Goal: Communication & Community: Answer question/provide support

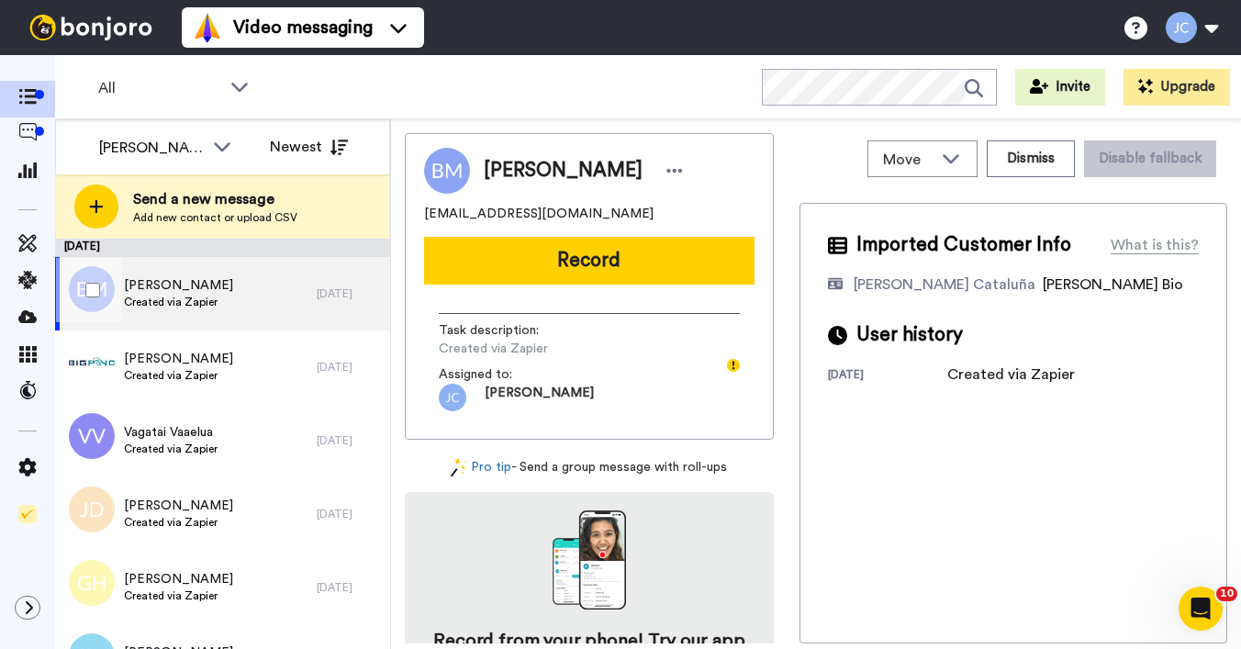
click at [184, 291] on span "[PERSON_NAME]" at bounding box center [178, 285] width 109 height 18
click at [233, 273] on div "[PERSON_NAME] Created via Zapier" at bounding box center [186, 293] width 262 height 73
click at [235, 296] on div "[PERSON_NAME] Created via Zapier" at bounding box center [186, 293] width 262 height 73
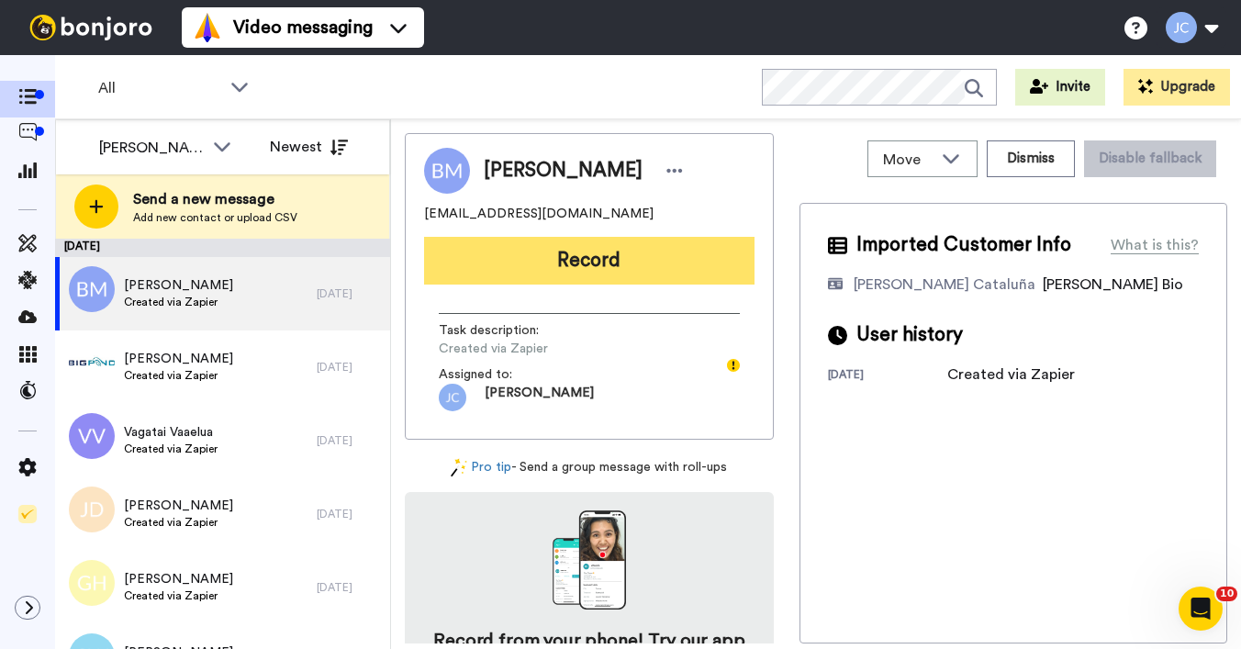
click at [607, 265] on button "Record" at bounding box center [589, 261] width 330 height 48
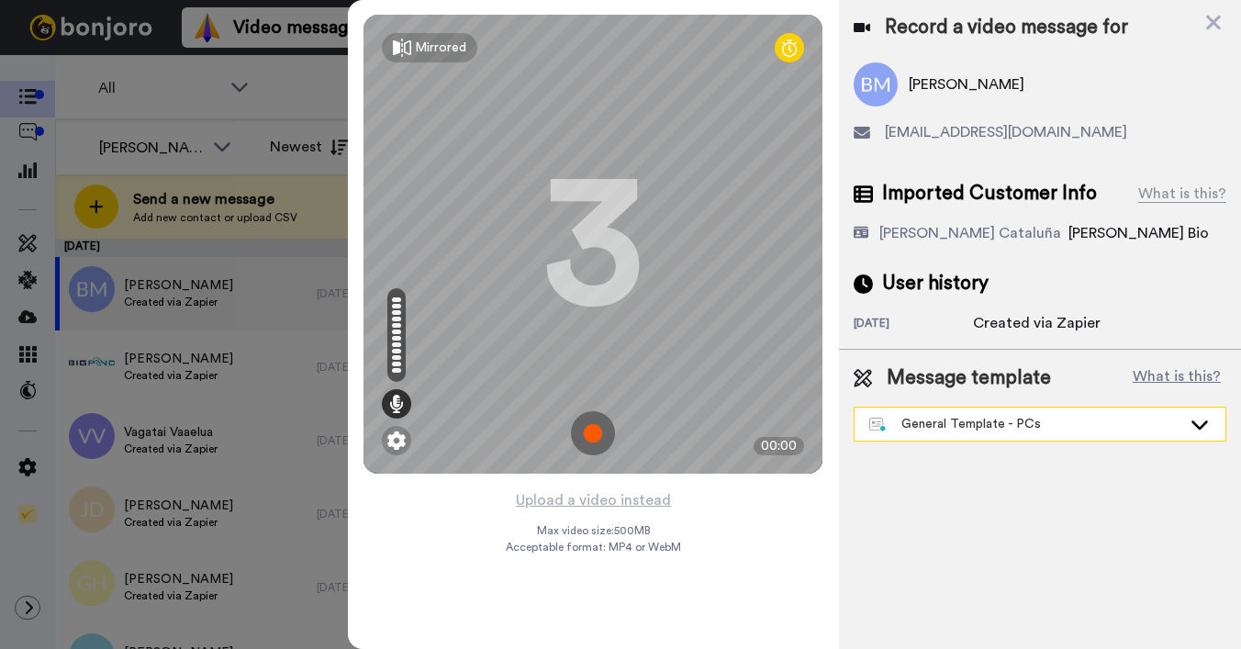
click at [959, 432] on div "General Template - PCs" at bounding box center [1025, 424] width 312 height 18
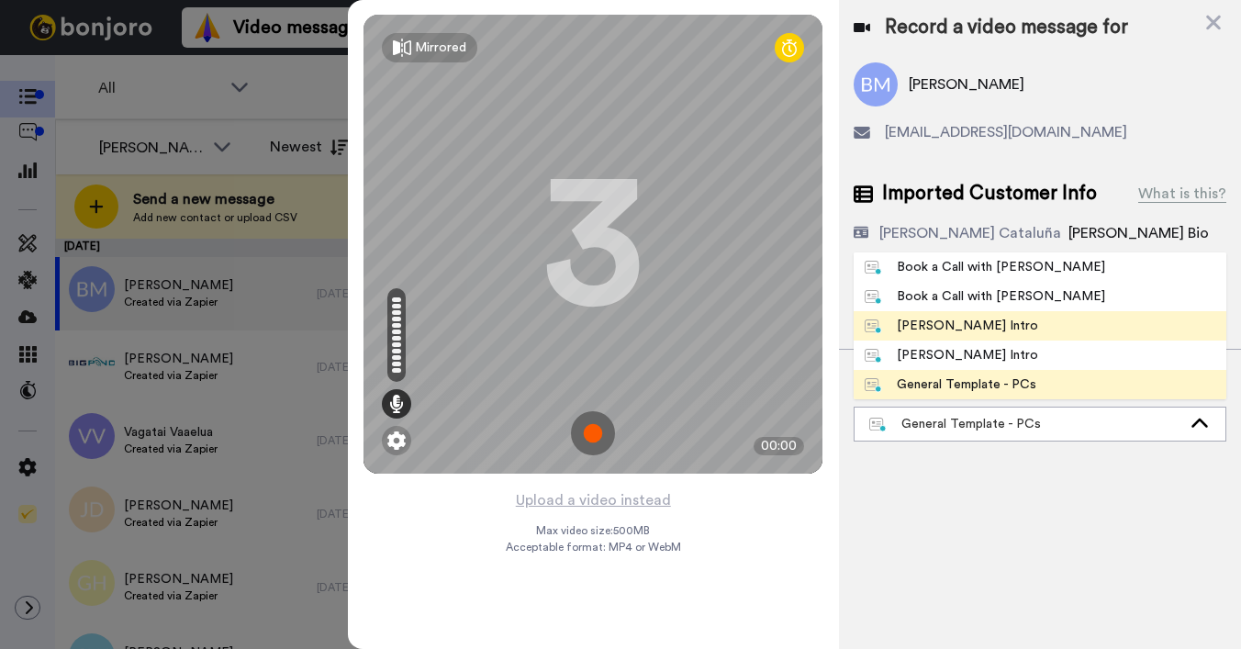
click at [968, 318] on div "[PERSON_NAME] Intro" at bounding box center [951, 326] width 173 height 18
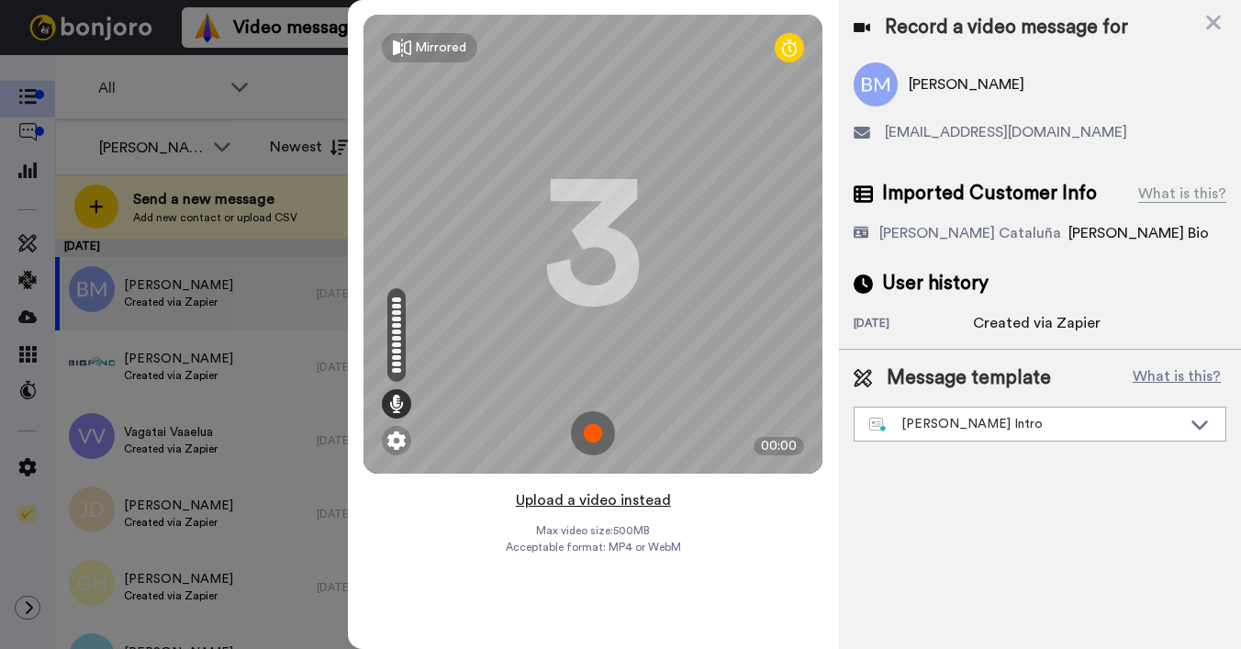
click at [580, 502] on button "Upload a video instead" at bounding box center [593, 500] width 166 height 24
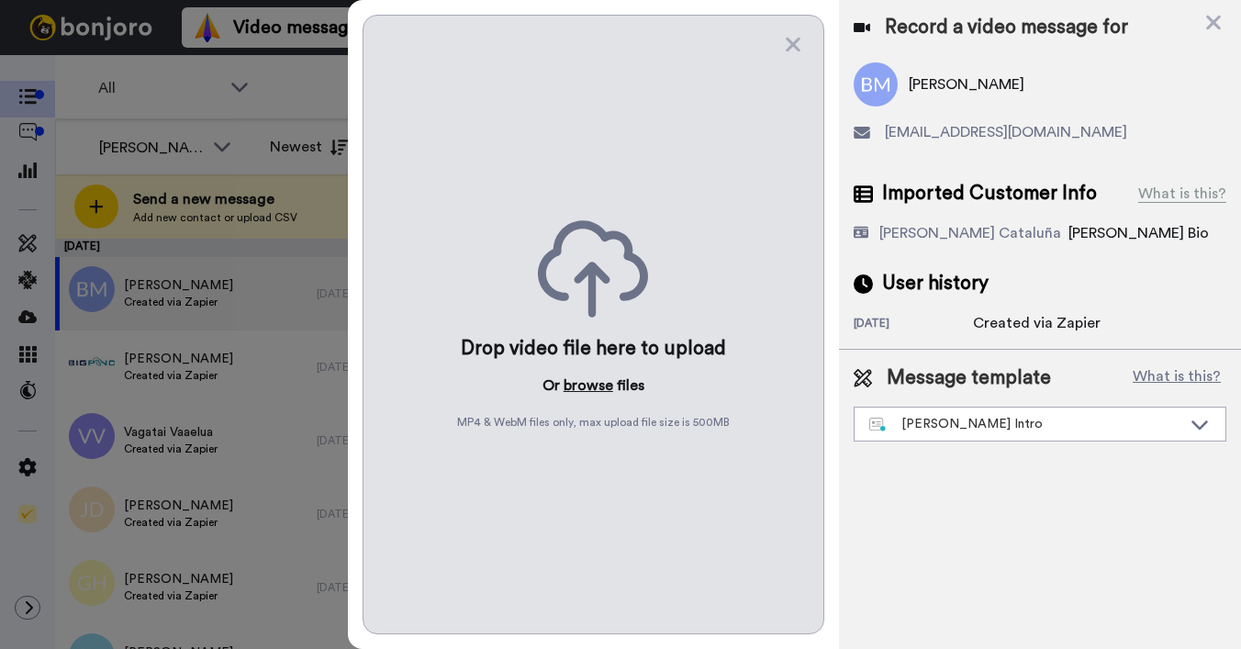
click at [597, 375] on button "browse" at bounding box center [589, 385] width 50 height 22
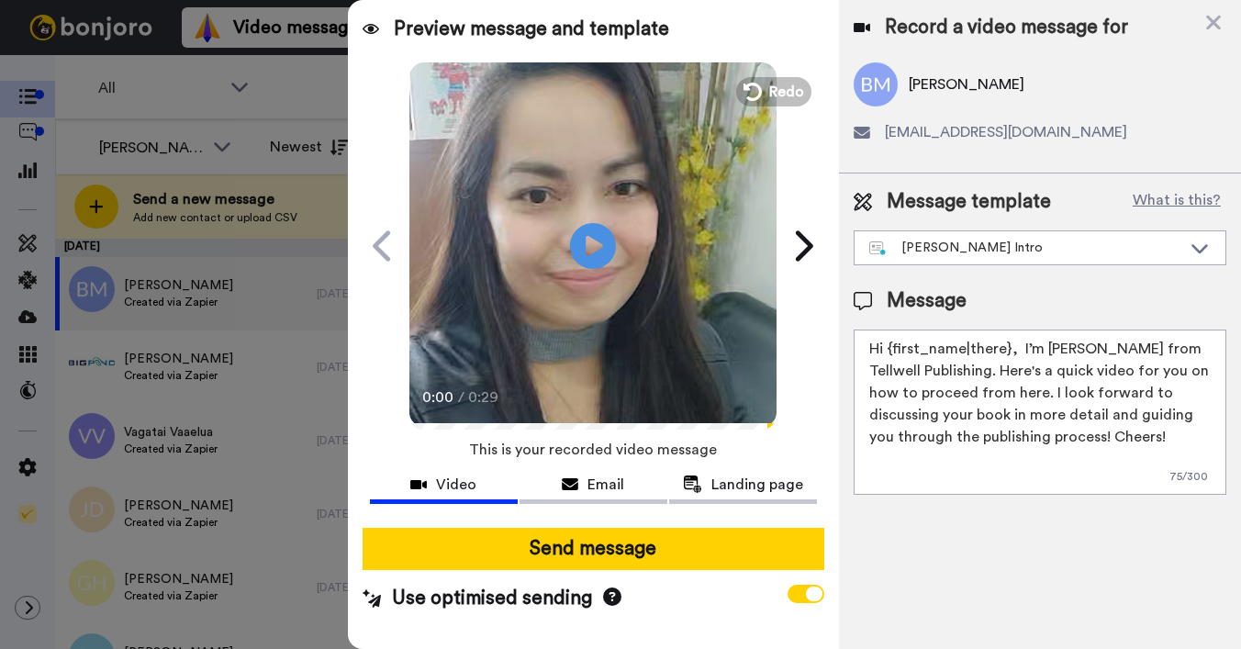
drag, startPoint x: 888, startPoint y: 347, endPoint x: 1009, endPoint y: 350, distance: 120.3
click at [1009, 350] on textarea "Hi {first_name|there}, I’m [PERSON_NAME] from Tellwell Publishing. Here's a qui…" at bounding box center [1040, 412] width 373 height 165
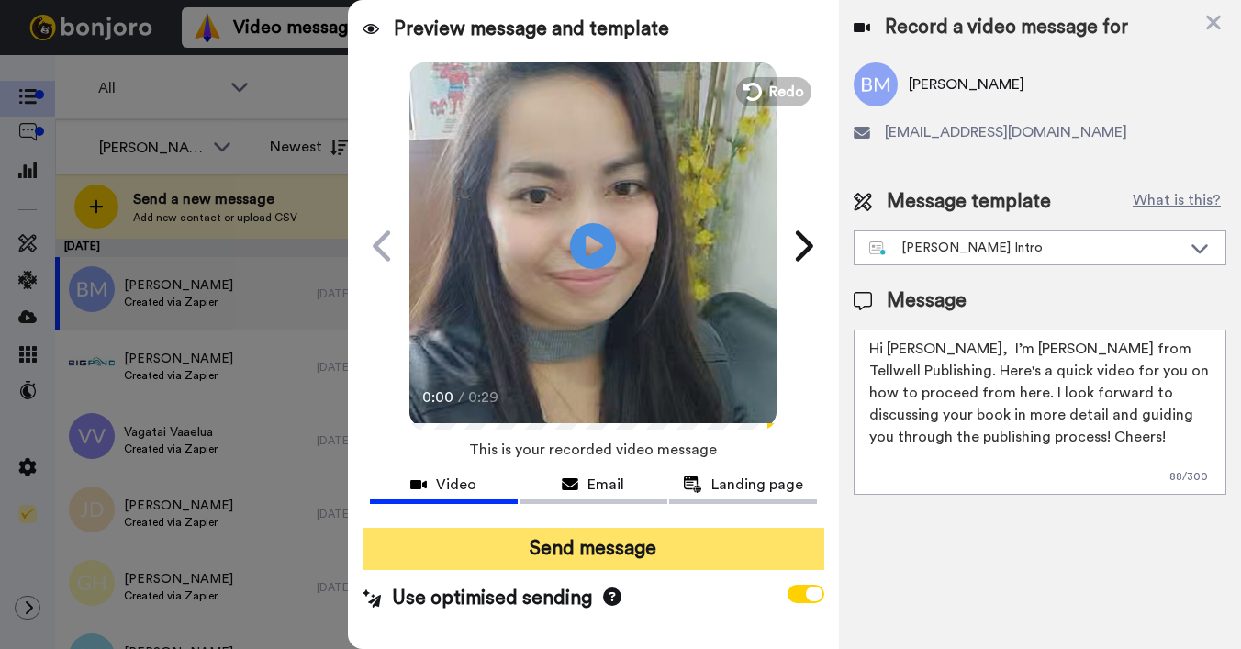
type textarea "Hi Bruce, I’m Joe from Tellwell Publishing. Here's a quick video for you on how…"
click at [726, 540] on button "Send message" at bounding box center [594, 549] width 462 height 42
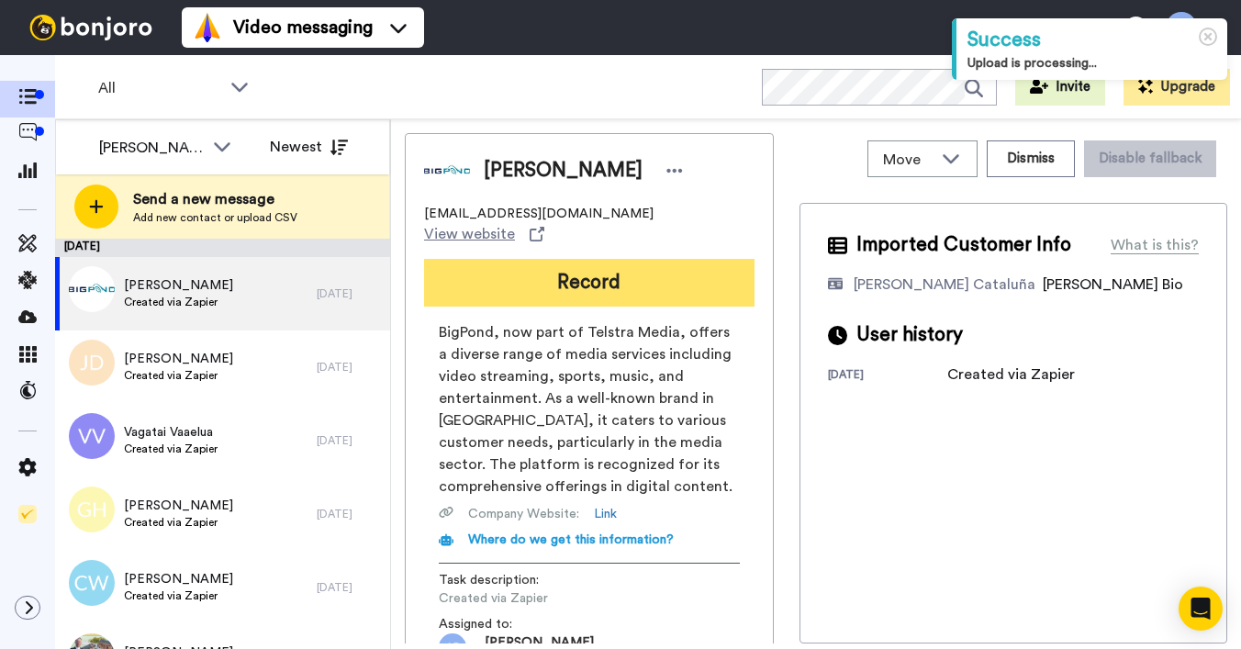
click at [706, 269] on button "Record" at bounding box center [589, 283] width 330 height 48
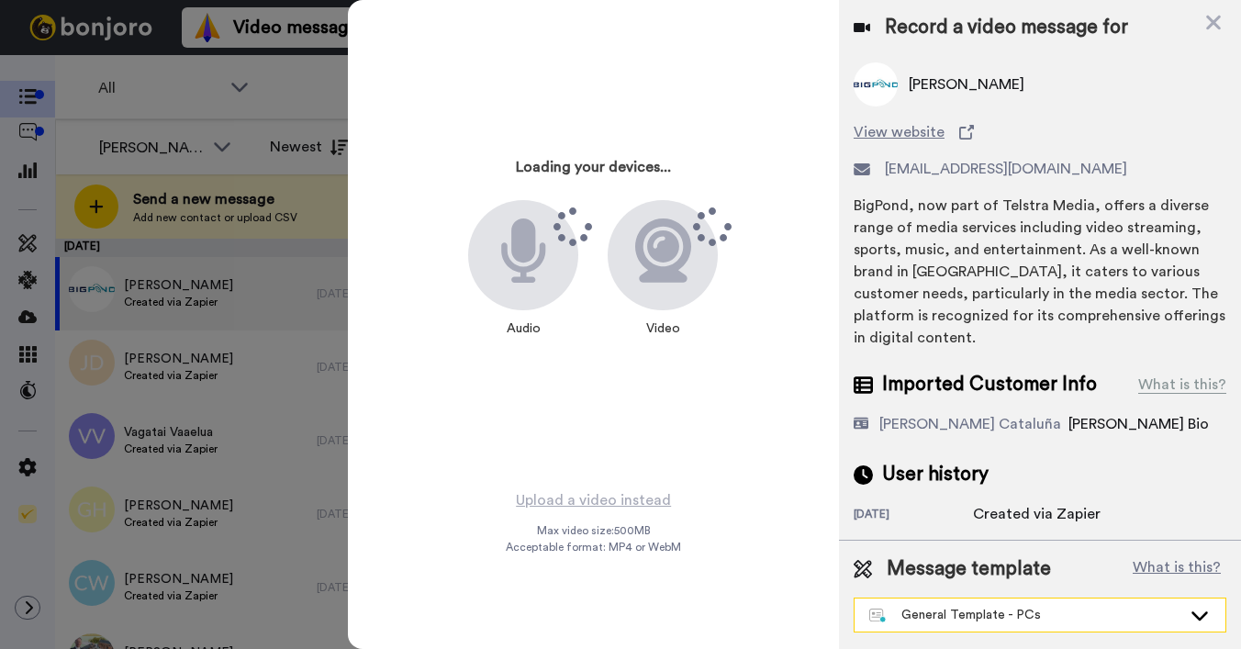
click at [921, 626] on div "General Template - PCs" at bounding box center [1040, 614] width 371 height 33
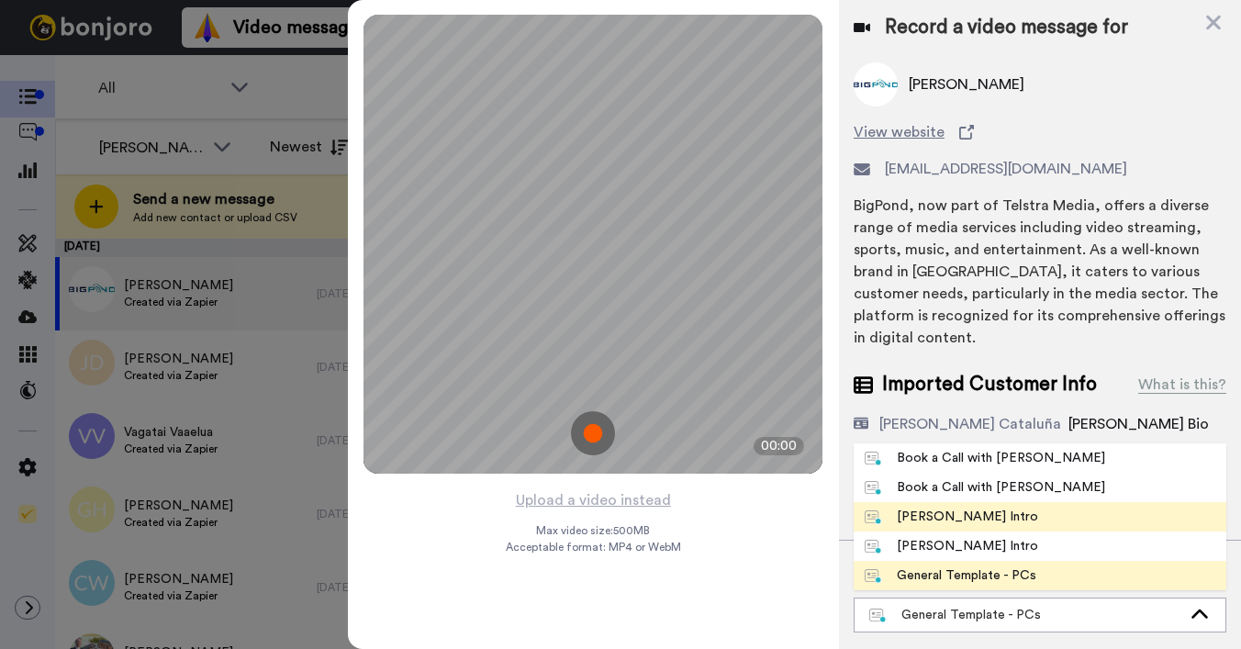
click at [937, 520] on div "[PERSON_NAME] Intro" at bounding box center [951, 517] width 173 height 18
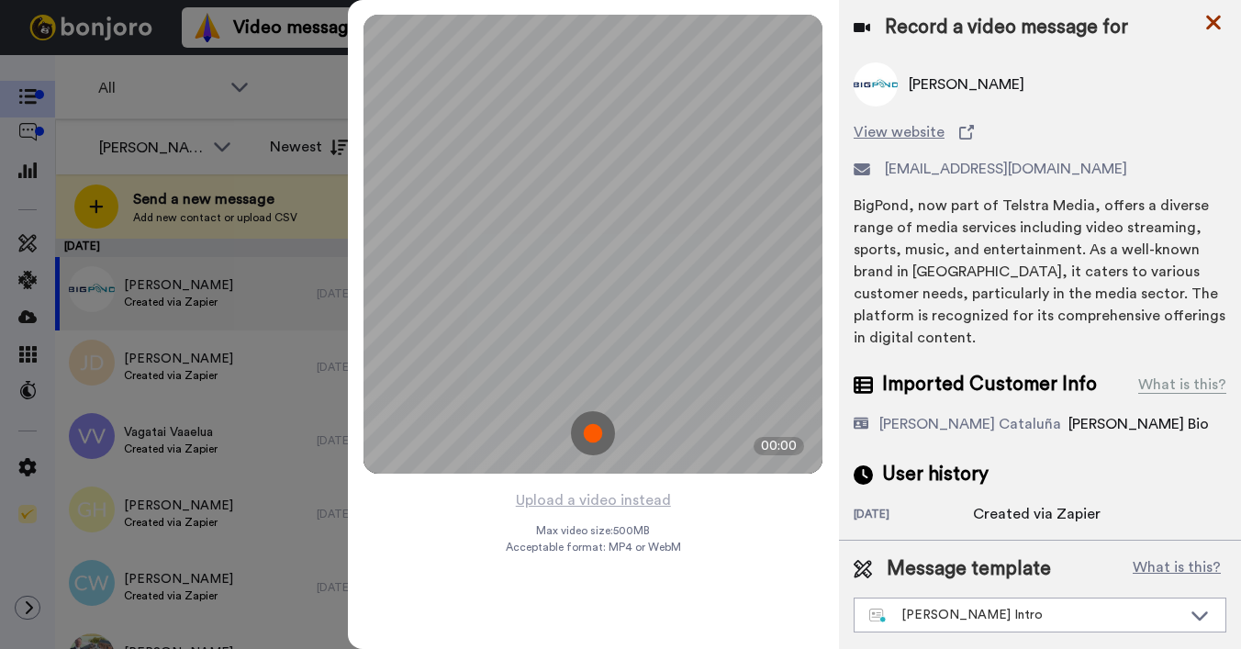
click at [1214, 31] on icon at bounding box center [1213, 22] width 18 height 23
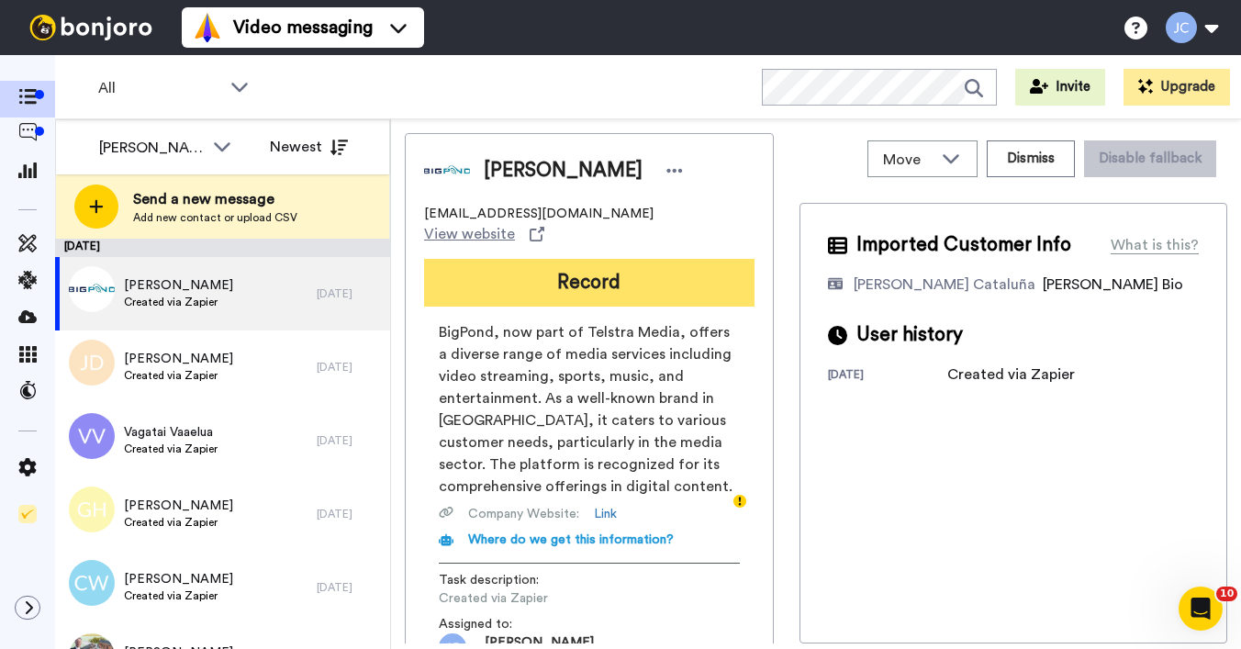
click at [508, 267] on button "Record" at bounding box center [589, 283] width 330 height 48
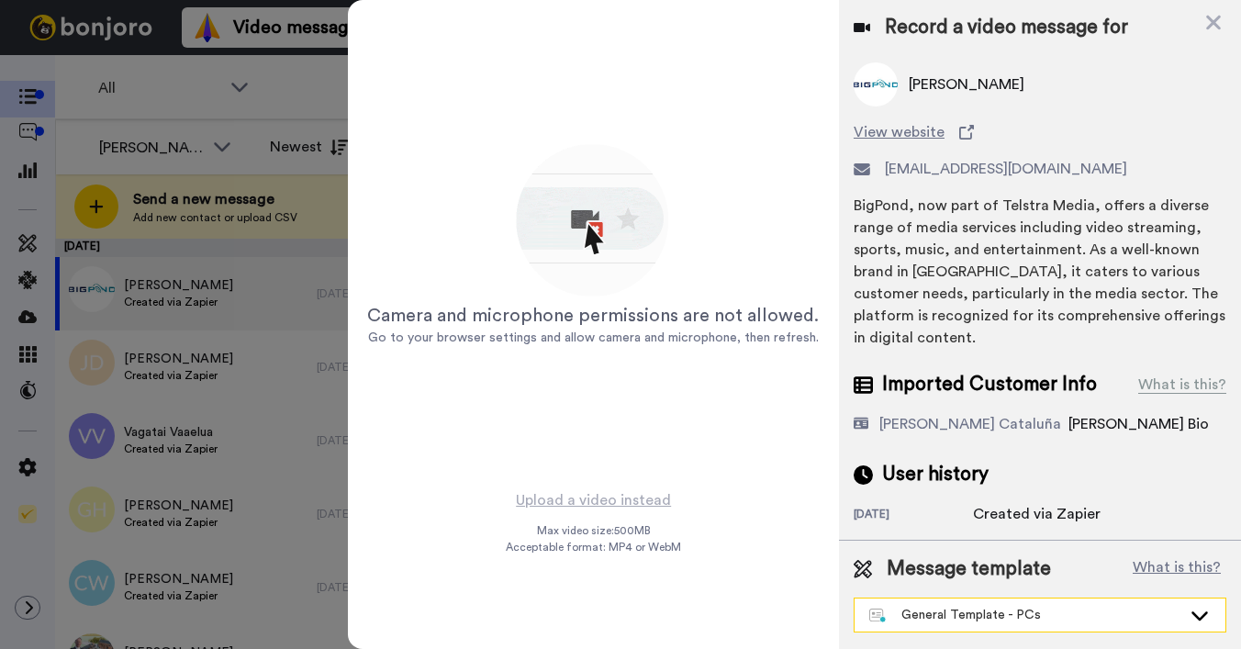
click at [941, 609] on div "General Template - PCs" at bounding box center [1025, 615] width 312 height 18
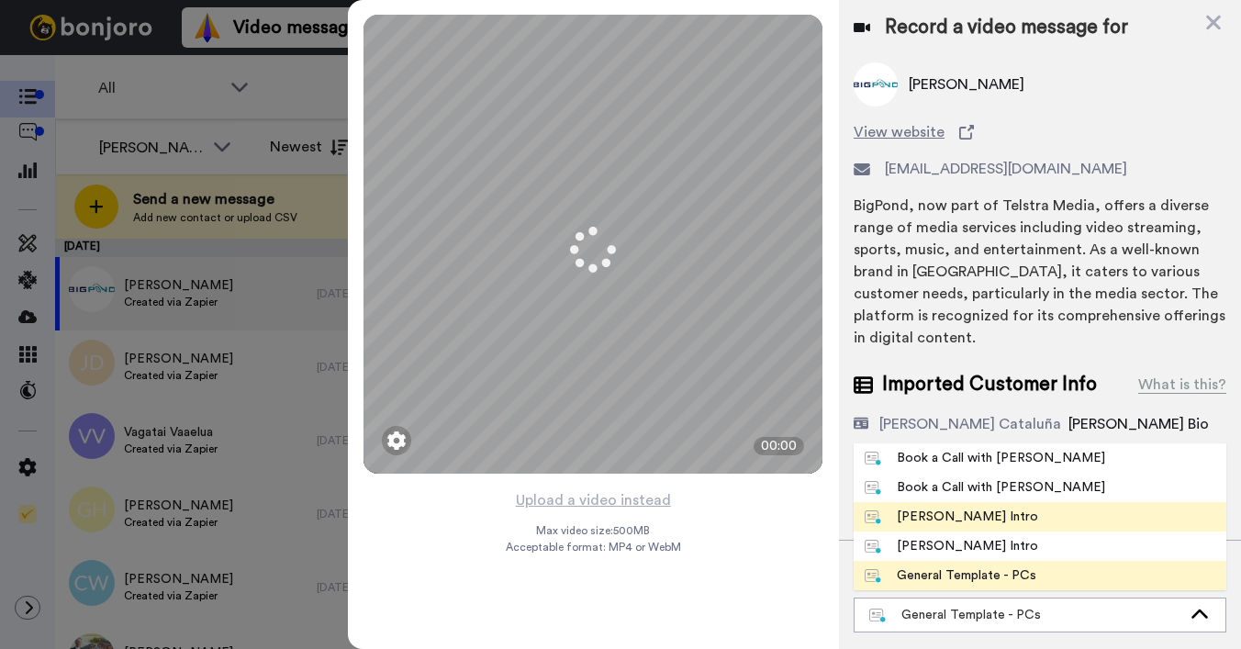
click at [942, 512] on div "[PERSON_NAME] Intro" at bounding box center [951, 517] width 173 height 18
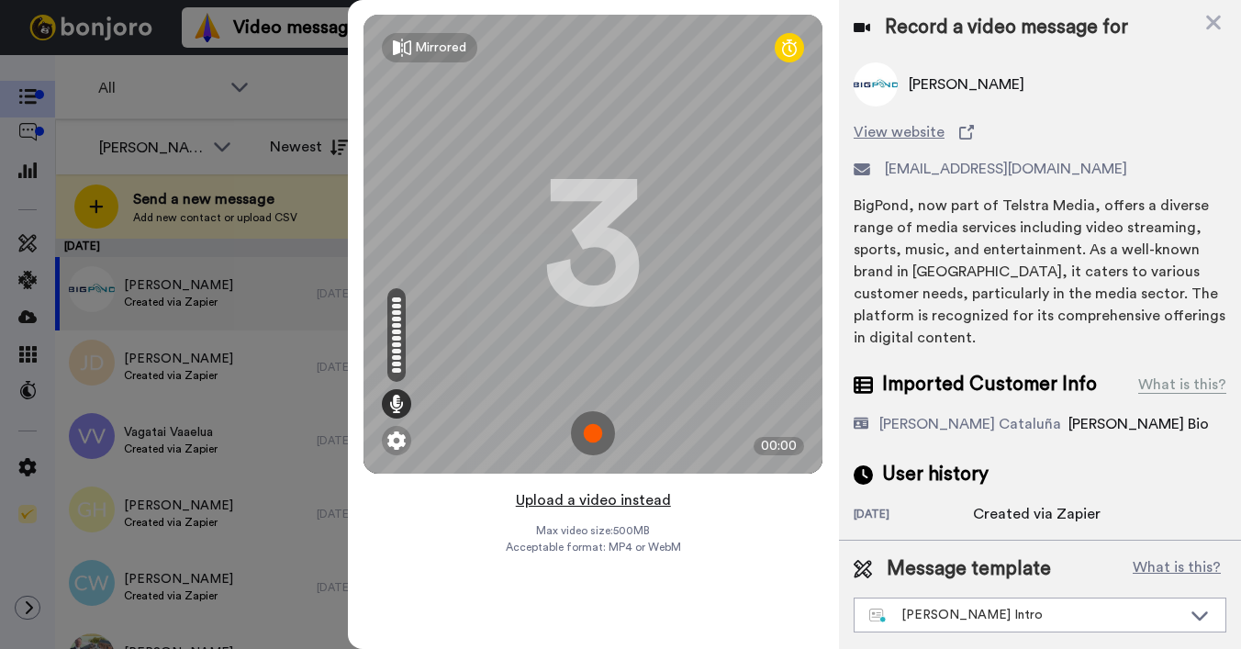
click at [551, 497] on button "Upload a video instead" at bounding box center [593, 500] width 166 height 24
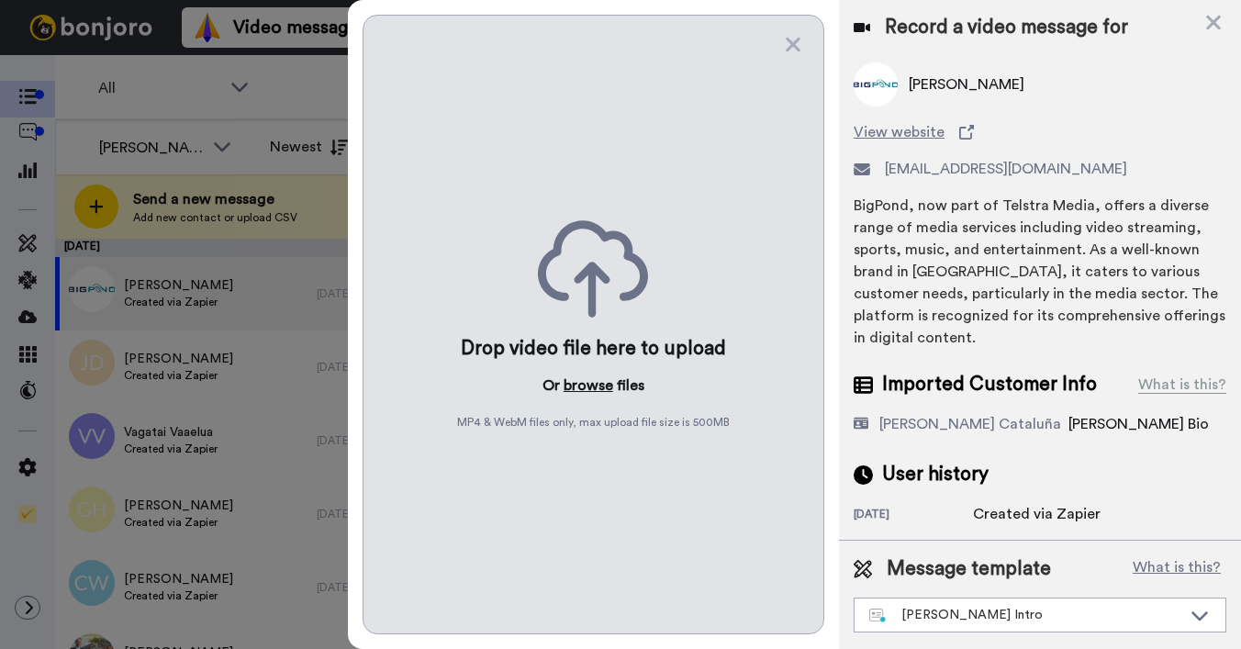
click at [581, 387] on button "browse" at bounding box center [589, 385] width 50 height 22
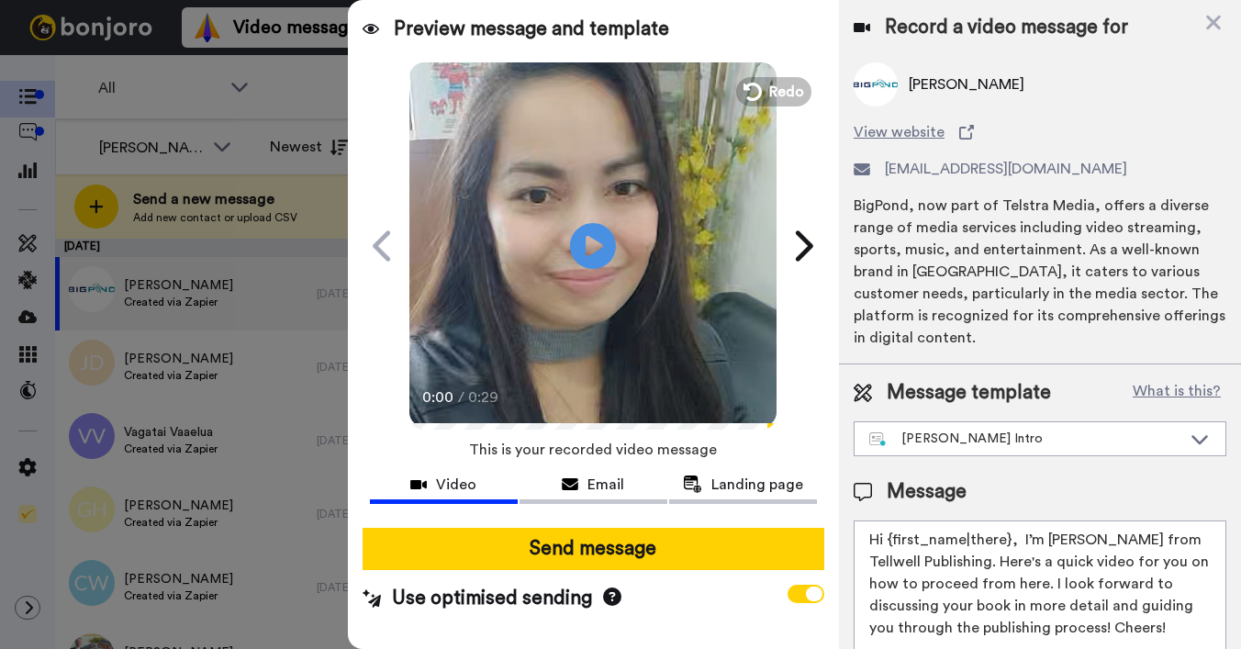
scroll to position [4, 0]
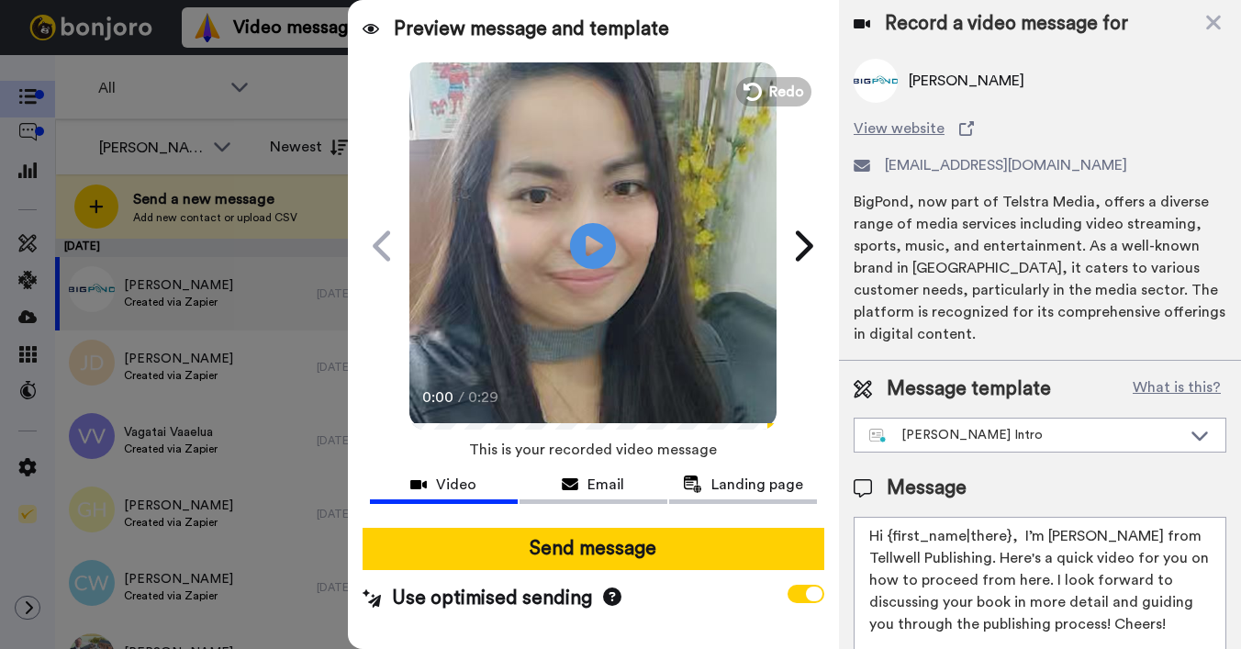
drag, startPoint x: 886, startPoint y: 538, endPoint x: 1007, endPoint y: 541, distance: 121.2
click at [1007, 541] on textarea "Hi {first_name|there}, I’m [PERSON_NAME] from Tellwell Publishing. Here's a qui…" at bounding box center [1040, 599] width 373 height 165
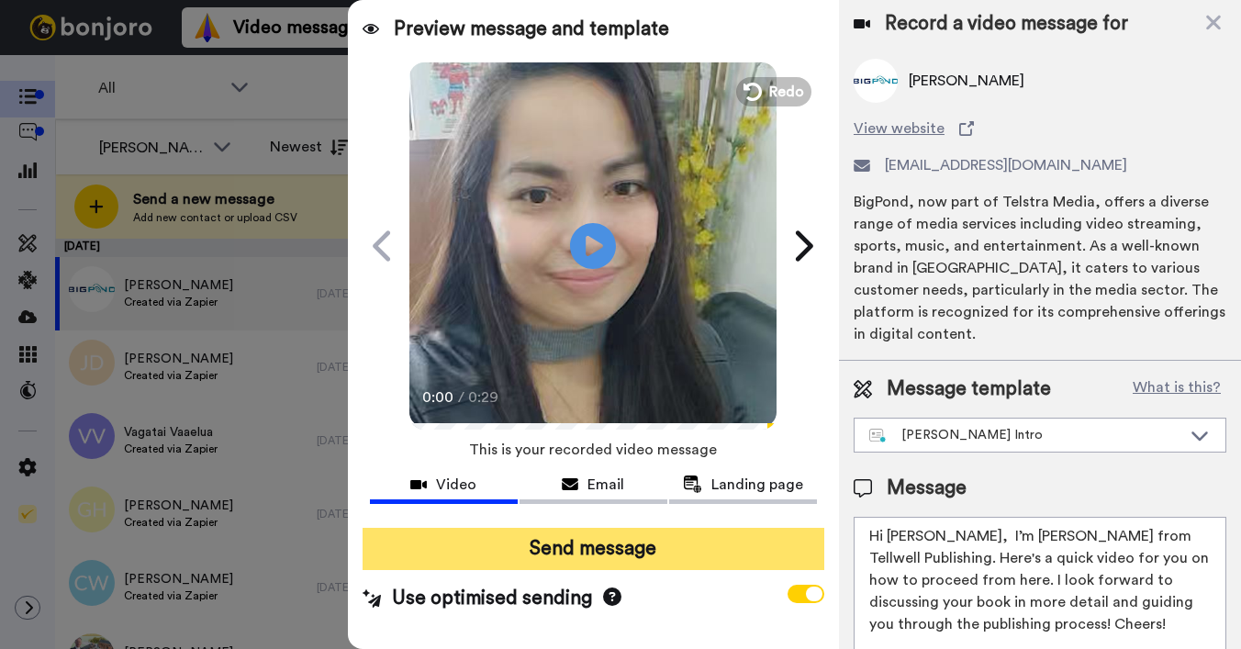
type textarea "Hi Donna-lee, I’m Joe from Tellwell Publishing. Here's a quick video for you on…"
click at [654, 537] on button "Send message" at bounding box center [594, 549] width 462 height 42
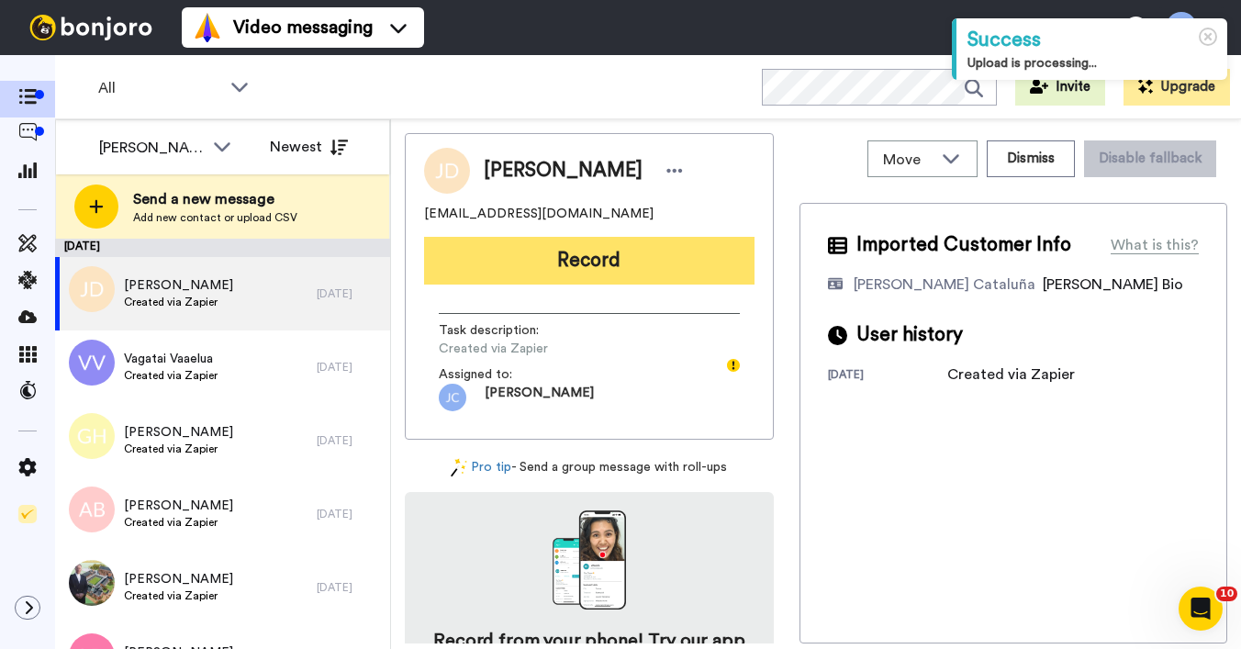
click at [624, 251] on button "Record" at bounding box center [589, 261] width 330 height 48
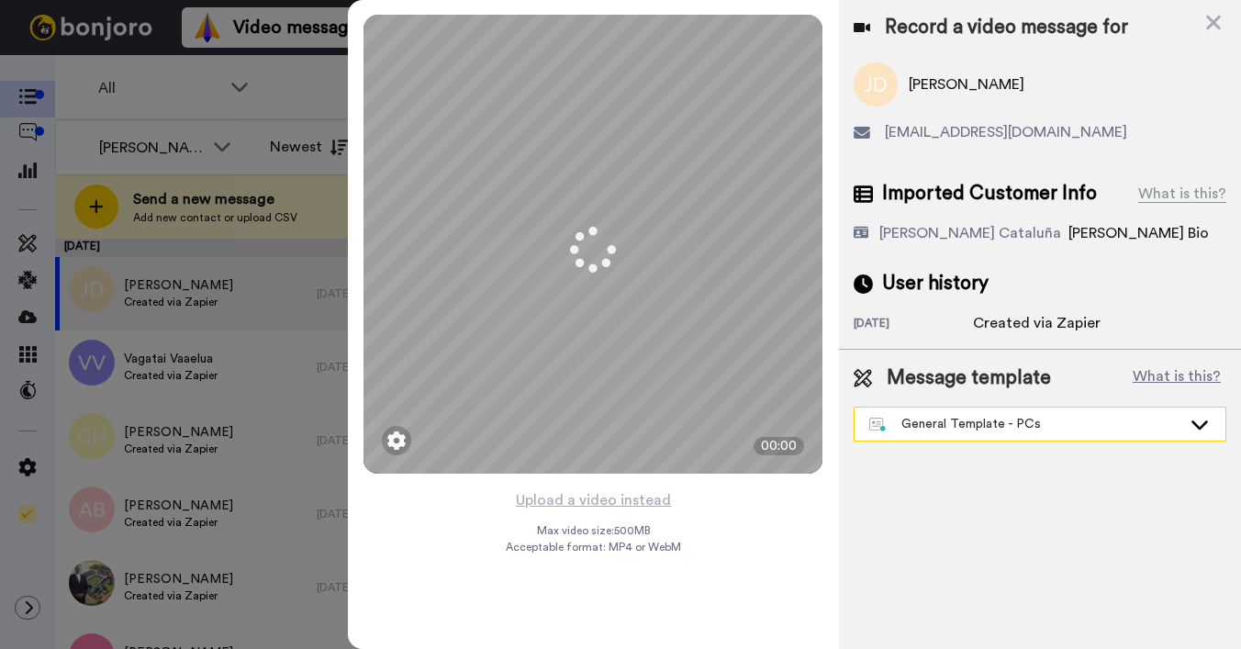
click at [1072, 435] on div "General Template - PCs" at bounding box center [1040, 424] width 371 height 33
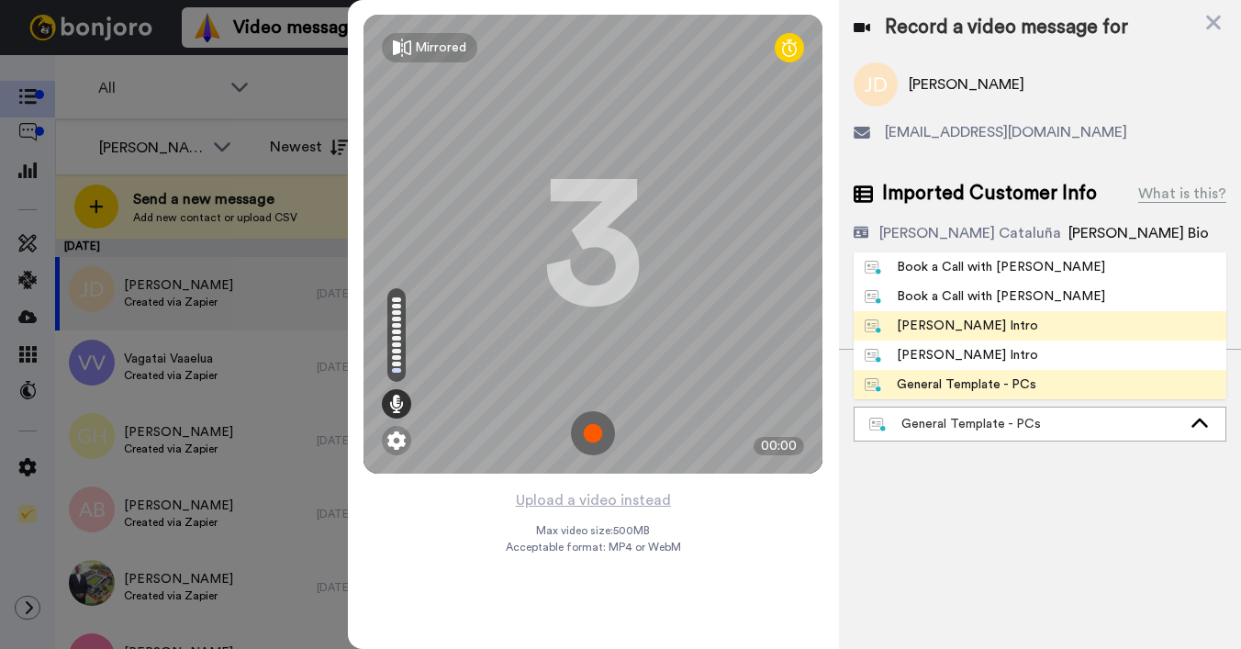
click at [1000, 326] on div "[PERSON_NAME] Intro" at bounding box center [951, 326] width 173 height 18
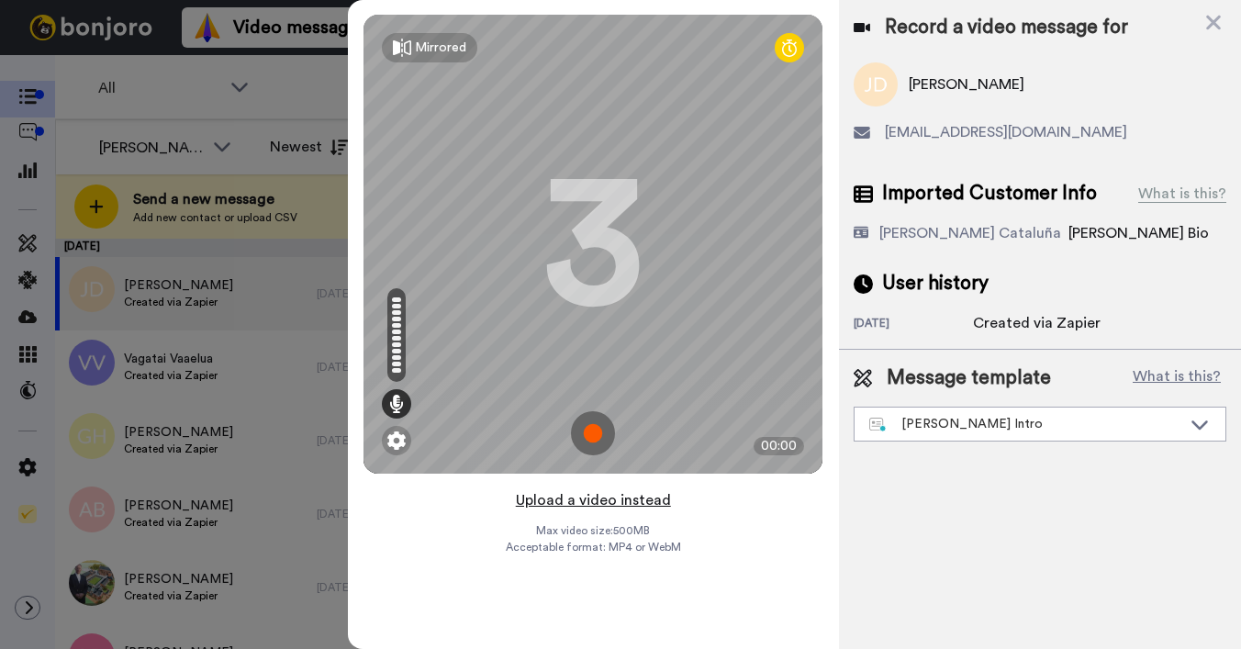
click at [578, 501] on button "Upload a video instead" at bounding box center [593, 500] width 166 height 24
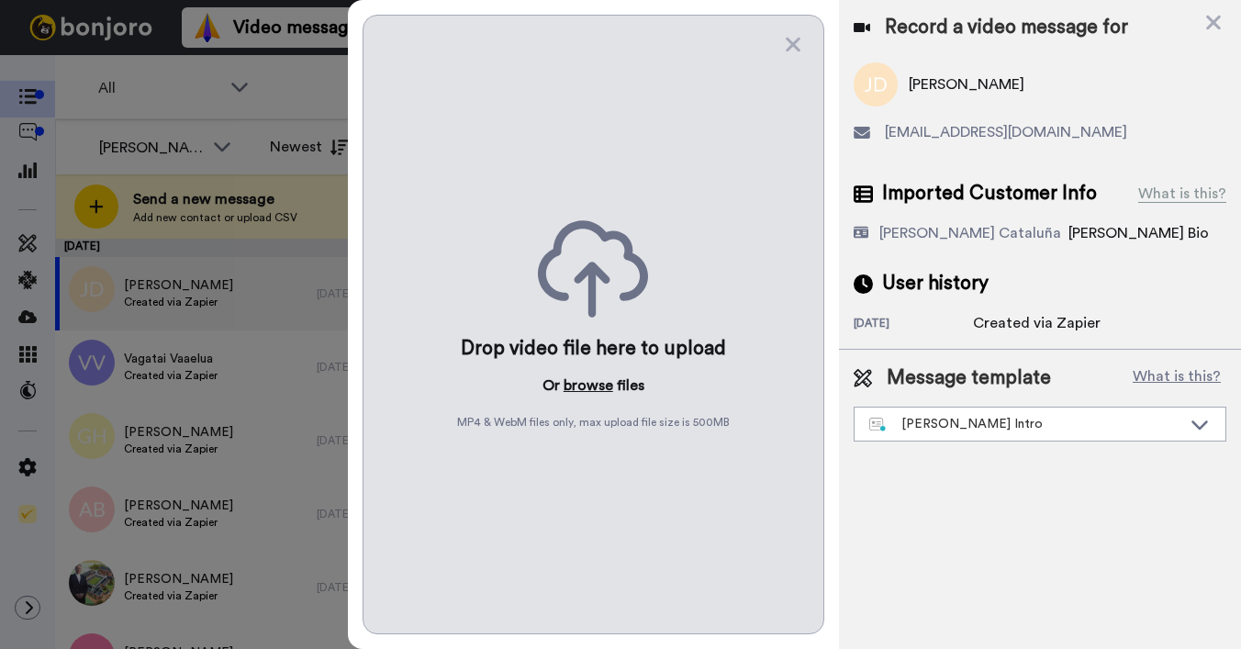
click at [581, 385] on button "browse" at bounding box center [589, 385] width 50 height 22
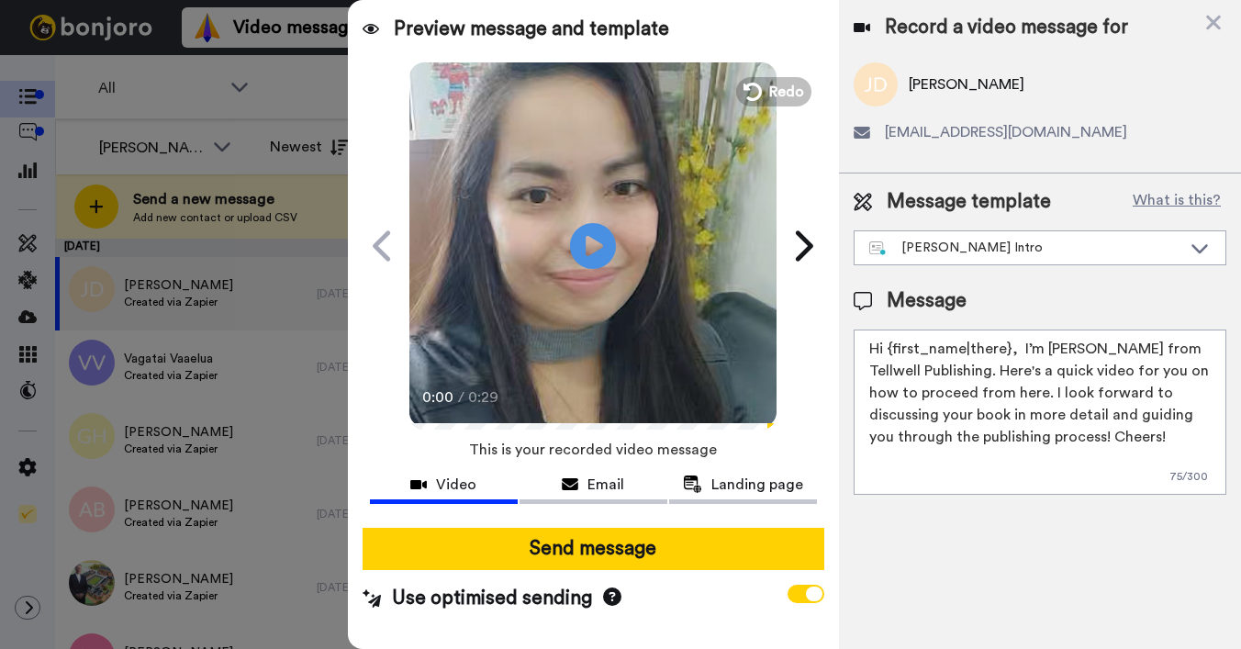
drag, startPoint x: 889, startPoint y: 348, endPoint x: 1042, endPoint y: 575, distance: 273.2
click at [1042, 576] on div "Record a video message for Julie Darbey juliedarbey1@gmail.com Message template…" at bounding box center [1040, 324] width 402 height 649
click at [1021, 361] on textarea "Hi {first_name|there}, I’m [PERSON_NAME] from Tellwell Publishing. Here's a qui…" at bounding box center [1040, 412] width 373 height 165
click at [1005, 345] on textarea "Hi {first_name|there}, I’m [PERSON_NAME] from Tellwell Publishing. Here's a qui…" at bounding box center [1040, 412] width 373 height 165
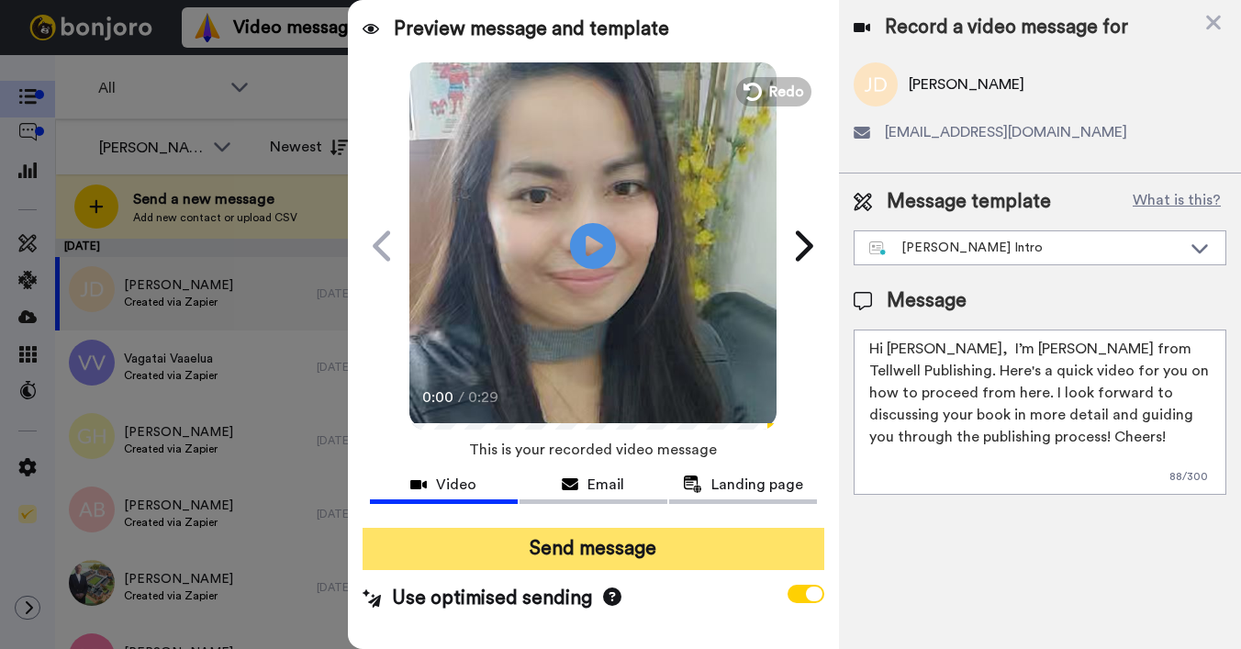
type textarea "Hi Julie, I’m Joe from Tellwell Publishing. Here's a quick video for you on how…"
click at [533, 542] on button "Send message" at bounding box center [594, 549] width 462 height 42
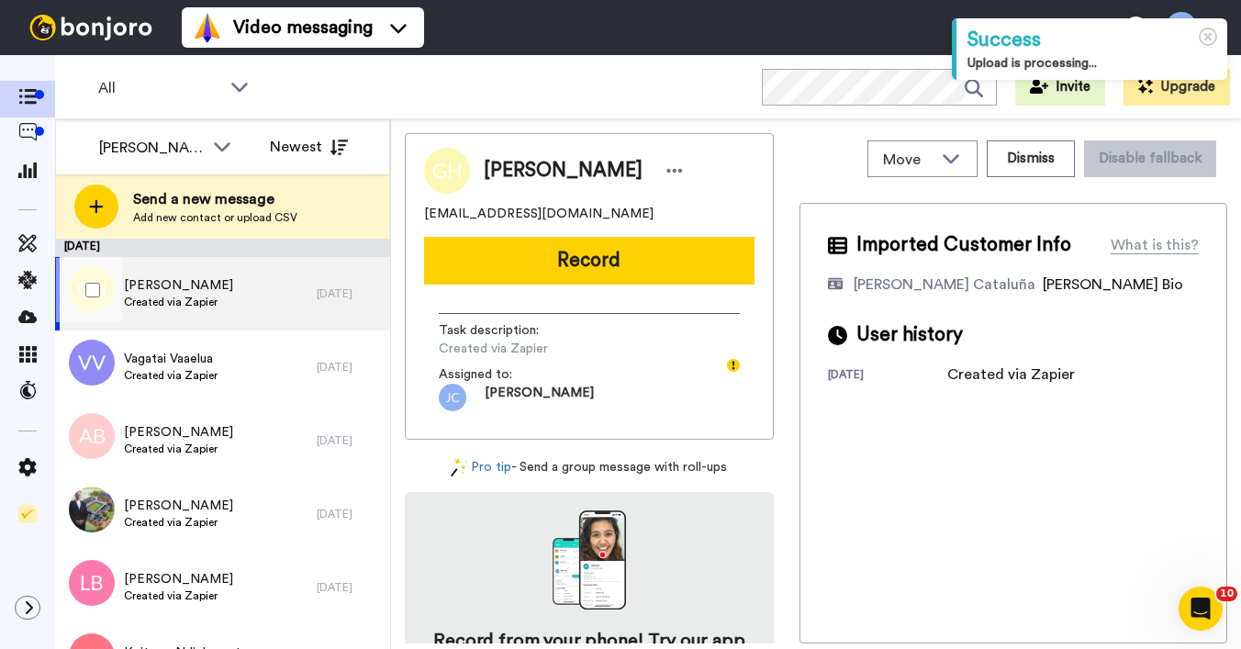
click at [200, 314] on div "Geena Henry-carroll Created via Zapier" at bounding box center [186, 293] width 262 height 73
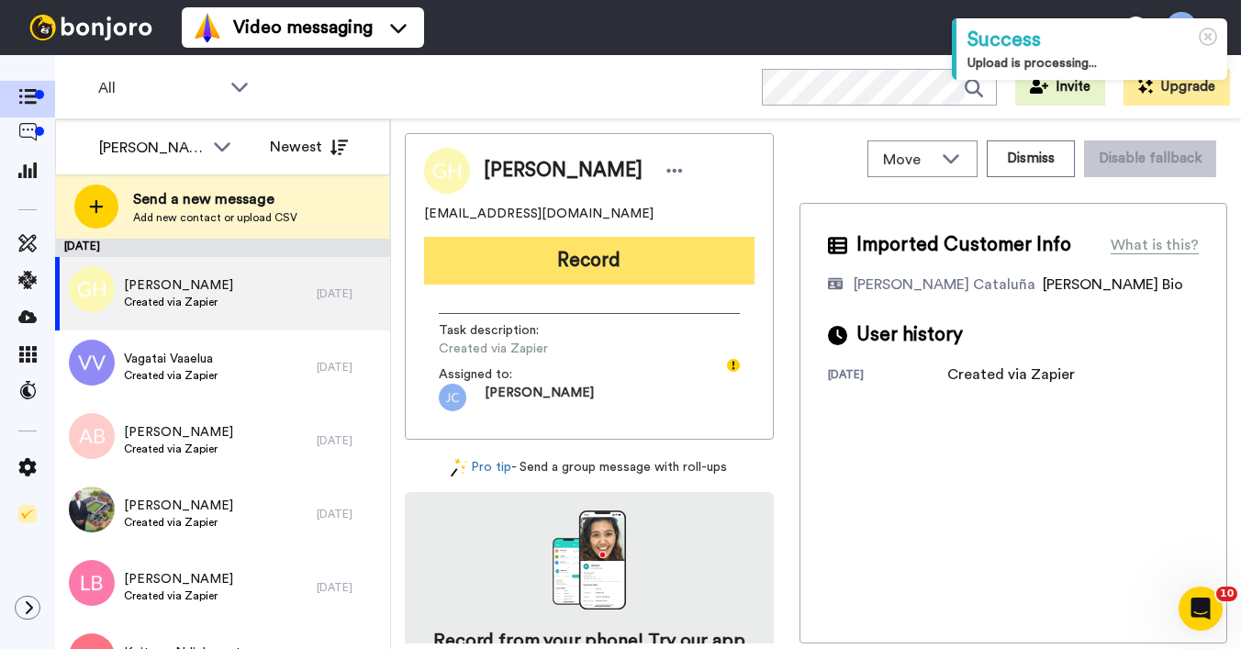
click at [518, 263] on button "Record" at bounding box center [589, 261] width 330 height 48
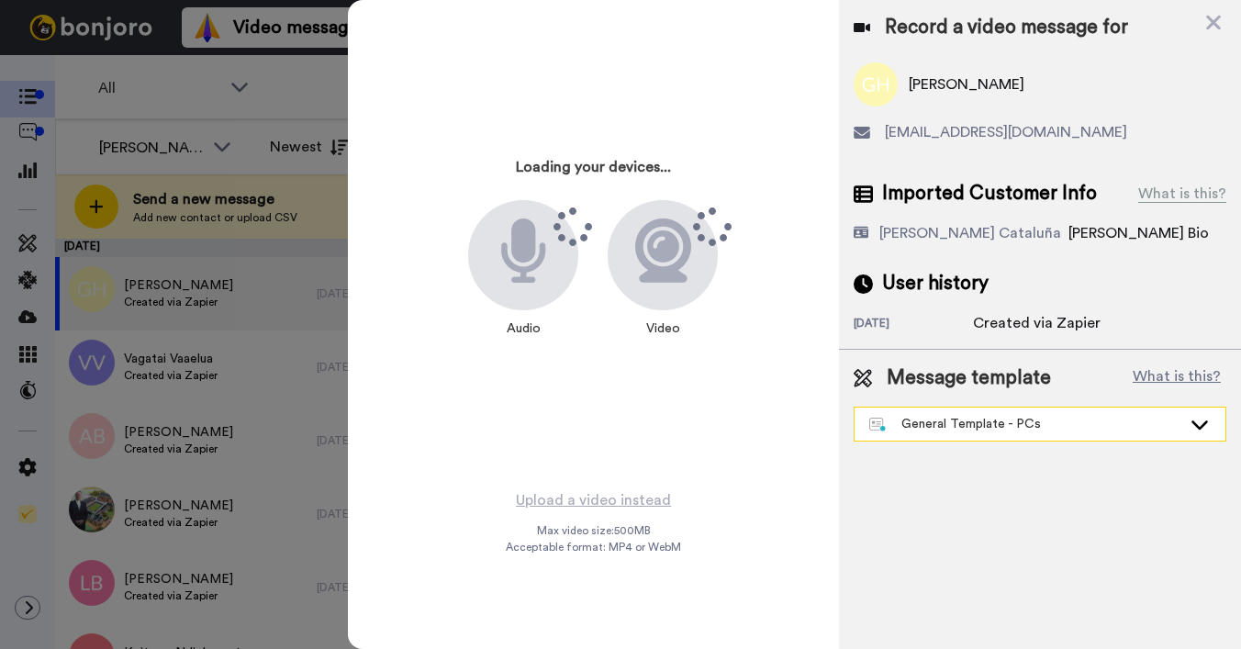
click at [1149, 420] on div "General Template - PCs" at bounding box center [1025, 424] width 312 height 18
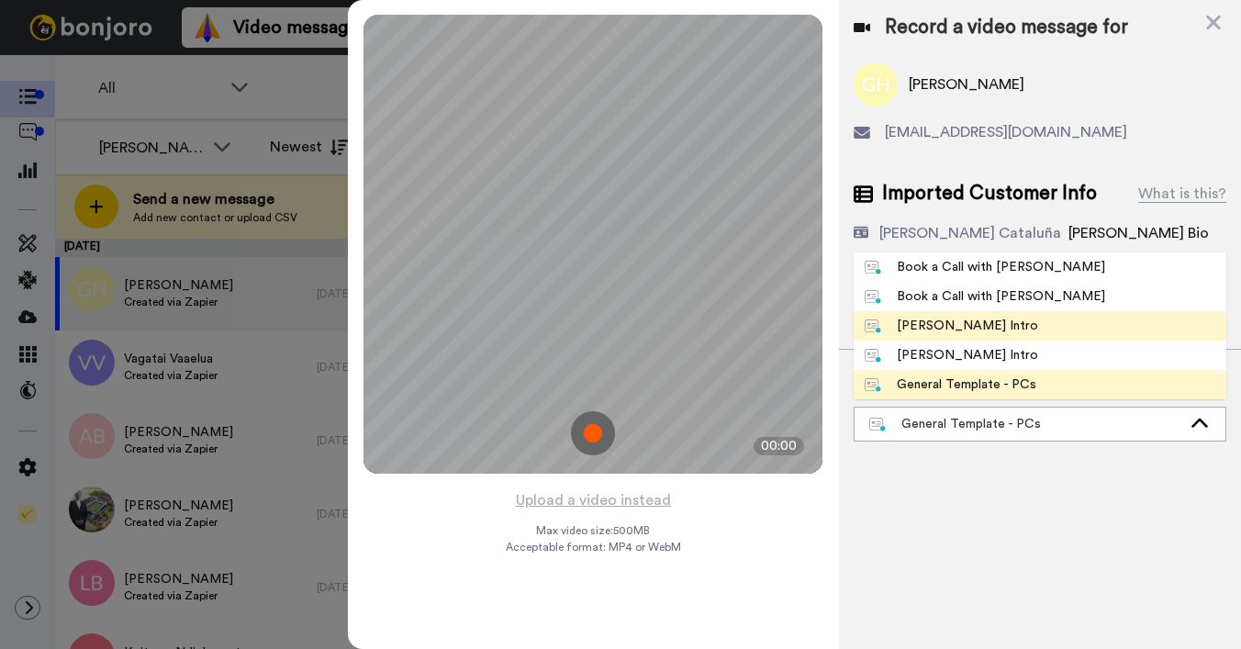
click at [1011, 320] on div "[PERSON_NAME] Intro" at bounding box center [951, 326] width 173 height 18
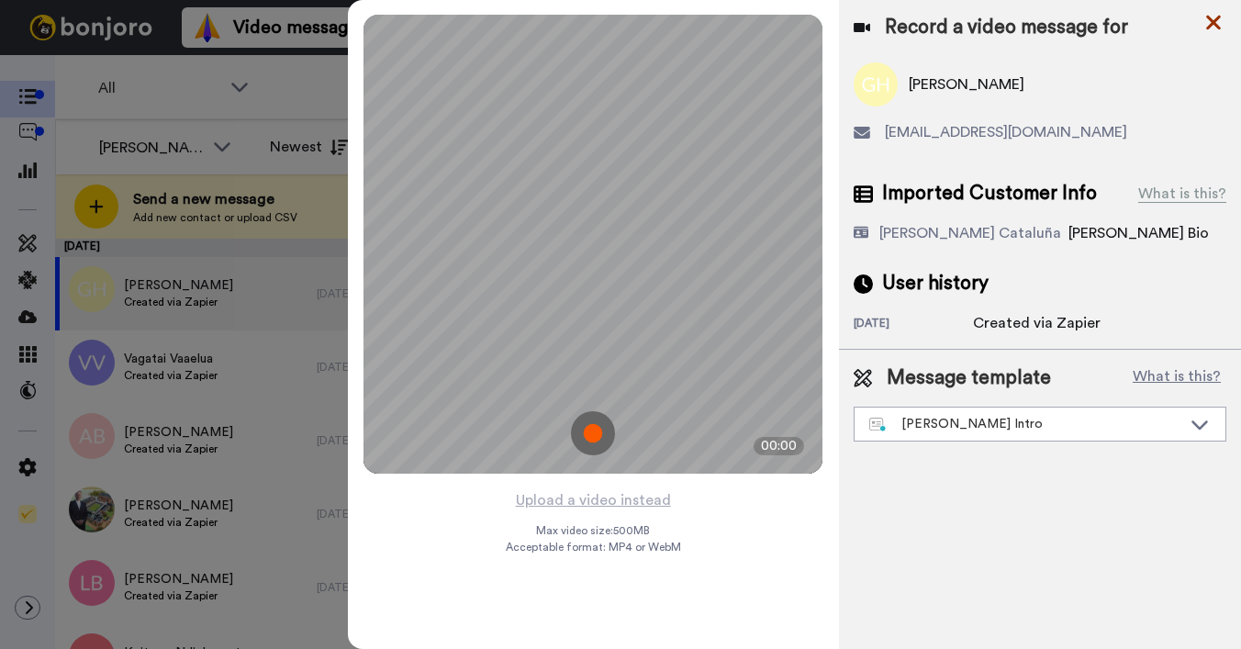
click at [1212, 24] on icon at bounding box center [1213, 23] width 15 height 15
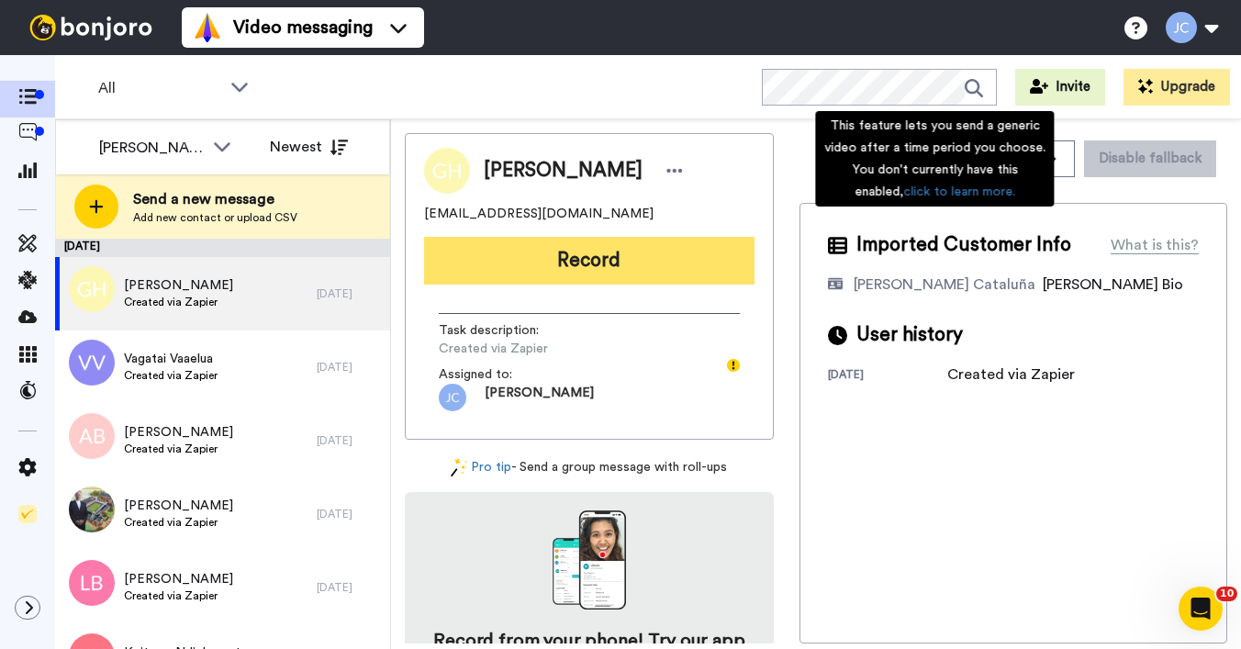
click at [580, 267] on button "Record" at bounding box center [589, 261] width 330 height 48
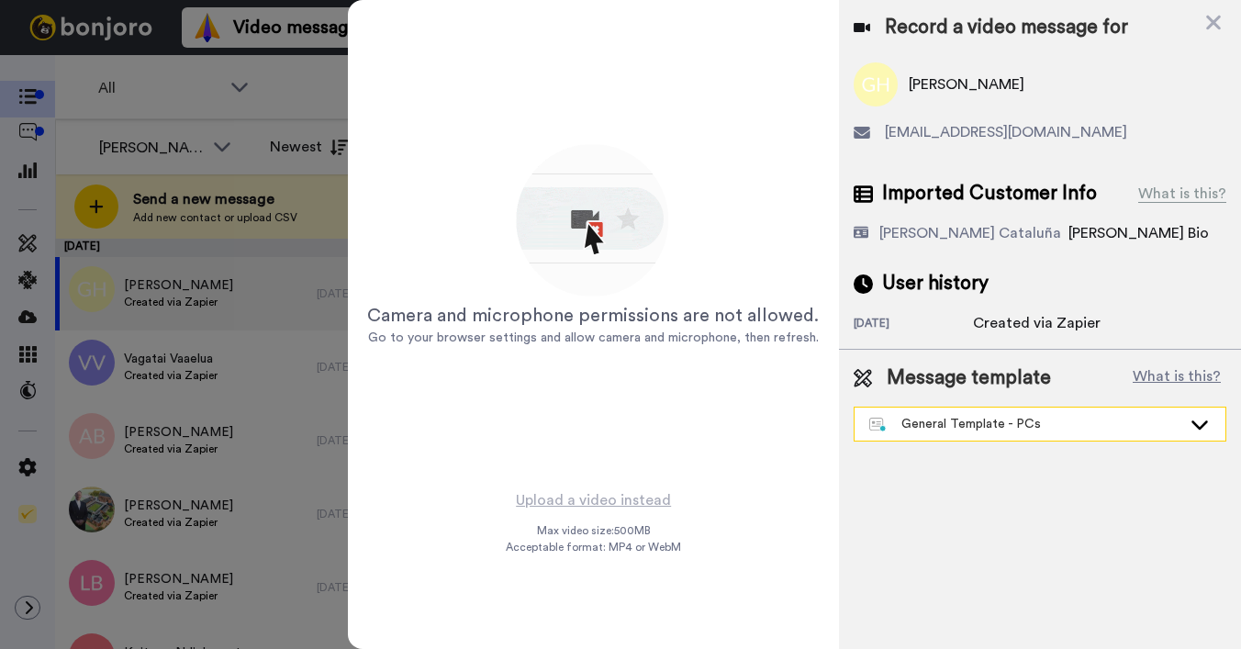
drag, startPoint x: 580, startPoint y: 267, endPoint x: 921, endPoint y: 425, distance: 375.3
click at [921, 425] on div "General Template - PCs" at bounding box center [1025, 424] width 312 height 18
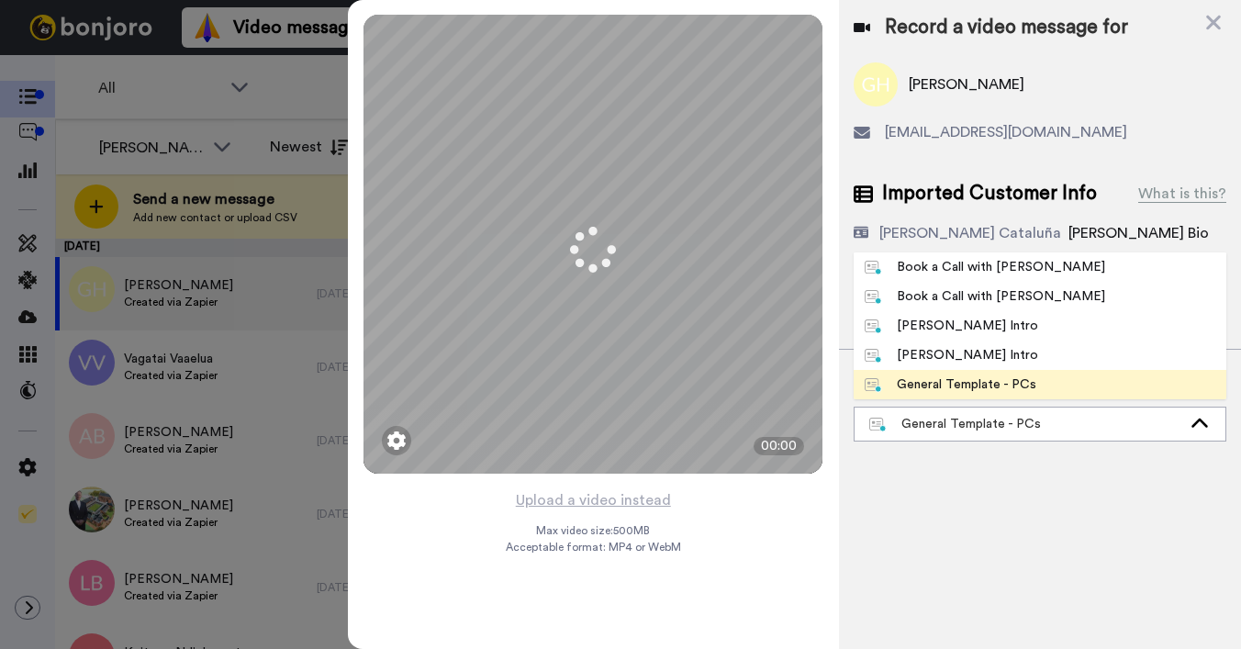
click at [911, 321] on div "[PERSON_NAME] Intro" at bounding box center [951, 326] width 173 height 18
click at [911, 327] on div "3 days ago" at bounding box center [913, 325] width 119 height 18
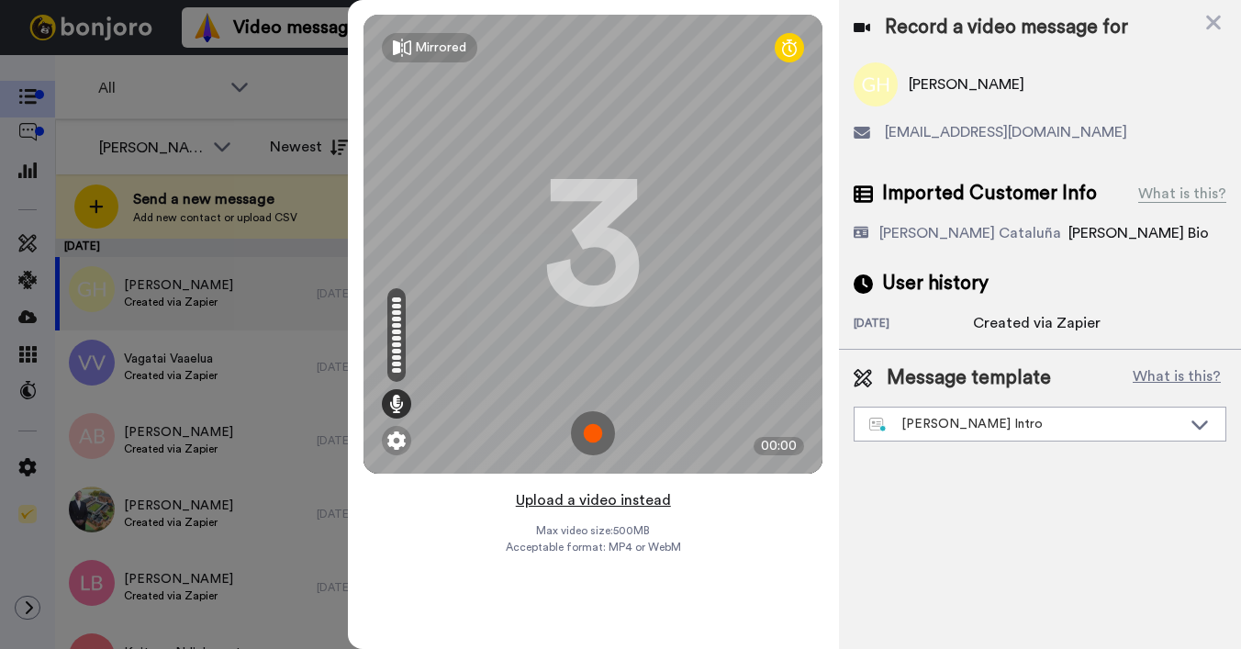
click at [620, 505] on button "Upload a video instead" at bounding box center [593, 500] width 166 height 24
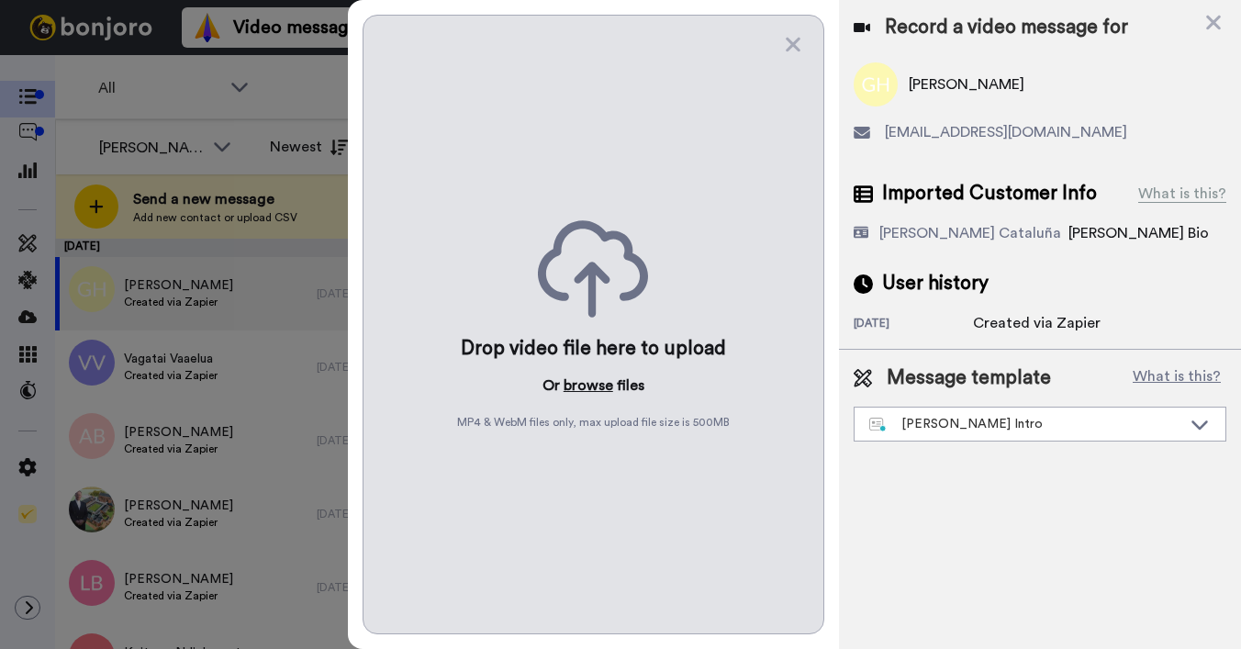
click at [596, 385] on button "browse" at bounding box center [589, 385] width 50 height 22
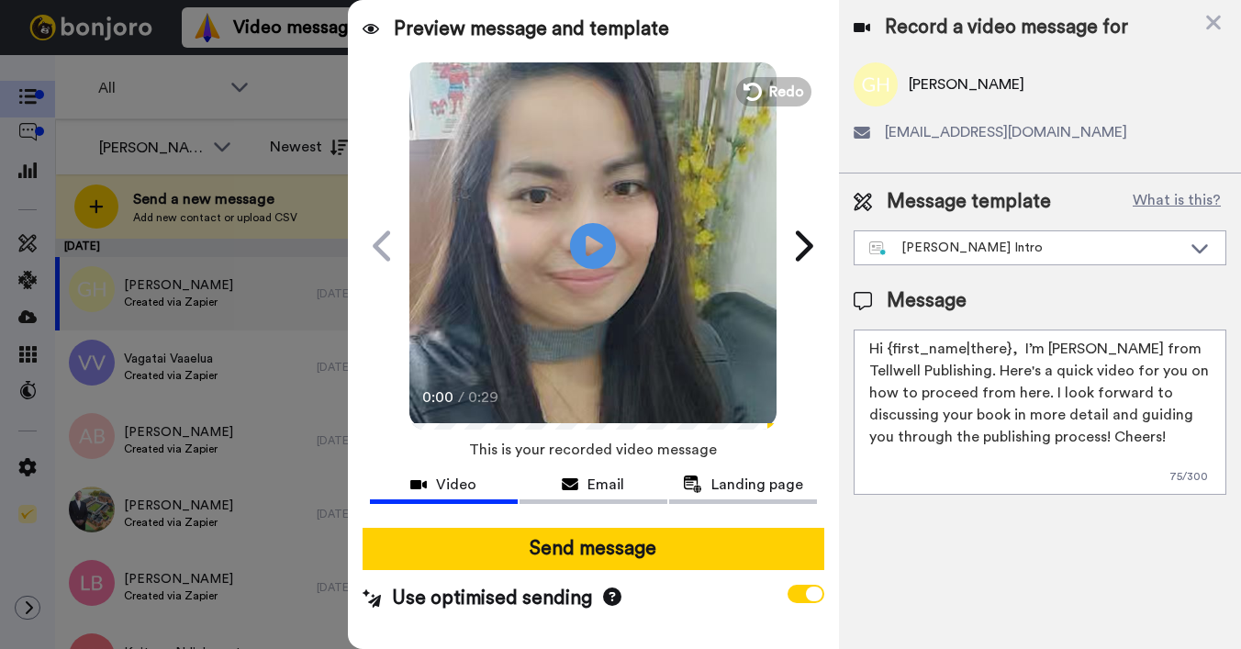
drag, startPoint x: 889, startPoint y: 349, endPoint x: 1008, endPoint y: 350, distance: 118.4
click at [1008, 350] on textarea "Hi {first_name|there}, I’m Joe from Tellwell Publishing. Here's a quick video f…" at bounding box center [1040, 412] width 373 height 165
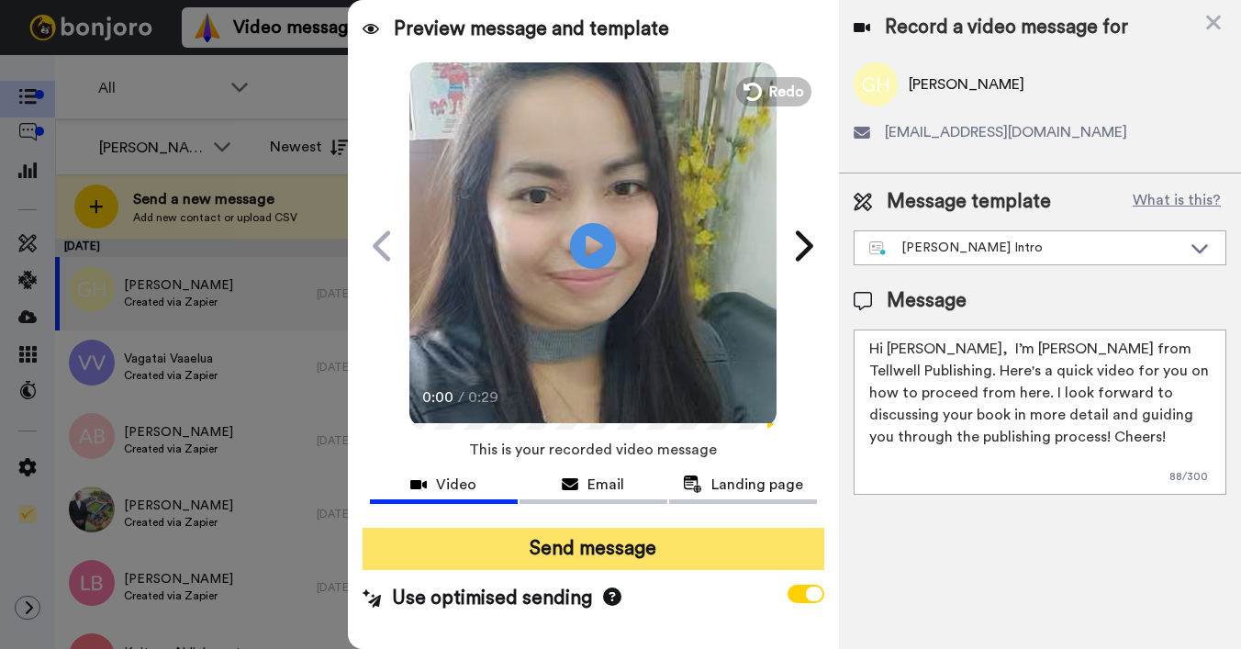
type textarea "Hi Geena, I’m Joe from Tellwell Publishing. Here's a quick video for you on how…"
click at [616, 547] on button "Send message" at bounding box center [594, 549] width 462 height 42
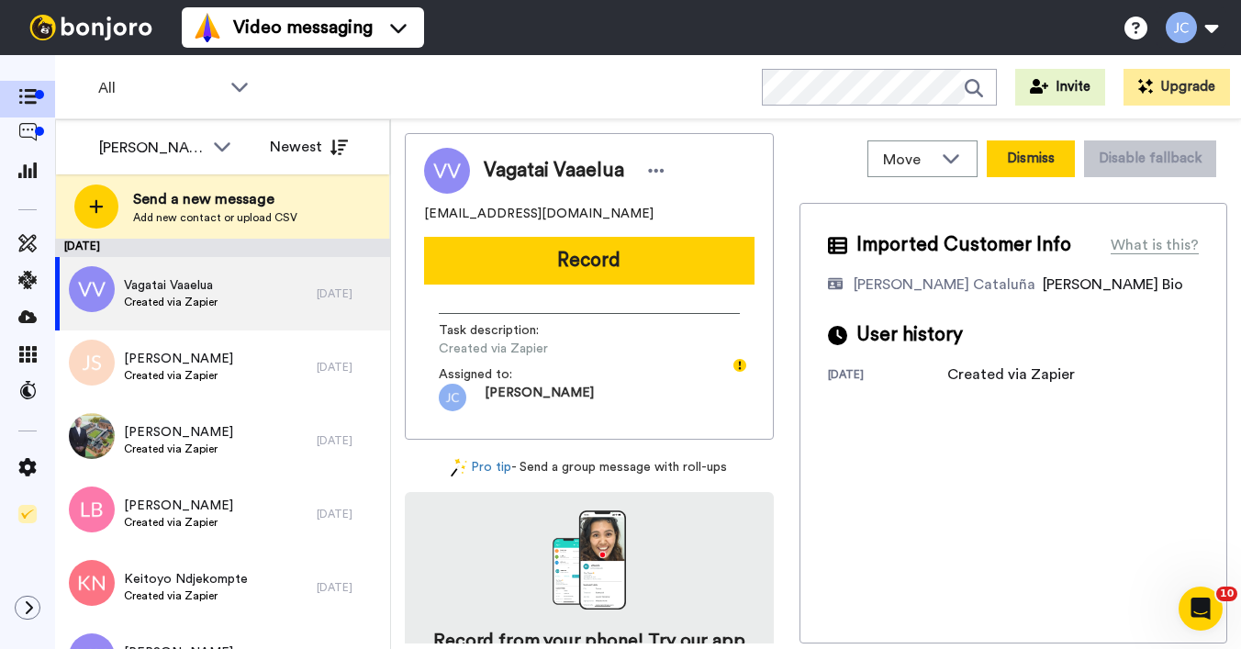
click at [994, 161] on button "Dismiss" at bounding box center [1031, 158] width 88 height 37
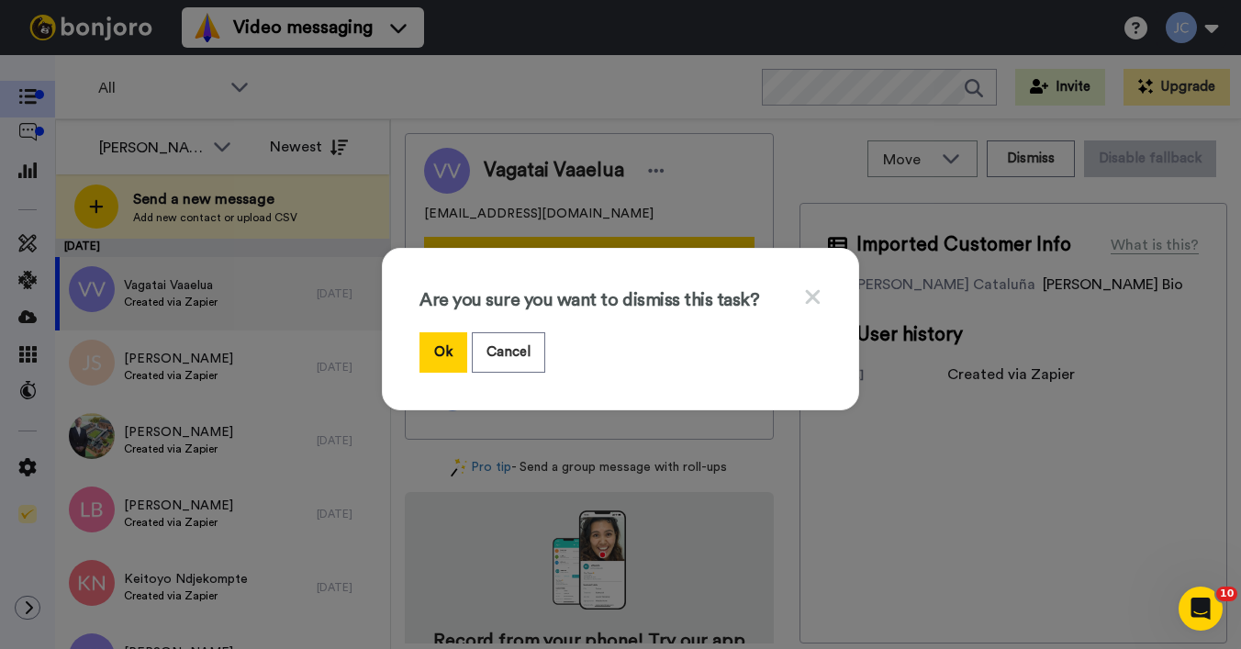
drag, startPoint x: 502, startPoint y: 363, endPoint x: 441, endPoint y: 396, distance: 69.0
click at [441, 396] on div "Are you sure you want to dismiss this task? Ok Cancel" at bounding box center [620, 329] width 477 height 162
click at [408, 353] on div "Are you sure you want to dismiss this task? Ok Cancel" at bounding box center [620, 329] width 477 height 162
click at [443, 348] on button "Ok" at bounding box center [443, 351] width 48 height 39
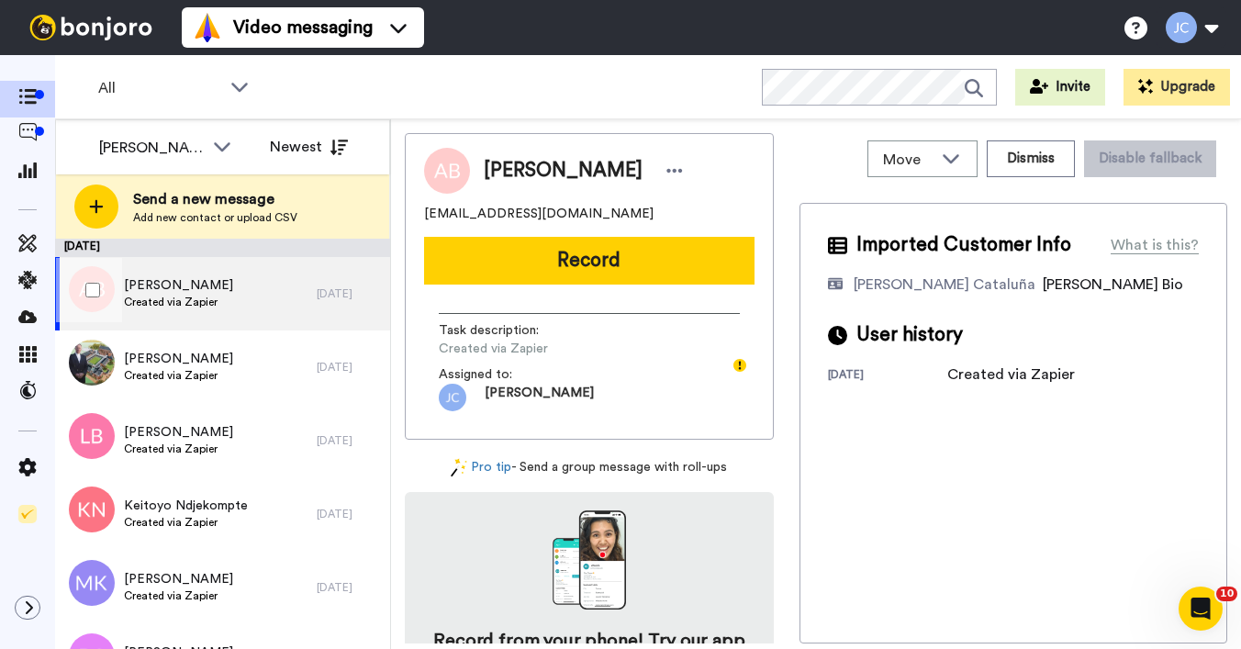
click at [208, 304] on span "Created via Zapier" at bounding box center [178, 302] width 109 height 15
click at [735, 228] on div "Attila Biro attila.biro77@yahoo.com.au Record Task description : Created via Za…" at bounding box center [589, 286] width 369 height 307
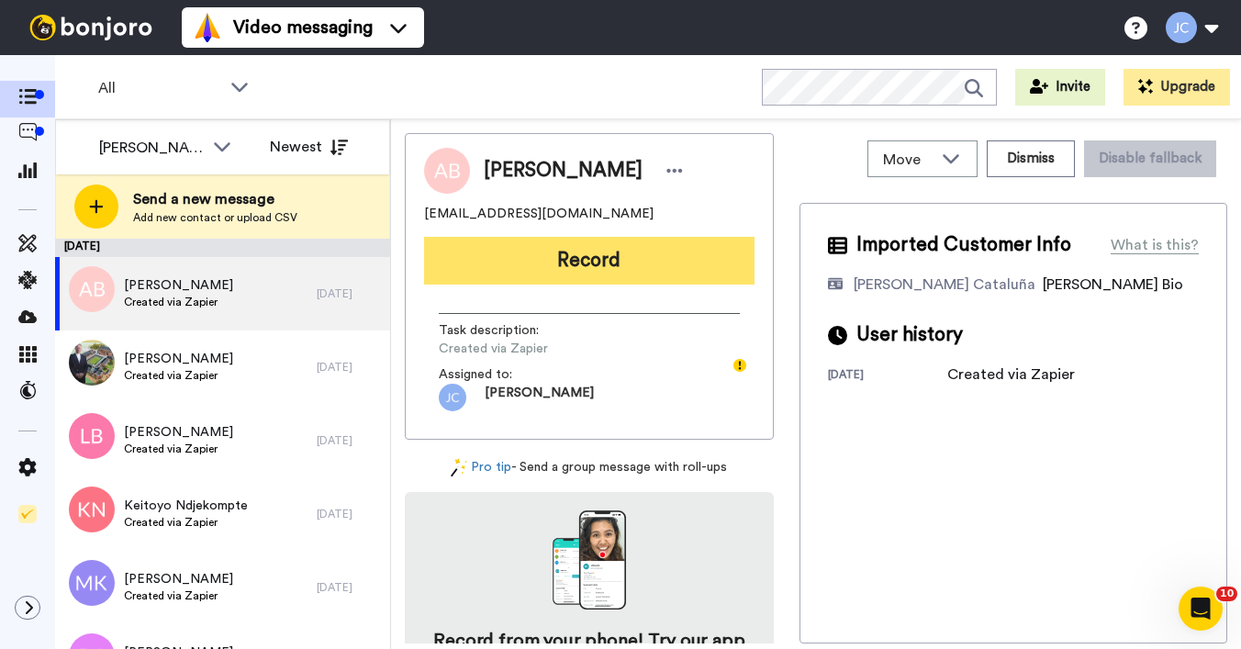
click at [721, 263] on button "Record" at bounding box center [589, 261] width 330 height 48
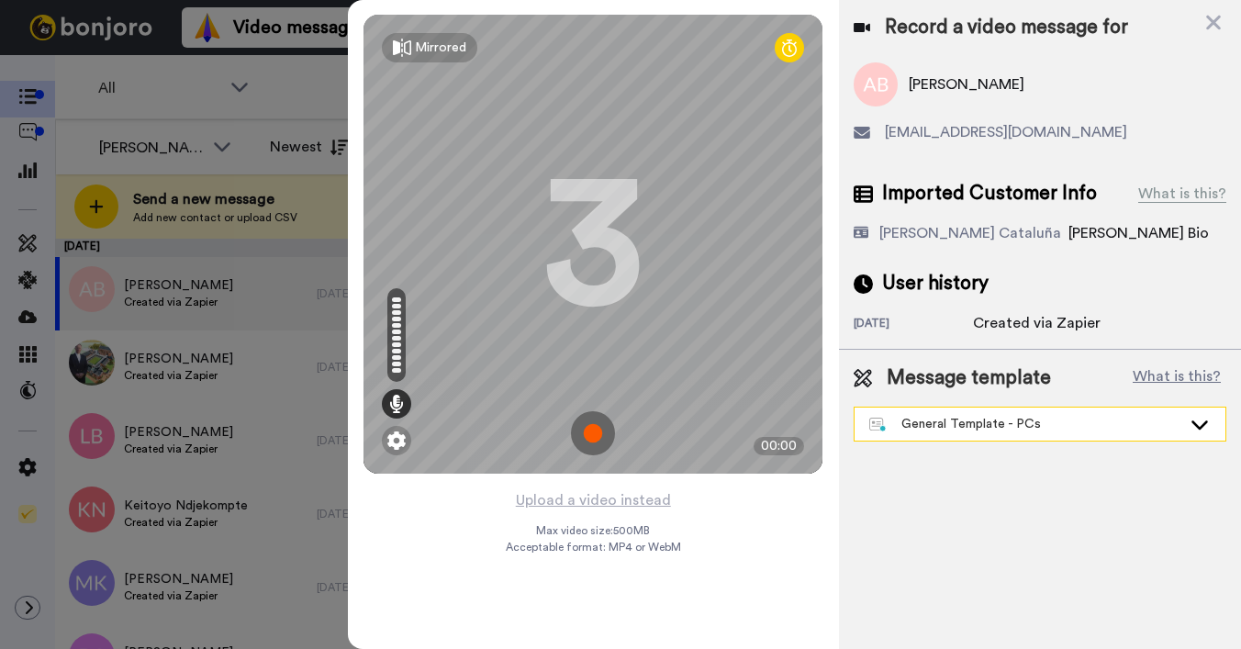
click at [989, 428] on div "General Template - PCs" at bounding box center [1025, 424] width 312 height 18
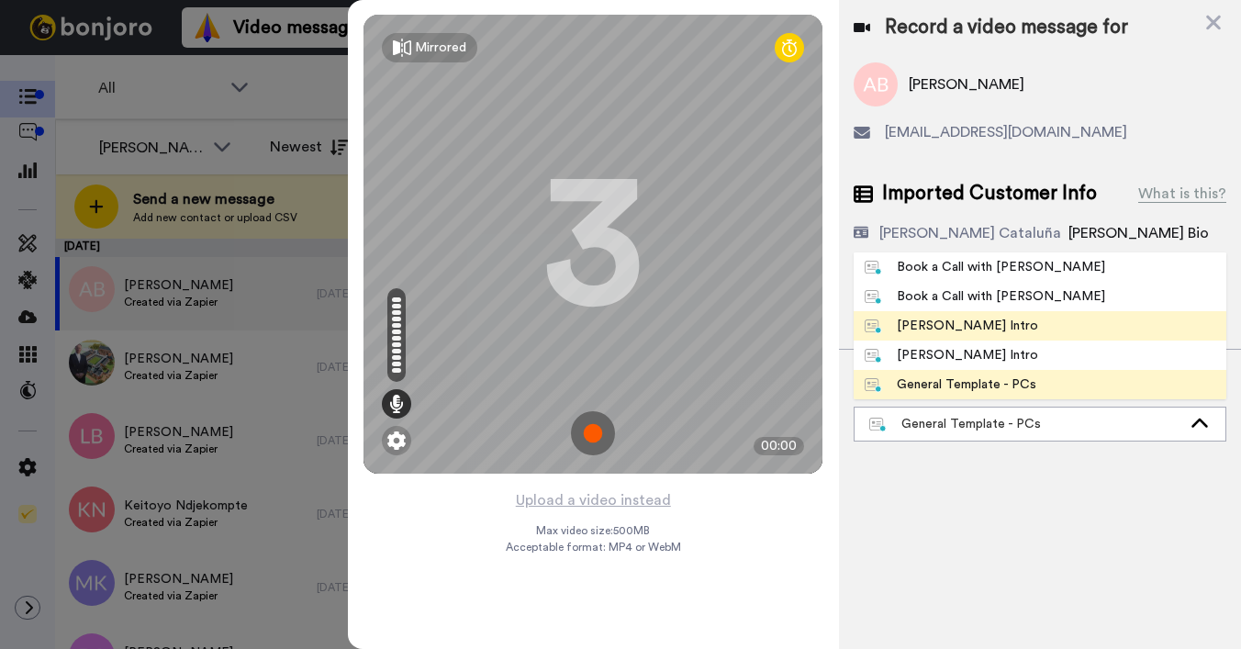
click at [947, 328] on div "[PERSON_NAME] Intro" at bounding box center [951, 326] width 173 height 18
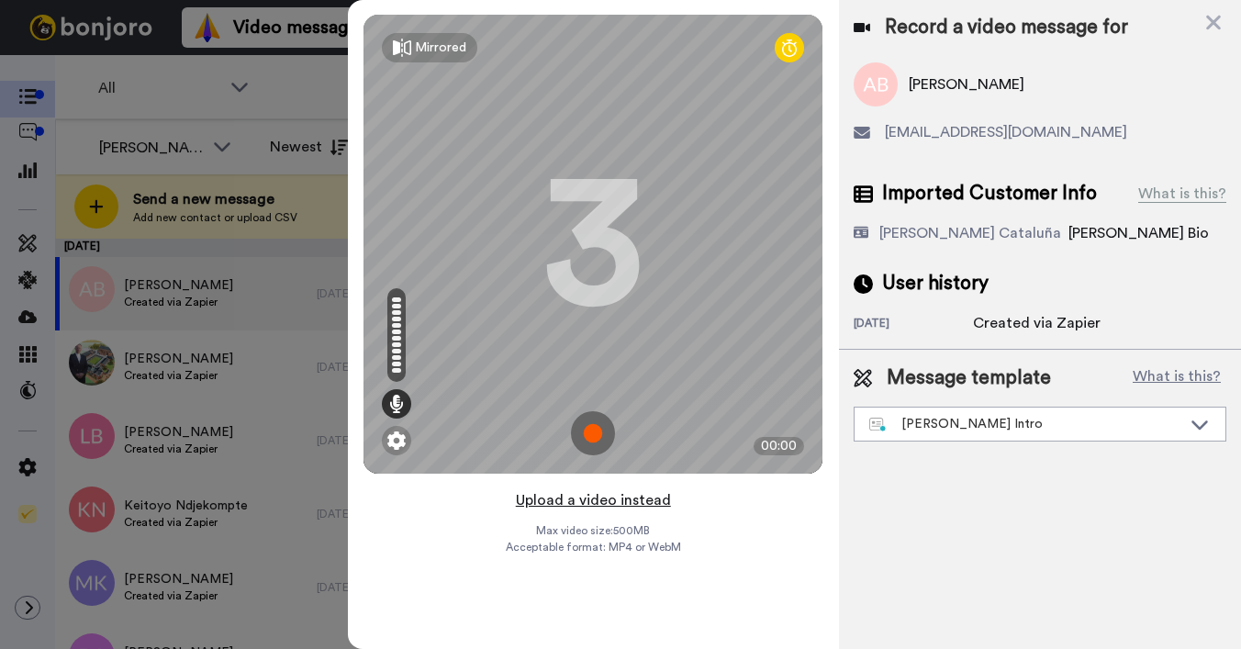
click at [543, 494] on button "Upload a video instead" at bounding box center [593, 500] width 166 height 24
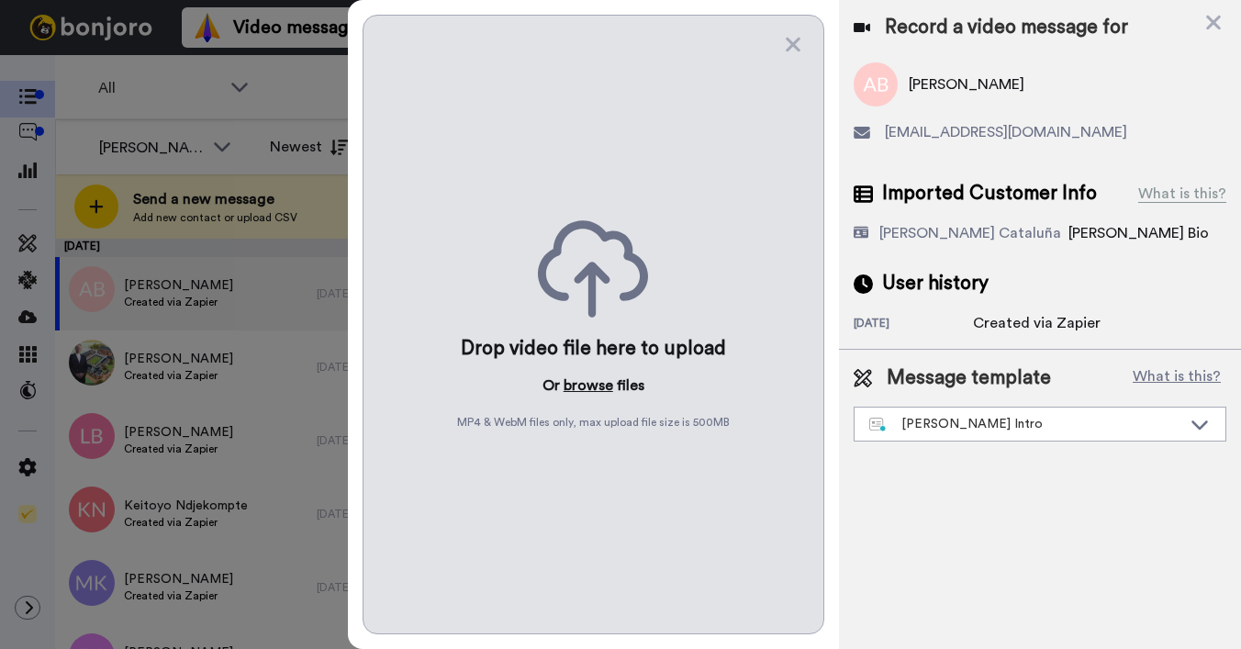
click at [564, 378] on button "browse" at bounding box center [589, 385] width 50 height 22
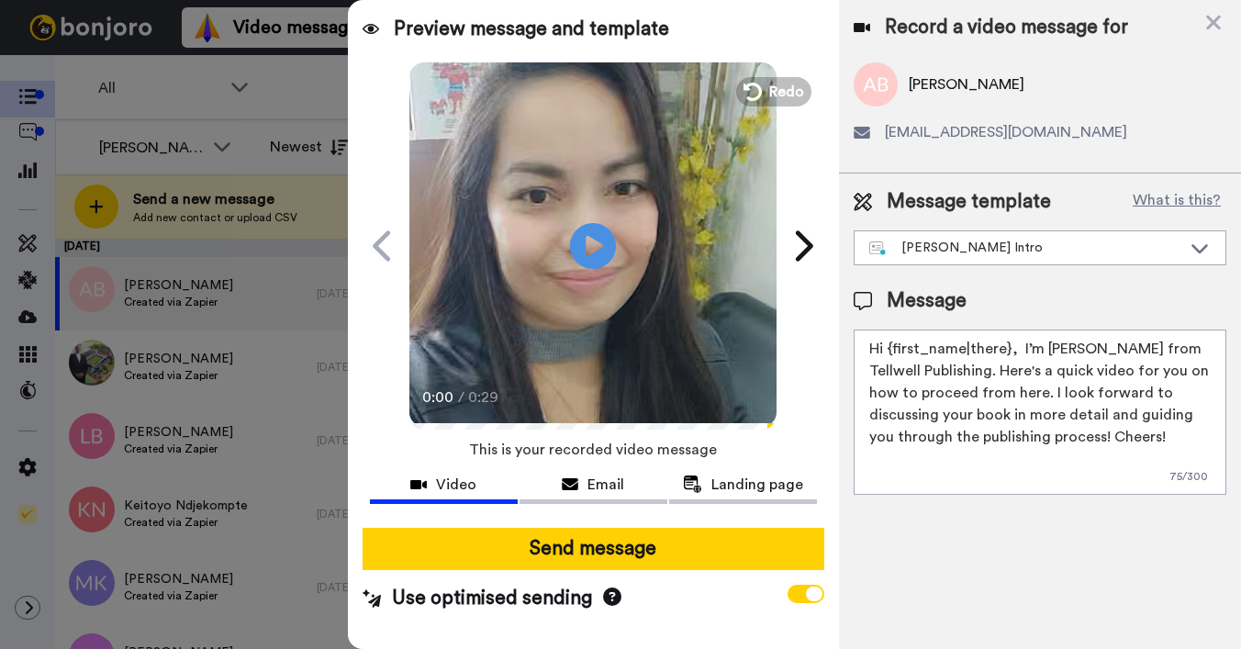
drag, startPoint x: 888, startPoint y: 352, endPoint x: 1008, endPoint y: 342, distance: 120.6
click at [1008, 342] on textarea "Hi {first_name|there}, I’m [PERSON_NAME] from Tellwell Publishing. Here's a qui…" at bounding box center [1040, 412] width 373 height 165
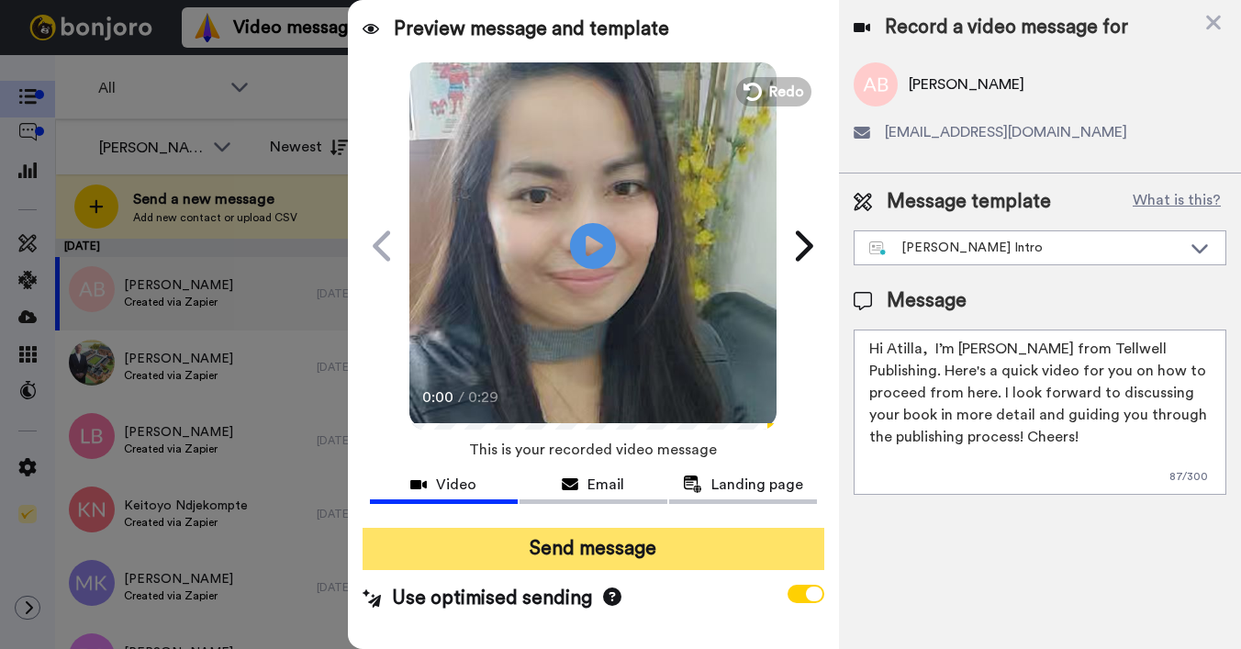
type textarea "Hi Atilla, I’m Joe from Tellwell Publishing. Here's a quick video for you on ho…"
click at [743, 565] on button "Send message" at bounding box center [594, 549] width 462 height 42
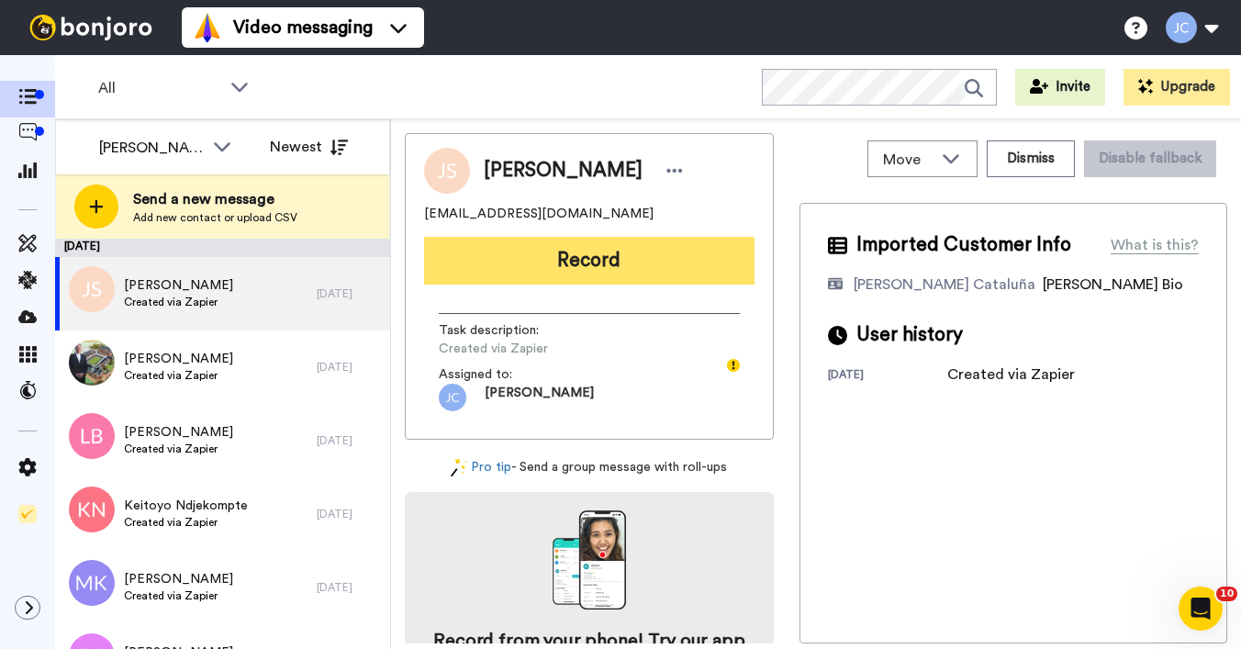
click at [561, 242] on button "Record" at bounding box center [589, 261] width 330 height 48
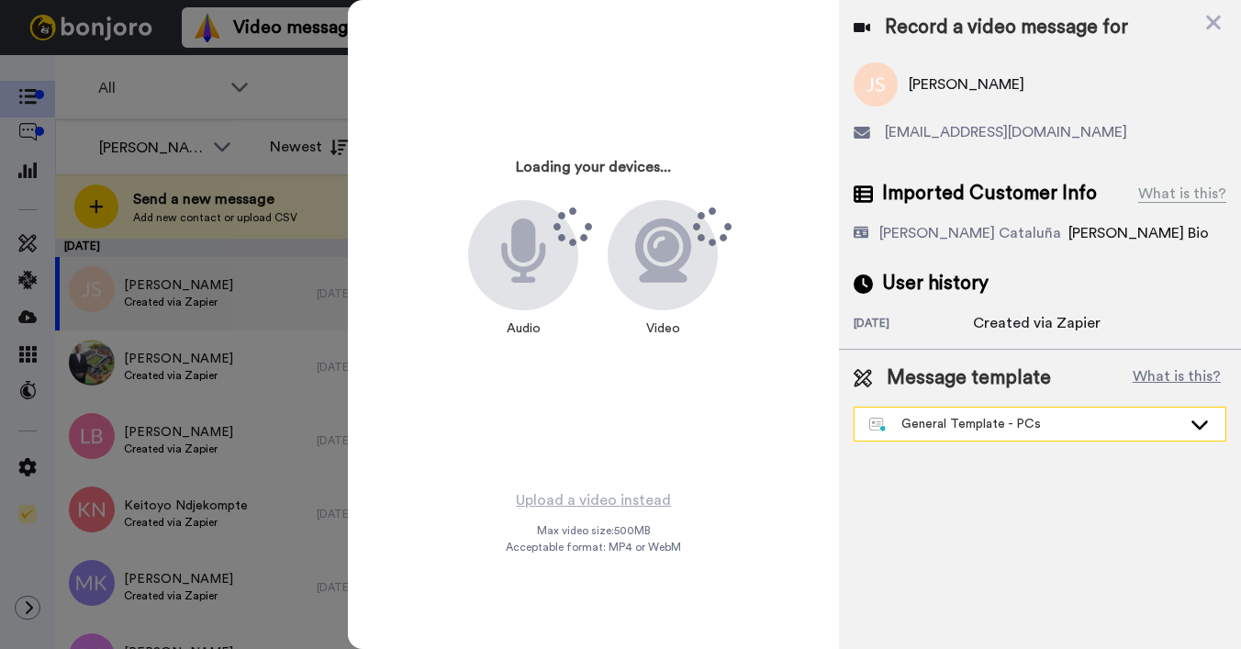
click at [989, 420] on div "General Template - PCs" at bounding box center [1025, 424] width 312 height 18
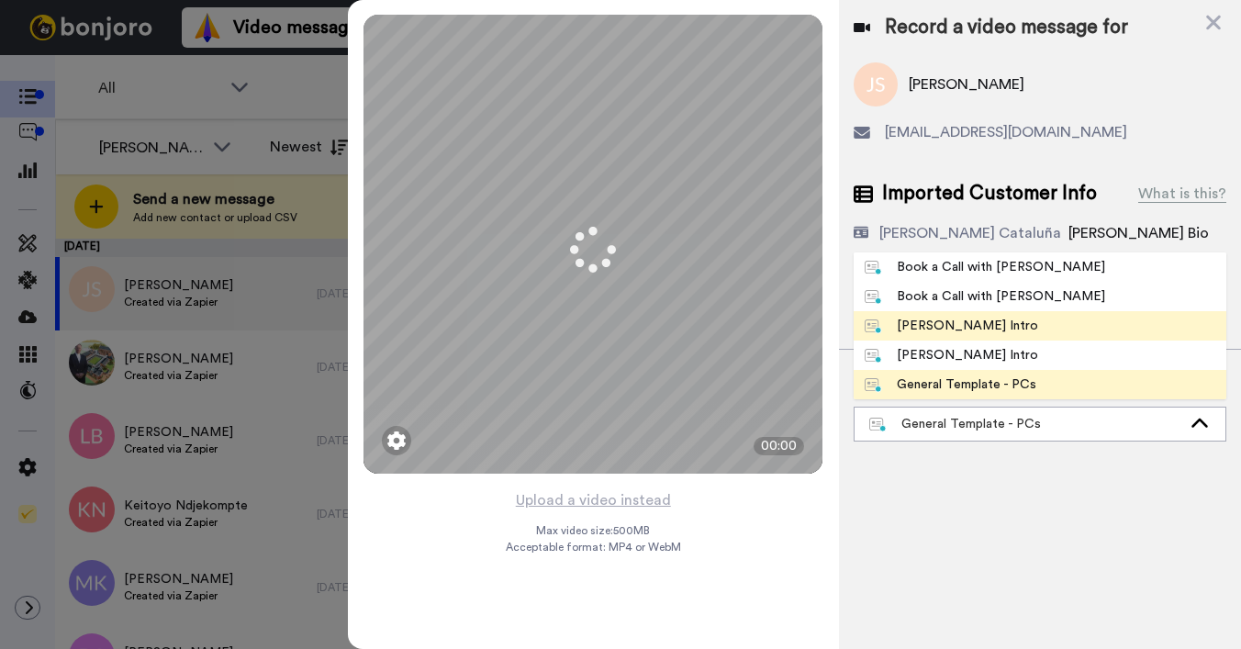
click at [954, 327] on div "[PERSON_NAME] Intro" at bounding box center [951, 326] width 173 height 18
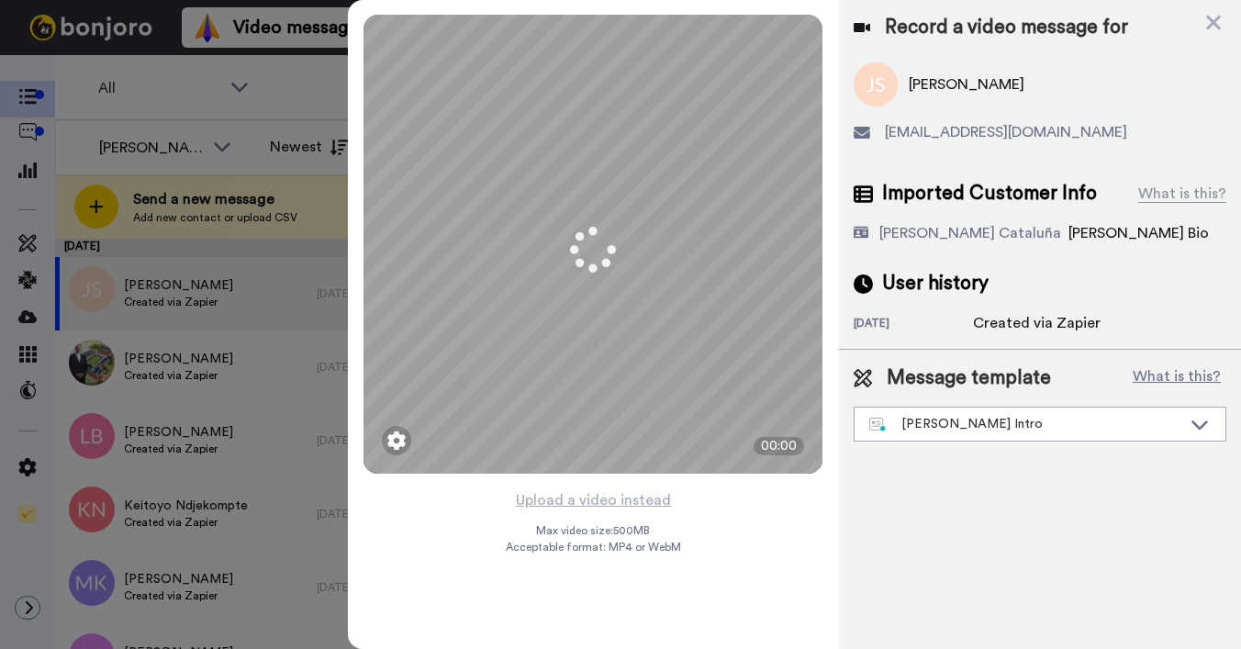
click at [954, 327] on div "Record a video message for John Scanlan jf.scann@hotmail.com Imported Customer …" at bounding box center [1040, 324] width 402 height 649
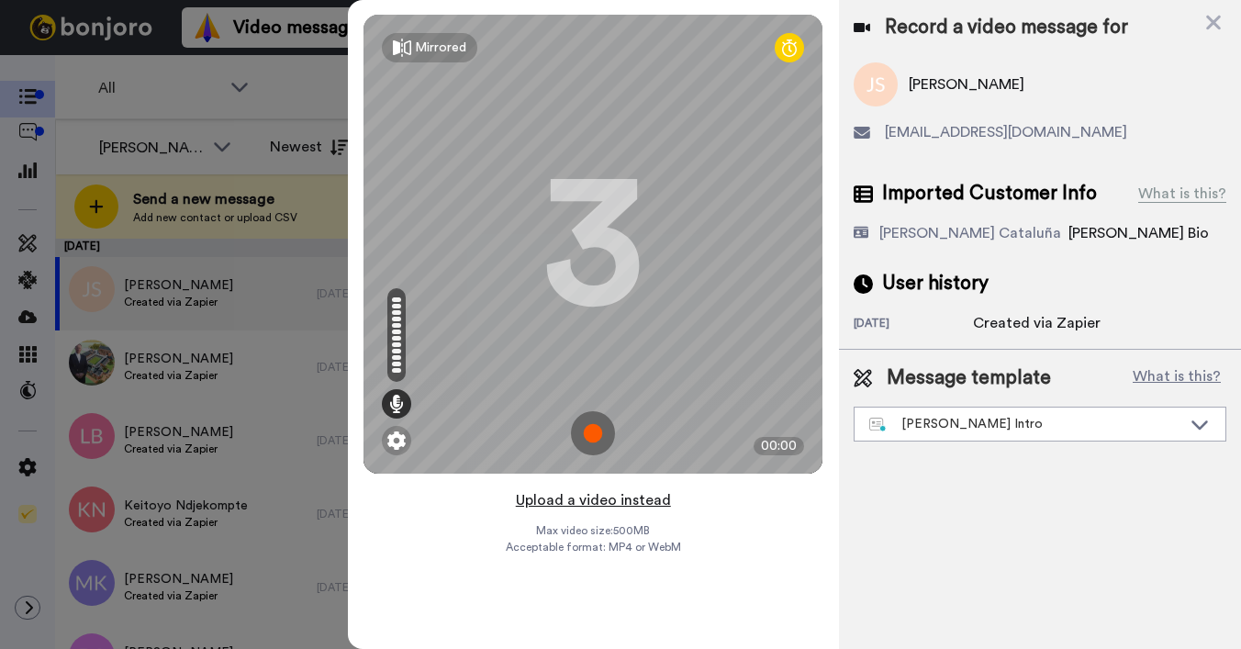
click at [596, 489] on button "Upload a video instead" at bounding box center [593, 500] width 166 height 24
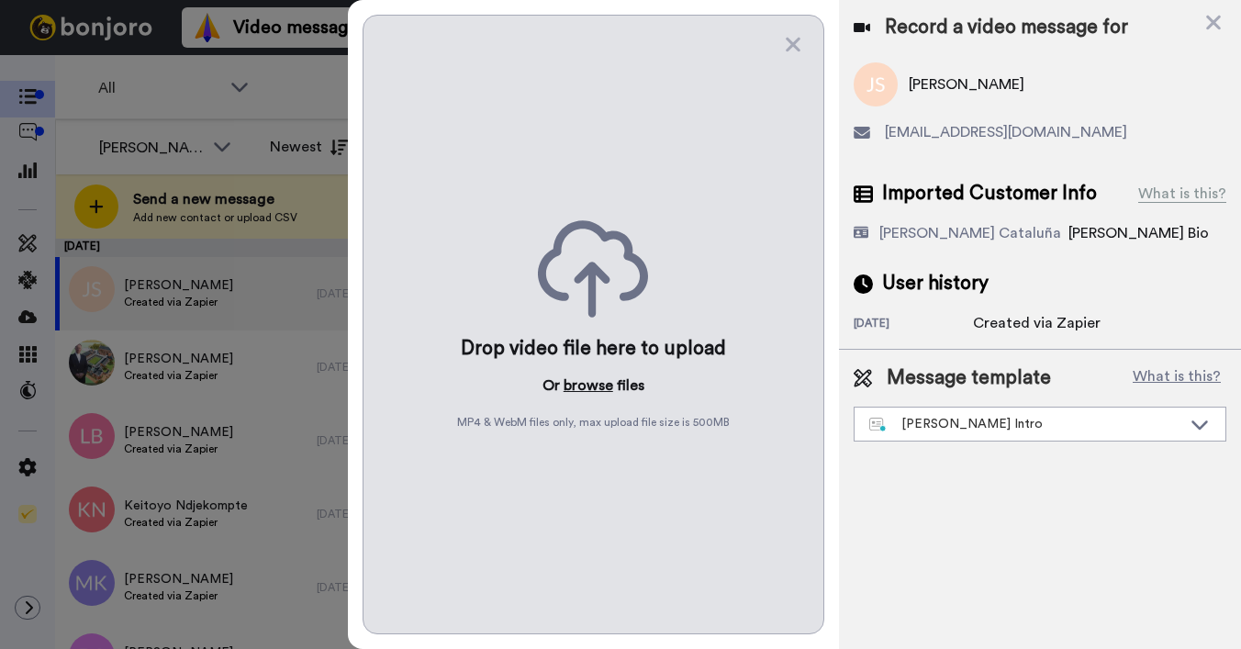
click at [595, 380] on button "browse" at bounding box center [589, 385] width 50 height 22
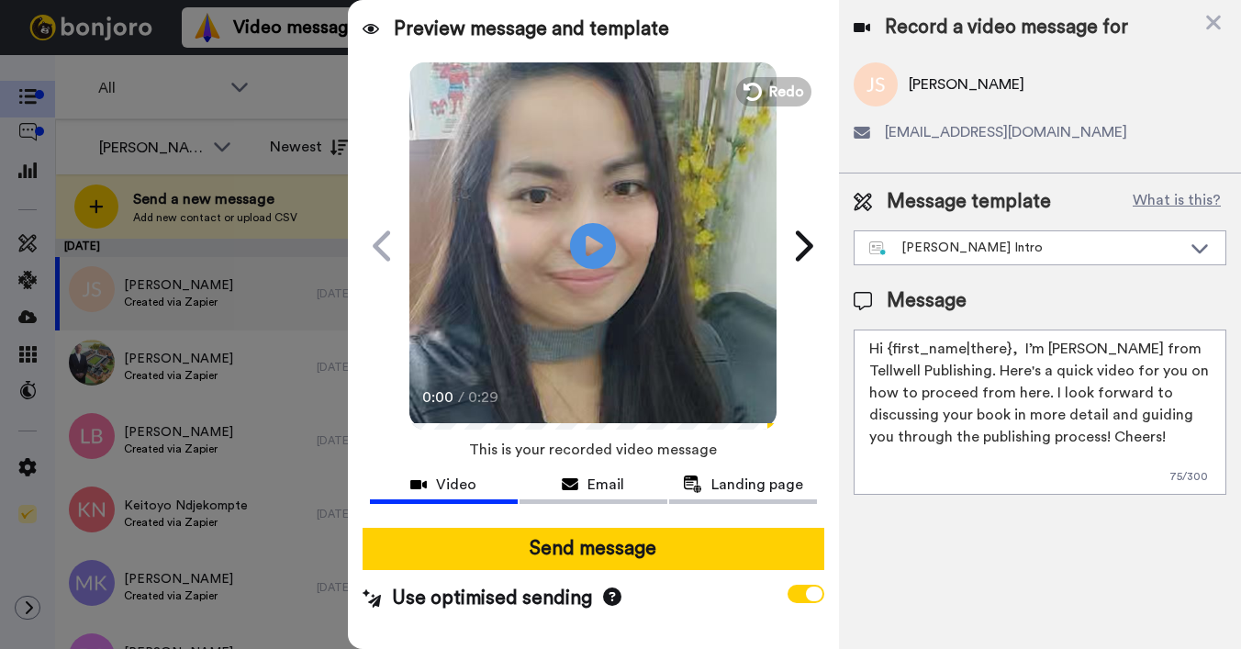
drag, startPoint x: 887, startPoint y: 349, endPoint x: 1006, endPoint y: 343, distance: 119.4
click at [1006, 343] on textarea "Hi {first_name|there}, I’m [PERSON_NAME] from Tellwell Publishing. Here's a qui…" at bounding box center [1040, 412] width 373 height 165
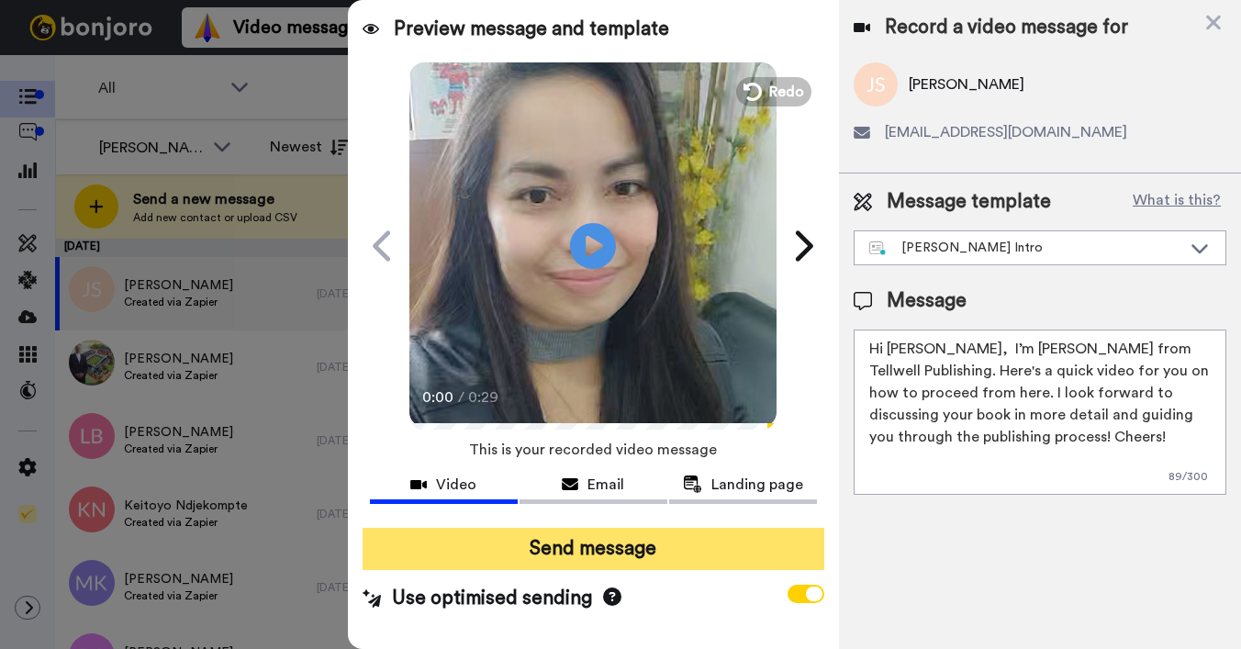
type textarea "Hi John, I’m Joe from Tellwell Publishing. Here's a quick video for you on how …"
click at [716, 555] on button "Send message" at bounding box center [594, 549] width 462 height 42
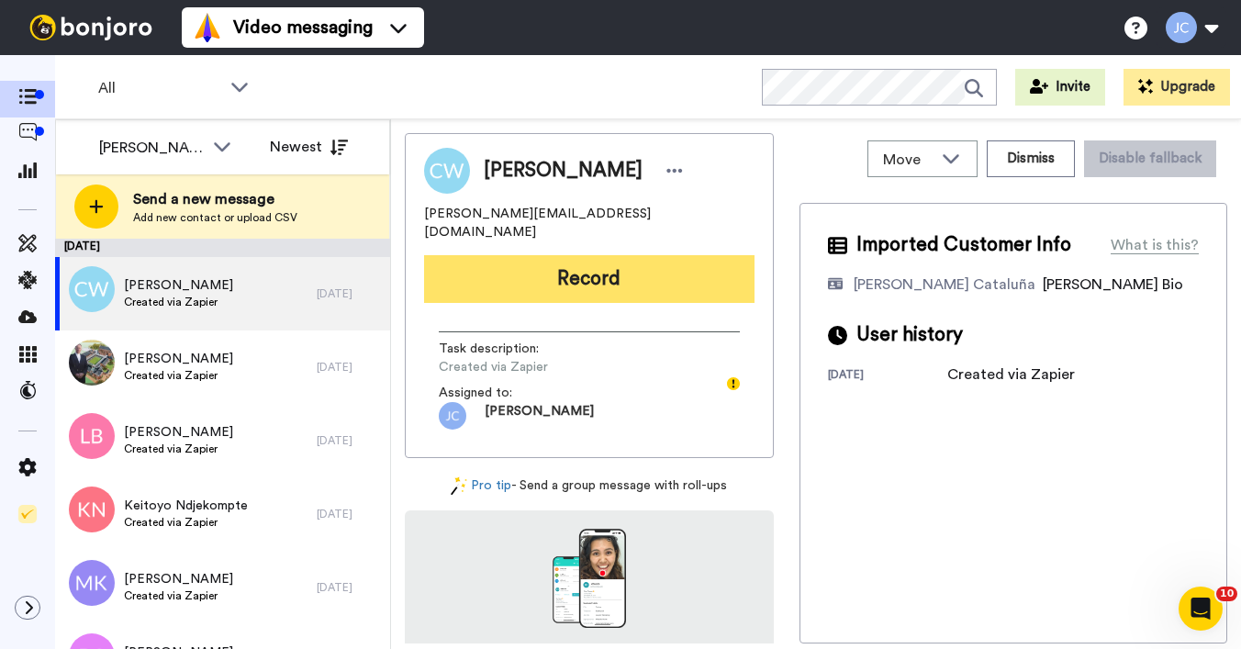
click at [562, 255] on button "Record" at bounding box center [589, 279] width 330 height 48
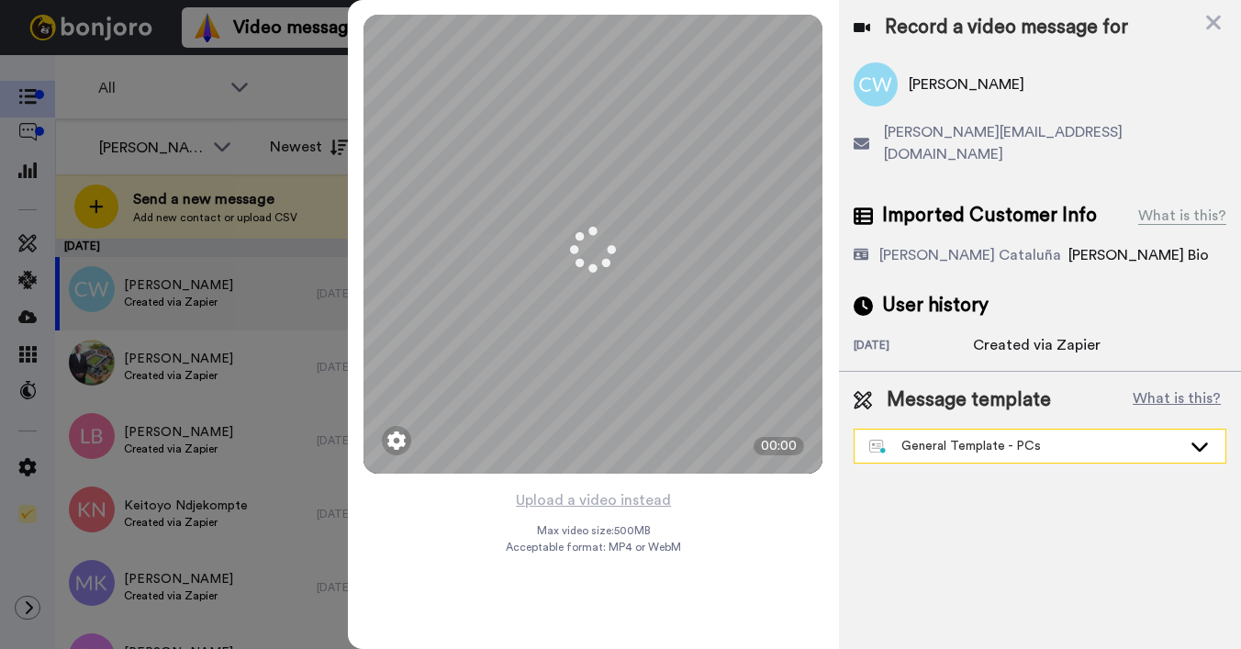
click at [956, 437] on div "General Template - PCs" at bounding box center [1025, 446] width 312 height 18
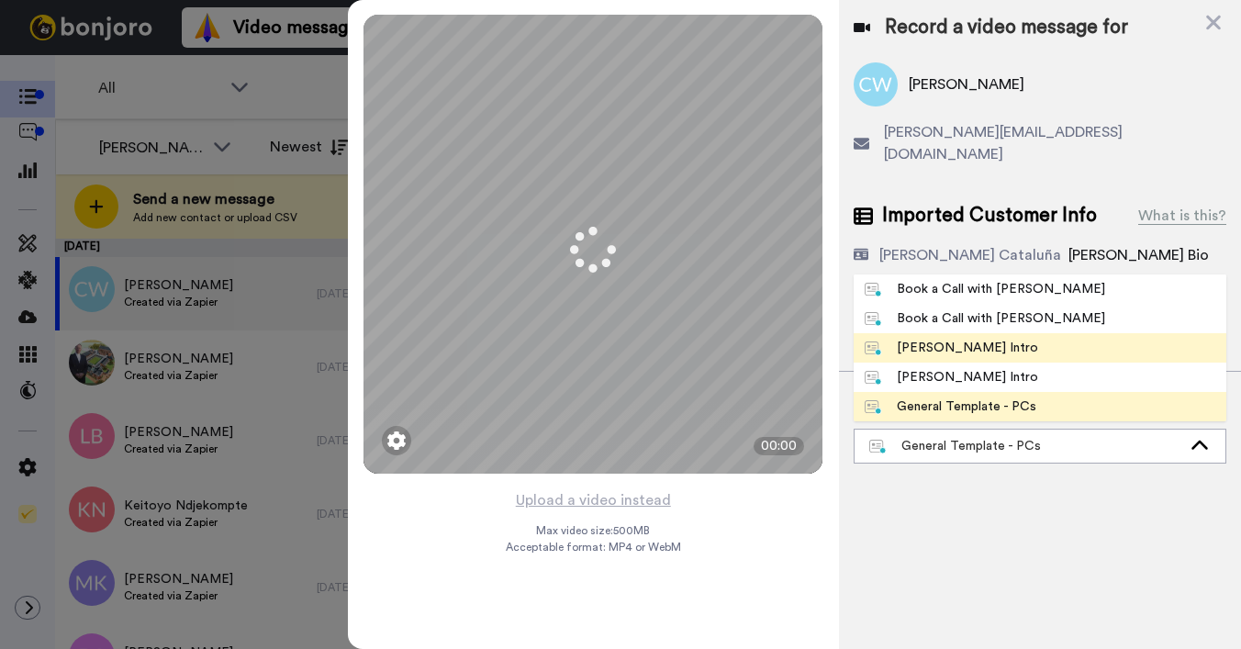
click at [946, 339] on div "[PERSON_NAME] Intro" at bounding box center [951, 348] width 173 height 18
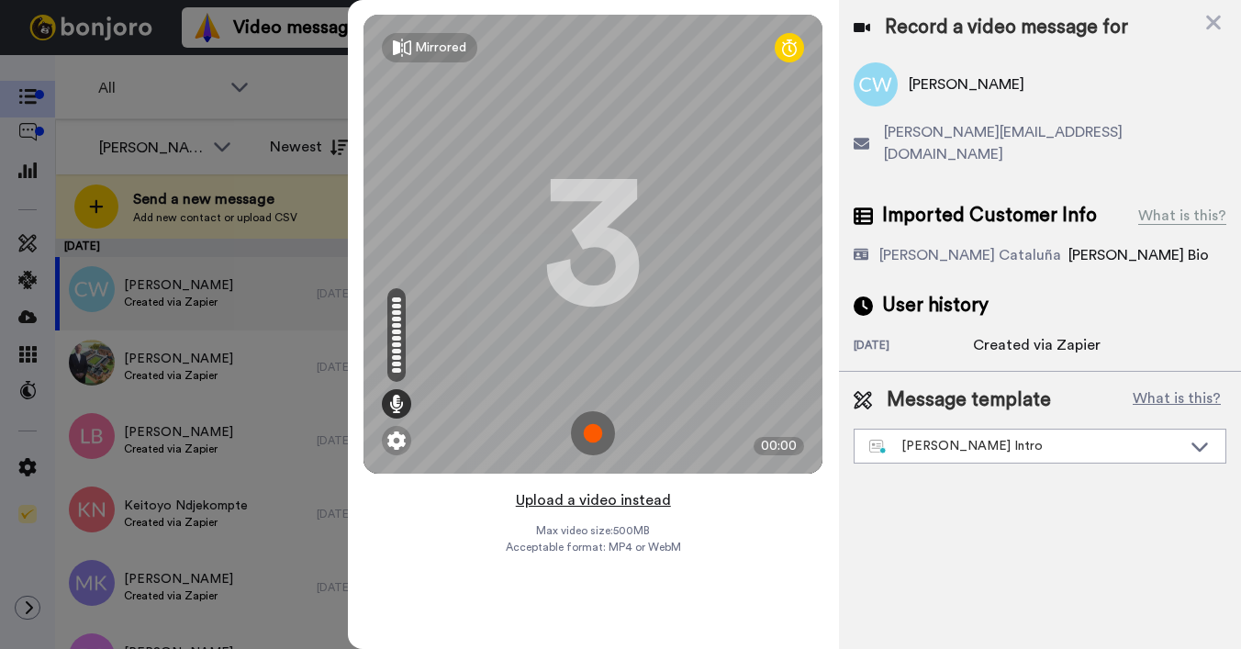
click at [625, 511] on button "Upload a video instead" at bounding box center [593, 500] width 166 height 24
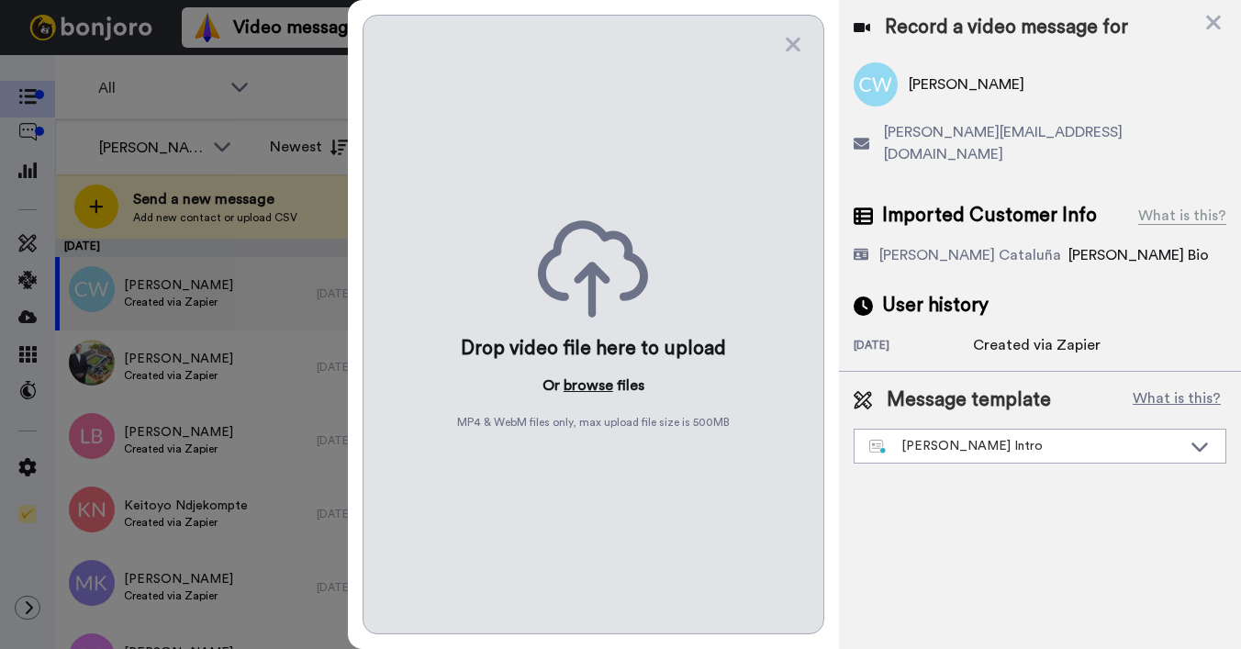
click at [594, 387] on button "browse" at bounding box center [589, 385] width 50 height 22
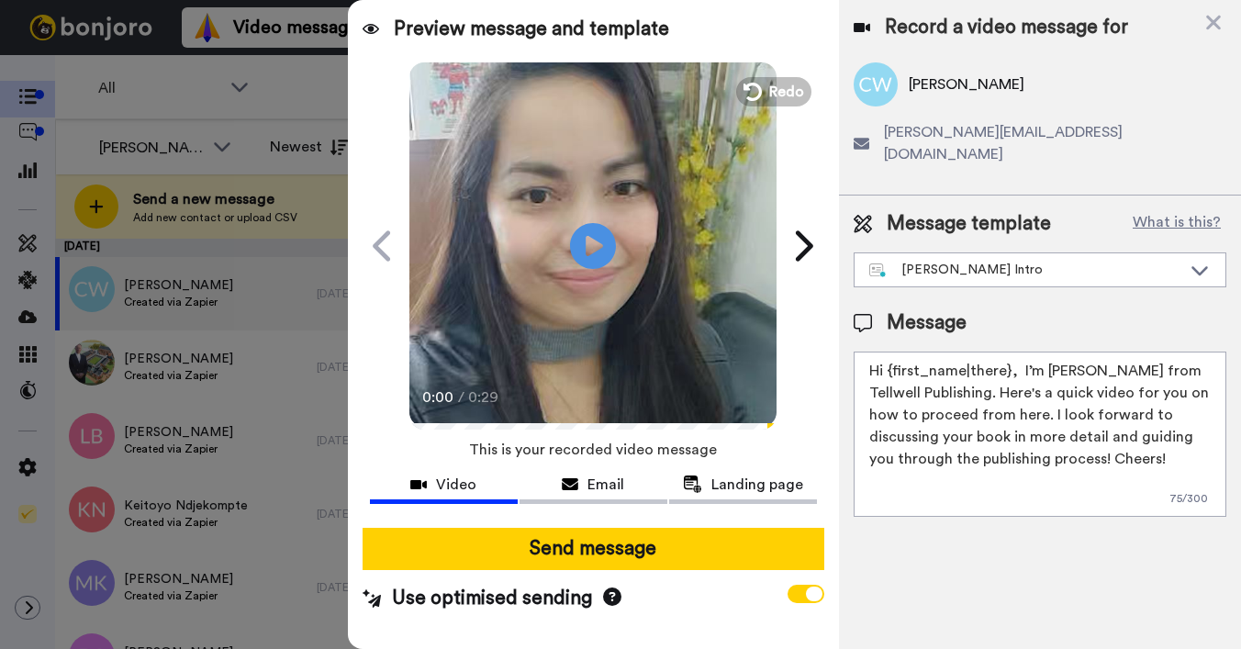
drag, startPoint x: 889, startPoint y: 351, endPoint x: 1007, endPoint y: 349, distance: 117.5
click at [1007, 352] on textarea "Hi {first_name|there}, I’m [PERSON_NAME] from Tellwell Publishing. Here's a qui…" at bounding box center [1040, 434] width 373 height 165
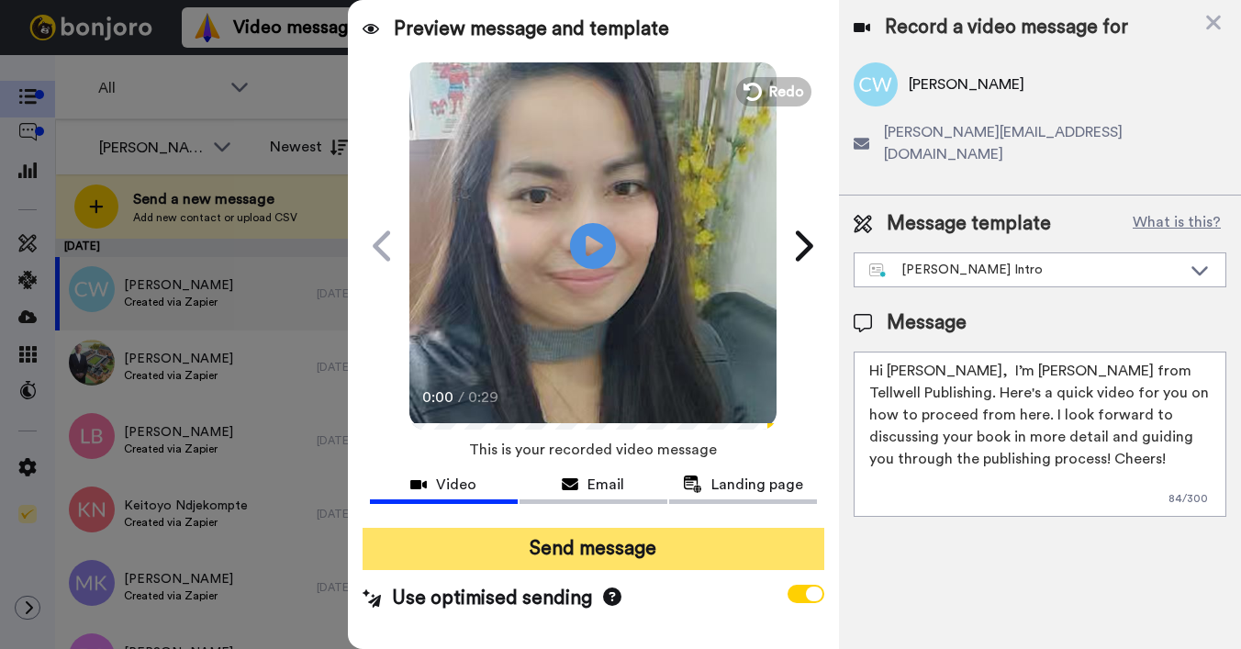
type textarea "Hi Catherine, I’m Joe from Tellwell Publishing. Here's a quick video for you on…"
click at [673, 540] on button "Send message" at bounding box center [594, 549] width 462 height 42
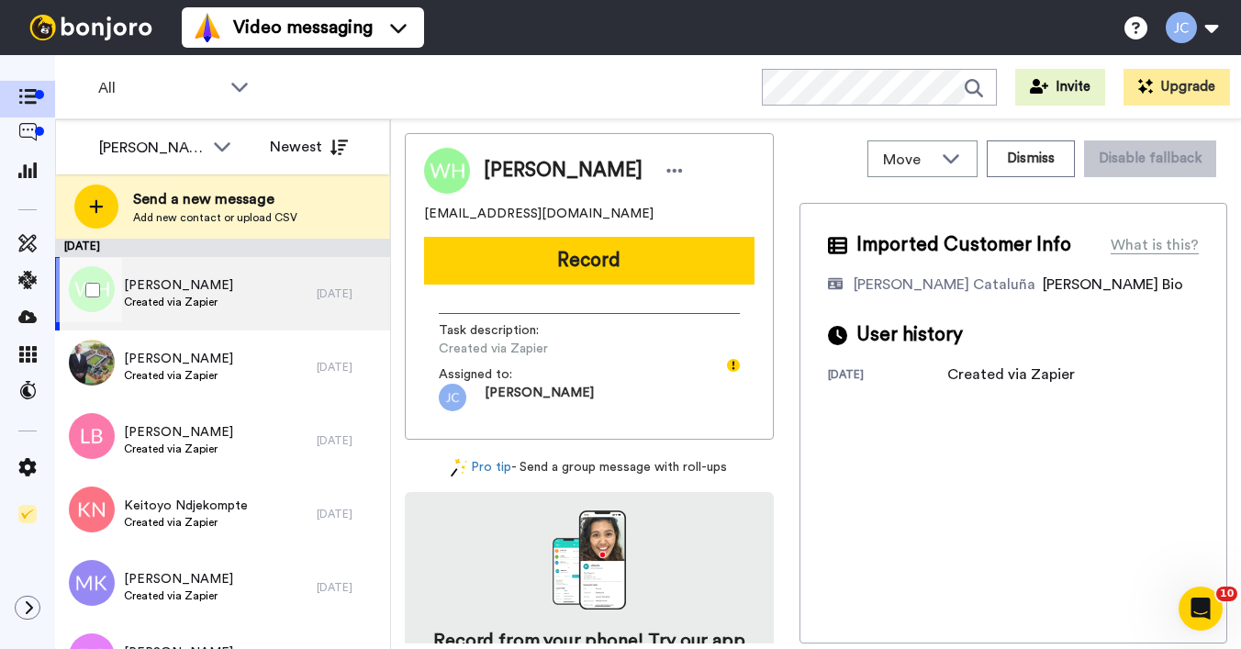
click at [181, 279] on span "[PERSON_NAME]" at bounding box center [178, 285] width 109 height 18
click at [524, 234] on div "[PERSON_NAME] [EMAIL_ADDRESS][DOMAIN_NAME] Record Task description : Created vi…" at bounding box center [589, 286] width 369 height 307
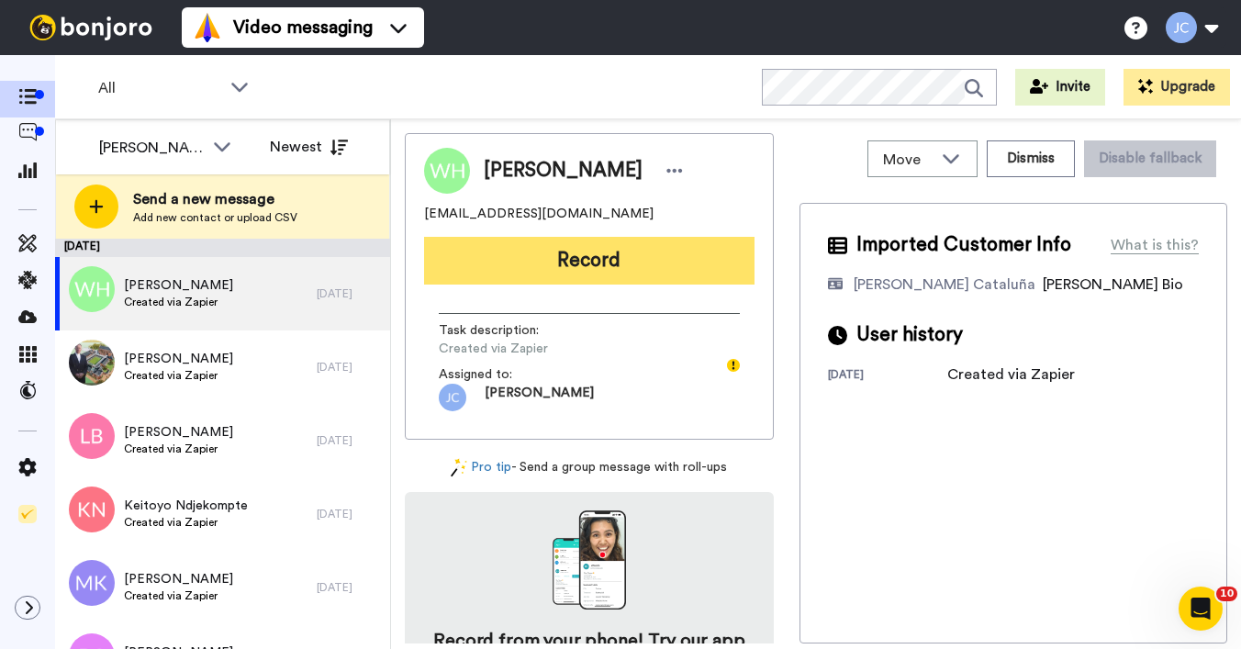
click at [525, 248] on button "Record" at bounding box center [589, 261] width 330 height 48
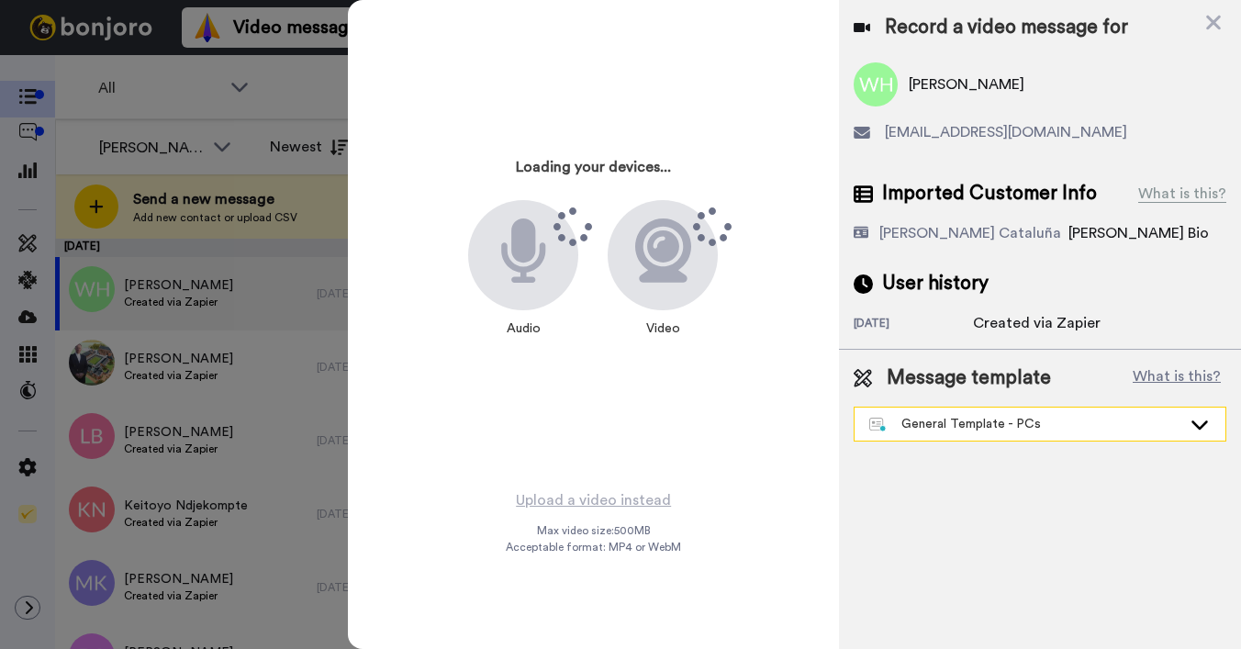
click at [1025, 421] on div "General Template - PCs" at bounding box center [1025, 424] width 312 height 18
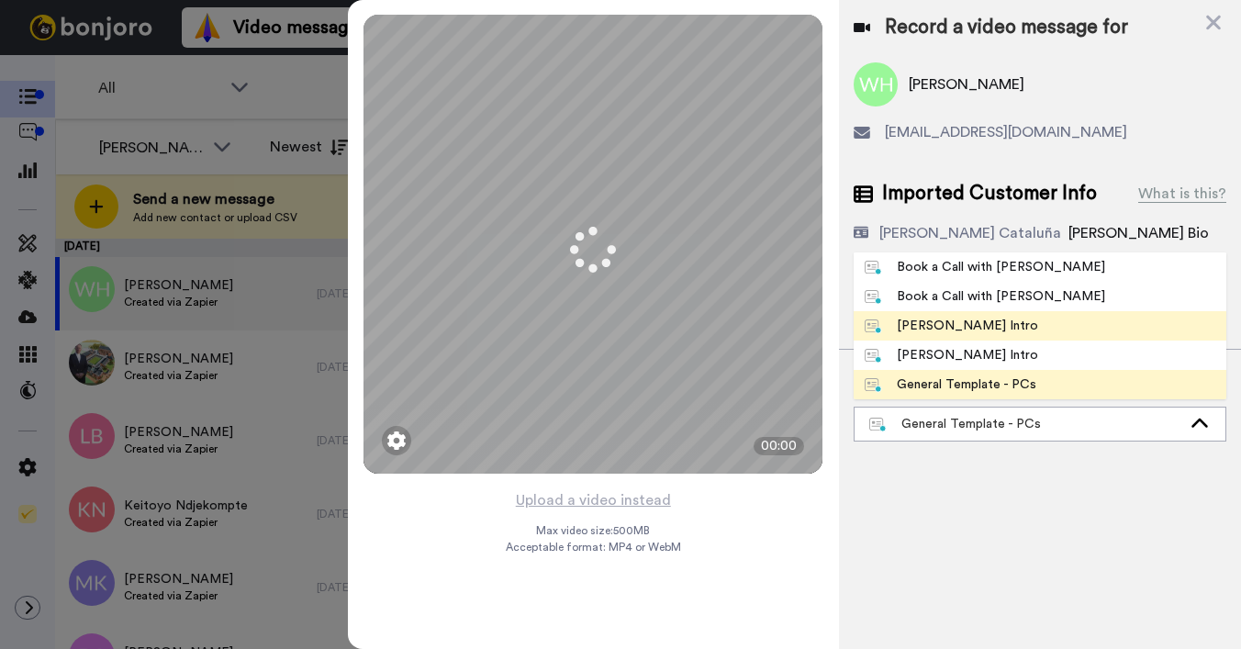
click at [998, 326] on div "[PERSON_NAME] Intro" at bounding box center [951, 326] width 173 height 18
click at [998, 326] on div "Record a video message for Willow Holliday emmajholliday@gmail.com Imported Cus…" at bounding box center [1040, 324] width 402 height 649
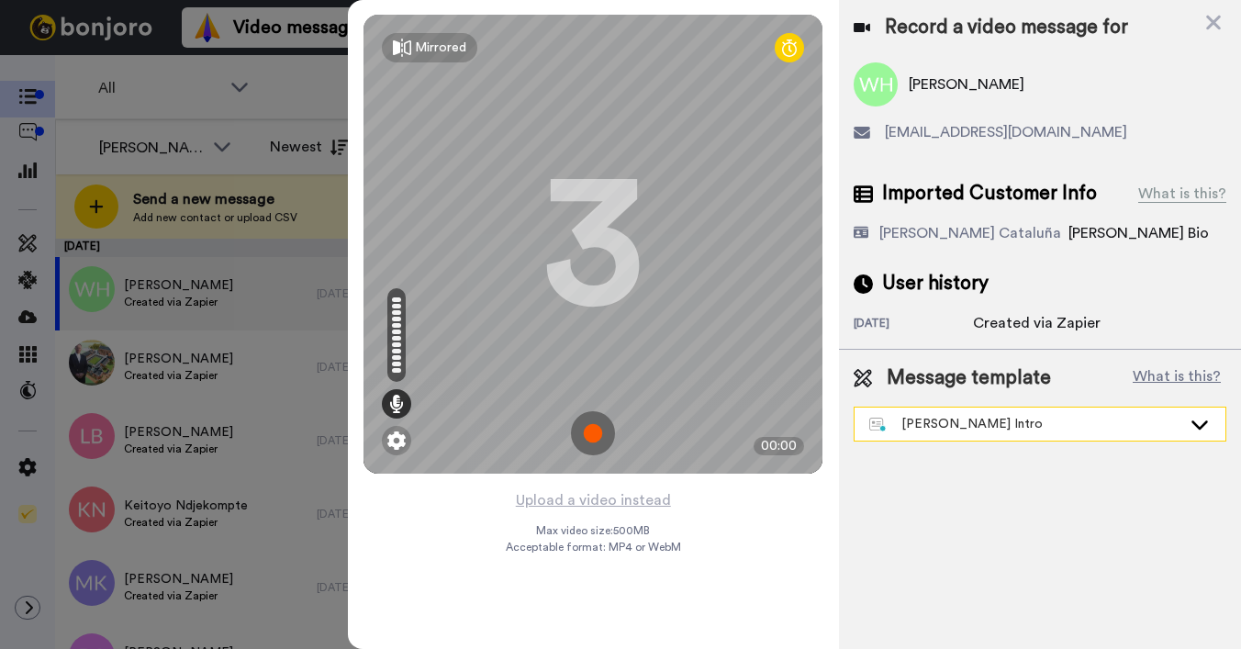
click at [1027, 424] on div "[PERSON_NAME] Intro" at bounding box center [1025, 424] width 312 height 18
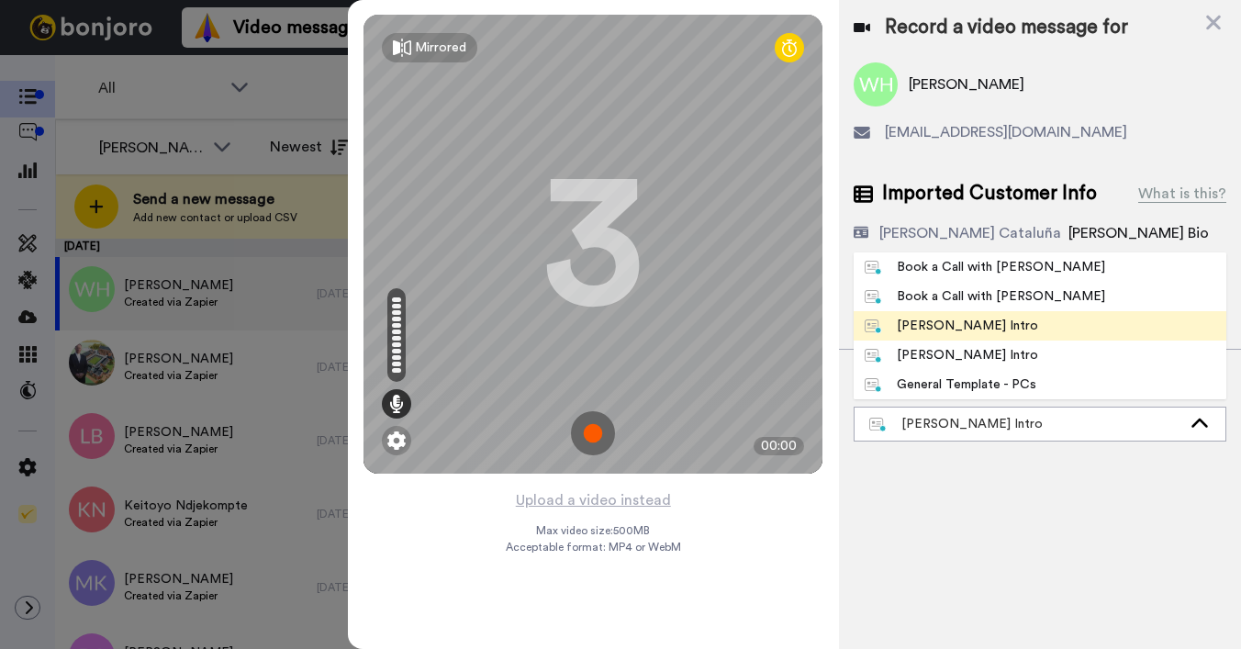
click at [989, 327] on div "[PERSON_NAME] Intro" at bounding box center [951, 326] width 173 height 18
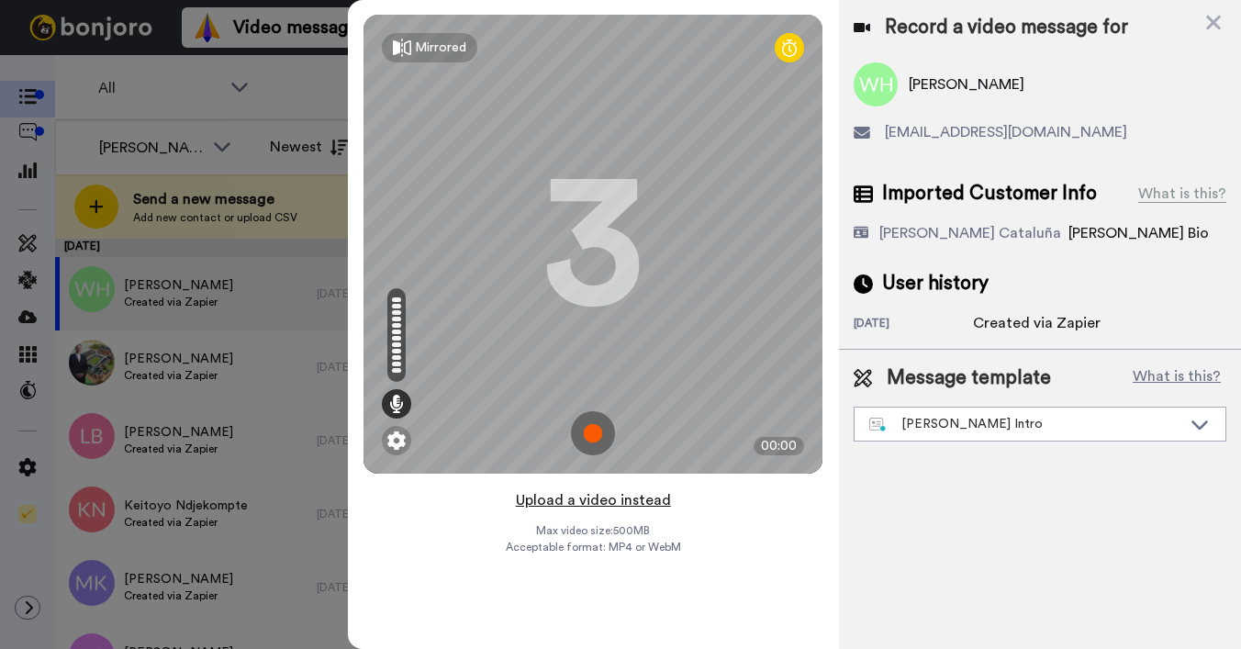
click at [650, 500] on button "Upload a video instead" at bounding box center [593, 500] width 166 height 24
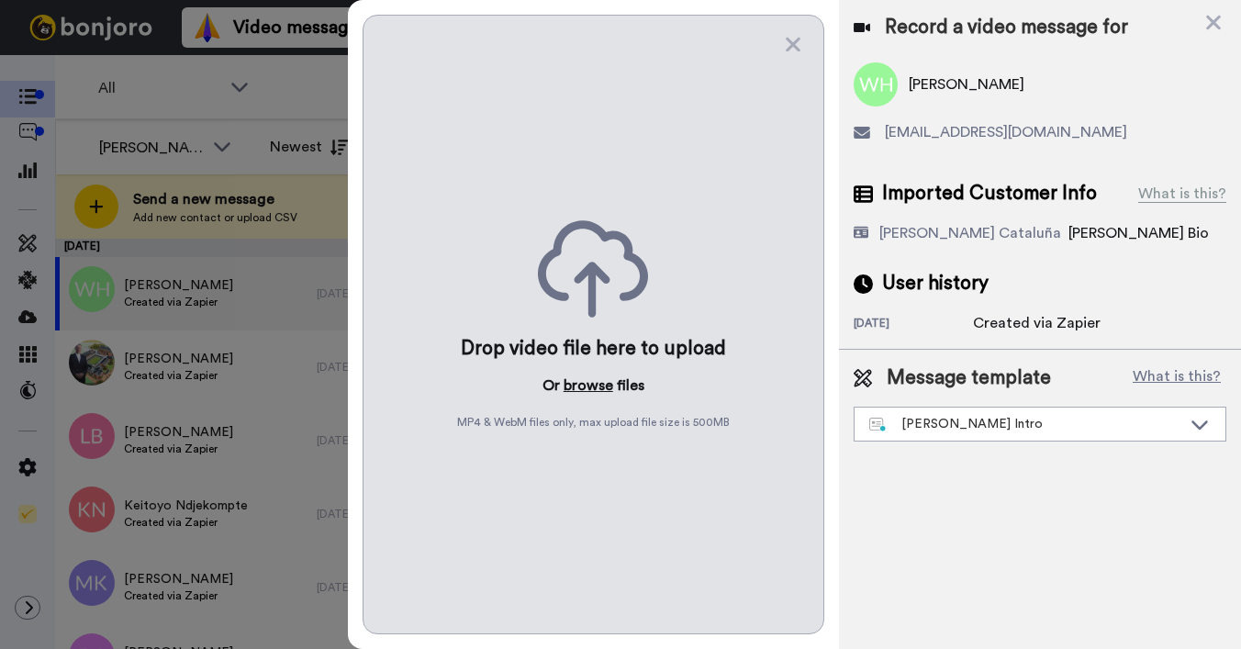
click at [585, 383] on button "browse" at bounding box center [589, 385] width 50 height 22
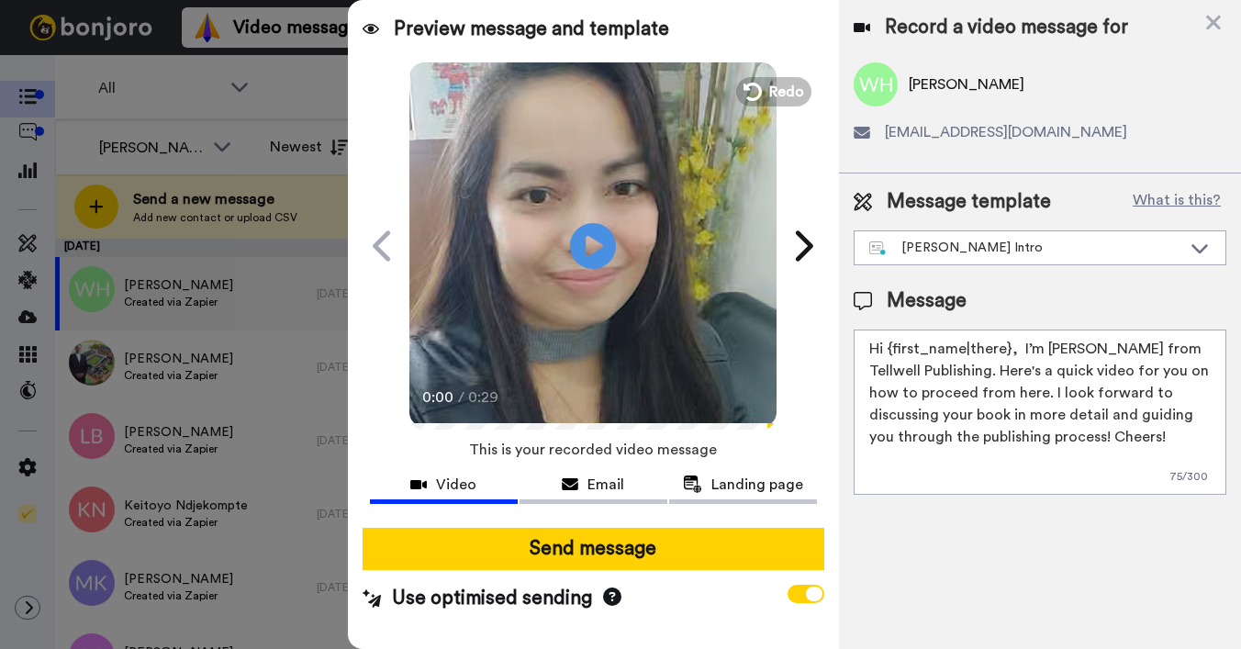
drag, startPoint x: 889, startPoint y: 347, endPoint x: 1006, endPoint y: 352, distance: 116.7
click at [1006, 352] on textarea "Hi {first_name|there}, I’m [PERSON_NAME] from Tellwell Publishing. Here's a qui…" at bounding box center [1040, 412] width 373 height 165
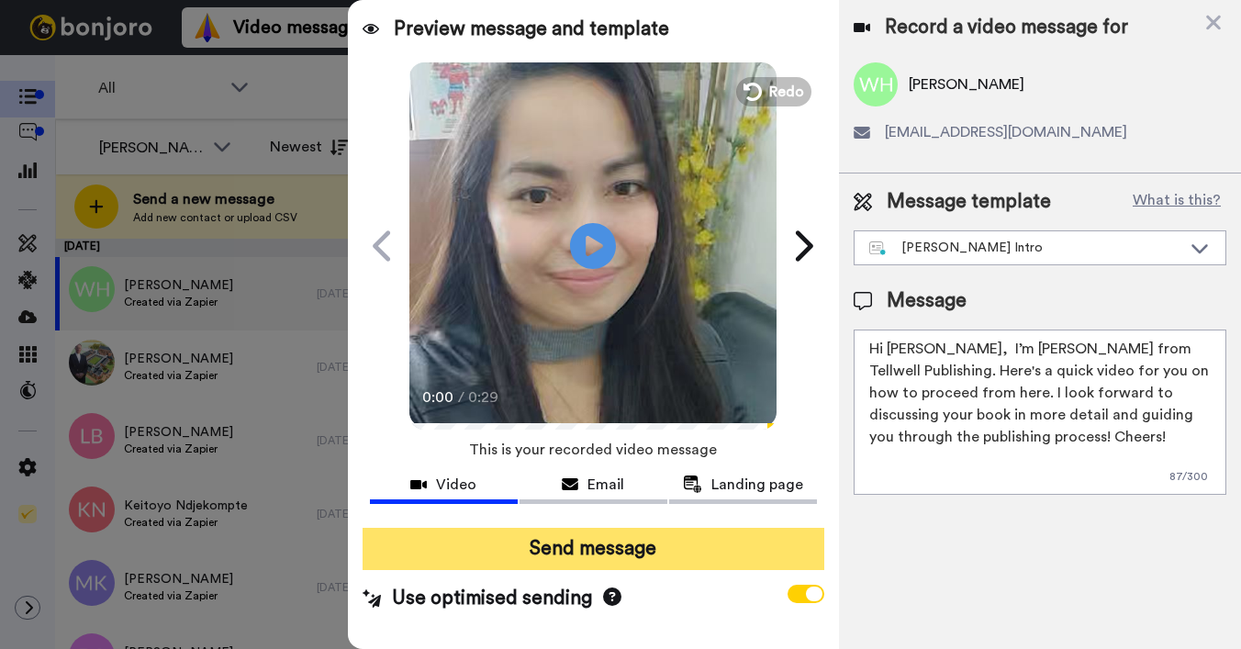
type textarea "Hi Willow, I’m Joe from Tellwell Publishing. Here's a quick video for you on ho…"
click at [678, 545] on button "Send message" at bounding box center [594, 549] width 462 height 42
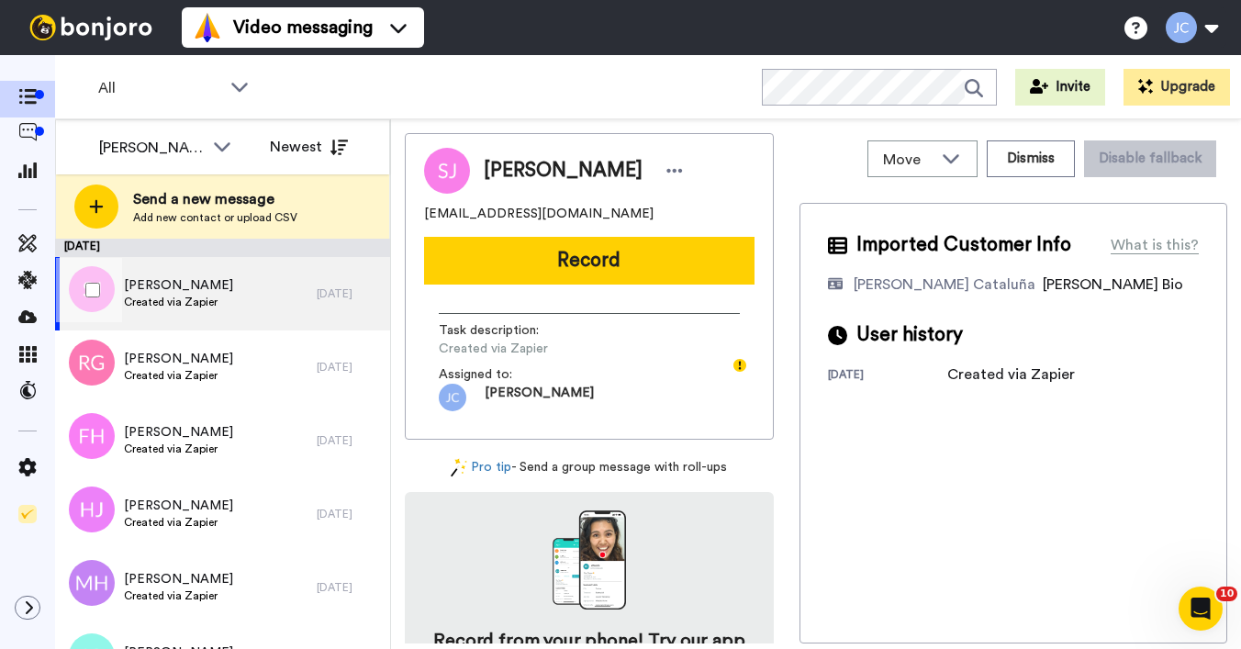
click at [211, 307] on span "Created via Zapier" at bounding box center [178, 302] width 109 height 15
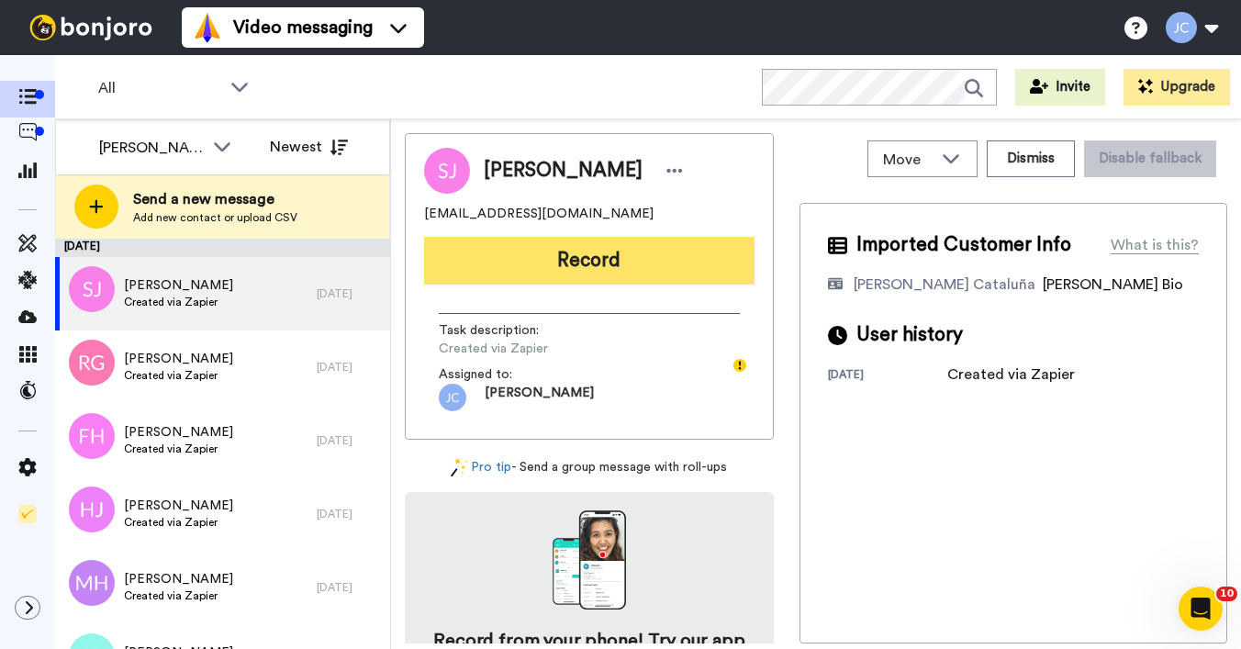
click at [470, 256] on button "Record" at bounding box center [589, 261] width 330 height 48
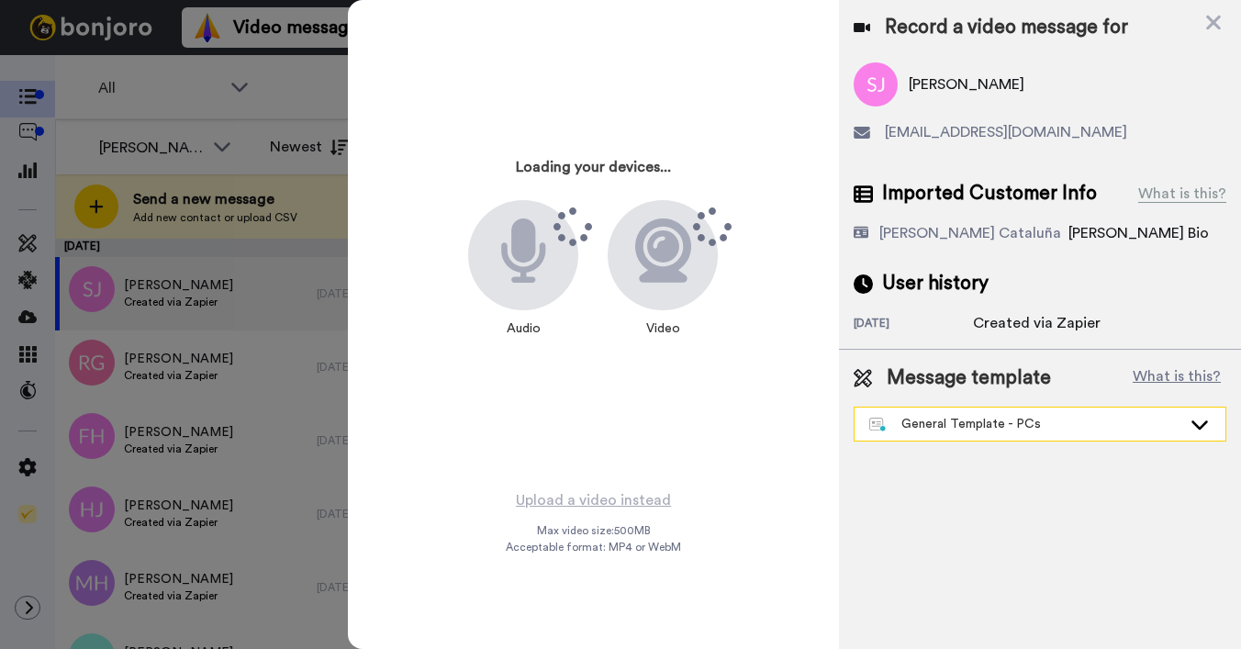
click at [1042, 430] on div "General Template - PCs" at bounding box center [1025, 424] width 312 height 18
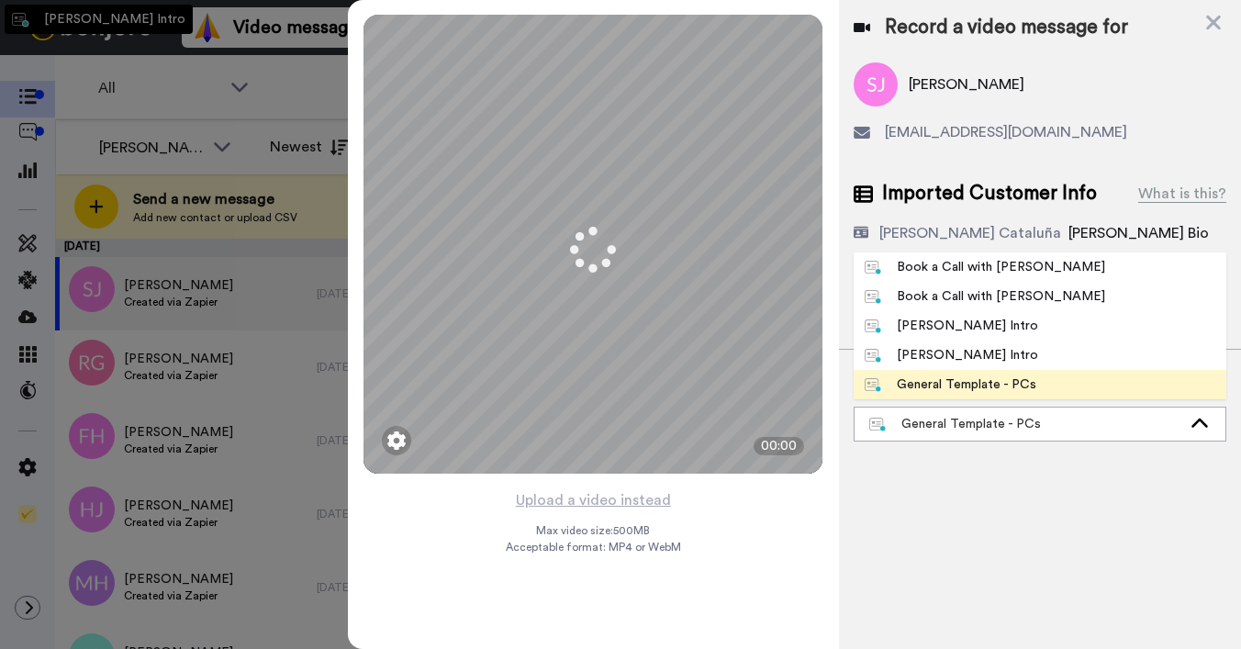
click at [966, 329] on div "[PERSON_NAME] Intro" at bounding box center [951, 326] width 173 height 18
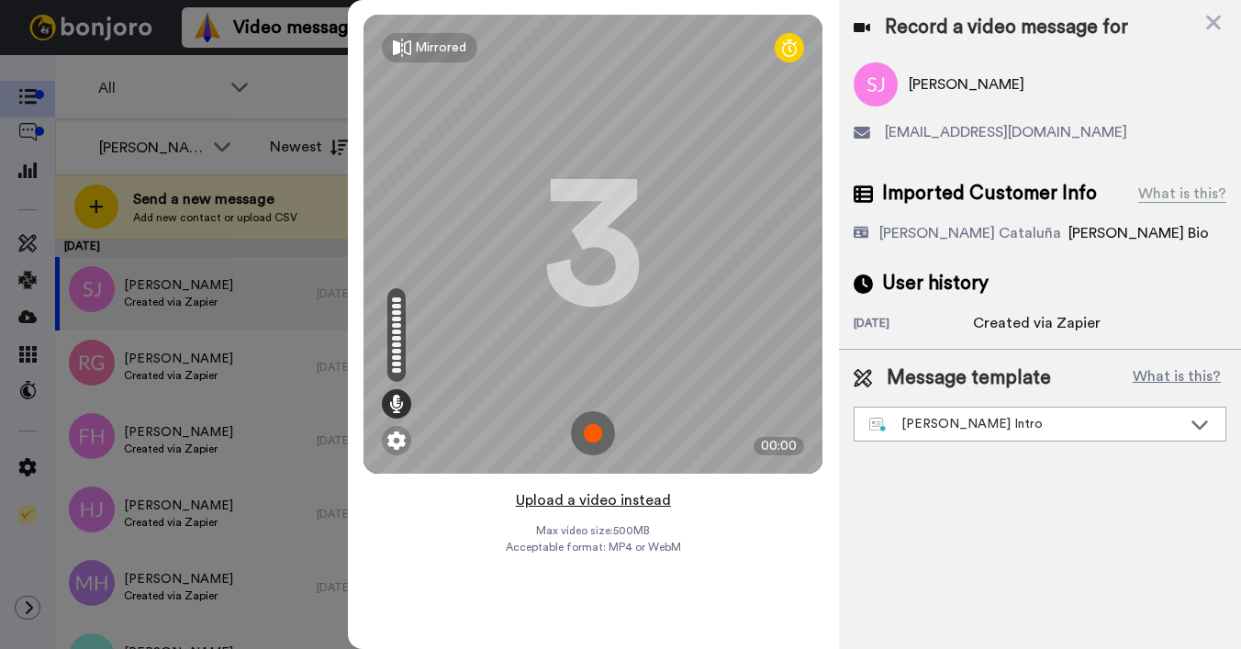
click at [575, 508] on button "Upload a video instead" at bounding box center [593, 500] width 166 height 24
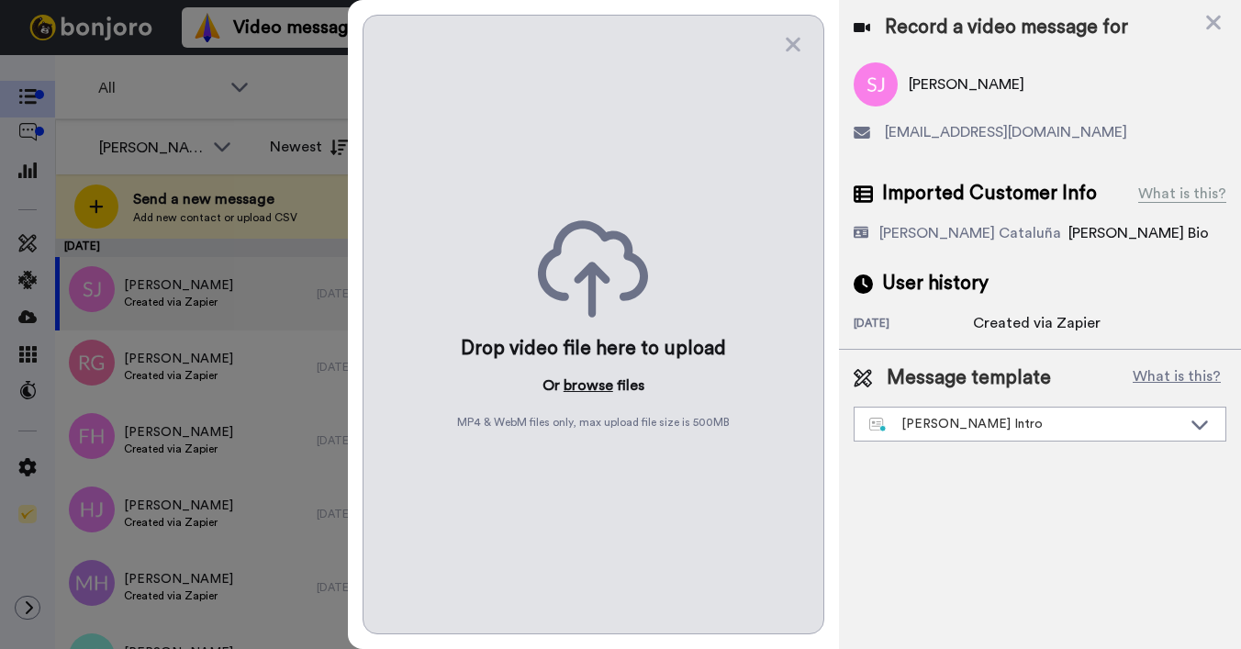
click at [564, 387] on button "browse" at bounding box center [589, 385] width 50 height 22
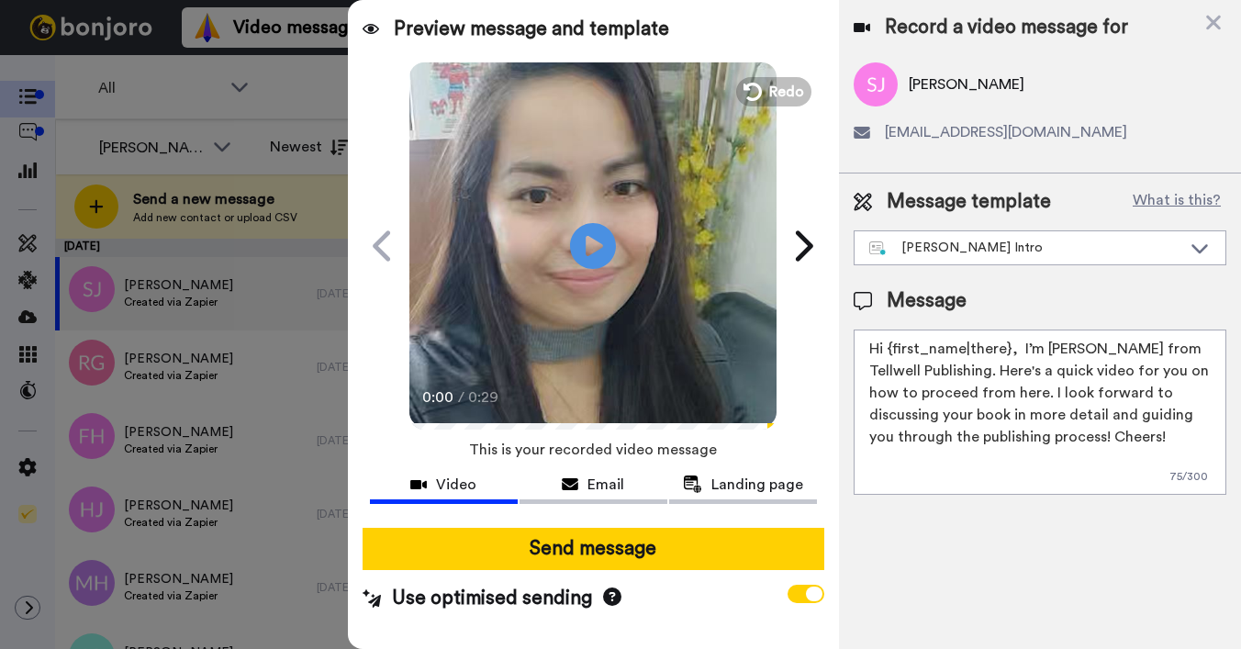
drag, startPoint x: 889, startPoint y: 352, endPoint x: 1018, endPoint y: 352, distance: 128.5
click at [1018, 352] on textarea "Hi {first_name|there}, I’m [PERSON_NAME] from Tellwell Publishing. Here's a qui…" at bounding box center [1040, 412] width 373 height 165
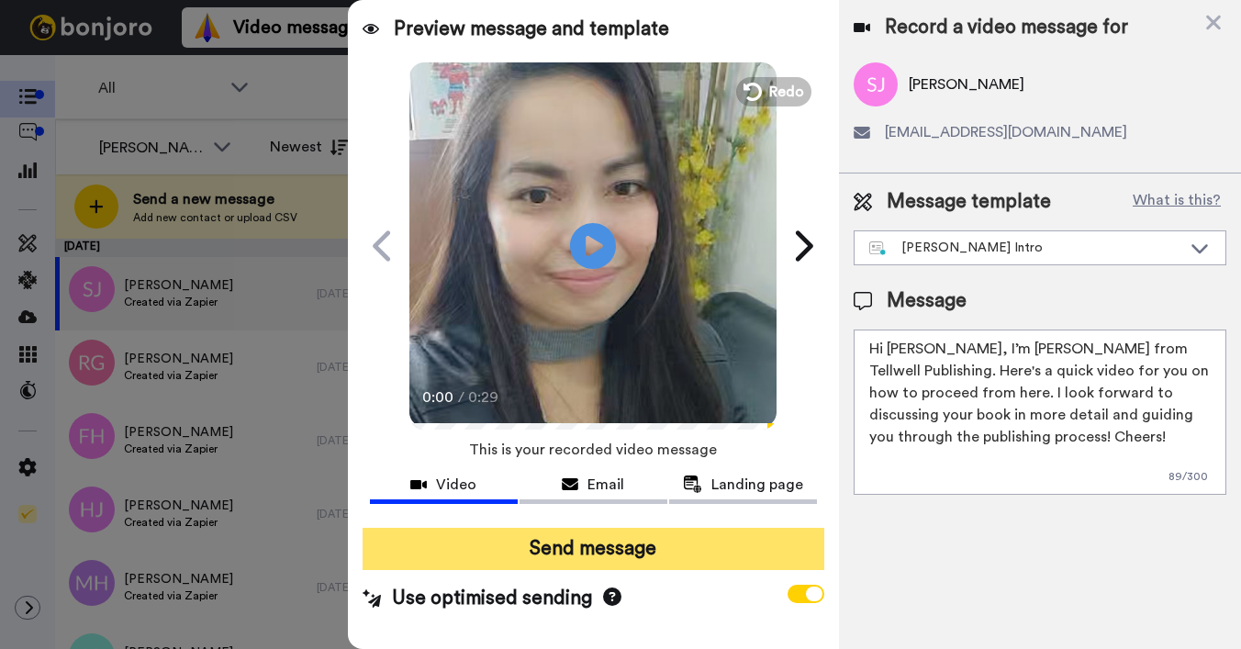
type textarea "Hi Scott, I’m Joe from Tellwell Publishing. Here's a quick video for you on how…"
click at [666, 554] on button "Send message" at bounding box center [594, 549] width 462 height 42
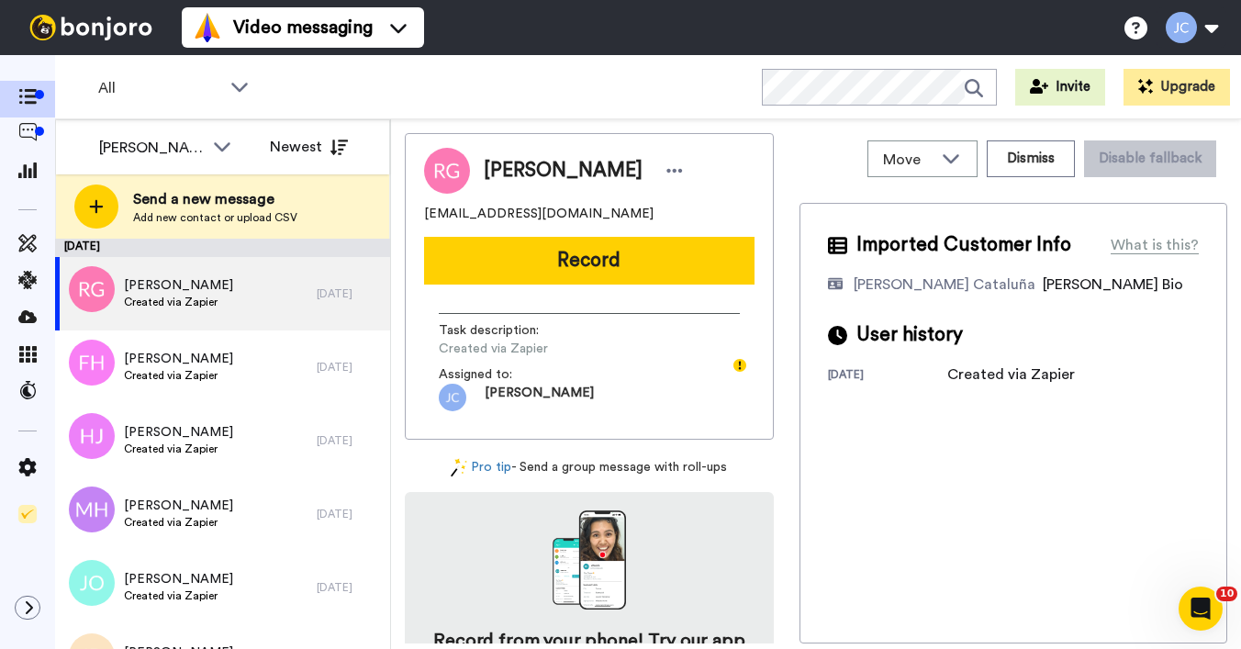
click at [460, 479] on div "[PERSON_NAME] [EMAIL_ADDRESS][DOMAIN_NAME] Record Task description : Created vi…" at bounding box center [589, 388] width 369 height 510
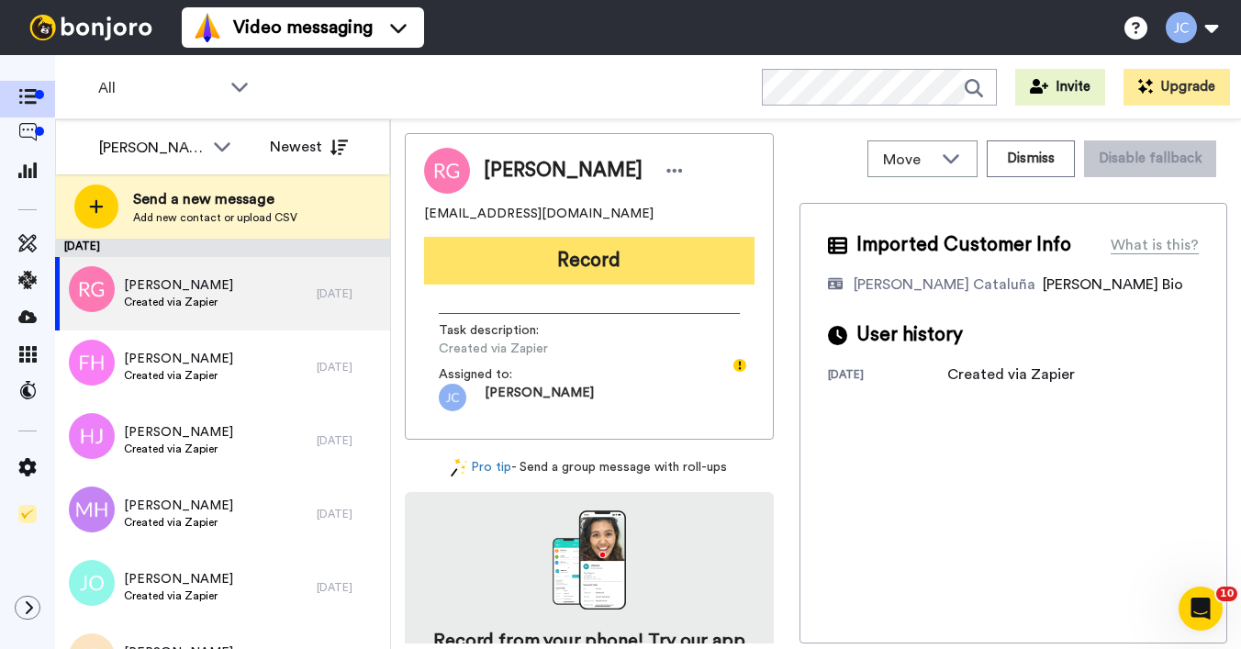
click at [538, 274] on button "Record" at bounding box center [589, 261] width 330 height 48
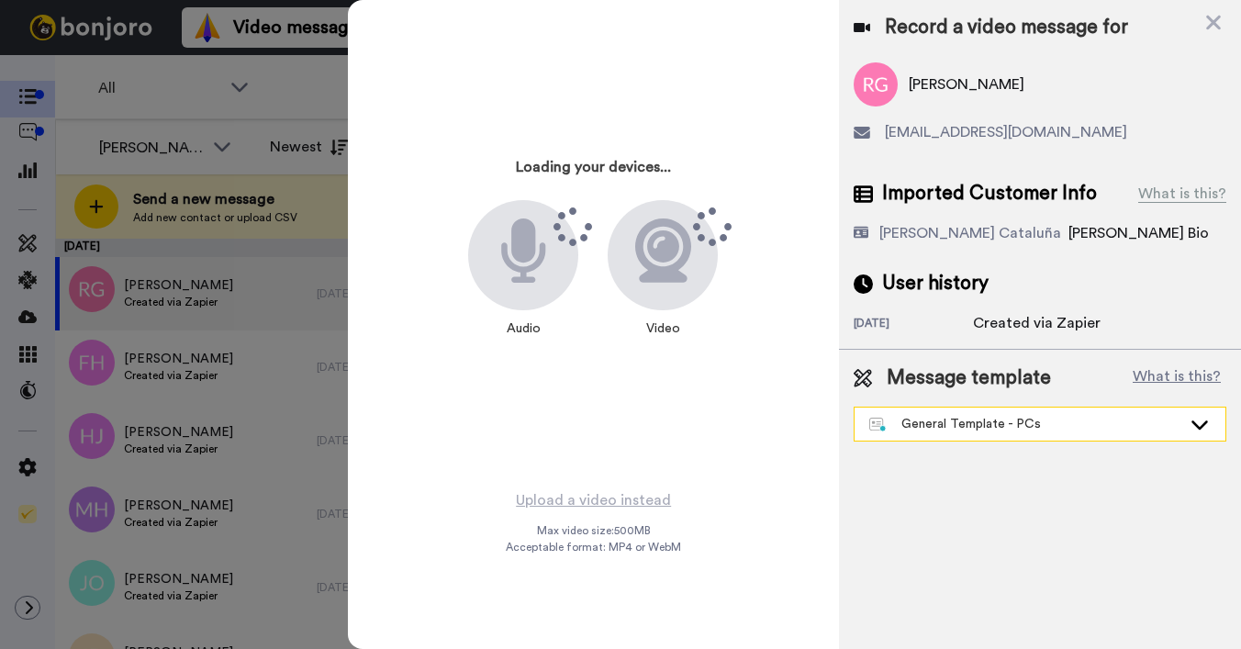
click at [943, 427] on div "General Template - PCs" at bounding box center [1025, 424] width 312 height 18
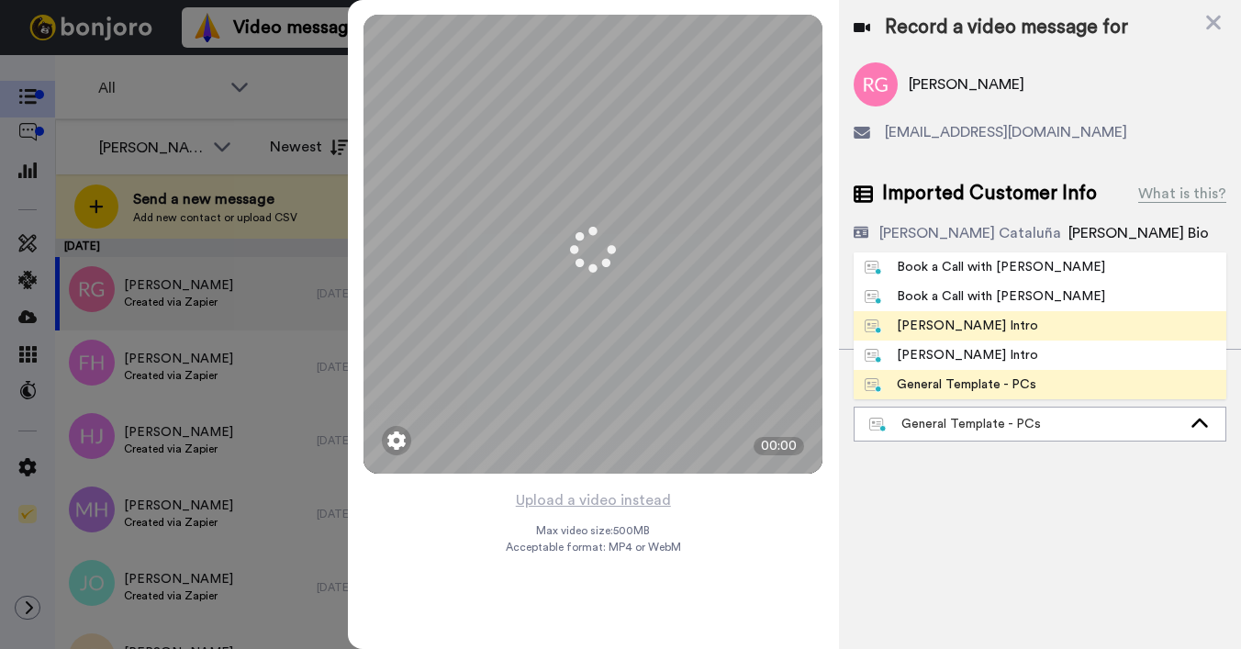
click at [940, 330] on div "[PERSON_NAME] Intro" at bounding box center [951, 326] width 173 height 18
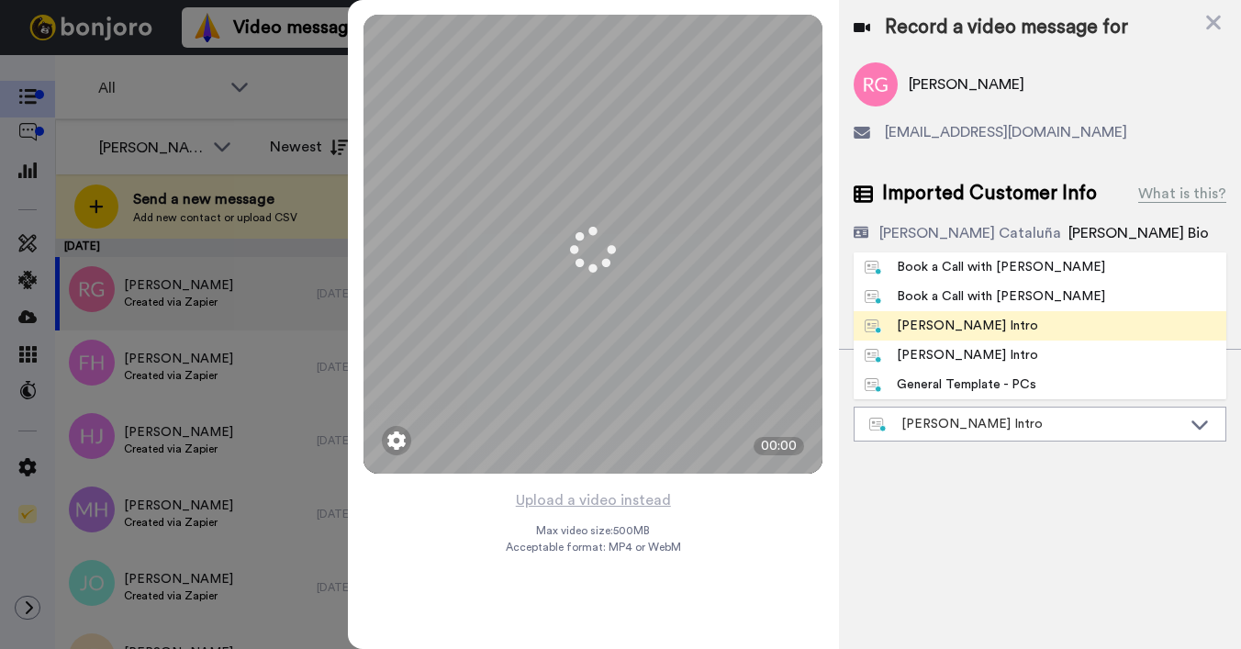
click at [940, 330] on div "Record a video message for Rhiannon Griffiths rhiannongriffiths100@gmail.com Im…" at bounding box center [1040, 324] width 402 height 649
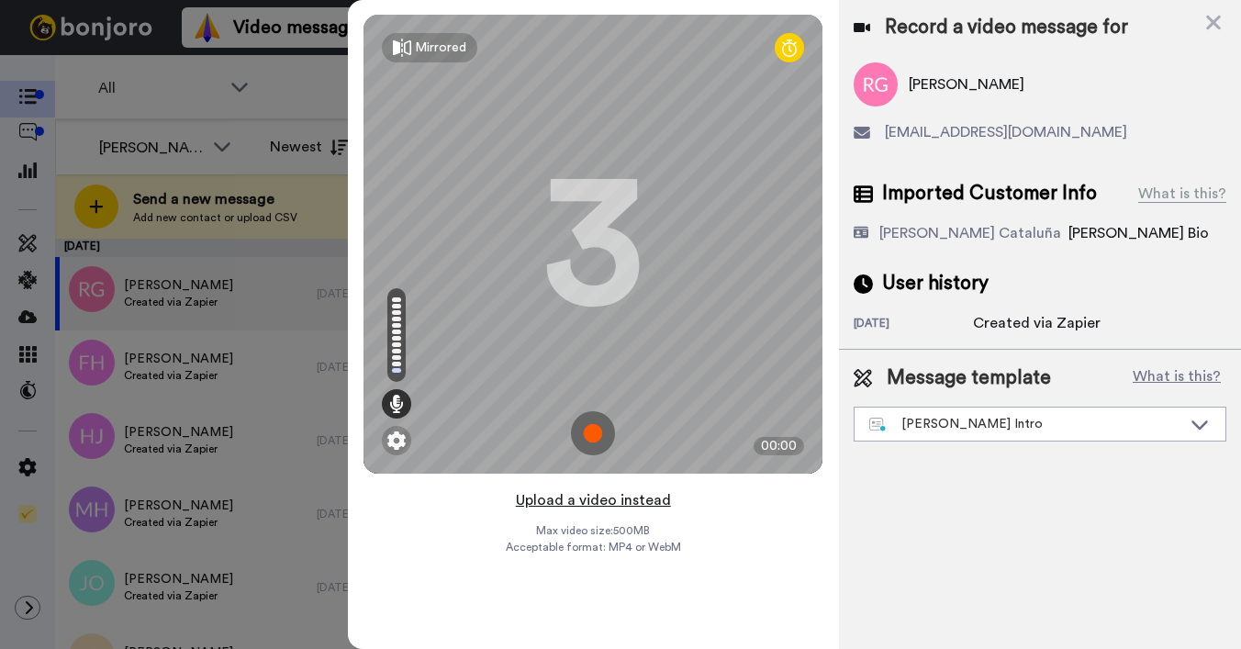
click at [573, 500] on button "Upload a video instead" at bounding box center [593, 500] width 166 height 24
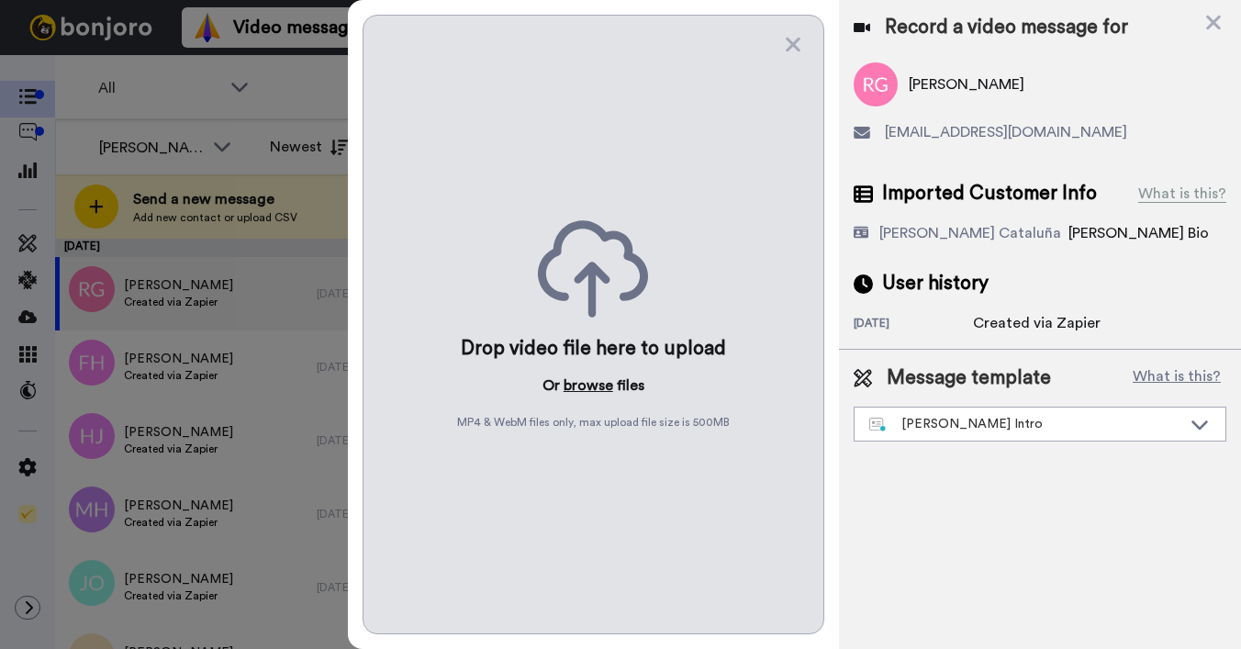
click at [581, 385] on button "browse" at bounding box center [589, 385] width 50 height 22
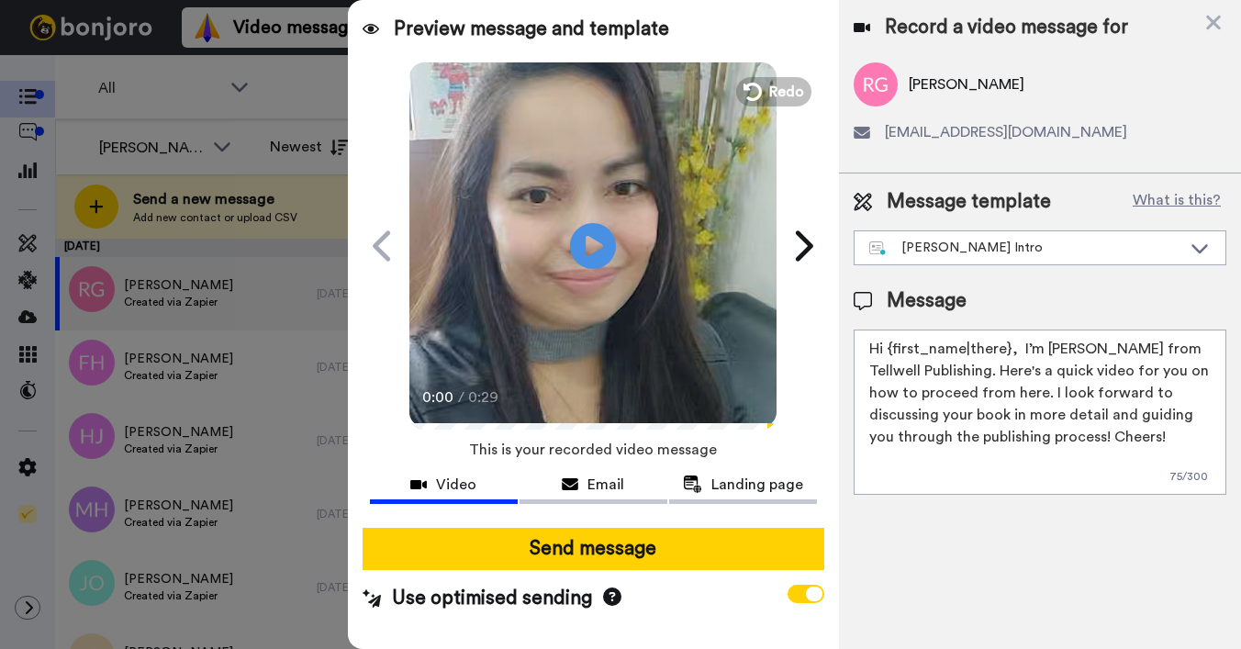
drag, startPoint x: 888, startPoint y: 350, endPoint x: 1007, endPoint y: 350, distance: 118.4
click at [1007, 350] on textarea "Hi {first_name|there}, I’m [PERSON_NAME] from Tellwell Publishing. Here's a qui…" at bounding box center [1040, 412] width 373 height 165
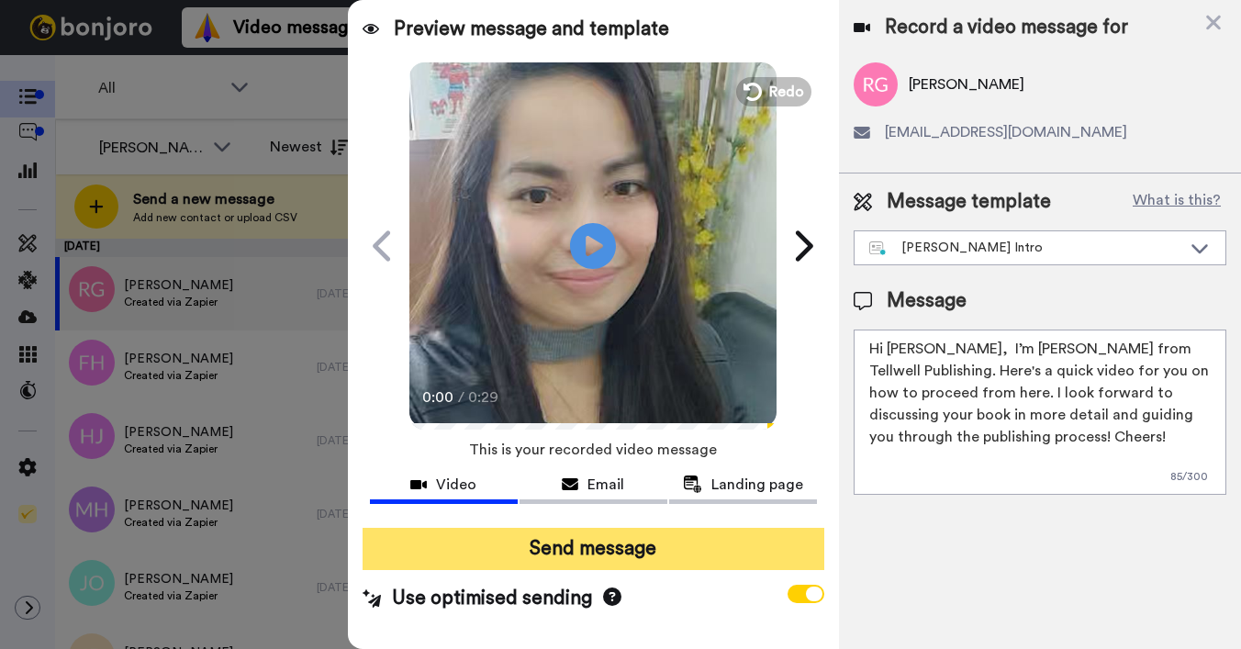
type textarea "Hi Rhiannon, I’m Joe from Tellwell Publishing. Here's a quick video for you on …"
click at [739, 551] on button "Send message" at bounding box center [594, 549] width 462 height 42
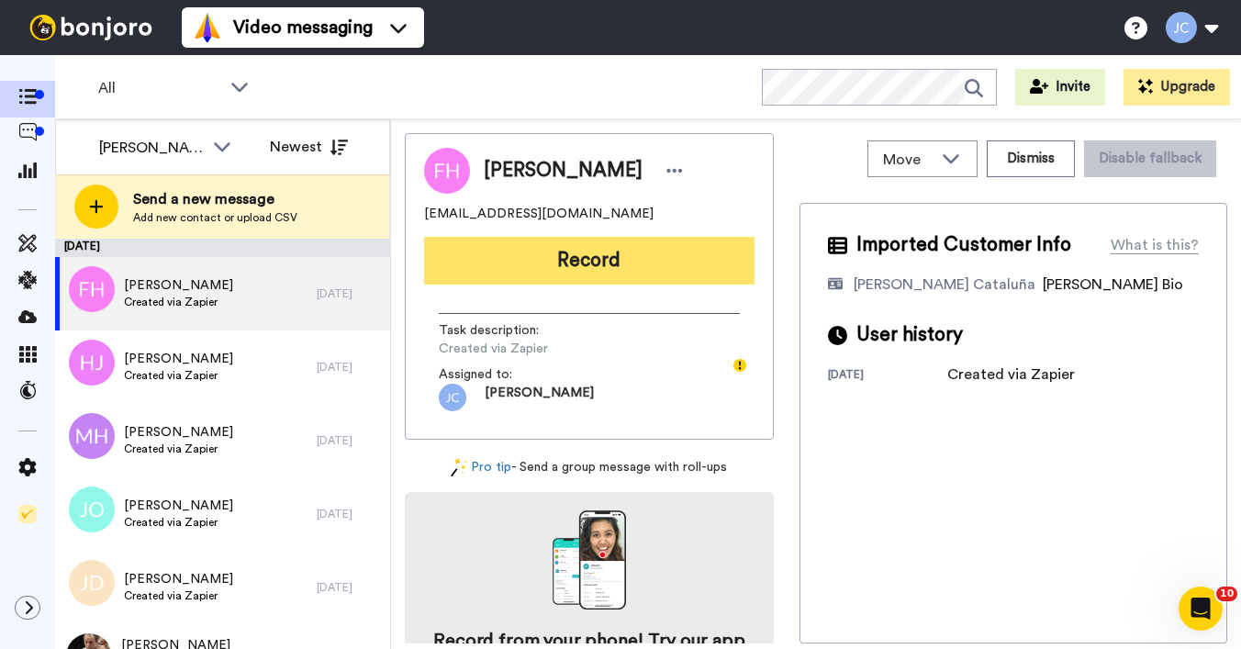
click at [652, 274] on button "Record" at bounding box center [589, 261] width 330 height 48
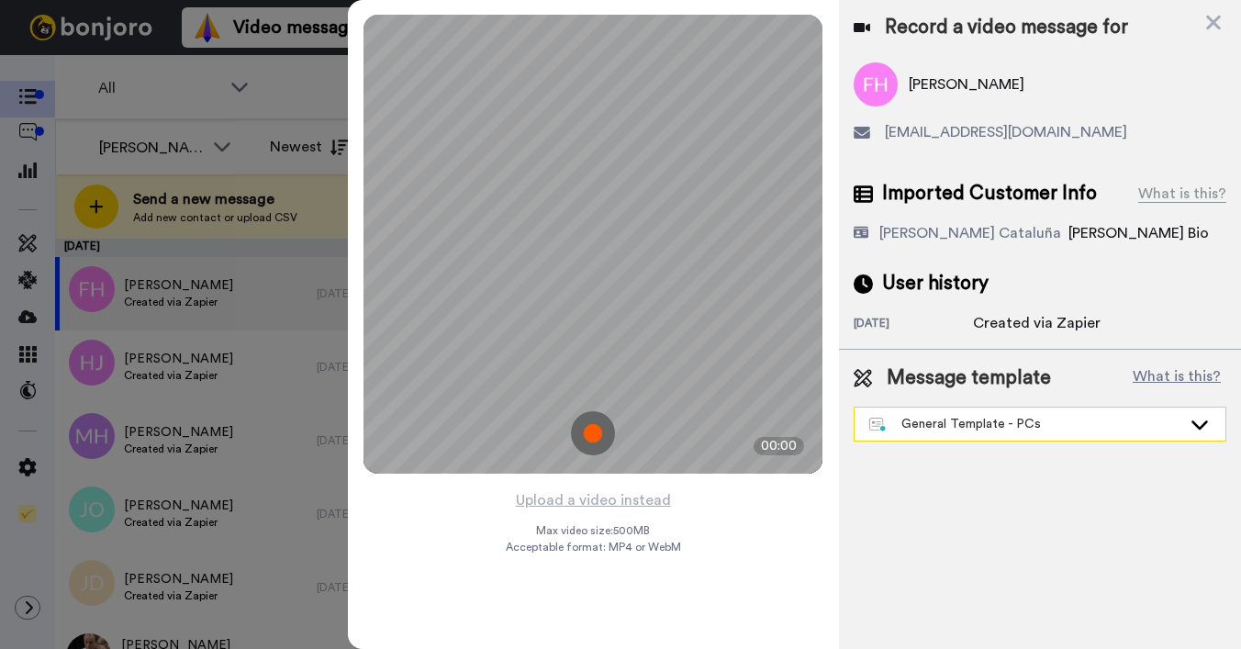
click at [966, 431] on div "General Template - PCs" at bounding box center [1025, 424] width 312 height 18
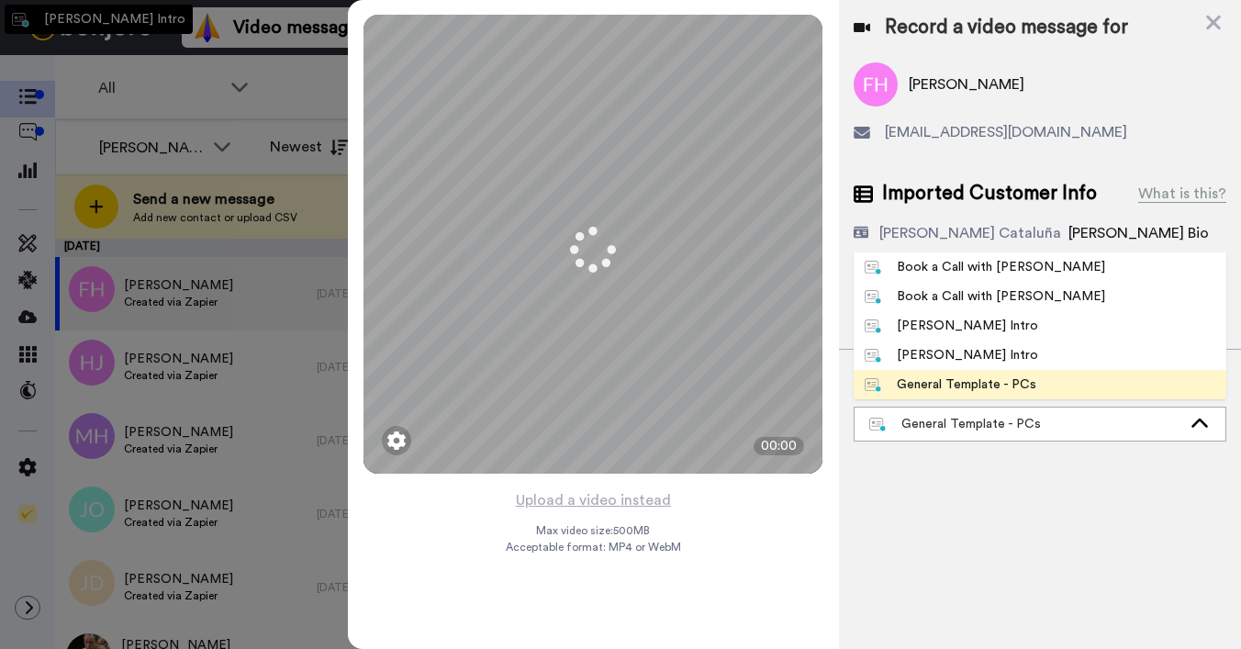
click at [954, 328] on div "[PERSON_NAME] Intro" at bounding box center [951, 326] width 173 height 18
click at [954, 328] on div "[DATE]" at bounding box center [913, 325] width 119 height 18
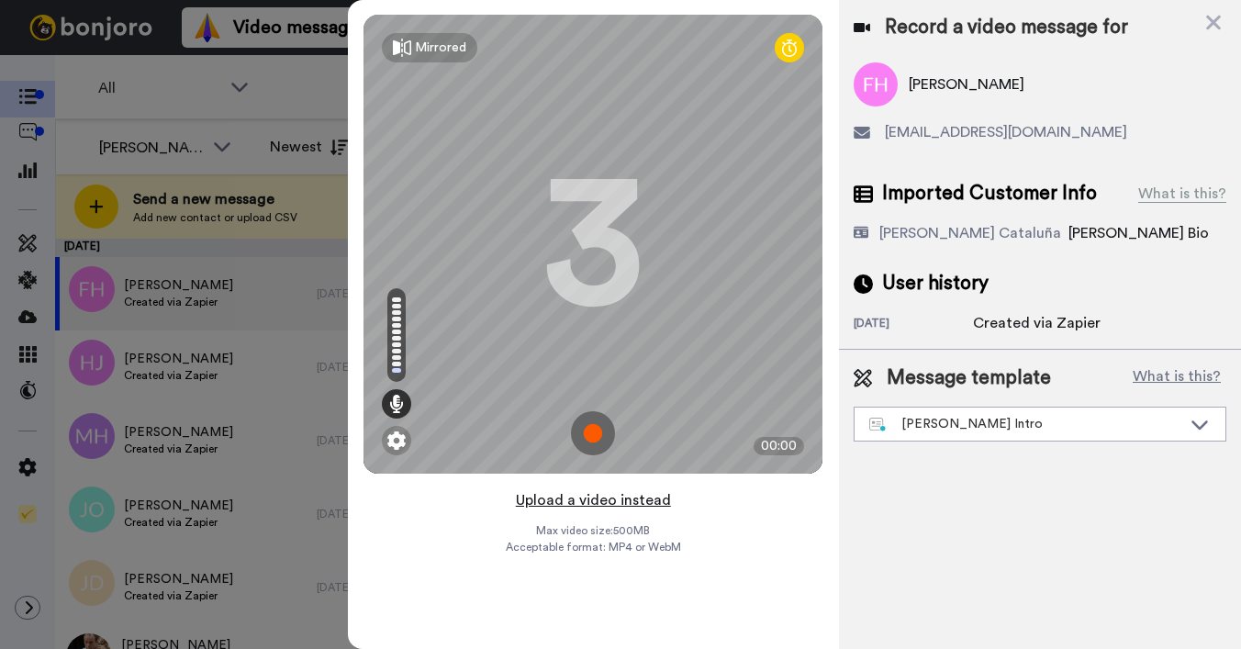
click at [564, 500] on button "Upload a video instead" at bounding box center [593, 500] width 166 height 24
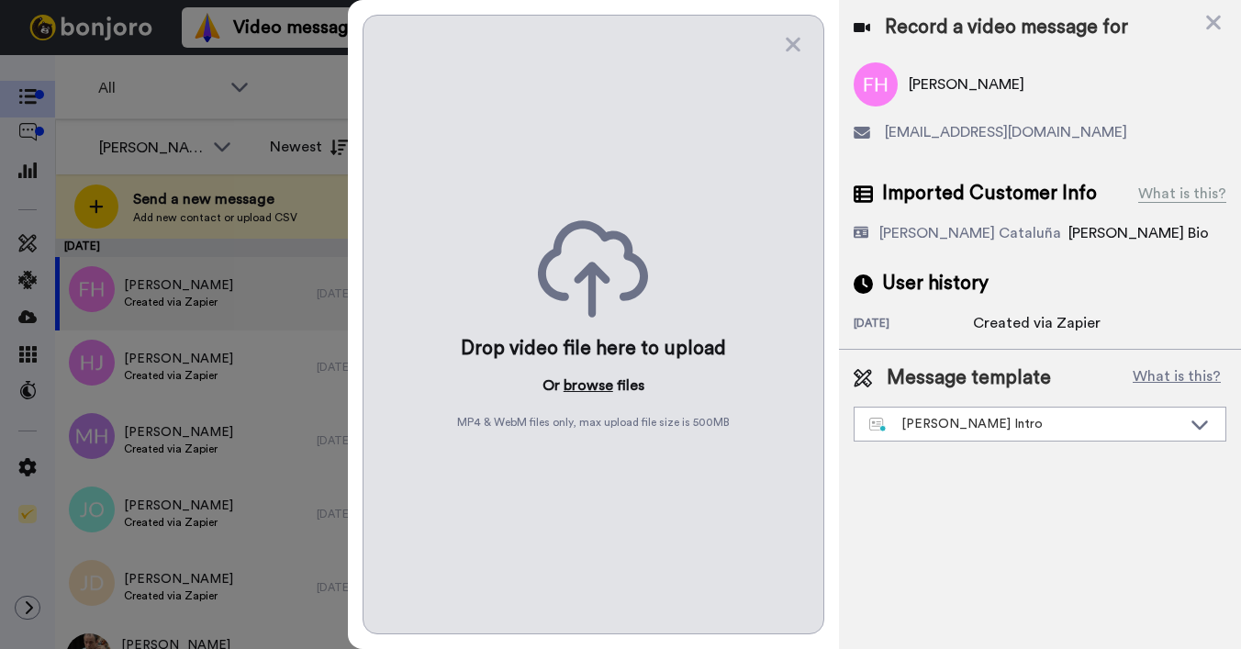
click at [572, 385] on button "browse" at bounding box center [589, 385] width 50 height 22
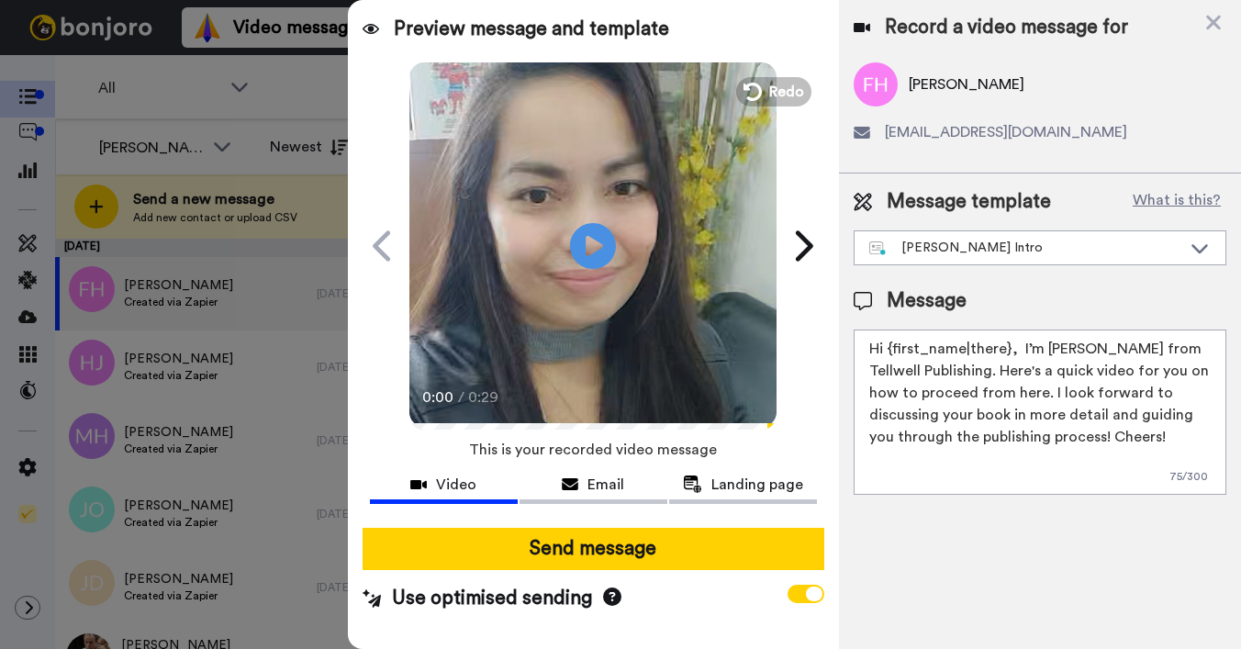
drag, startPoint x: 888, startPoint y: 348, endPoint x: 1011, endPoint y: 351, distance: 123.9
click at [1011, 351] on textarea "Hi {first_name|there}, I’m [PERSON_NAME] from Tellwell Publishing. Here's a qui…" at bounding box center [1040, 412] width 373 height 165
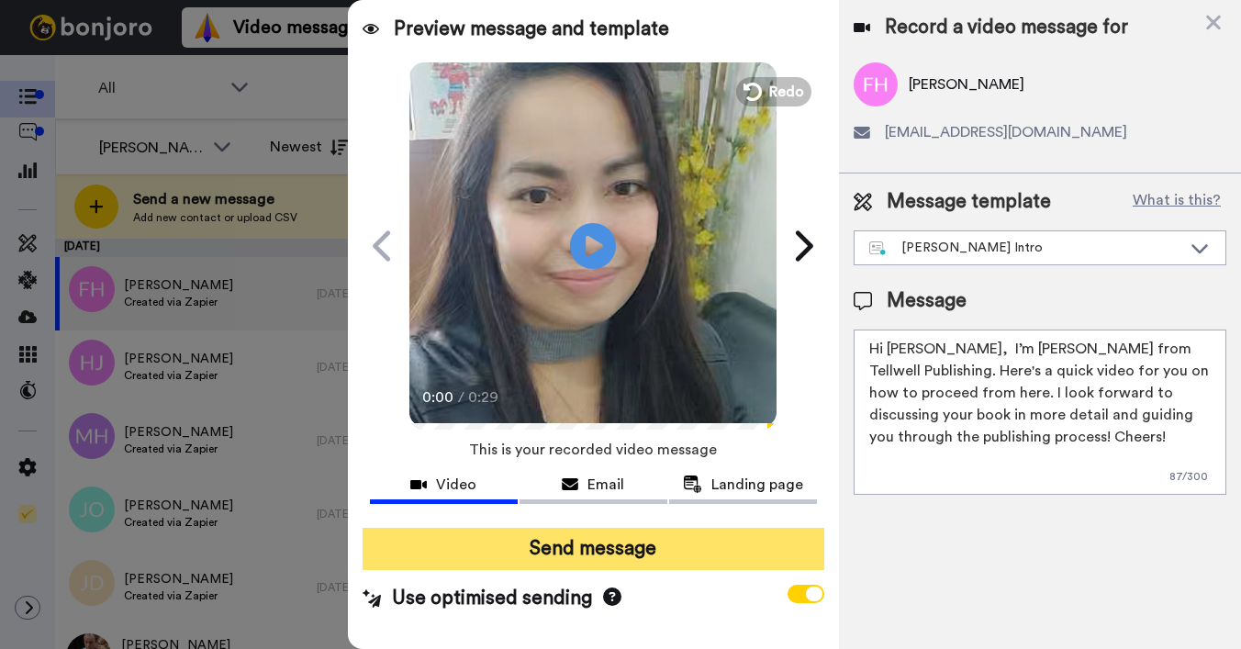
type textarea "Hi [PERSON_NAME], I’m [PERSON_NAME] from Tellwell Publishing. Here's a quick vi…"
click at [703, 563] on button "Send message" at bounding box center [594, 549] width 462 height 42
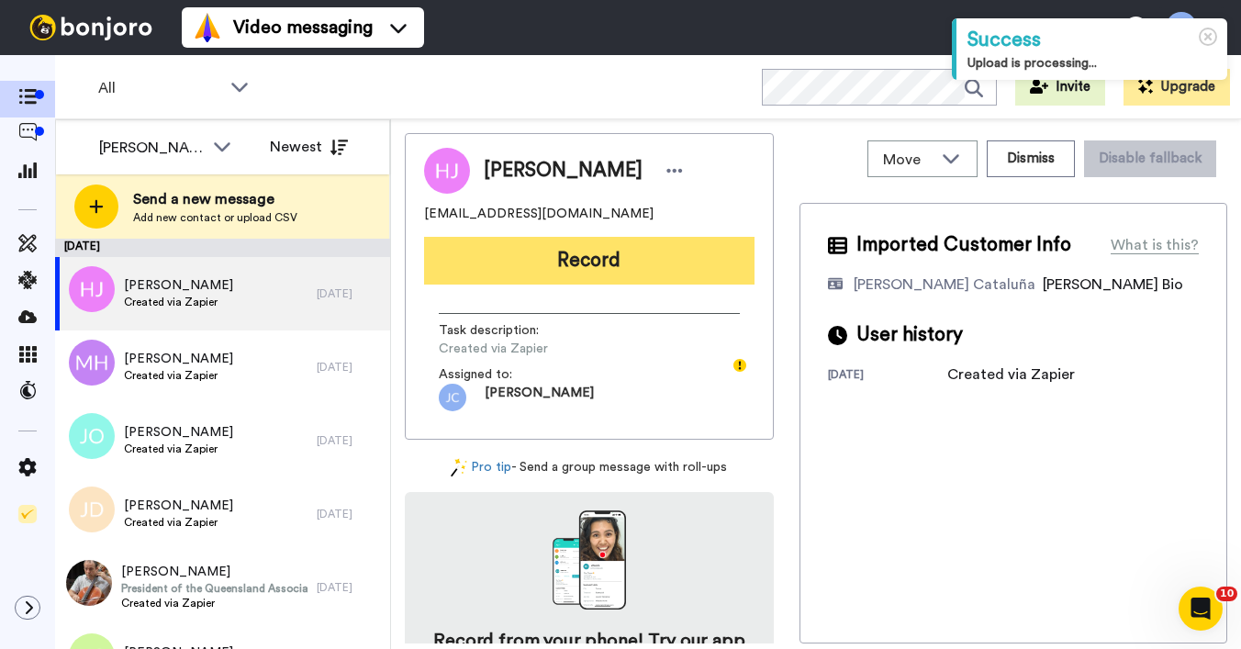
click at [630, 263] on button "Record" at bounding box center [589, 261] width 330 height 48
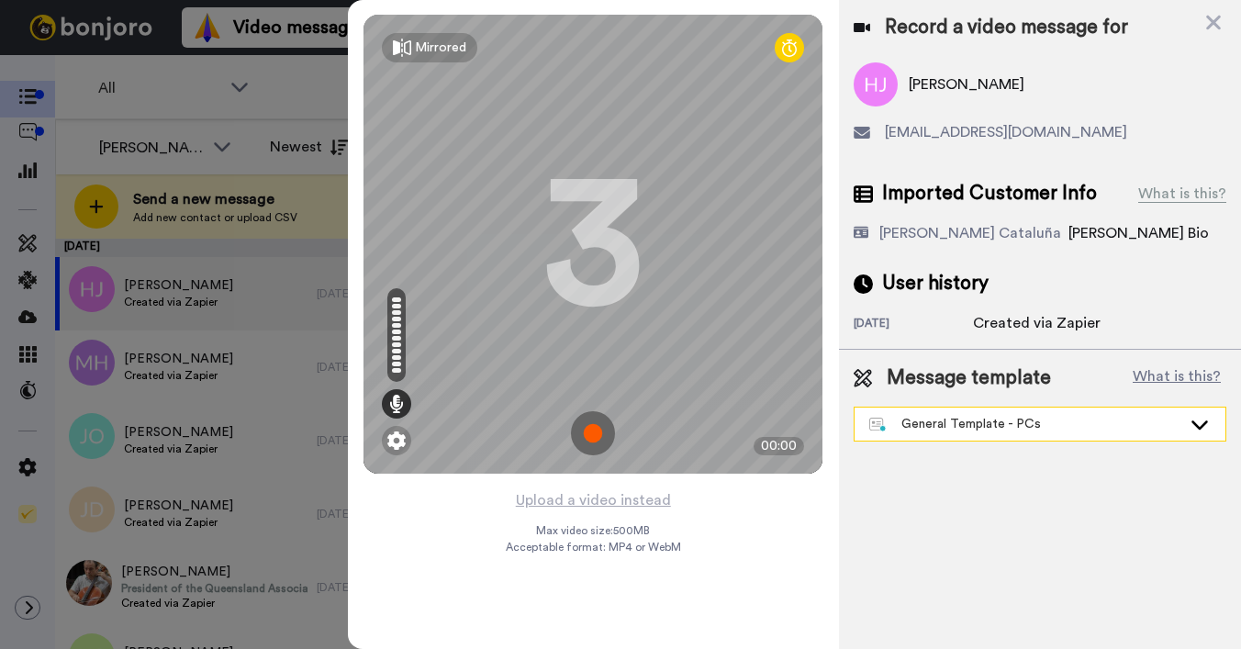
click at [948, 421] on div "General Template - PCs" at bounding box center [1025, 424] width 312 height 18
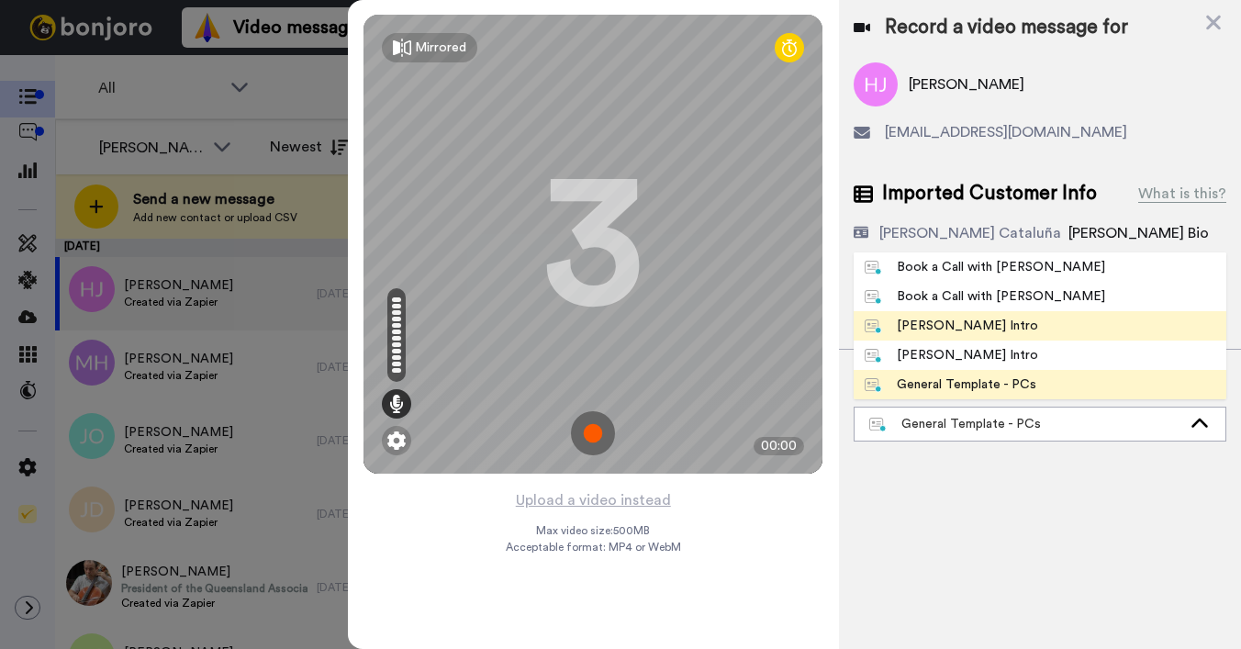
click at [958, 325] on div "[PERSON_NAME] Intro" at bounding box center [951, 326] width 173 height 18
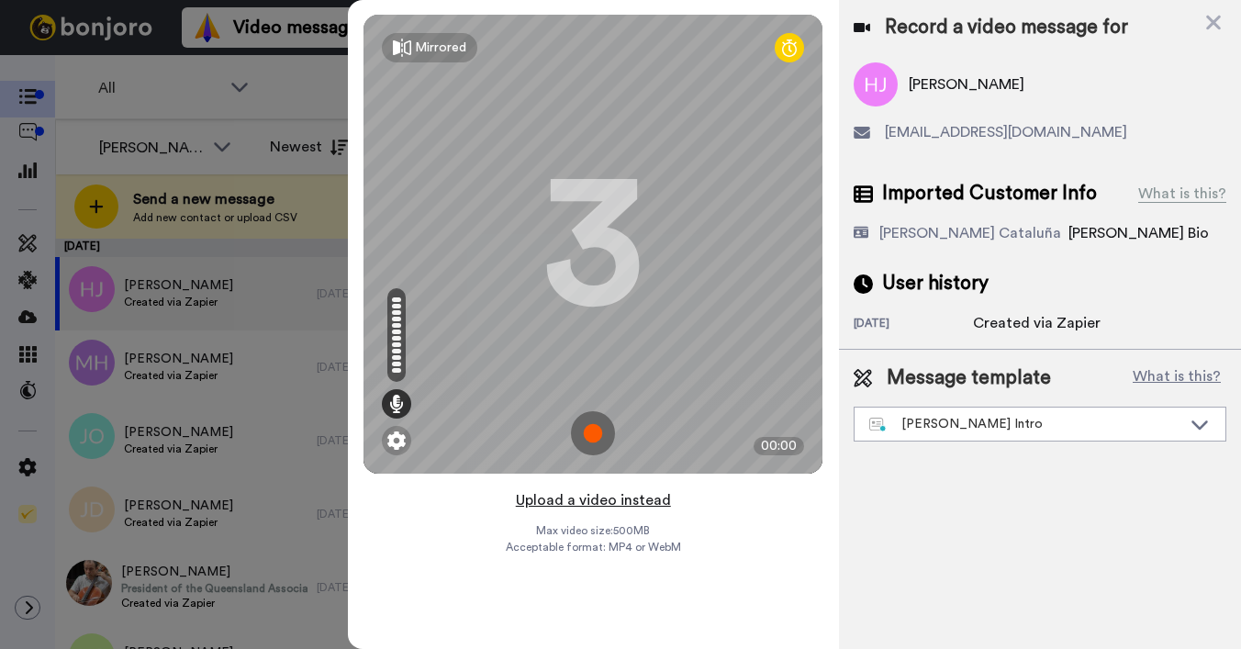
click at [580, 503] on button "Upload a video instead" at bounding box center [593, 500] width 166 height 24
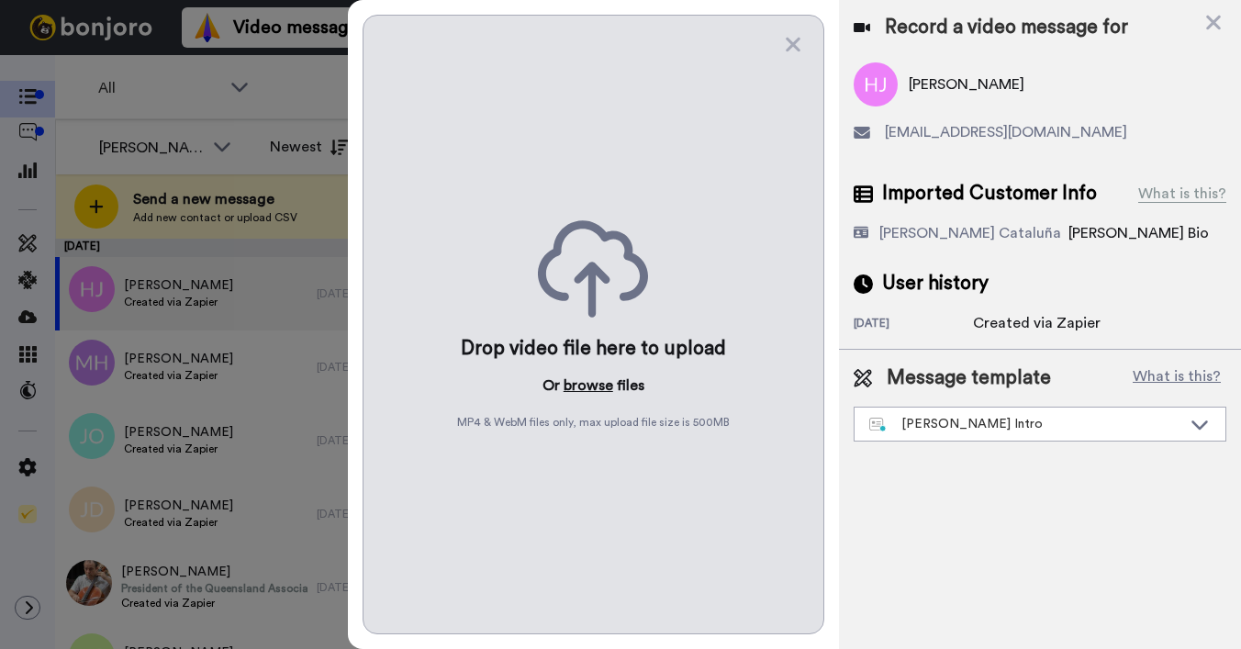
click at [587, 374] on button "browse" at bounding box center [589, 385] width 50 height 22
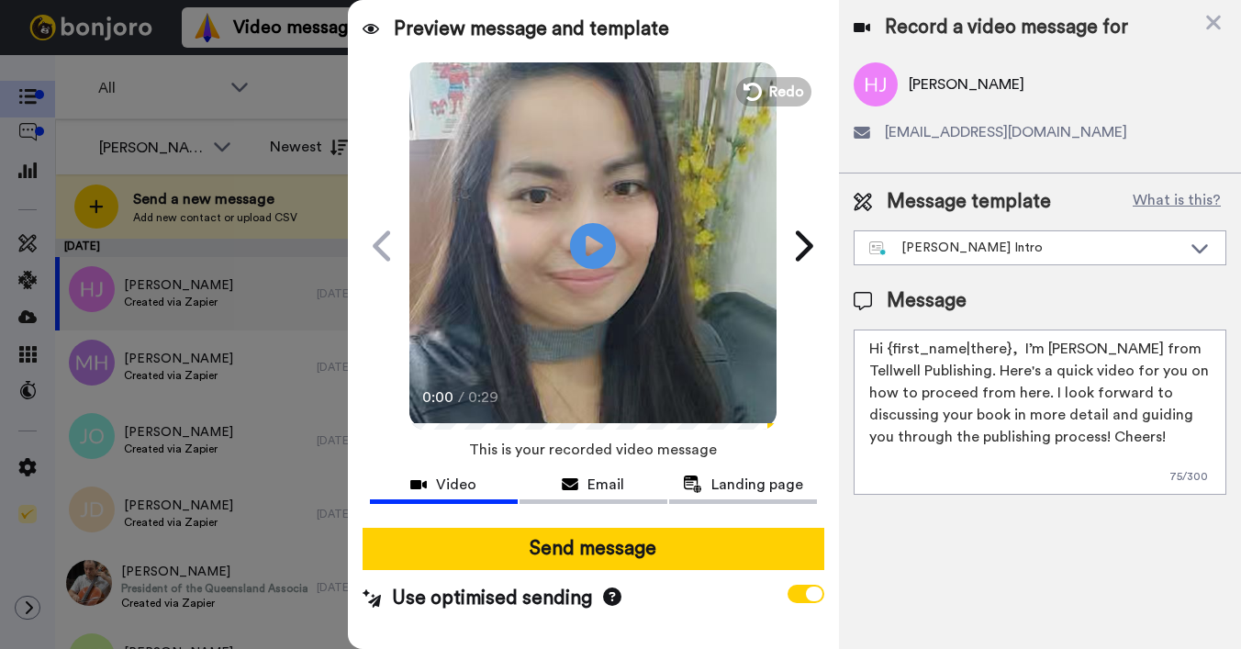
drag, startPoint x: 886, startPoint y: 347, endPoint x: 1008, endPoint y: 344, distance: 122.1
click at [1008, 344] on textarea "Hi {first_name|there}, I’m [PERSON_NAME] from Tellwell Publishing. Here's a qui…" at bounding box center [1040, 412] width 373 height 165
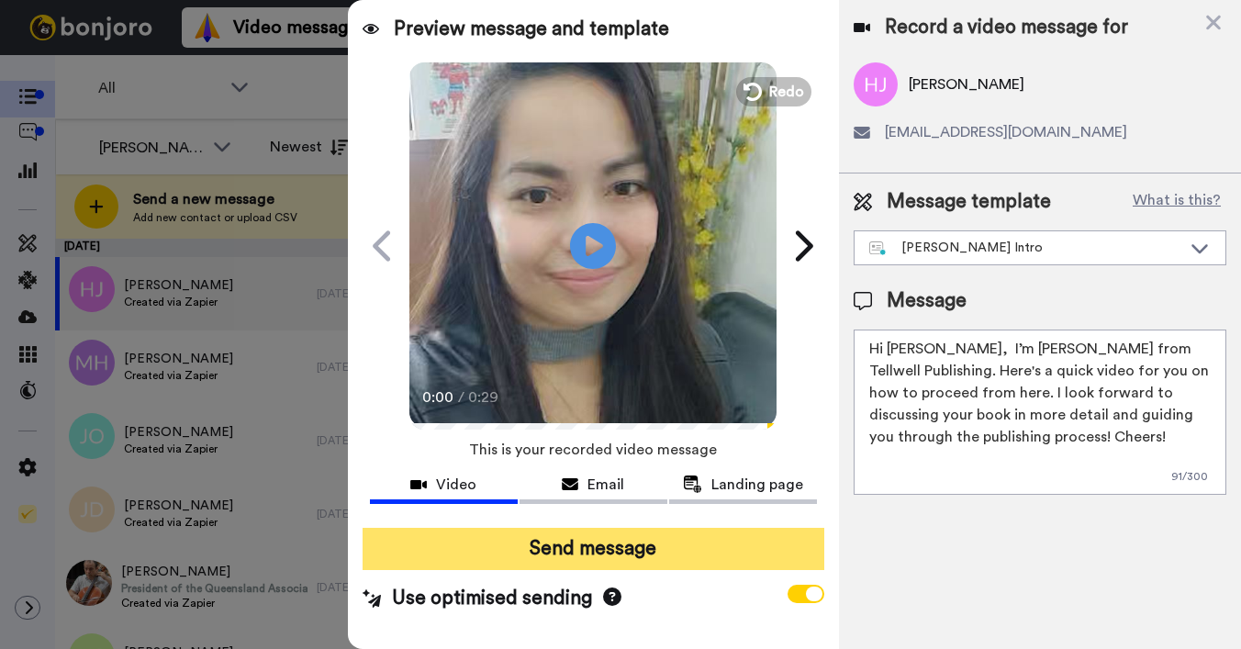
type textarea "Hi Hu, I’m Joe from Tellwell Publishing. Here's a quick video for you on how to…"
click at [748, 559] on button "Send message" at bounding box center [594, 549] width 462 height 42
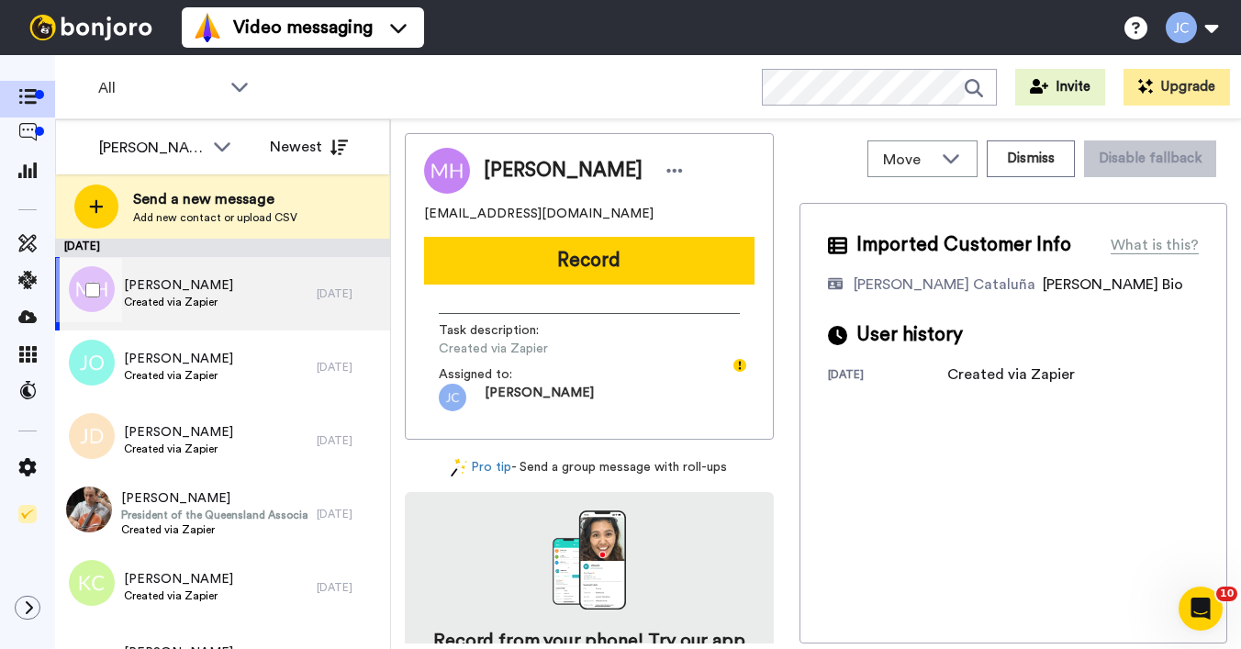
click at [229, 282] on div "Madison Hope Created via Zapier" at bounding box center [186, 293] width 262 height 73
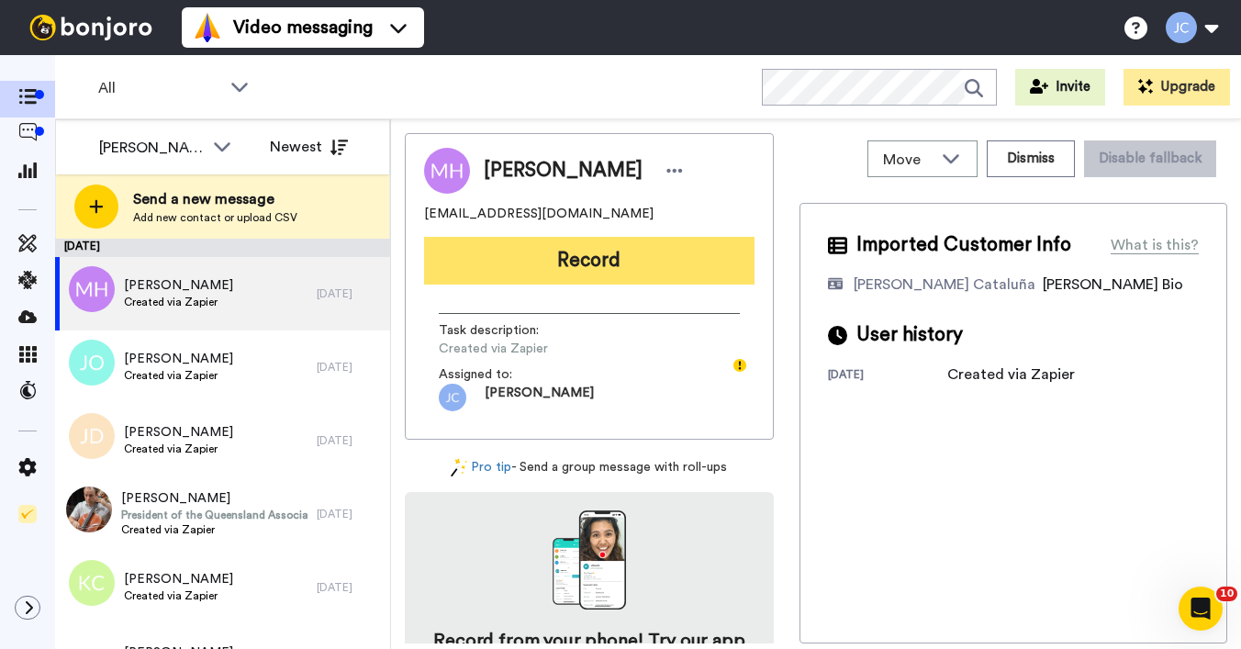
click at [631, 252] on button "Record" at bounding box center [589, 261] width 330 height 48
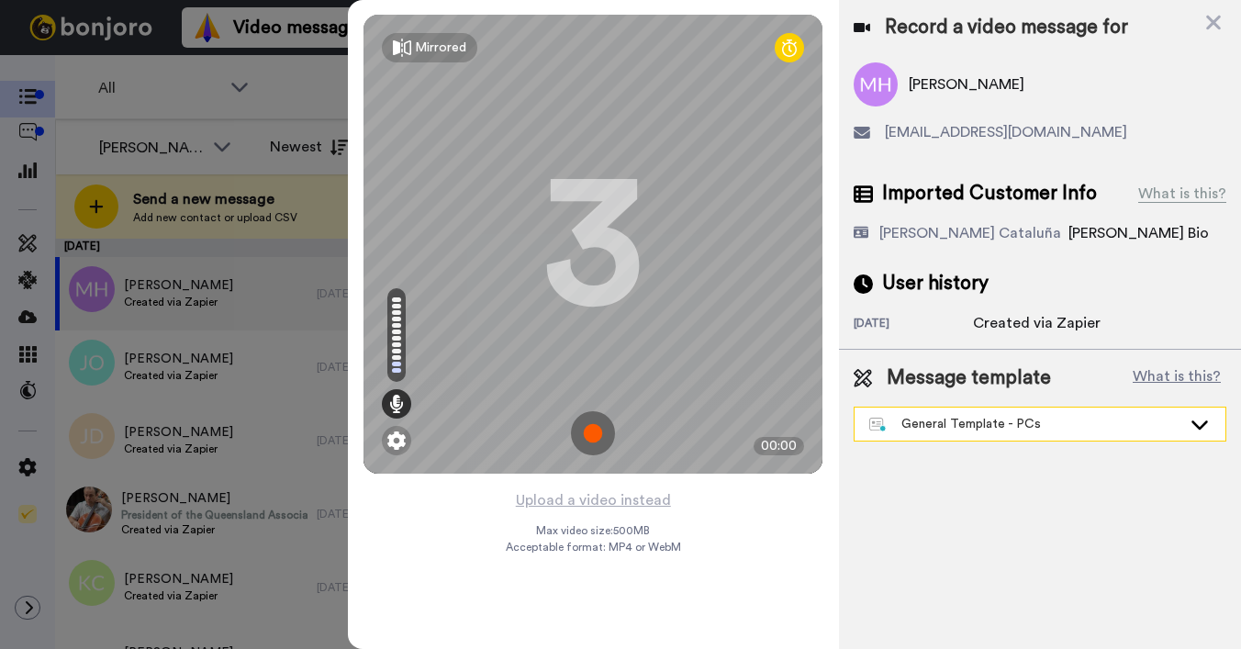
click at [944, 437] on div "General Template - PCs" at bounding box center [1040, 424] width 371 height 33
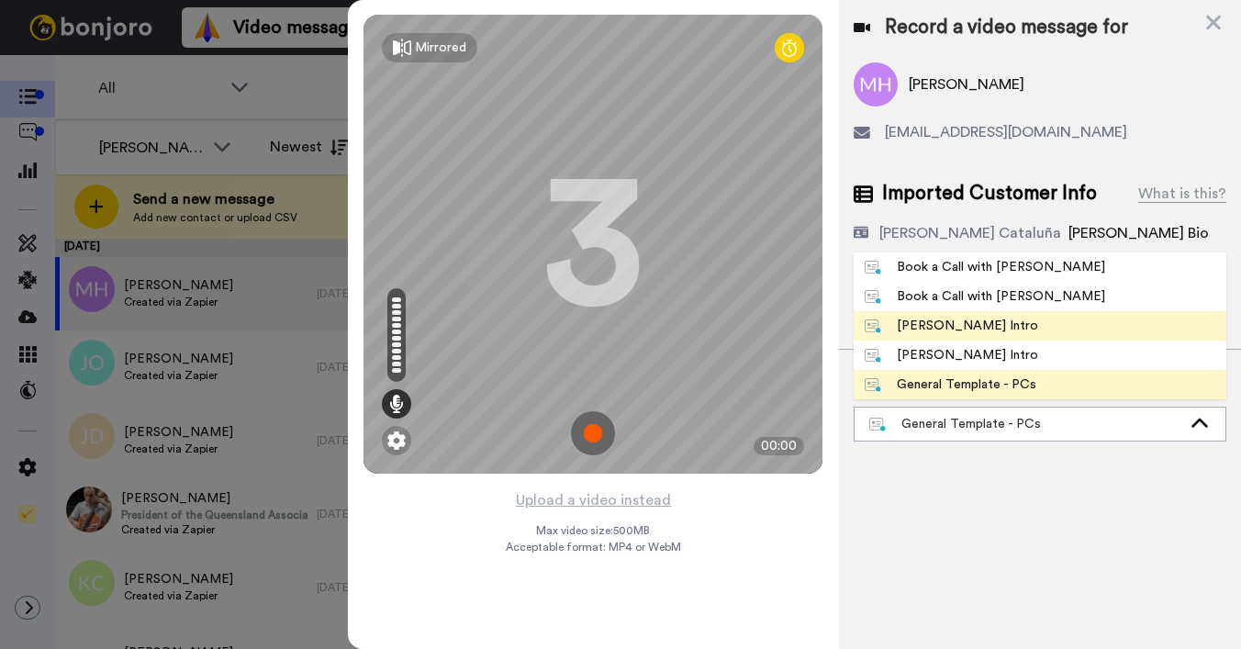
click at [961, 329] on div "[PERSON_NAME] Intro" at bounding box center [951, 326] width 173 height 18
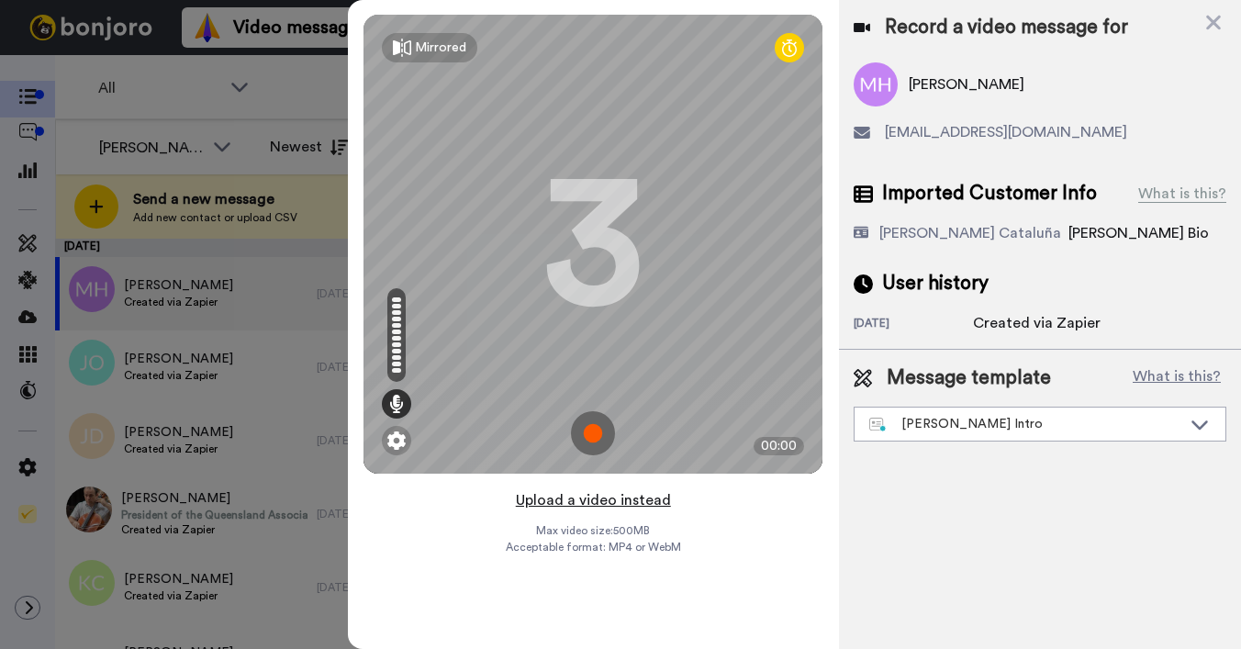
click at [608, 503] on button "Upload a video instead" at bounding box center [593, 500] width 166 height 24
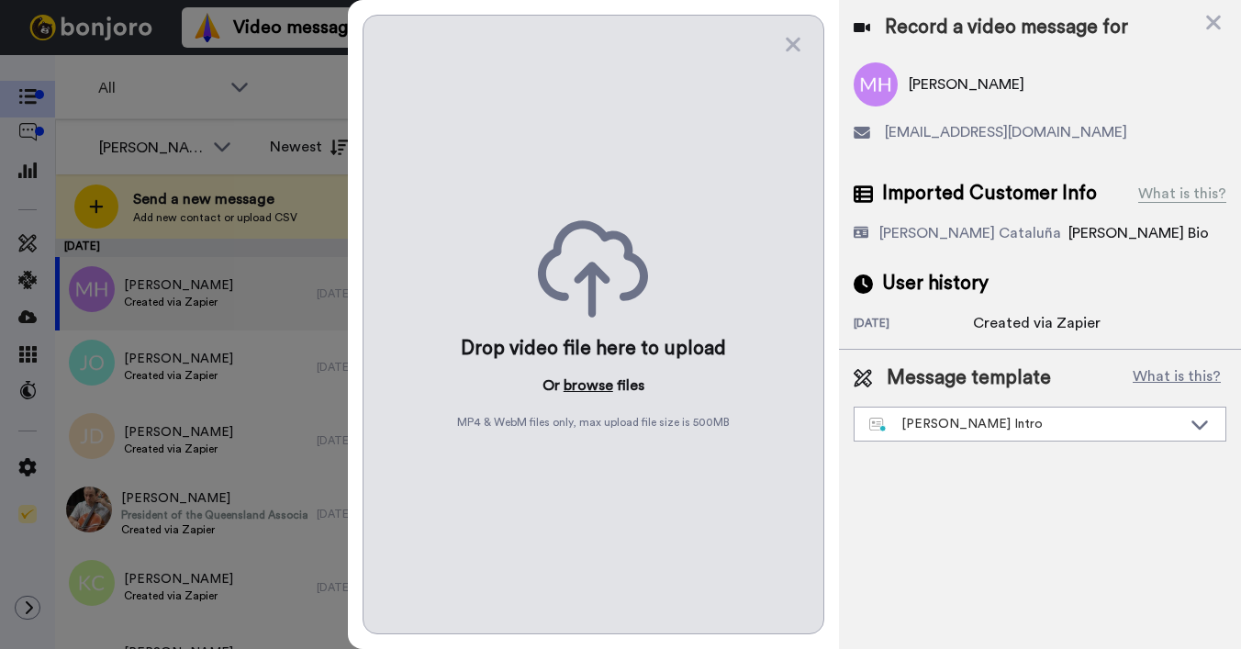
click at [579, 380] on button "browse" at bounding box center [589, 385] width 50 height 22
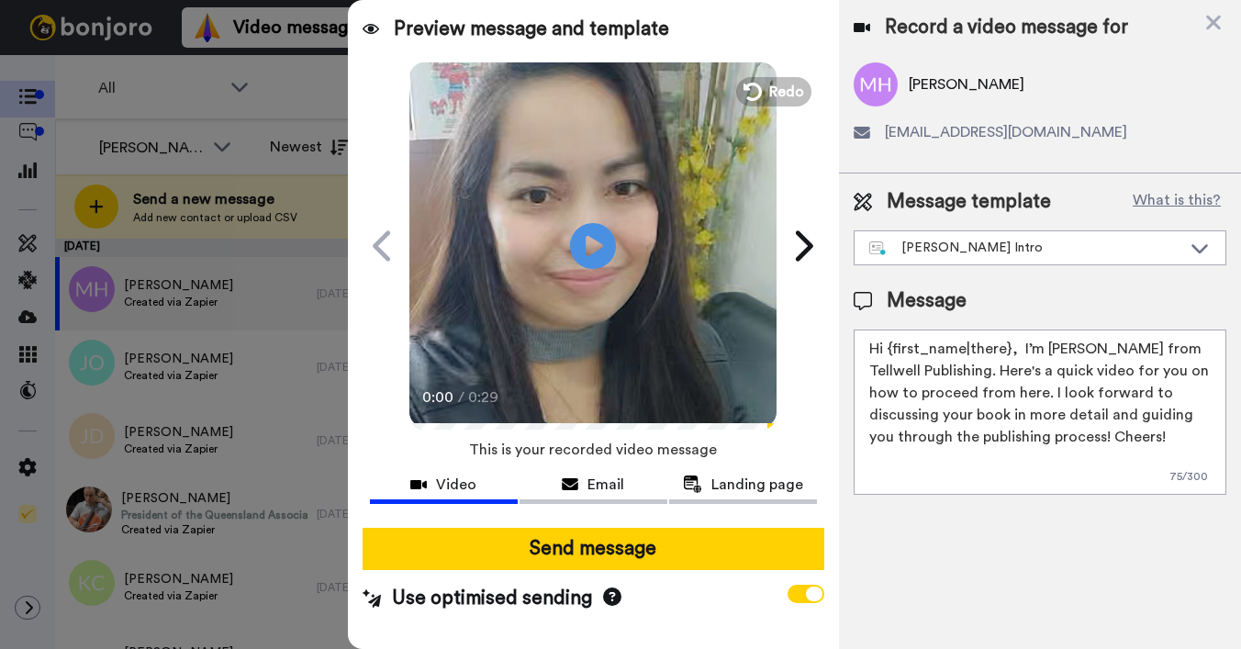
drag, startPoint x: 890, startPoint y: 352, endPoint x: 1010, endPoint y: 338, distance: 120.1
click at [1010, 338] on textarea "Hi {first_name|there}, I’m [PERSON_NAME] from Tellwell Publishing. Here's a qui…" at bounding box center [1040, 412] width 373 height 165
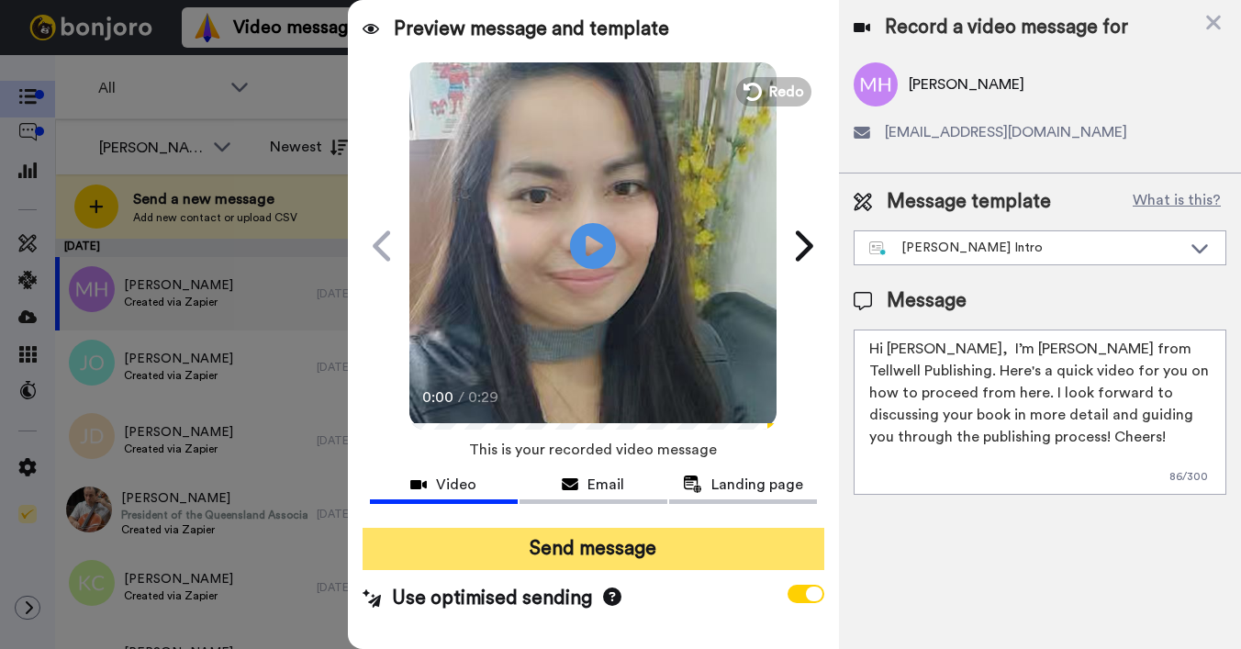
type textarea "Hi Madison, I’m Joe from Tellwell Publishing. Here's a quick video for you on h…"
click at [470, 550] on button "Send message" at bounding box center [594, 549] width 462 height 42
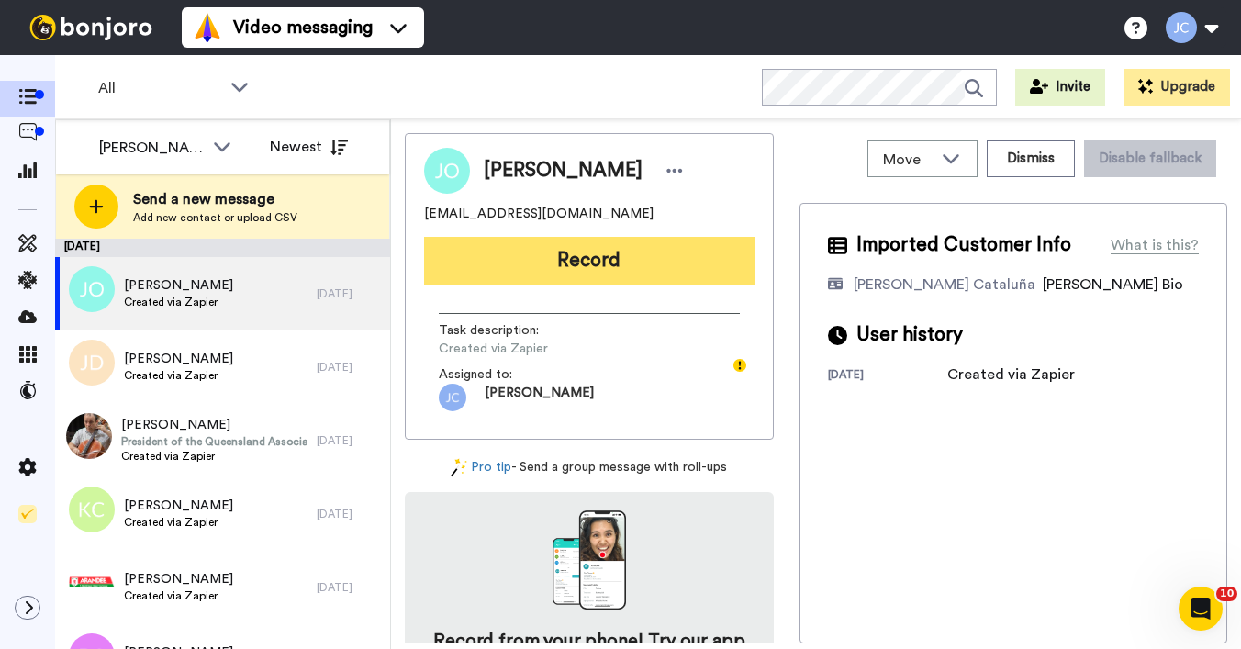
click at [621, 259] on button "Record" at bounding box center [589, 261] width 330 height 48
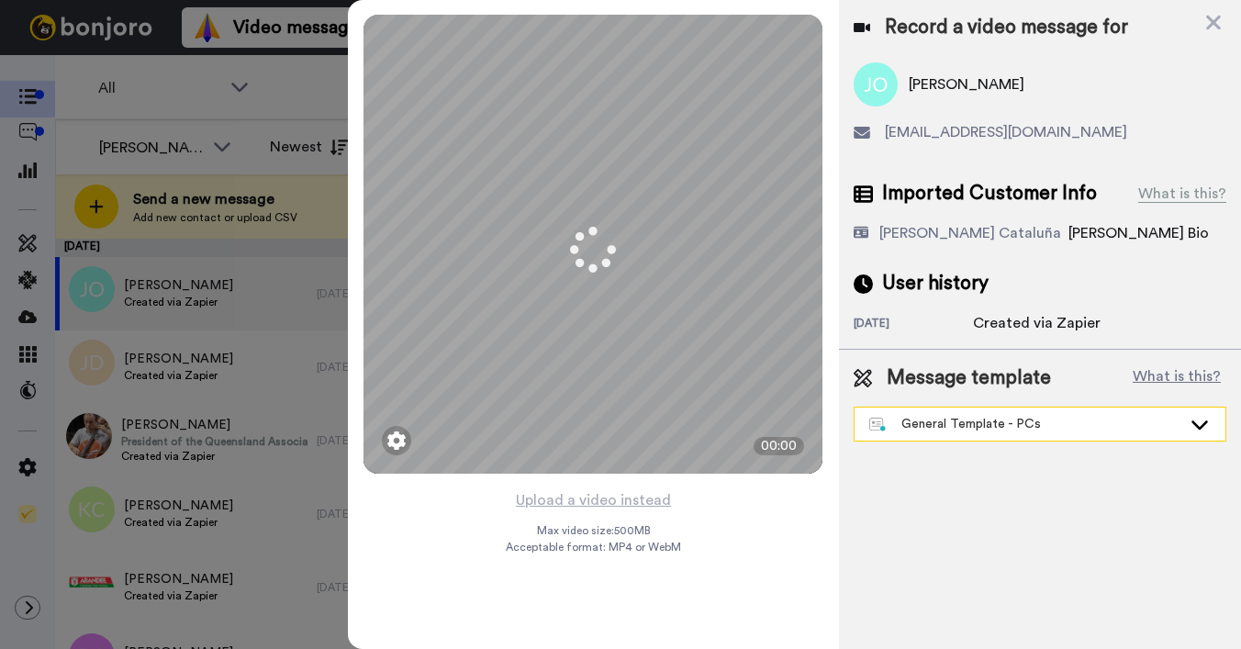
click at [974, 419] on div "General Template - PCs" at bounding box center [1025, 424] width 312 height 18
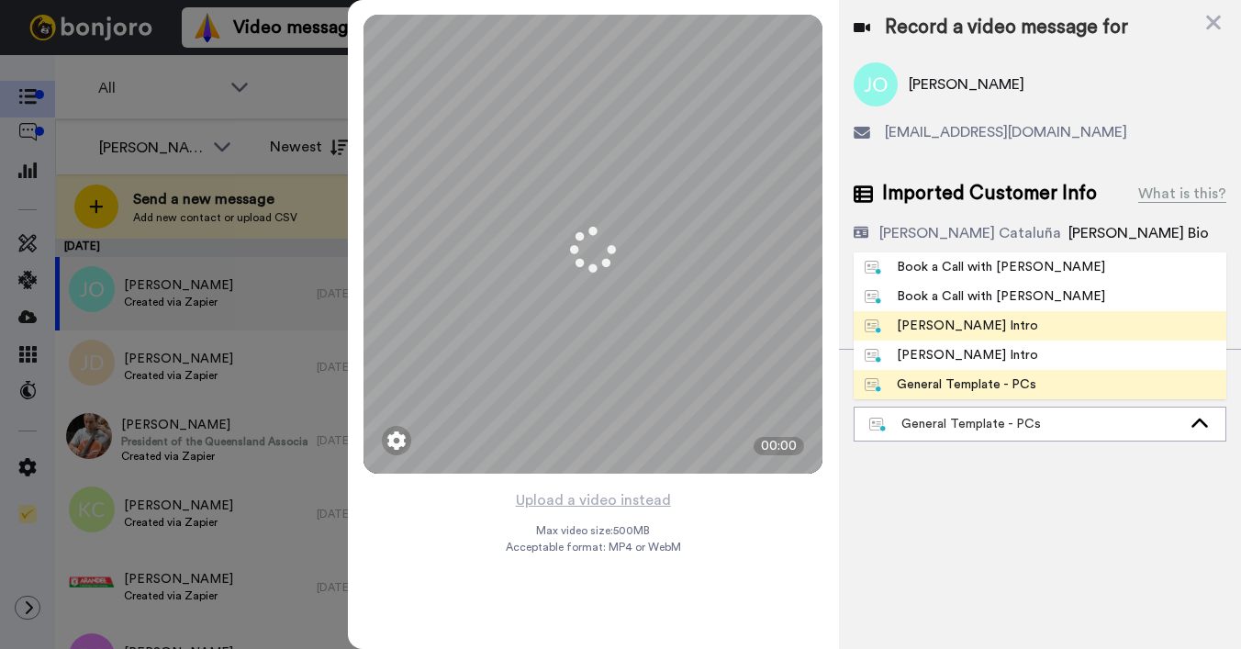
click at [965, 328] on div "[PERSON_NAME] Intro" at bounding box center [951, 326] width 173 height 18
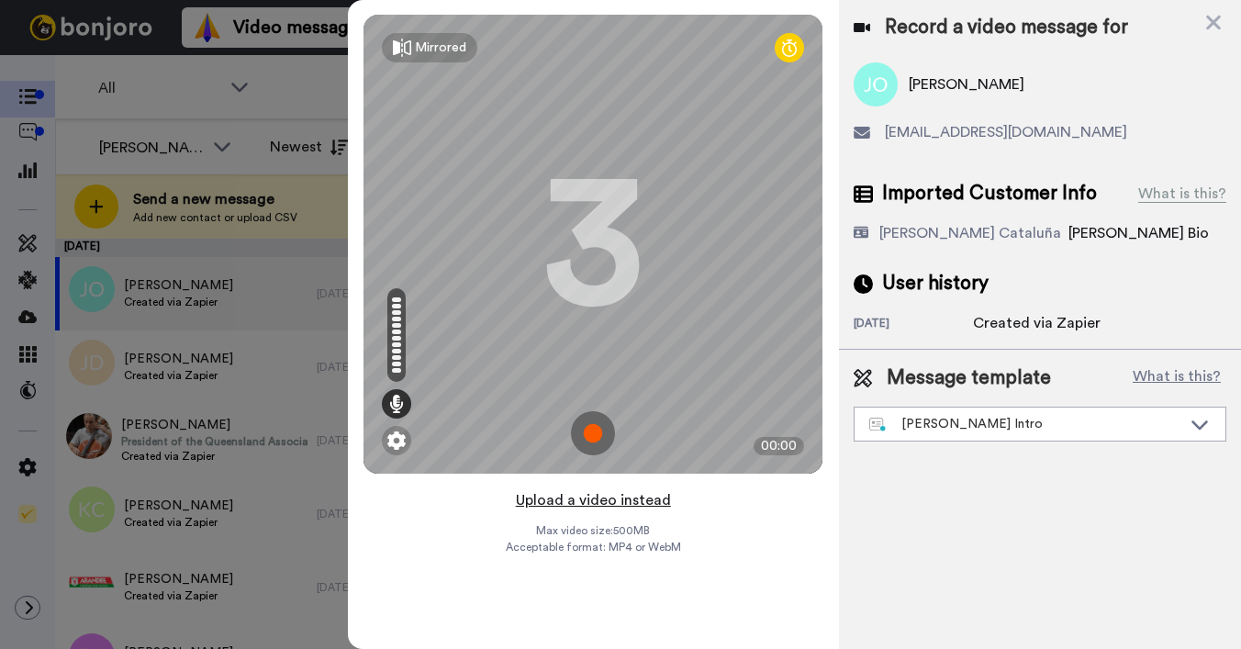
click at [619, 499] on button "Upload a video instead" at bounding box center [593, 500] width 166 height 24
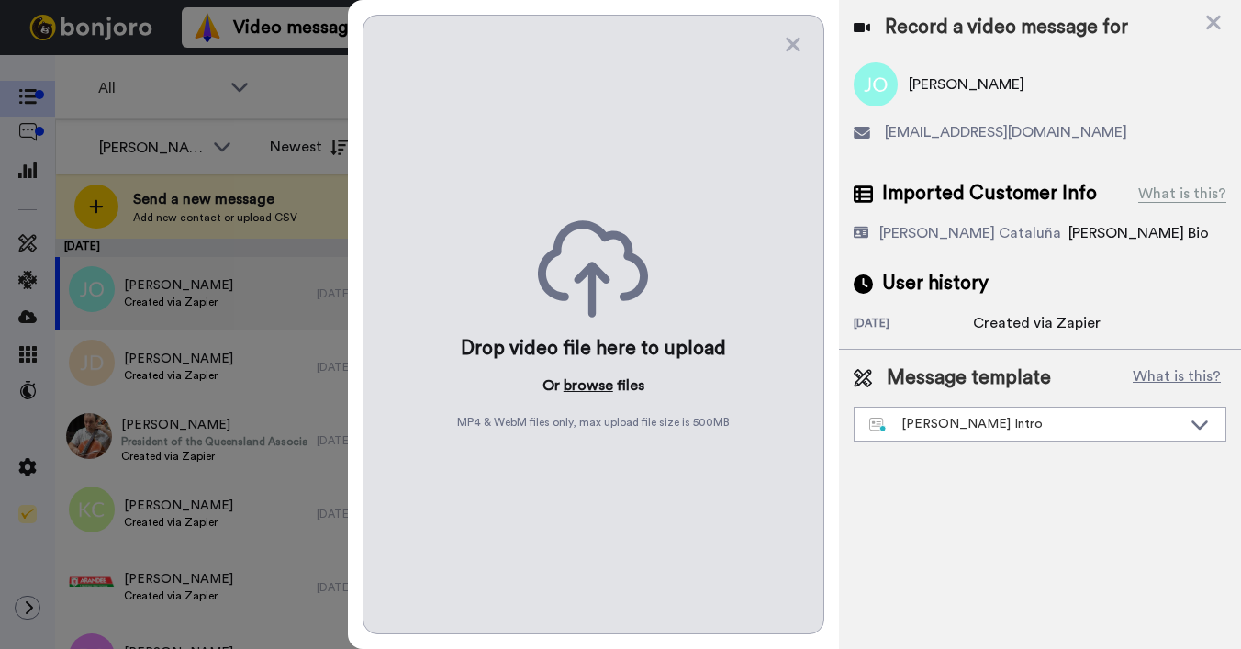
click at [588, 384] on button "browse" at bounding box center [589, 385] width 50 height 22
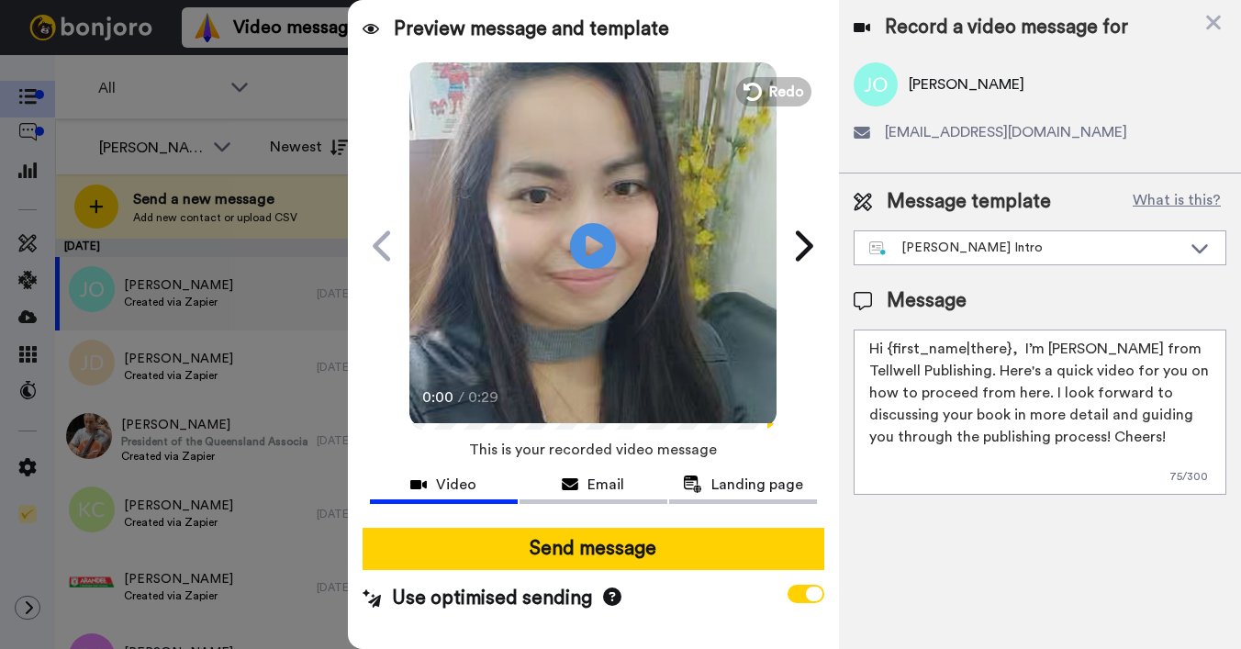
drag, startPoint x: 888, startPoint y: 351, endPoint x: 1008, endPoint y: 341, distance: 119.7
click at [1008, 341] on textarea "Hi {first_name|there}, I’m [PERSON_NAME] from Tellwell Publishing. Here's a qui…" at bounding box center [1040, 412] width 373 height 165
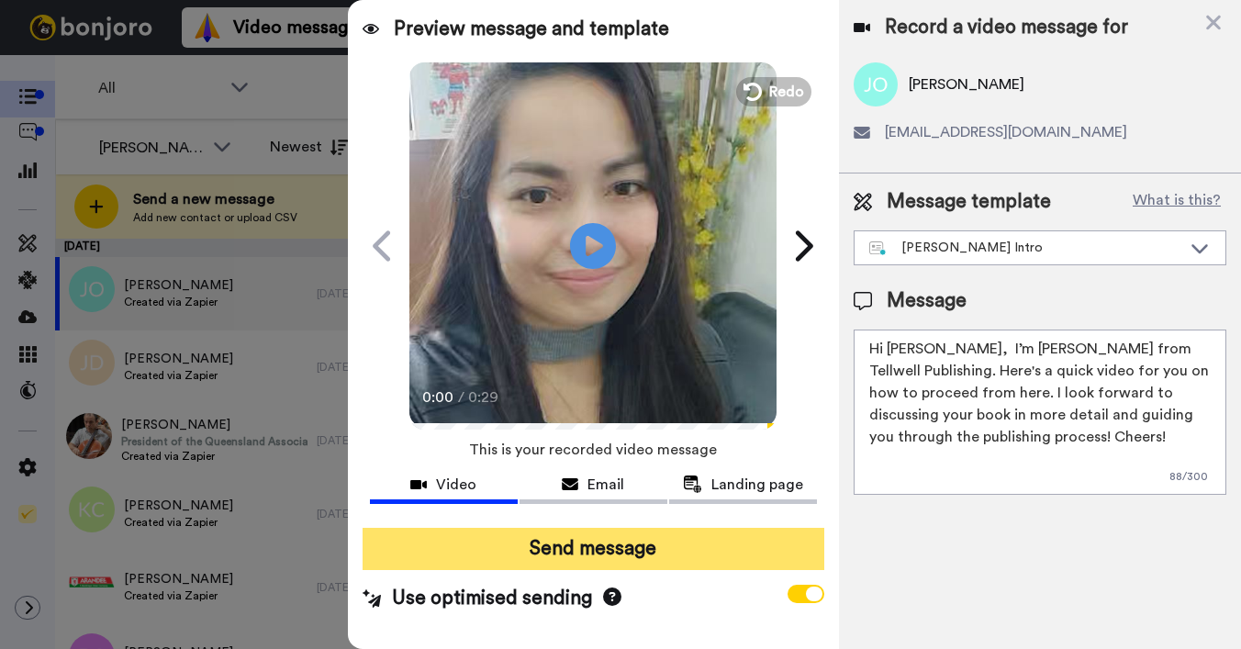
type textarea "Hi [PERSON_NAME], I’m [PERSON_NAME] from Tellwell Publishing. Here's a quick vi…"
click at [568, 541] on button "Send message" at bounding box center [594, 549] width 462 height 42
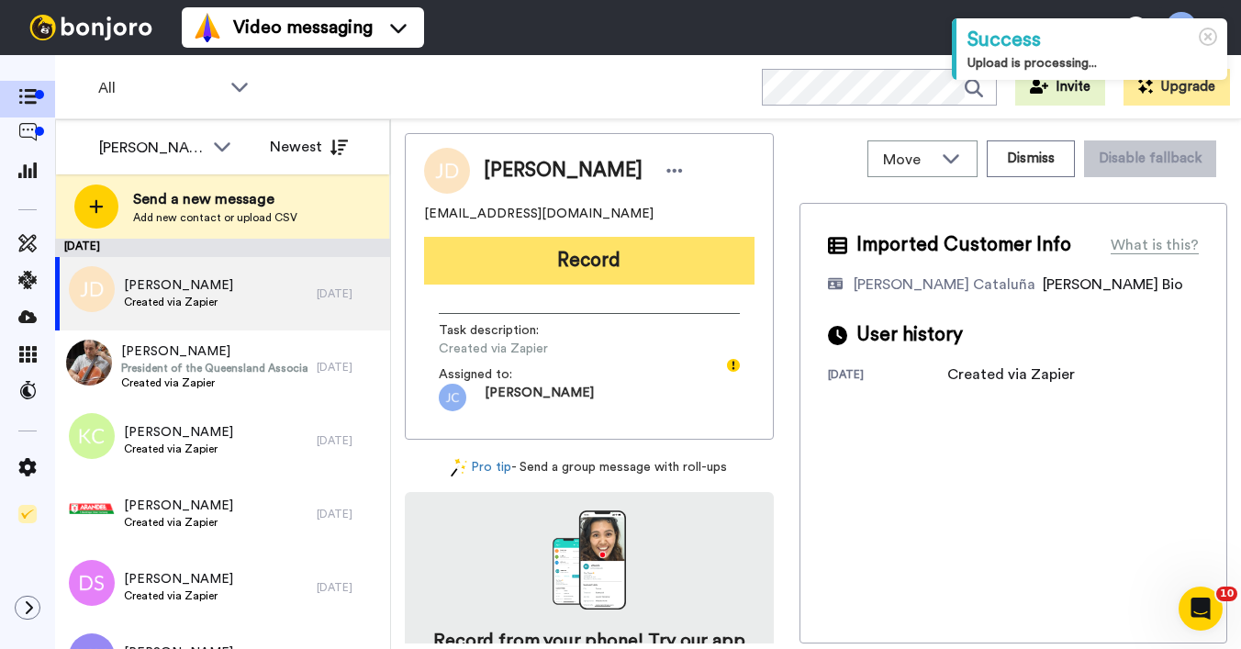
click at [679, 265] on button "Record" at bounding box center [589, 261] width 330 height 48
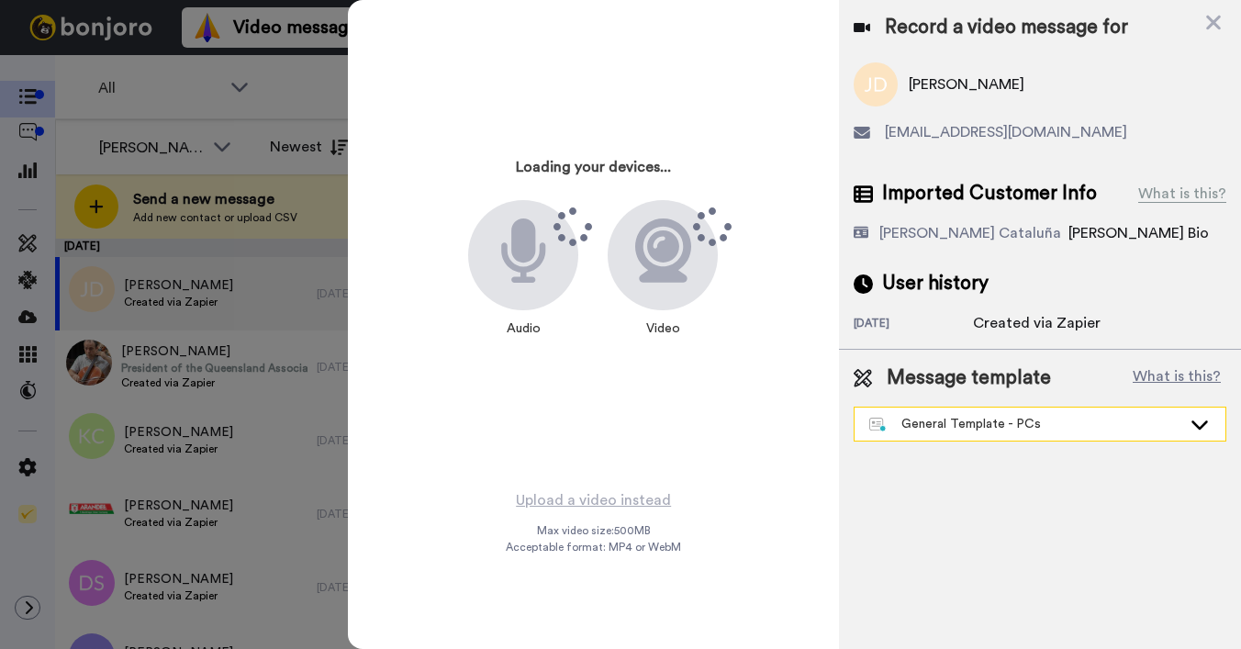
click at [965, 431] on div "General Template - PCs" at bounding box center [1025, 424] width 312 height 18
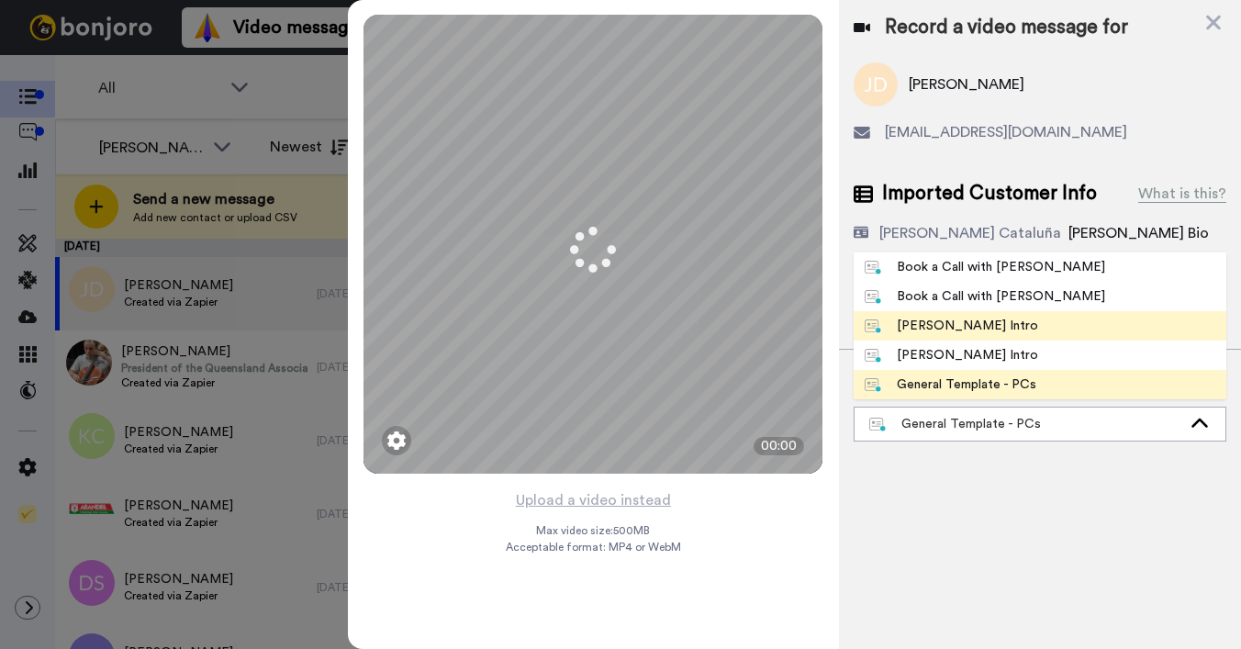
click at [939, 319] on div "Josephine Bonjoro Intro" at bounding box center [951, 326] width 173 height 18
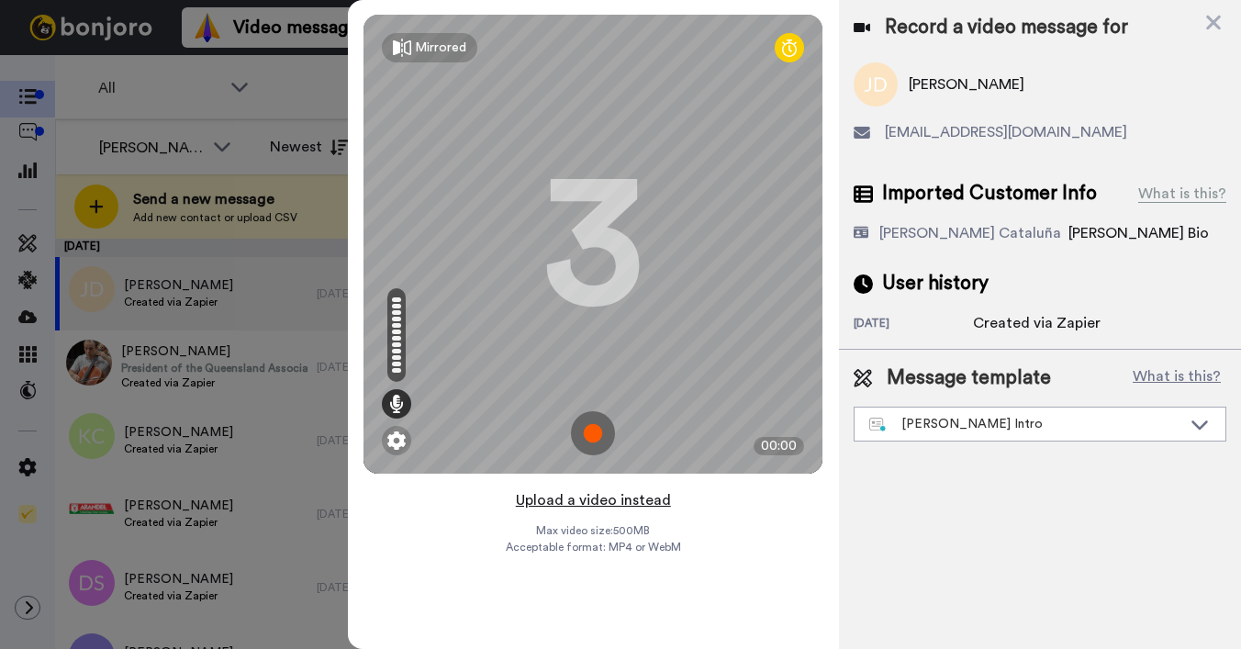
click at [559, 498] on button "Upload a video instead" at bounding box center [593, 500] width 166 height 24
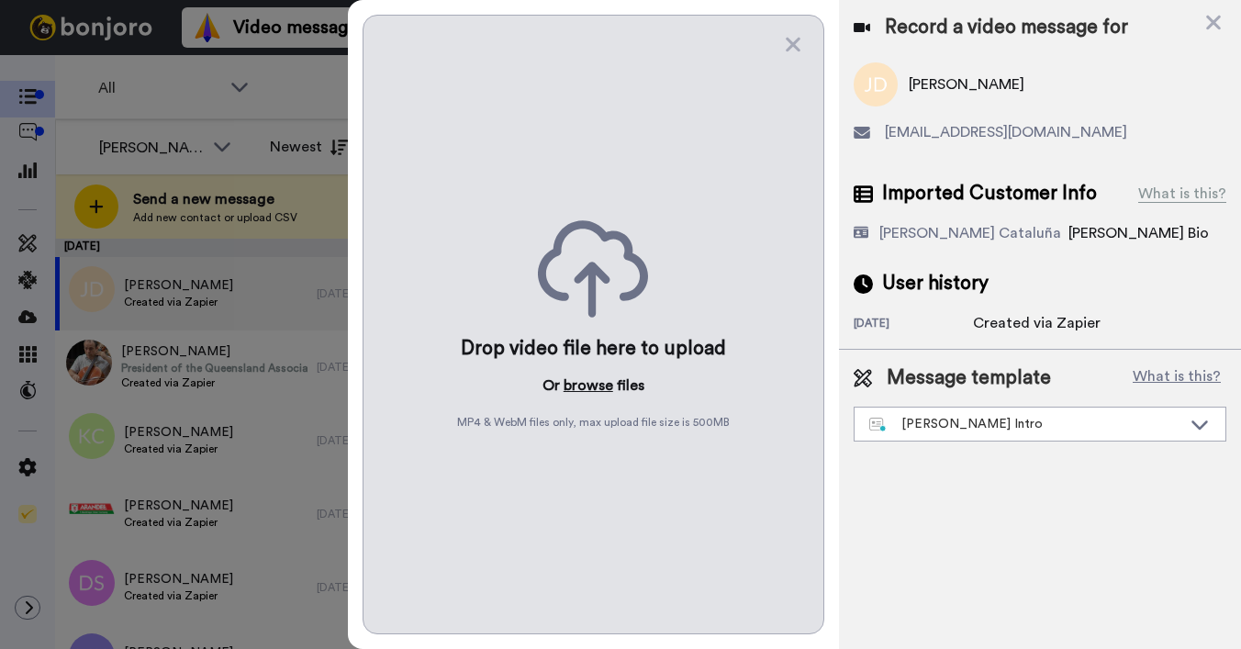
click at [587, 392] on button "browse" at bounding box center [589, 385] width 50 height 22
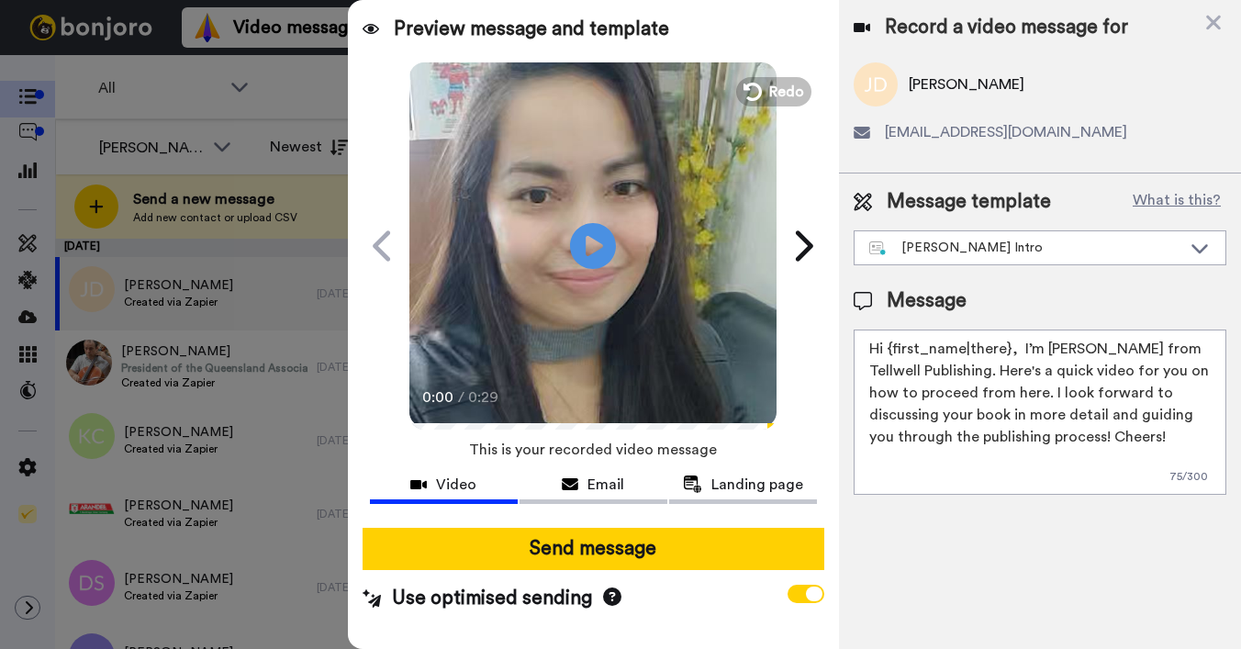
drag, startPoint x: 890, startPoint y: 351, endPoint x: 1021, endPoint y: 351, distance: 130.3
click at [1021, 351] on textarea "Hi {first_name|there}, I’m Joe from Tellwell Publishing. Here's a quick video f…" at bounding box center [1040, 412] width 373 height 165
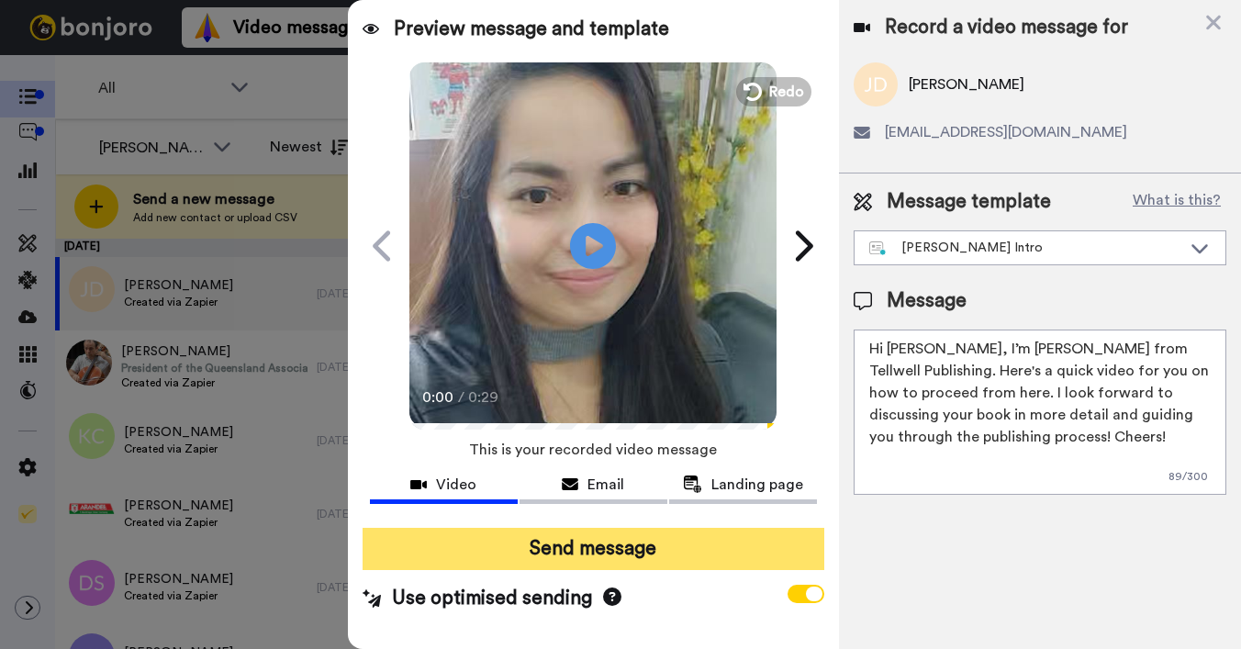
type textarea "Hi James, I’m Joe from Tellwell Publishing. Here's a quick video for you on how…"
click at [616, 555] on button "Send message" at bounding box center [594, 549] width 462 height 42
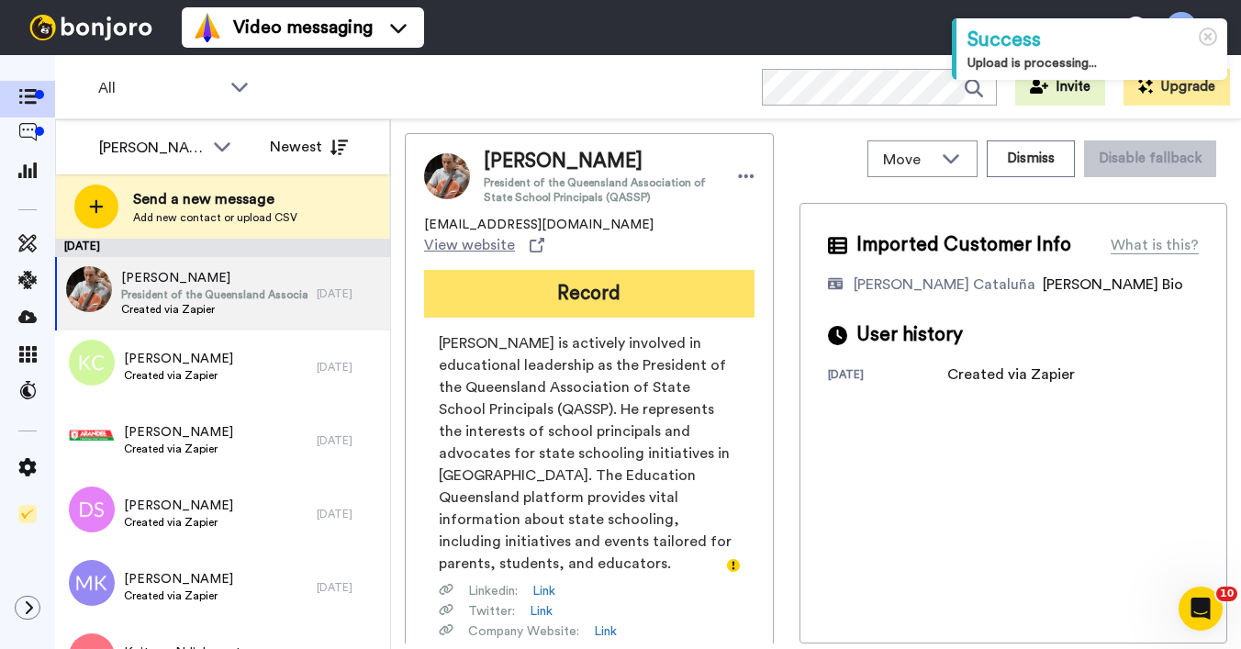
click at [615, 283] on button "Record" at bounding box center [589, 294] width 330 height 48
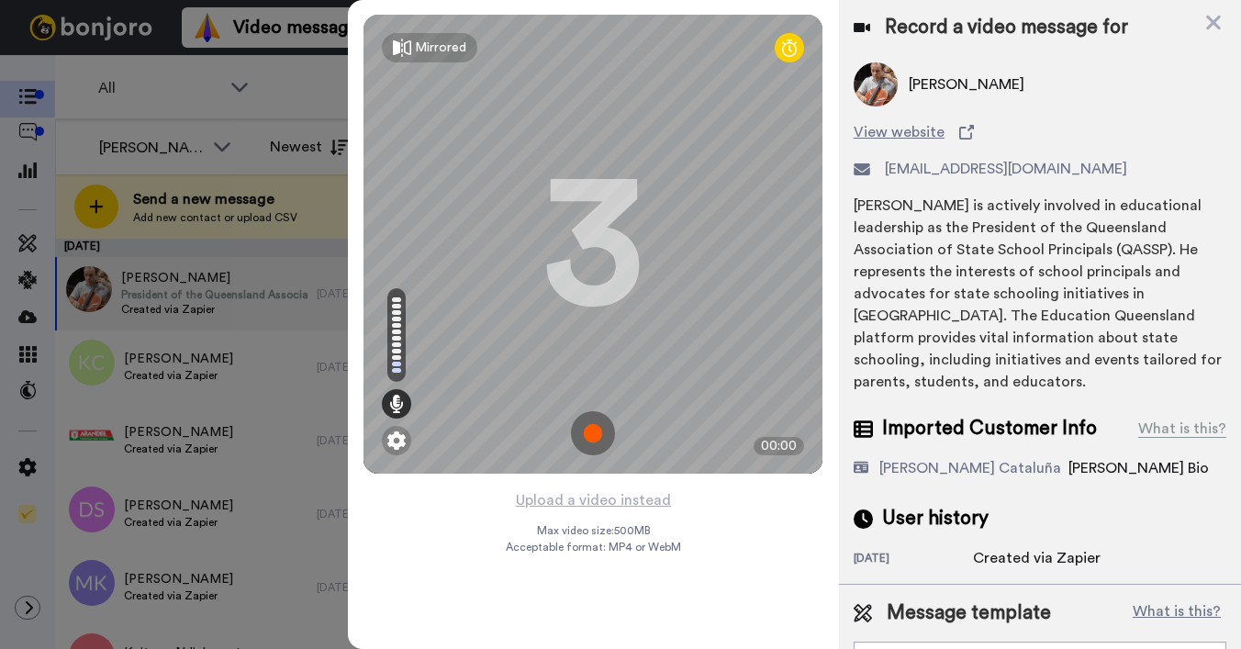
scroll to position [42, 0]
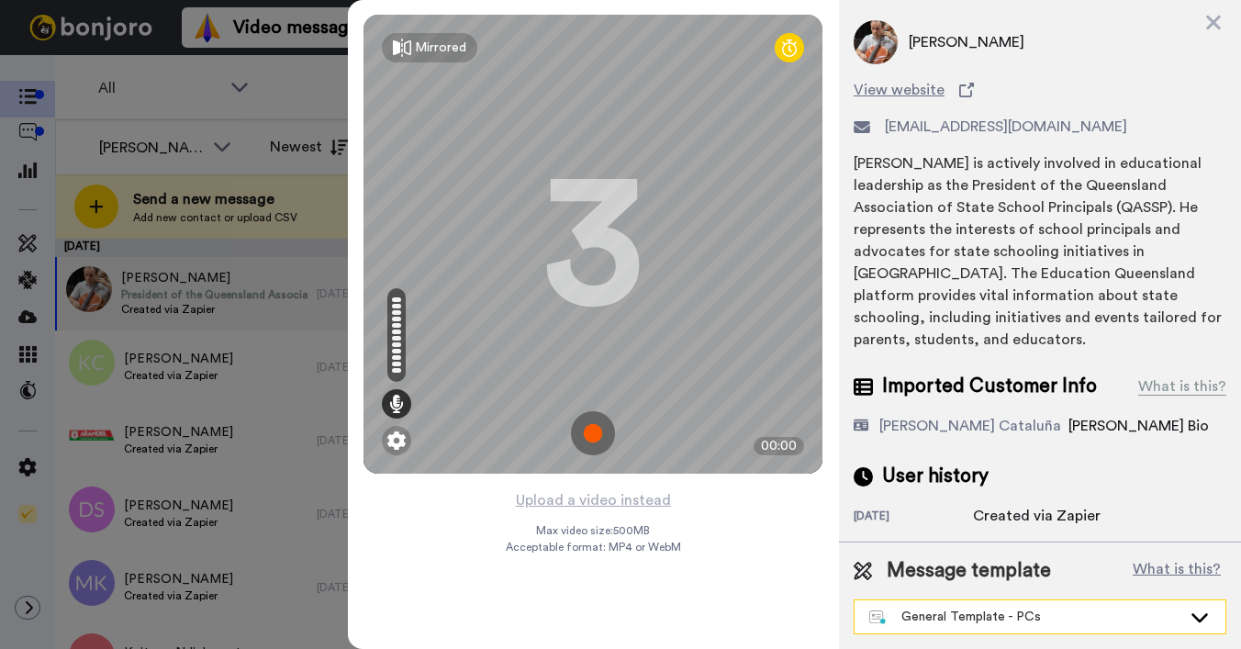
click at [963, 614] on div "General Template - PCs" at bounding box center [1025, 617] width 312 height 18
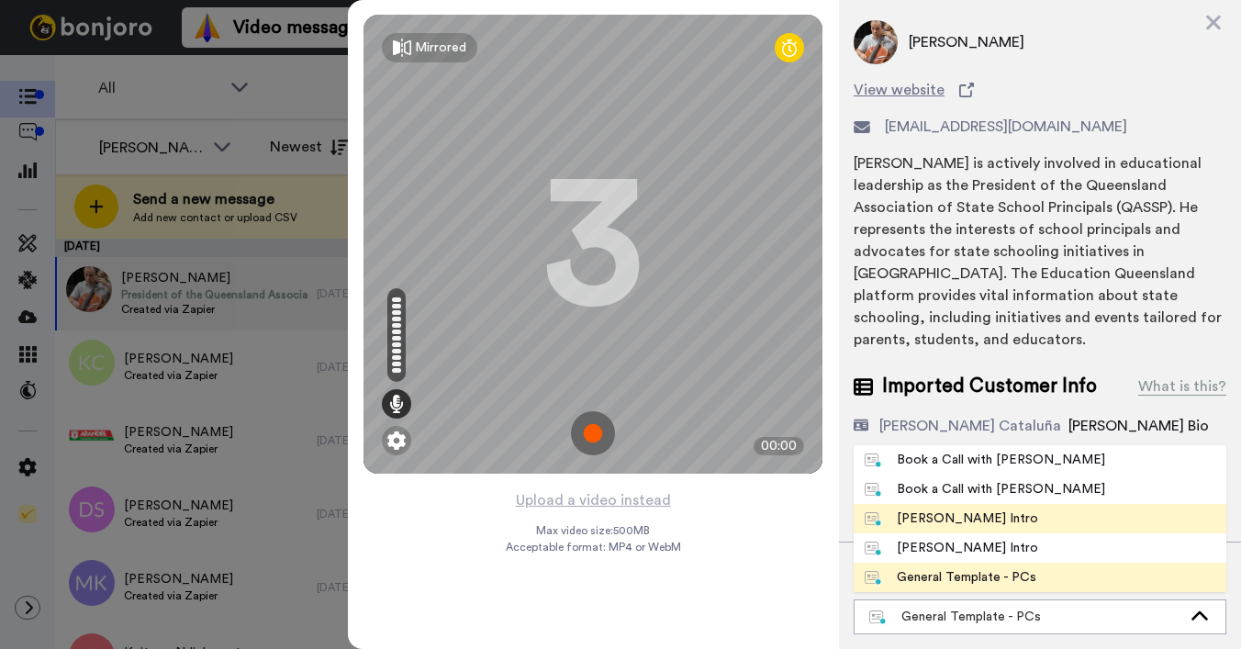
click at [947, 522] on div "[PERSON_NAME] Intro" at bounding box center [951, 518] width 173 height 18
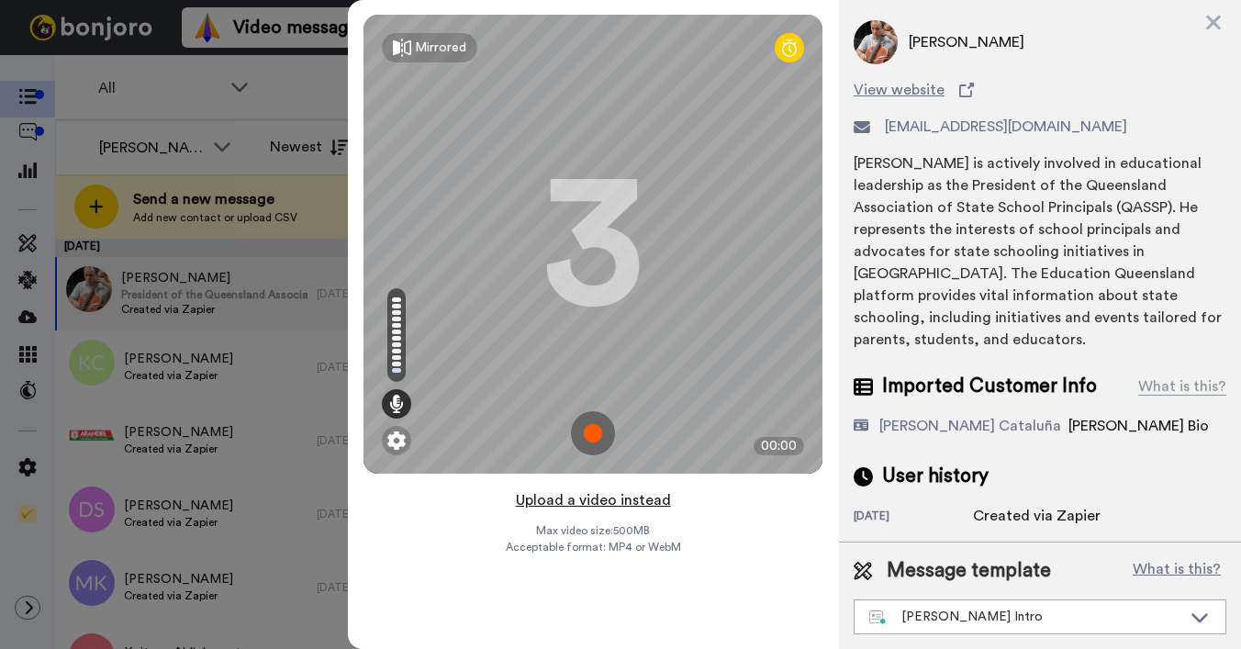
click at [579, 503] on button "Upload a video instead" at bounding box center [593, 500] width 166 height 24
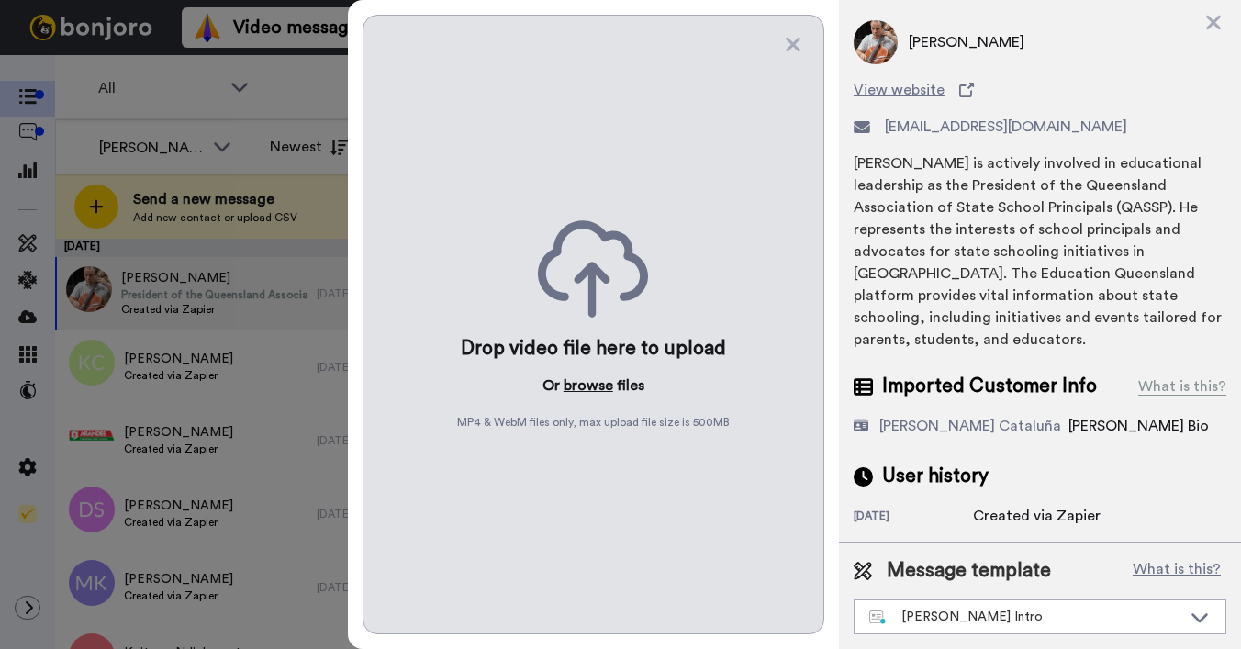
click at [584, 380] on button "browse" at bounding box center [589, 385] width 50 height 22
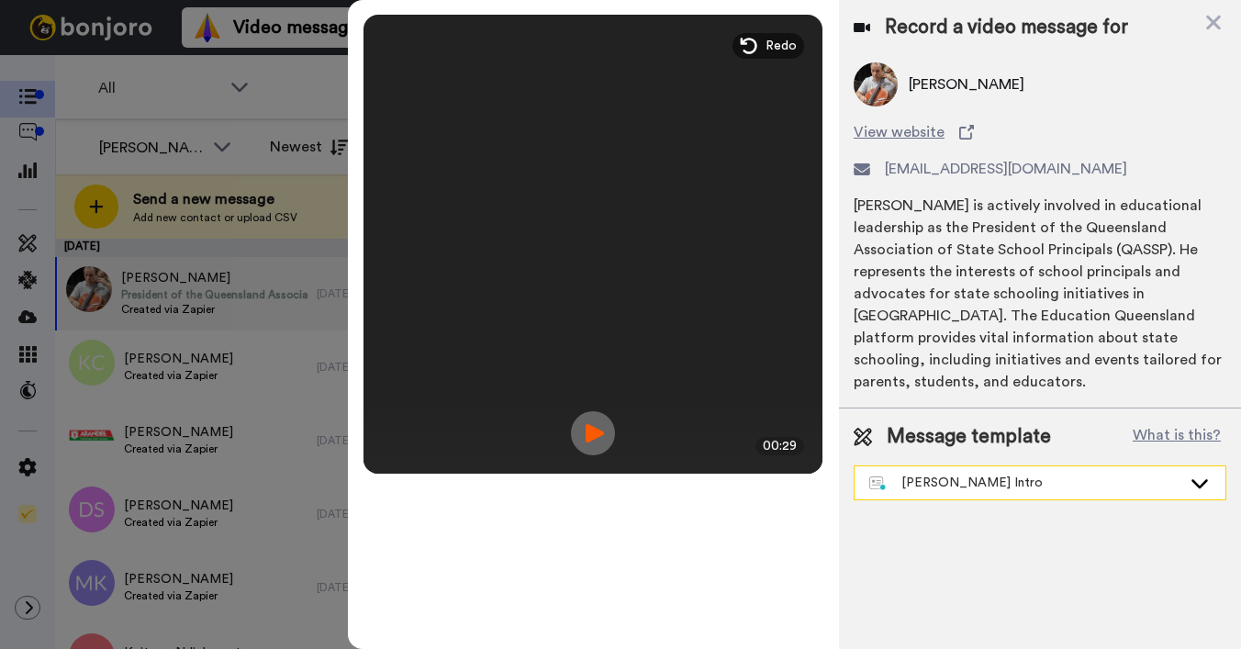
scroll to position [0, 0]
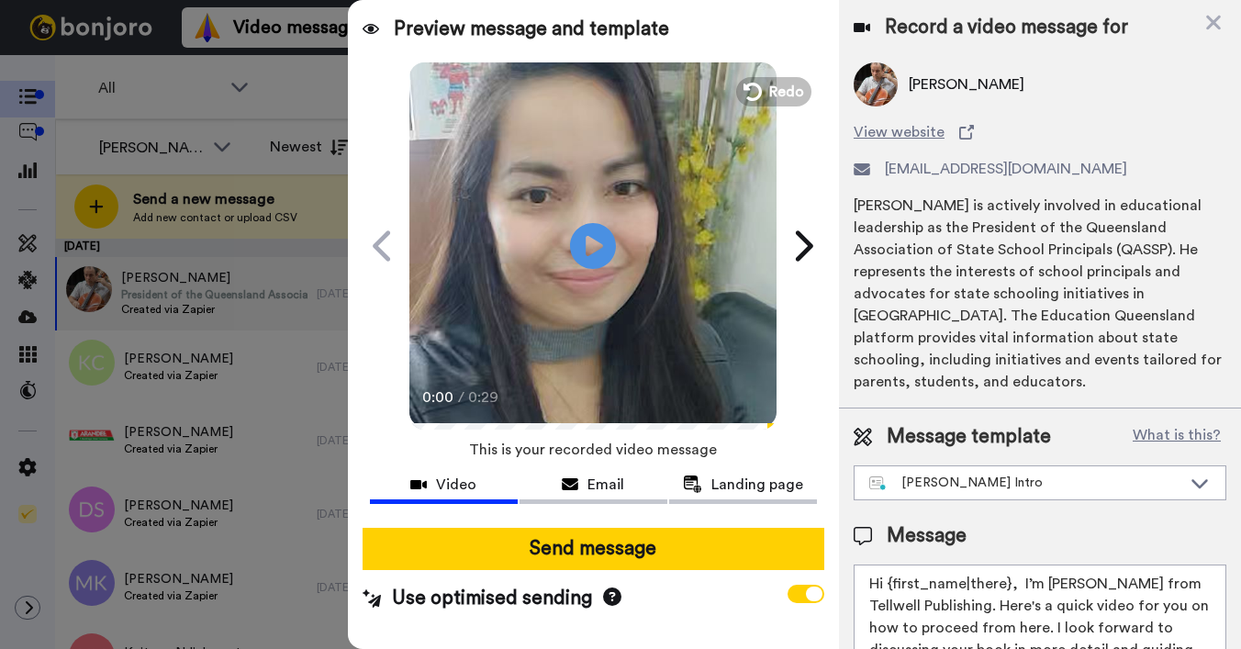
drag, startPoint x: 886, startPoint y: 584, endPoint x: 1010, endPoint y: 586, distance: 123.9
click at [1010, 586] on textarea "Hi {first_name|there}, I’m [PERSON_NAME] from Tellwell Publishing. Here's a qui…" at bounding box center [1040, 646] width 373 height 165
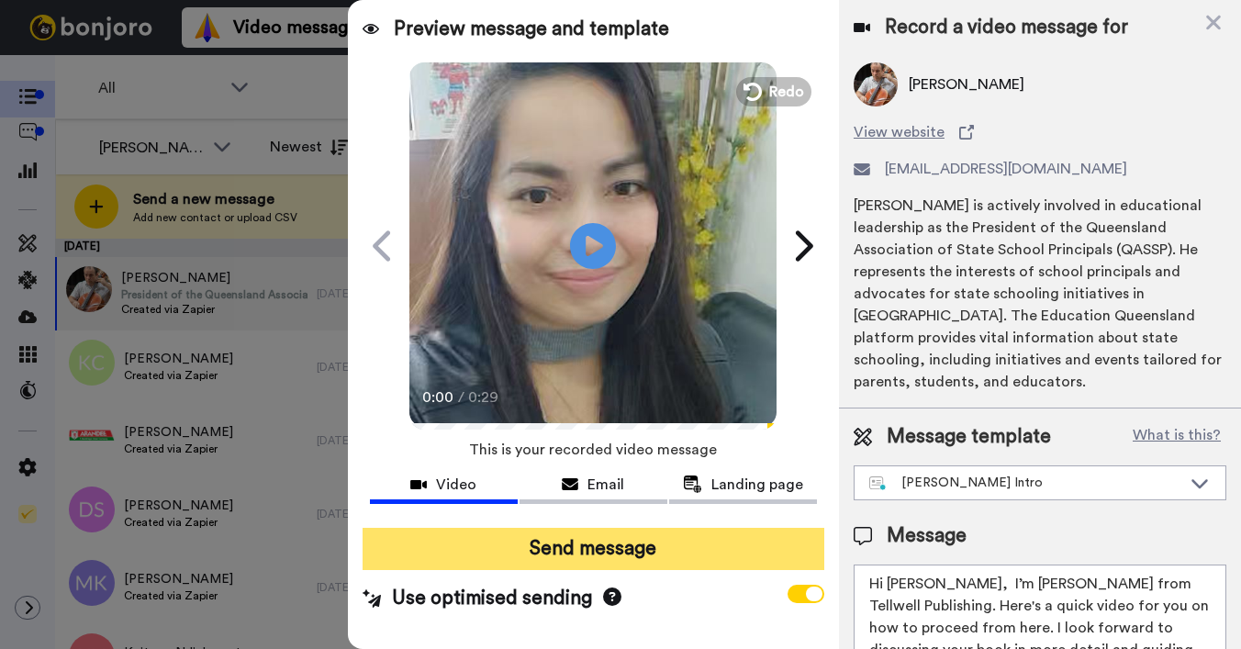
type textarea "Hi Patrick, I’m Joe from Tellwell Publishing. Here's a quick video for you on h…"
click at [652, 554] on button "Send message" at bounding box center [594, 549] width 462 height 42
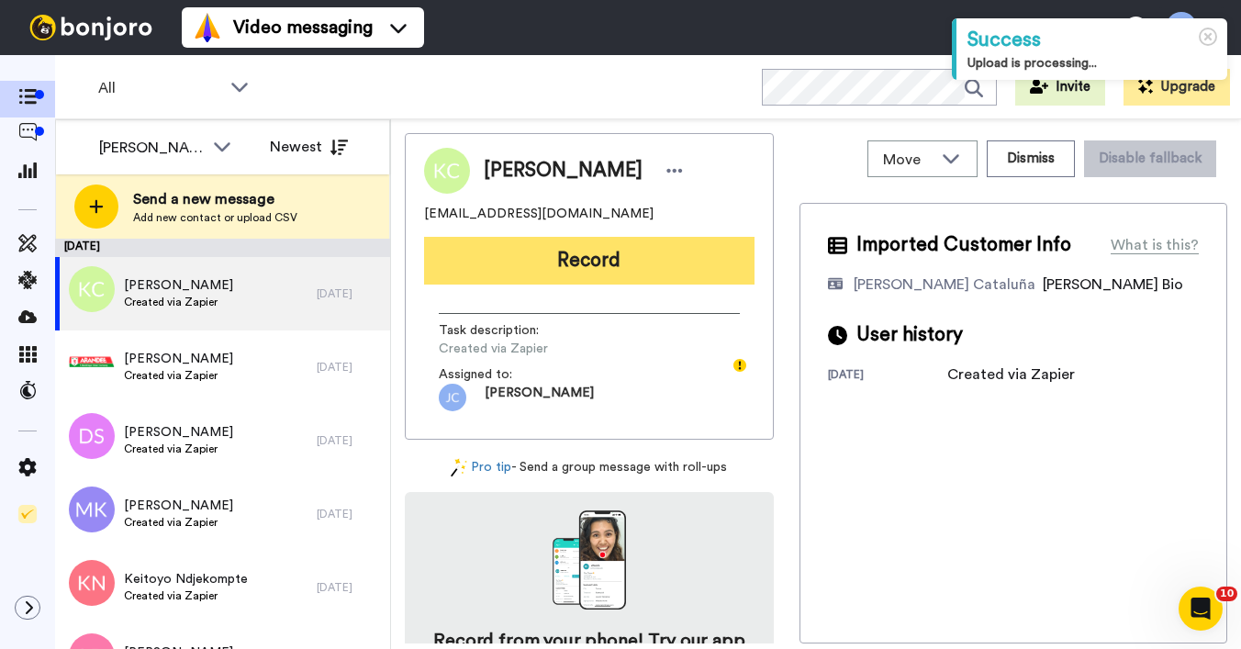
click at [565, 267] on button "Record" at bounding box center [589, 261] width 330 height 48
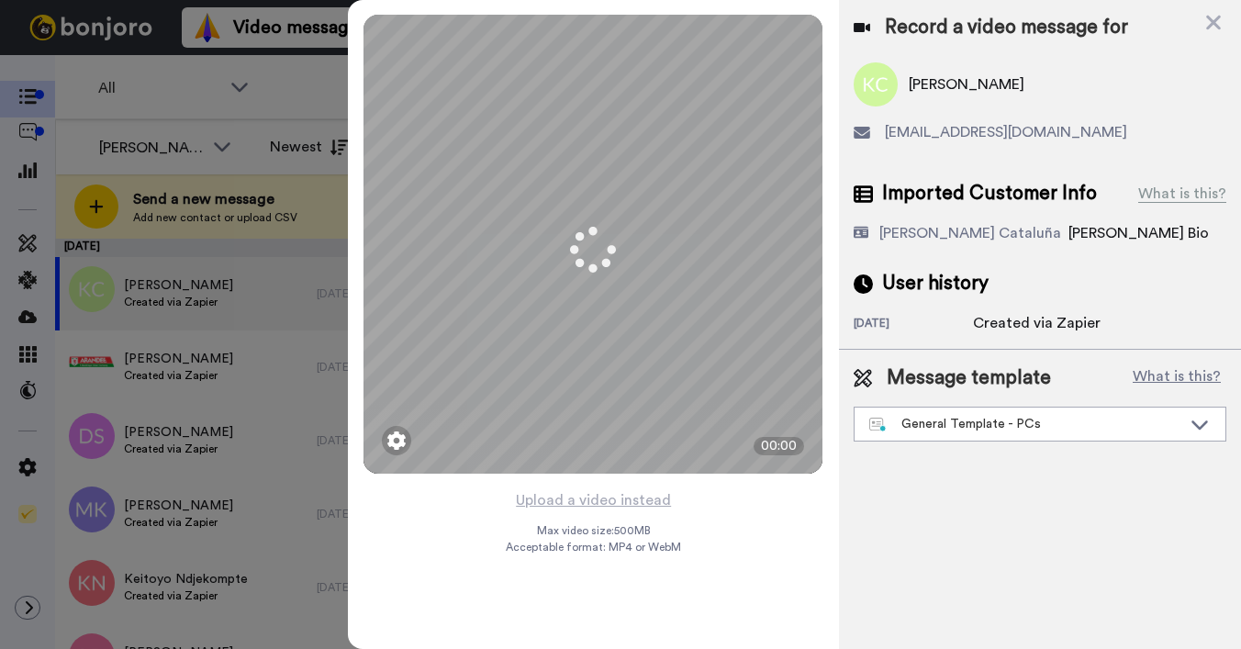
click at [973, 431] on div "General Template - PCs" at bounding box center [1025, 424] width 312 height 18
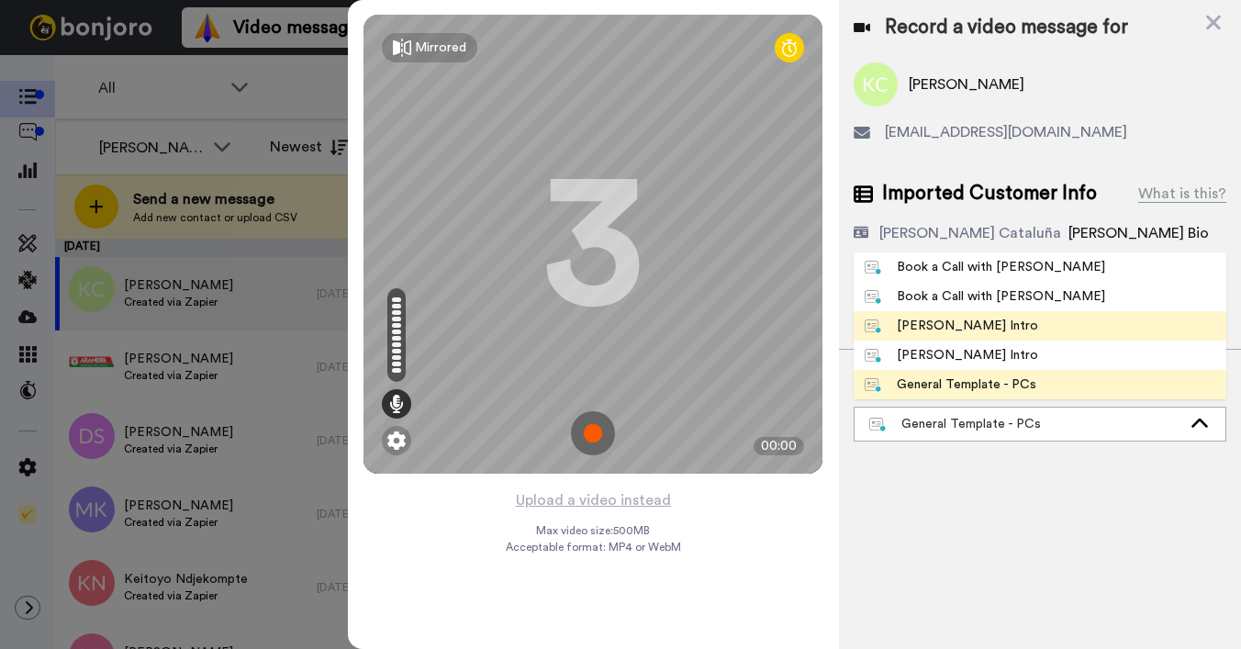
click at [954, 340] on li "[PERSON_NAME] Intro" at bounding box center [1040, 325] width 373 height 29
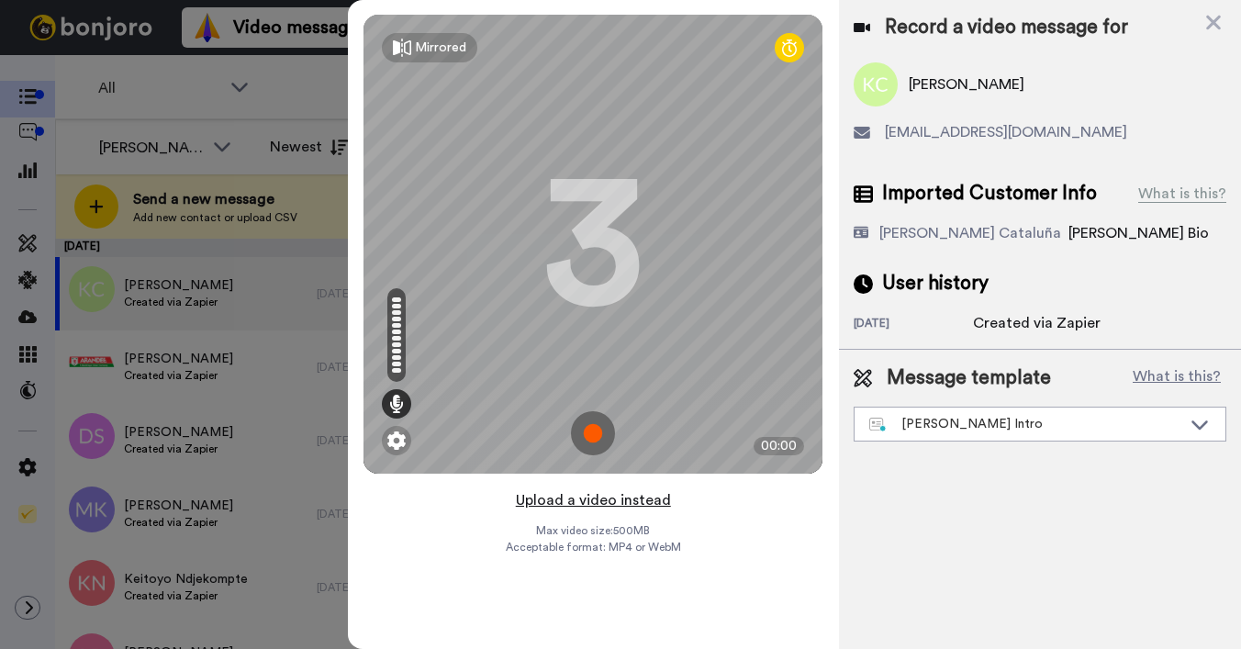
click at [579, 505] on button "Upload a video instead" at bounding box center [593, 500] width 166 height 24
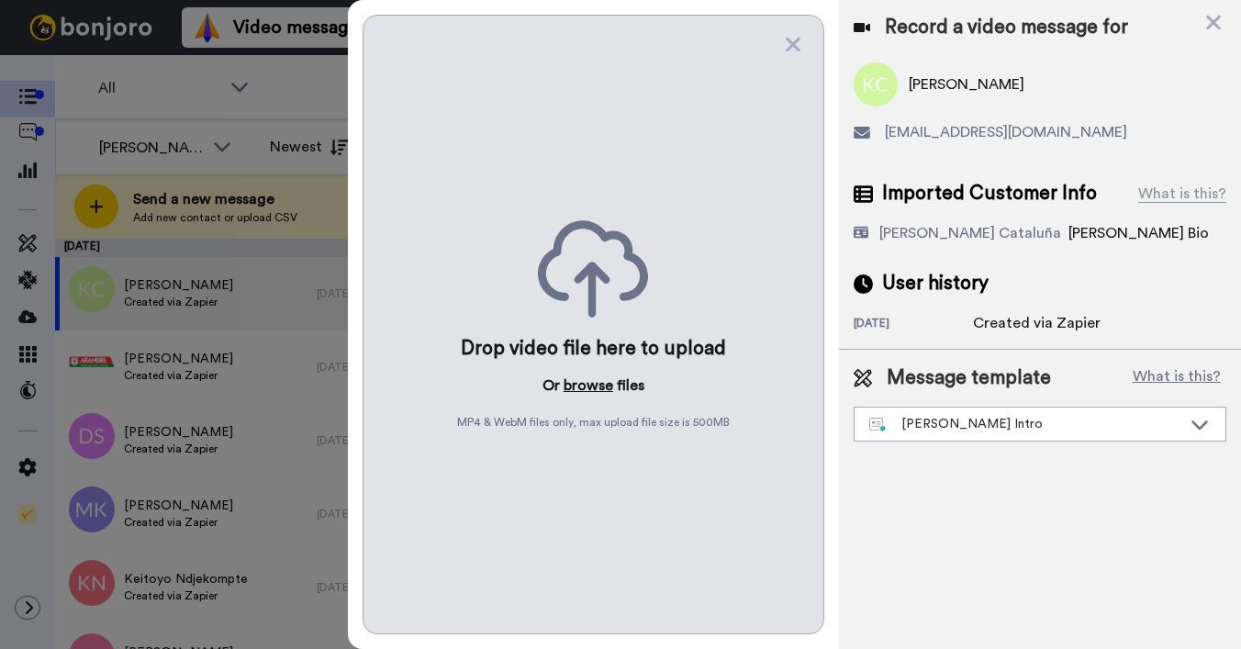
click at [592, 384] on button "browse" at bounding box center [589, 385] width 50 height 22
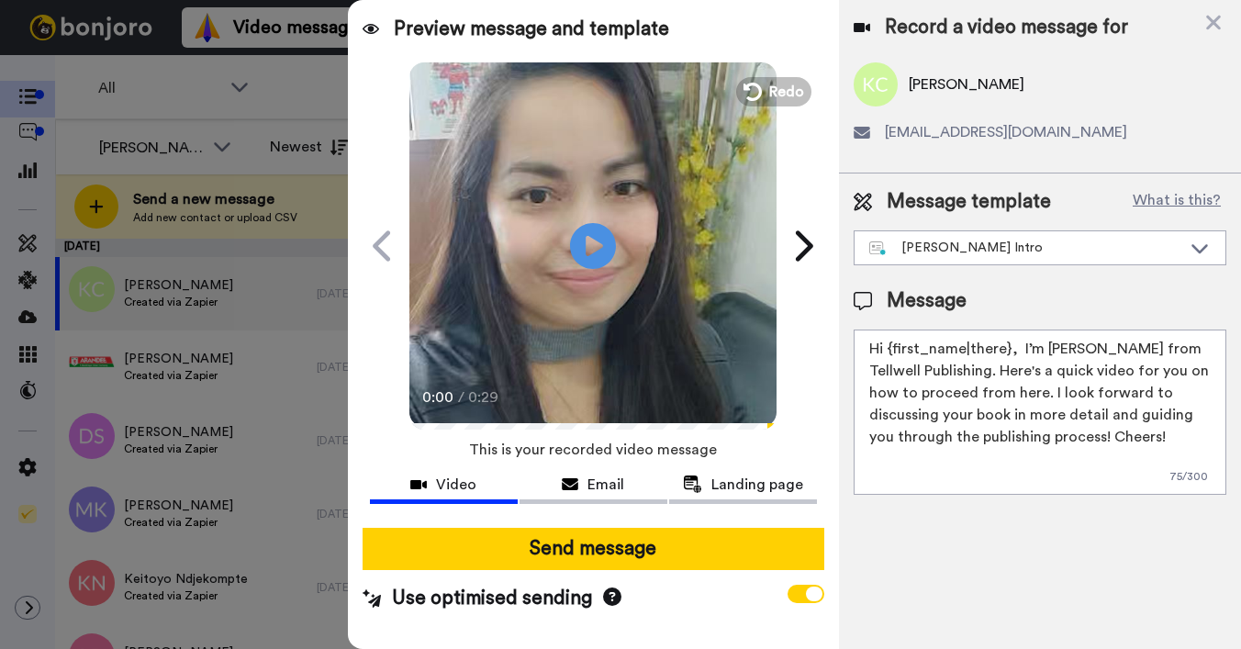
drag, startPoint x: 887, startPoint y: 350, endPoint x: 1005, endPoint y: 350, distance: 118.4
click at [1005, 350] on textarea "Hi {first_name|there}, I’m [PERSON_NAME] from Tellwell Publishing. Here's a qui…" at bounding box center [1040, 412] width 373 height 165
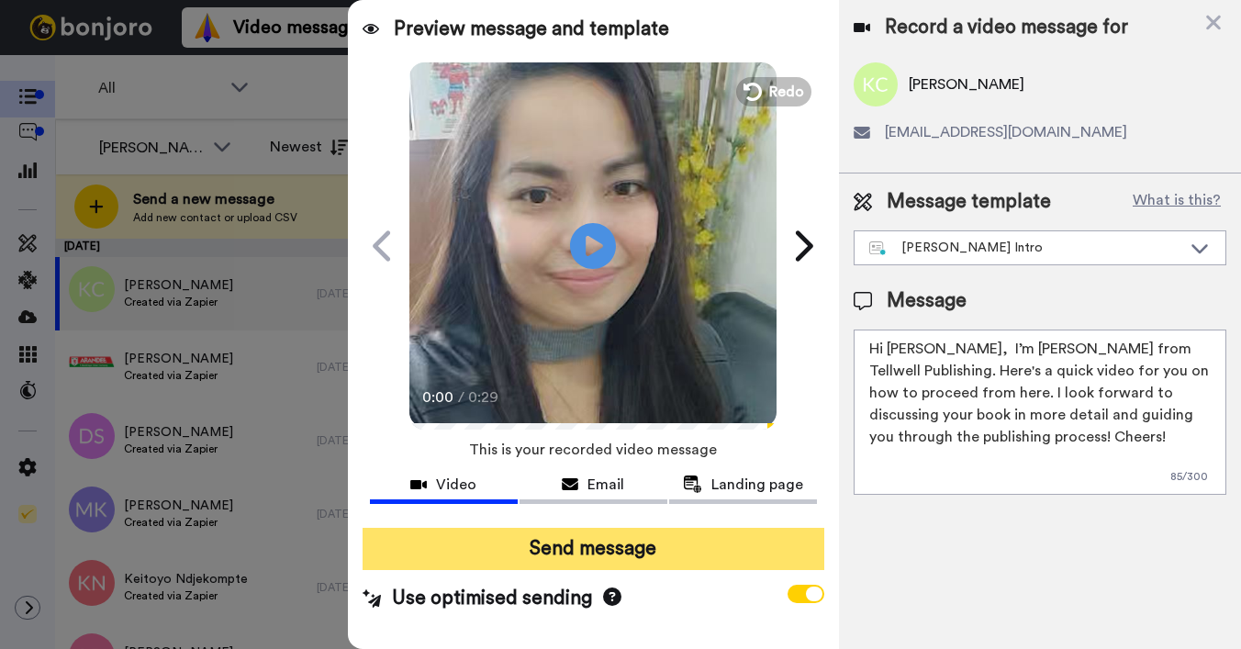
type textarea "Hi [PERSON_NAME], I’m [PERSON_NAME] from Tellwell Publishing. Here's a quick vi…"
click at [715, 554] on button "Send message" at bounding box center [594, 549] width 462 height 42
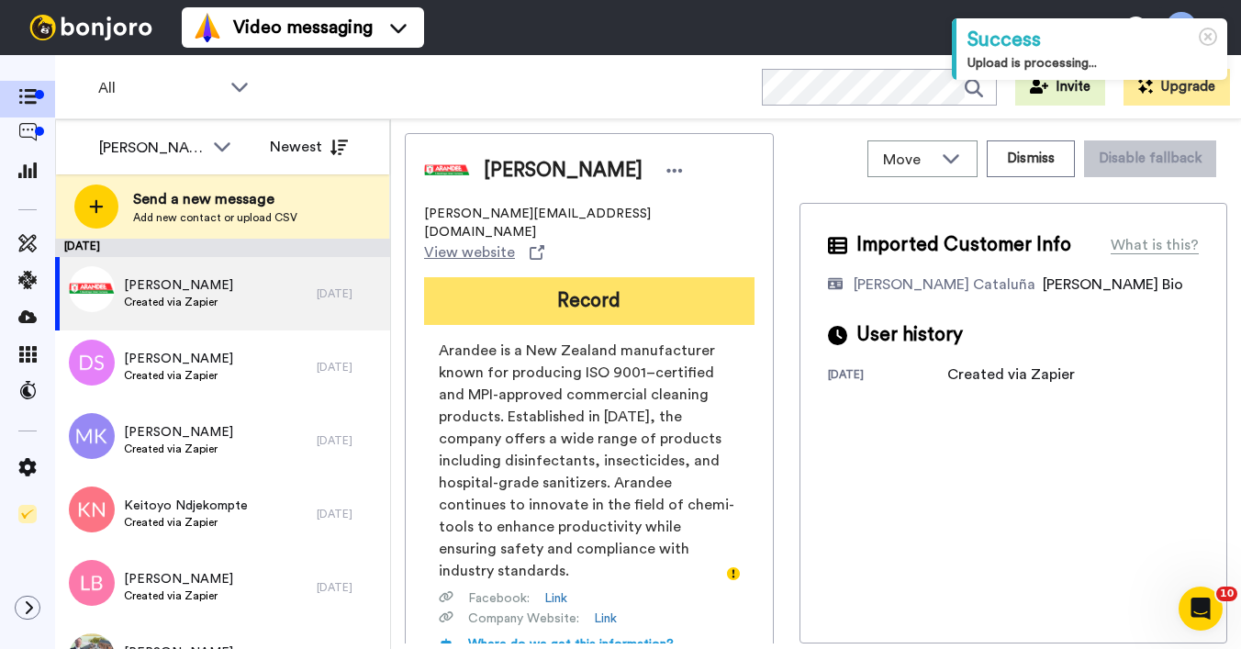
click at [676, 277] on button "Record" at bounding box center [589, 301] width 330 height 48
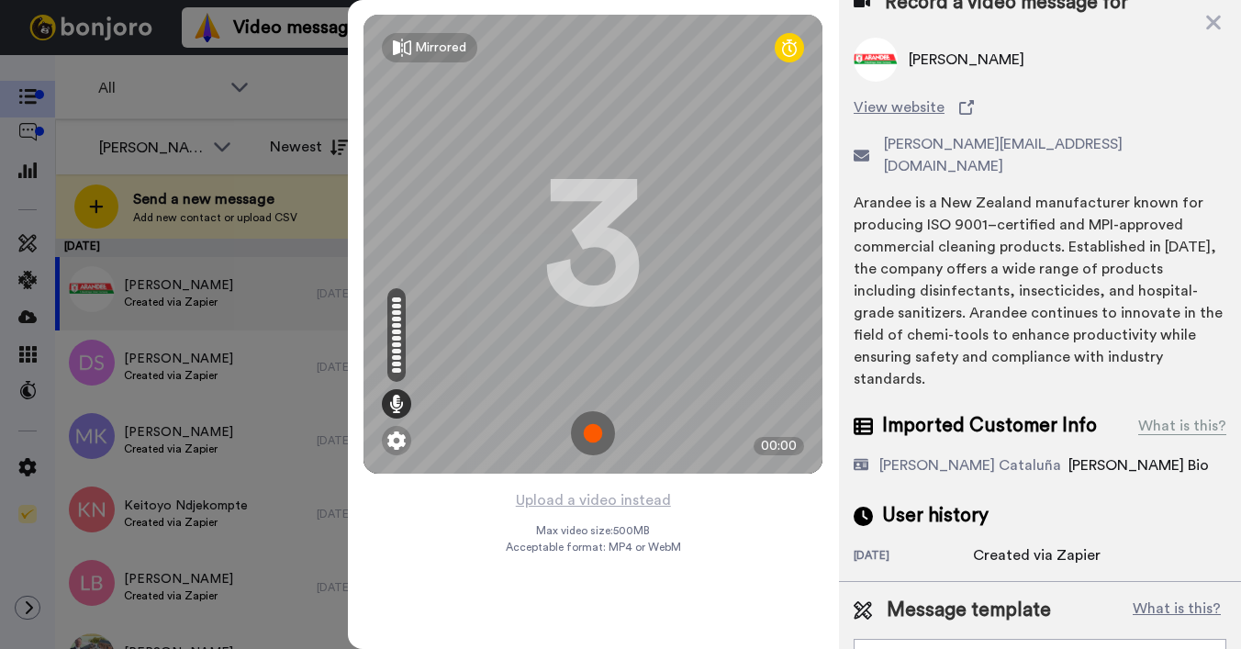
scroll to position [42, 0]
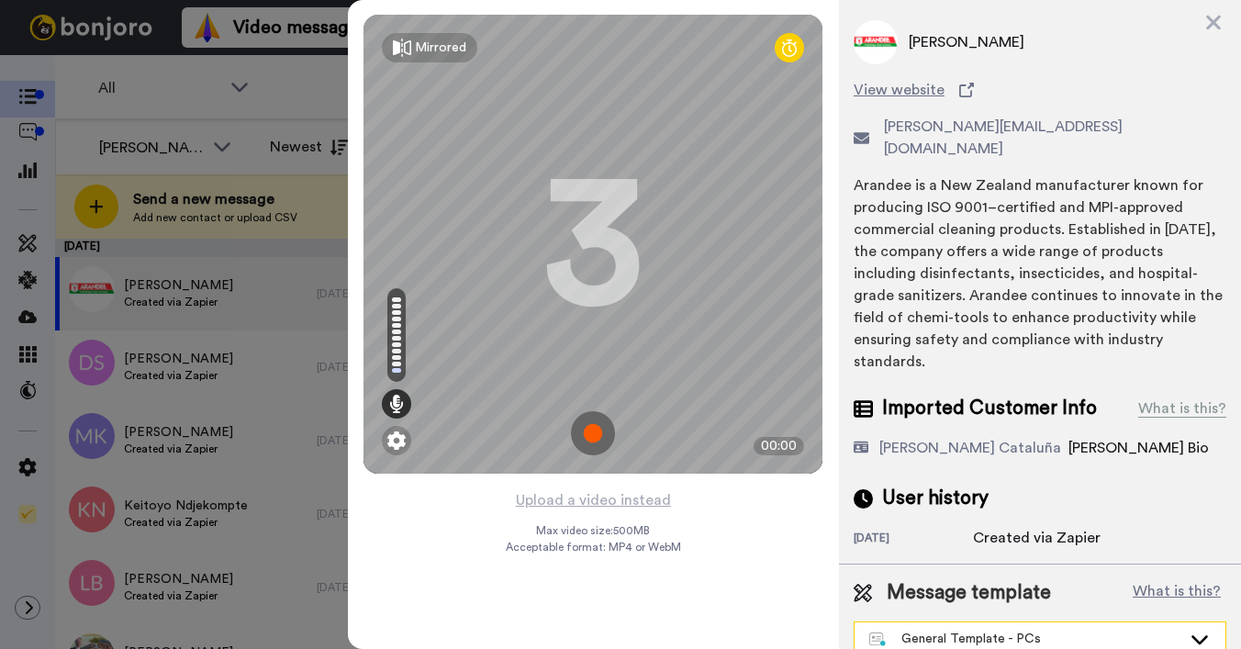
click at [988, 630] on div "General Template - PCs" at bounding box center [1025, 639] width 312 height 18
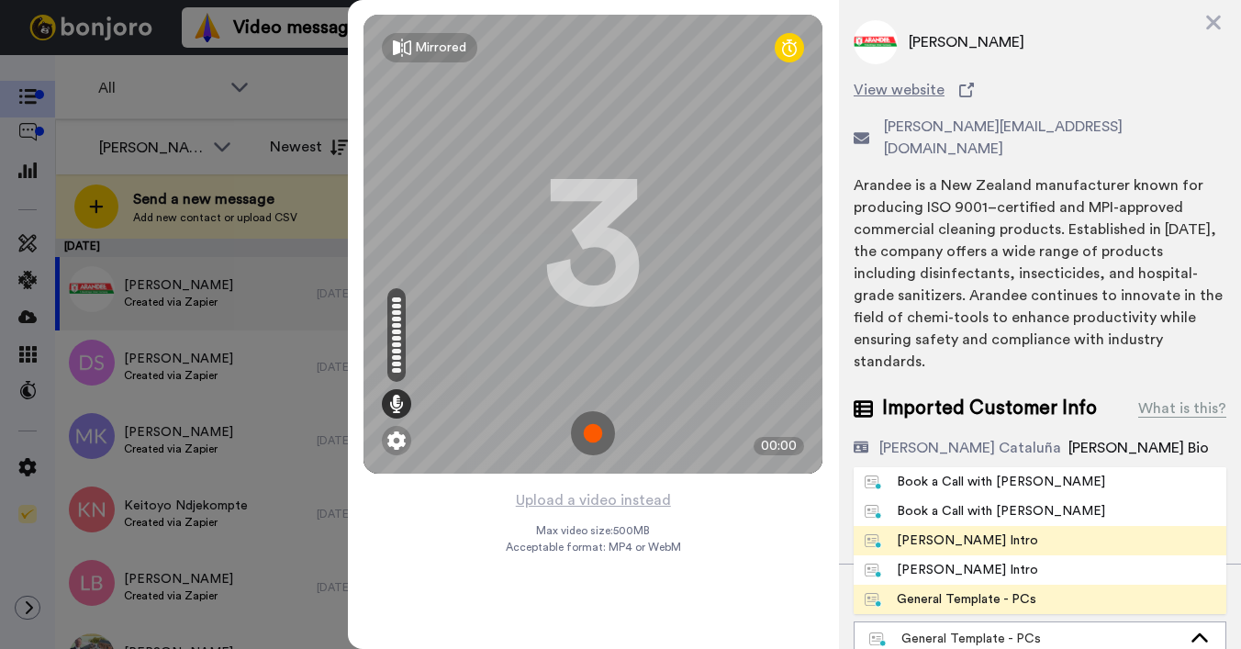
click at [964, 531] on div "[PERSON_NAME] Intro" at bounding box center [951, 540] width 173 height 18
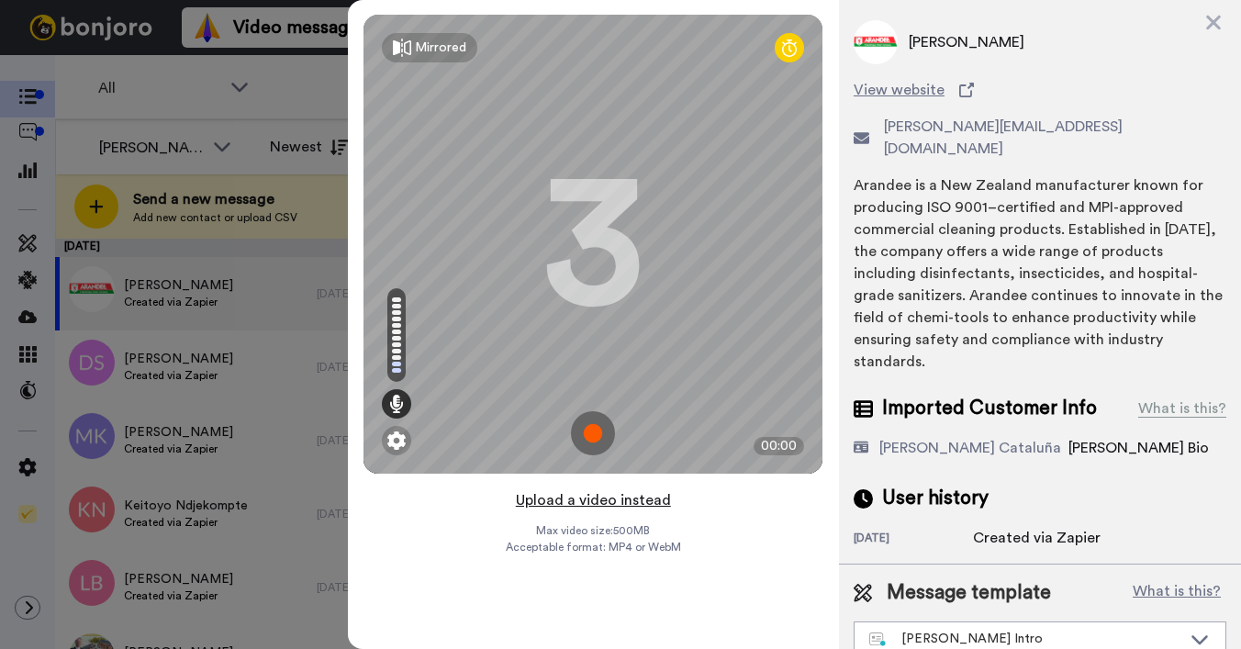
click at [571, 498] on button "Upload a video instead" at bounding box center [593, 500] width 166 height 24
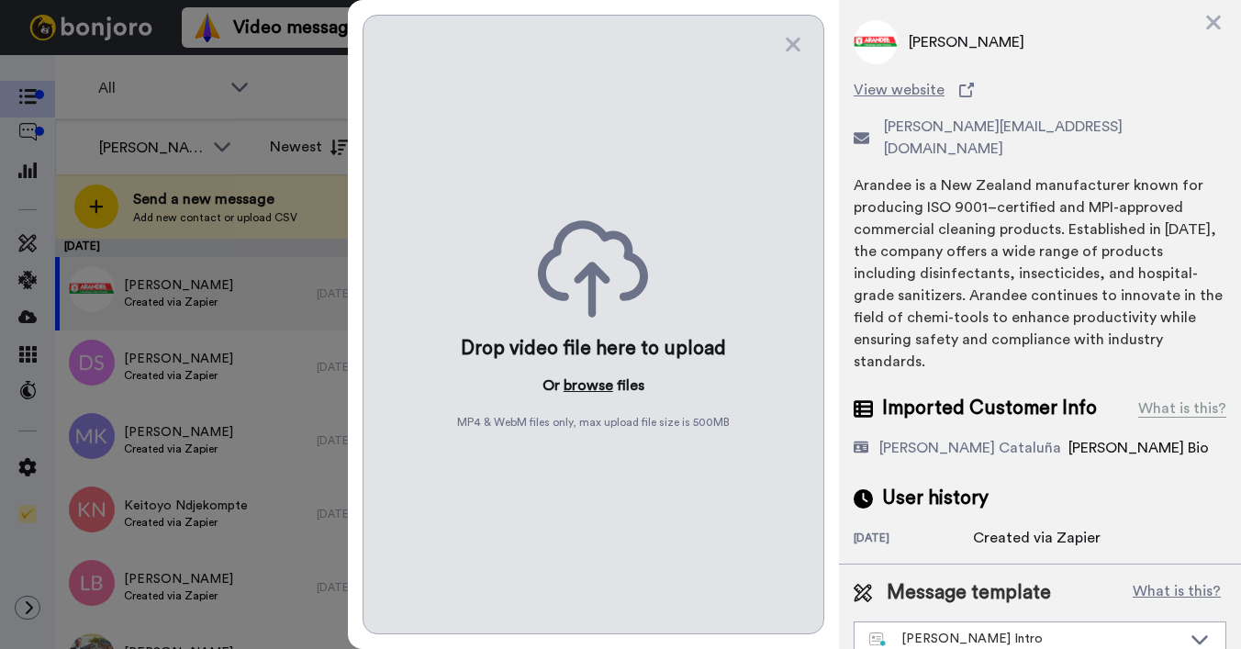
click at [582, 385] on button "browse" at bounding box center [589, 385] width 50 height 22
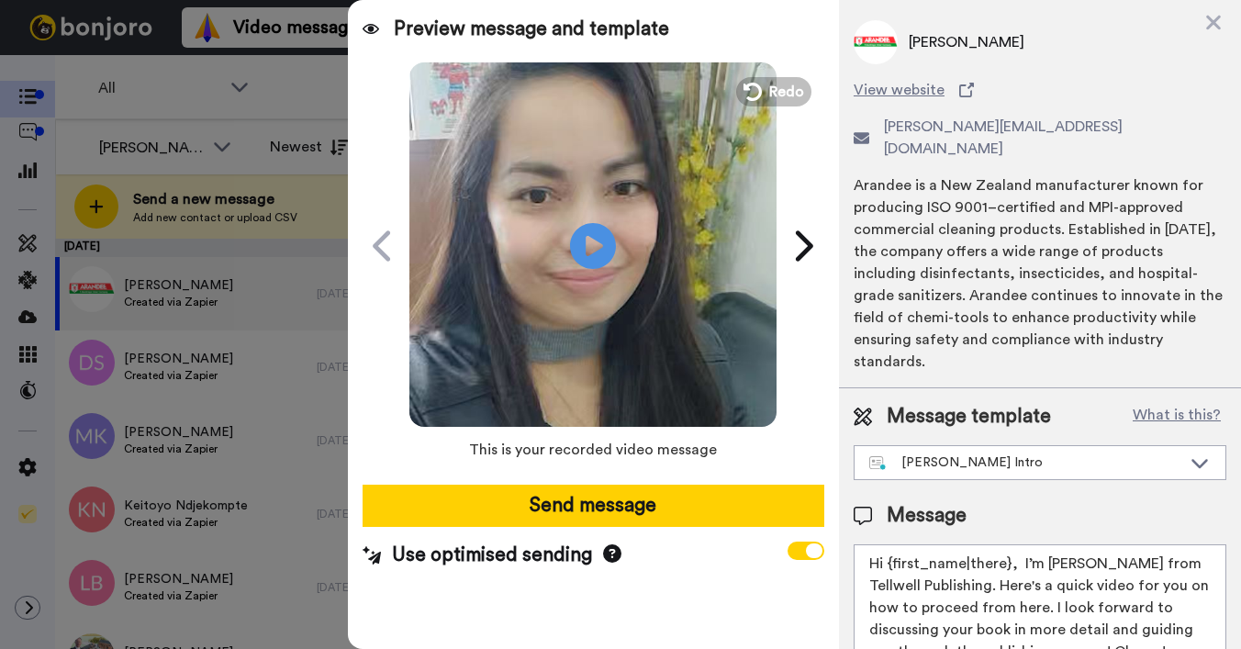
scroll to position [0, 0]
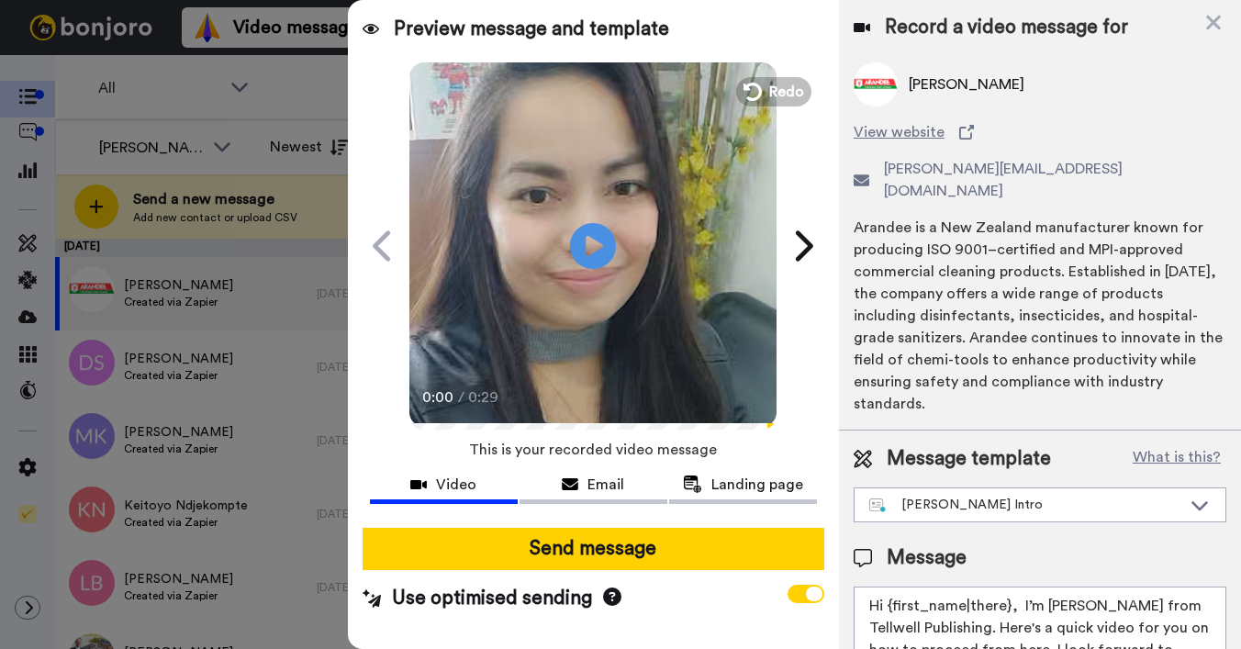
drag, startPoint x: 887, startPoint y: 585, endPoint x: 1008, endPoint y: 585, distance: 121.2
type textarea "Hi [PERSON_NAME], I’m [PERSON_NAME] from Tellwell Publishing. Here's a quick vi…"
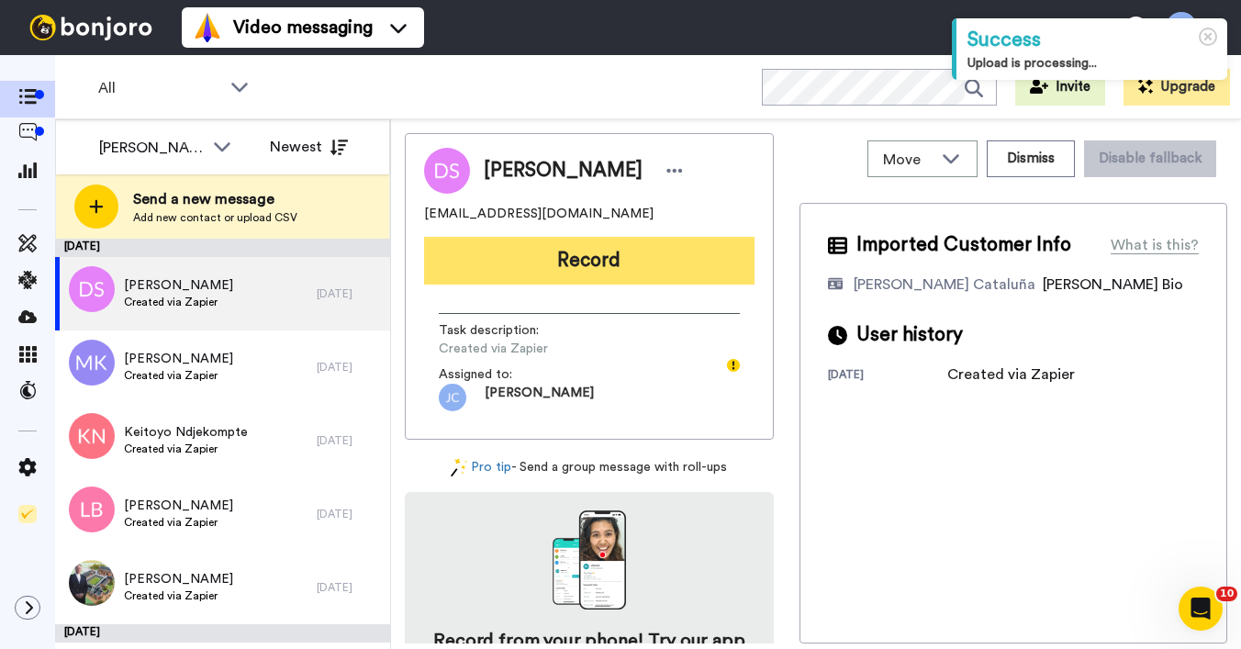
click at [578, 267] on button "Record" at bounding box center [589, 261] width 330 height 48
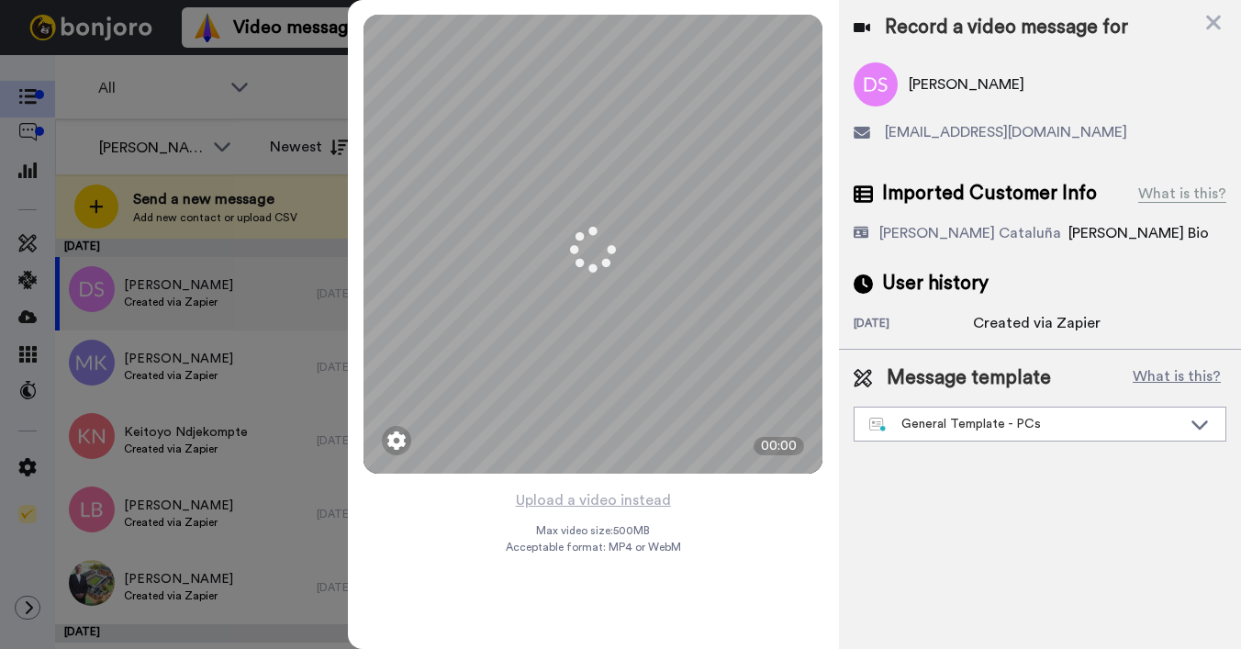
click at [1060, 441] on div "Message template What is this? General Template - PCs Book a Call with [PERSON_…" at bounding box center [1040, 403] width 402 height 106
click at [979, 428] on div "General Template - PCs" at bounding box center [1025, 424] width 312 height 18
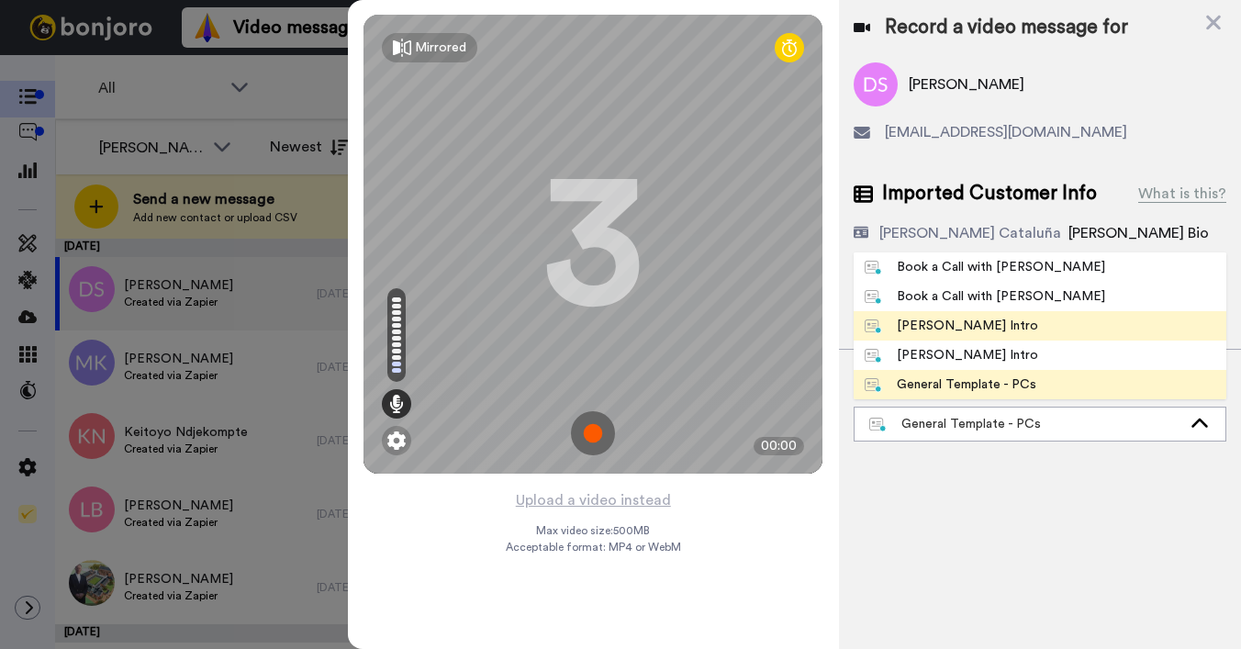
click at [954, 327] on div "[PERSON_NAME] Intro" at bounding box center [951, 326] width 173 height 18
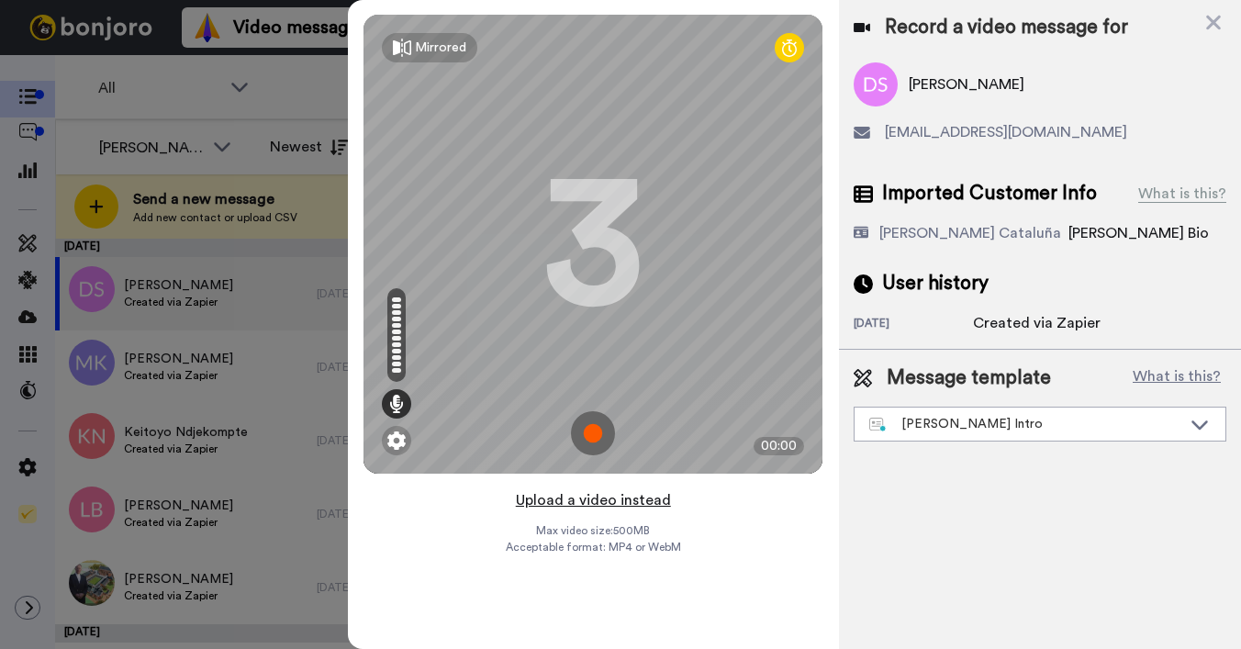
click at [575, 488] on button "Upload a video instead" at bounding box center [593, 500] width 166 height 24
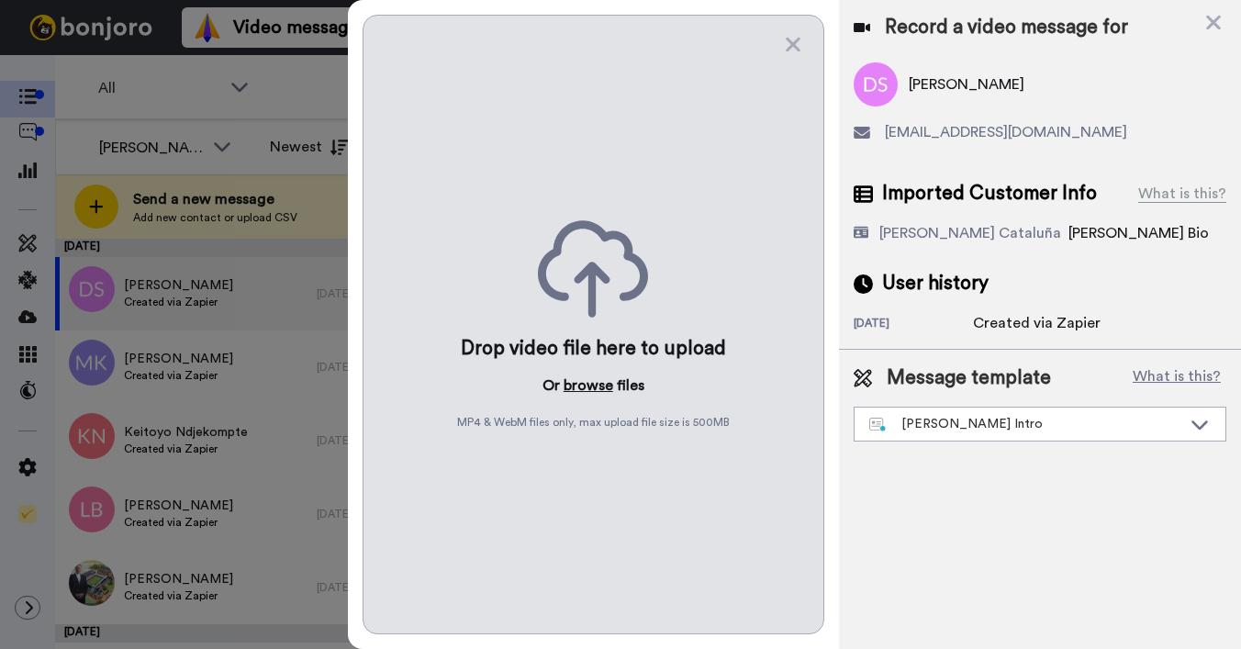
click at [572, 383] on button "browse" at bounding box center [589, 385] width 50 height 22
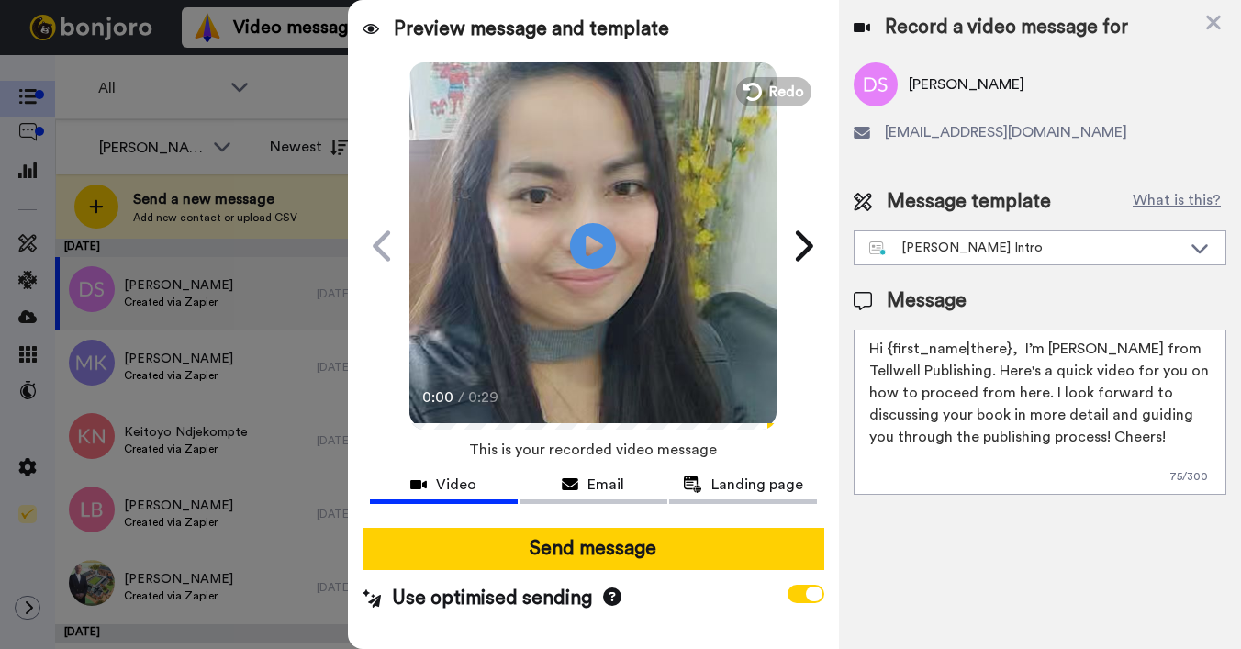
drag, startPoint x: 888, startPoint y: 347, endPoint x: 1008, endPoint y: 351, distance: 119.4
click at [1008, 351] on textarea "Hi {first_name|there}, I’m [PERSON_NAME] from Tellwell Publishing. Here's a qui…" at bounding box center [1040, 412] width 373 height 165
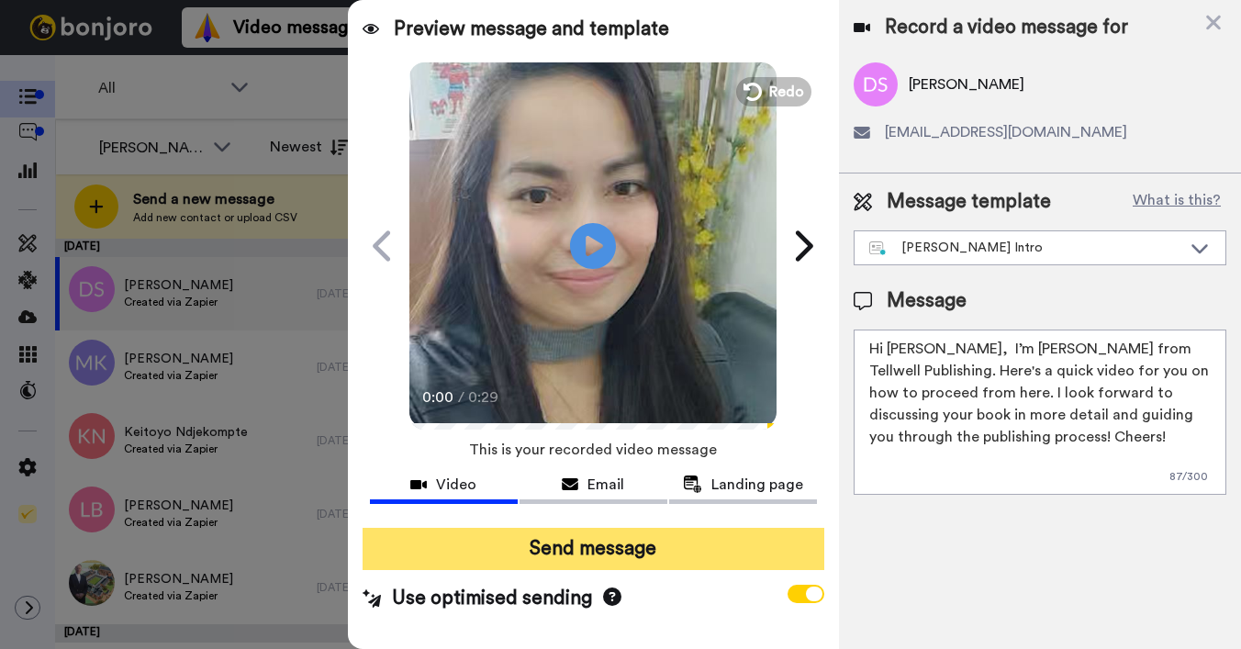
type textarea "Hi [PERSON_NAME], I’m [PERSON_NAME] from Tellwell Publishing. Here's a quick vi…"
click at [679, 554] on button "Send message" at bounding box center [594, 549] width 462 height 42
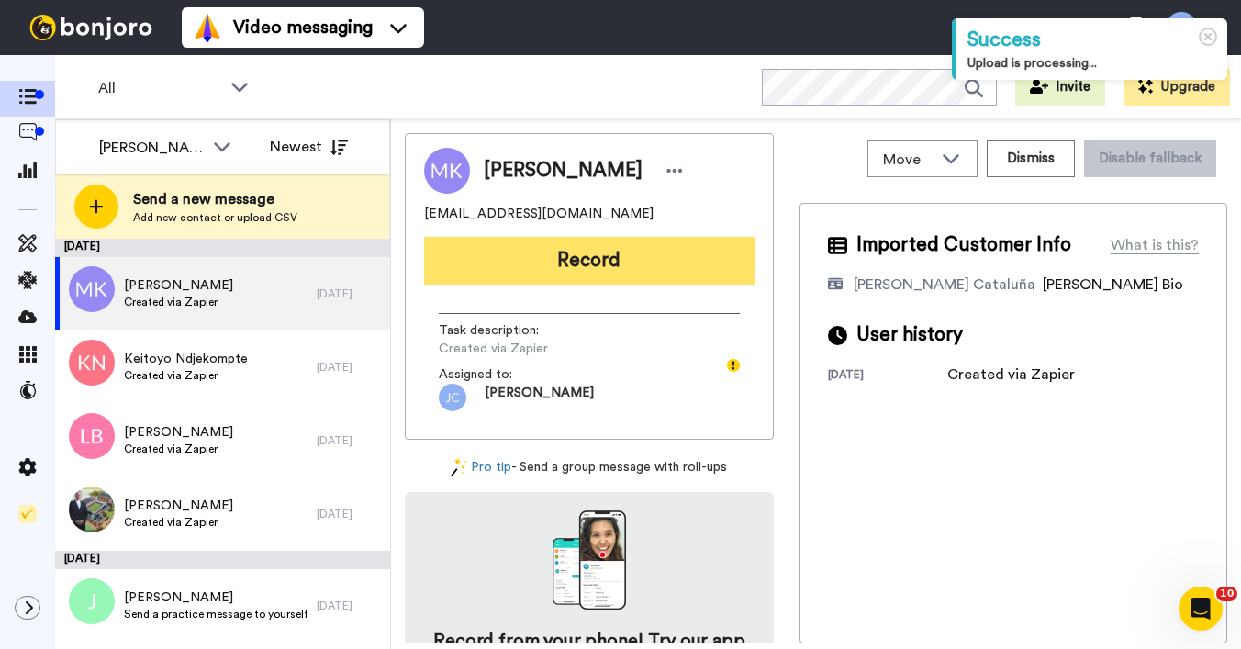
click at [587, 256] on button "Record" at bounding box center [589, 261] width 330 height 48
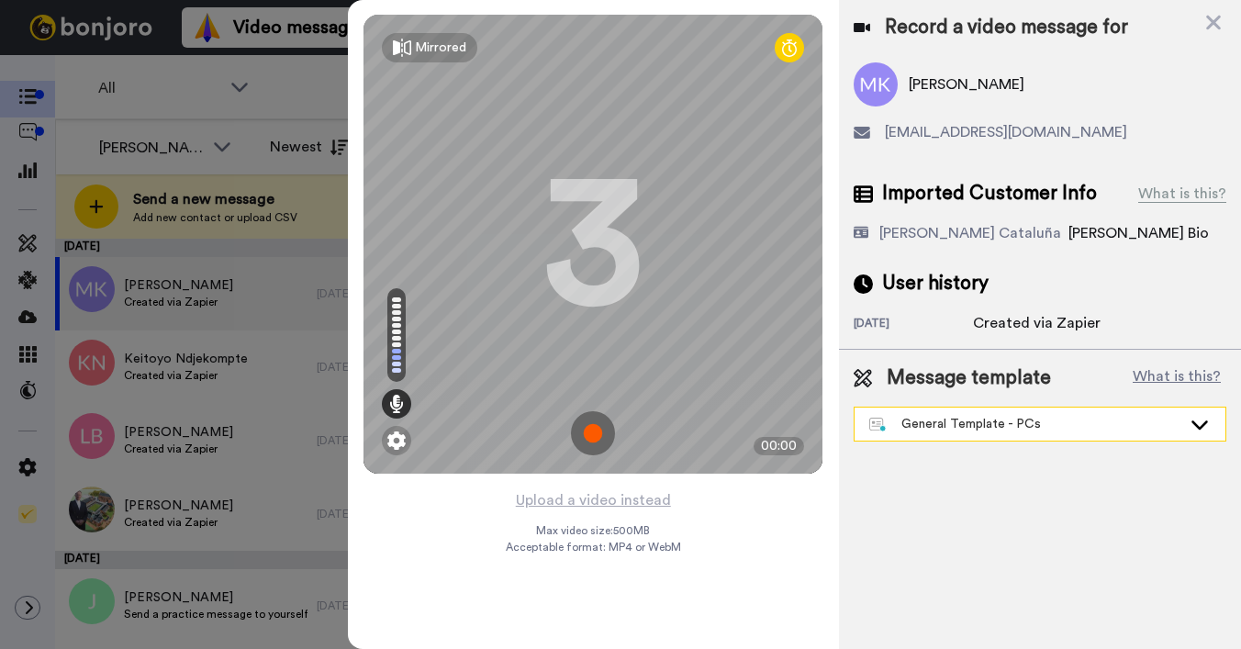
click at [987, 426] on div "General Template - PCs" at bounding box center [1025, 424] width 312 height 18
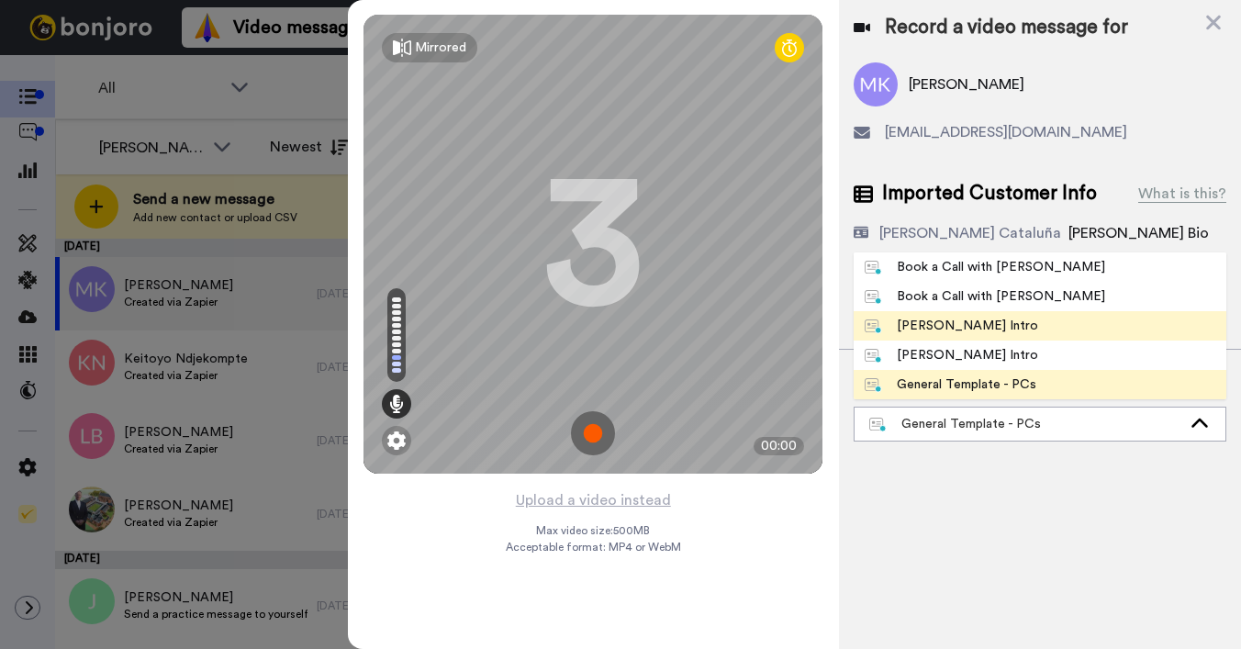
click at [964, 320] on div "[PERSON_NAME] Intro" at bounding box center [951, 326] width 173 height 18
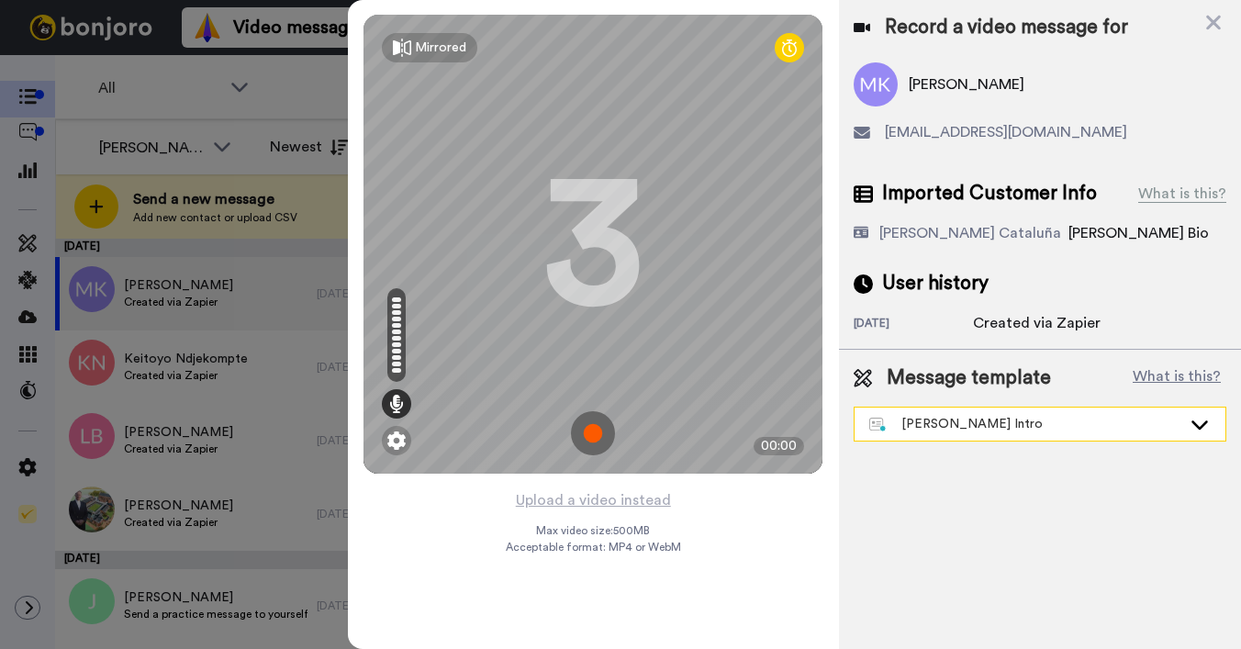
click at [1040, 413] on div "[PERSON_NAME] Intro" at bounding box center [1040, 424] width 371 height 33
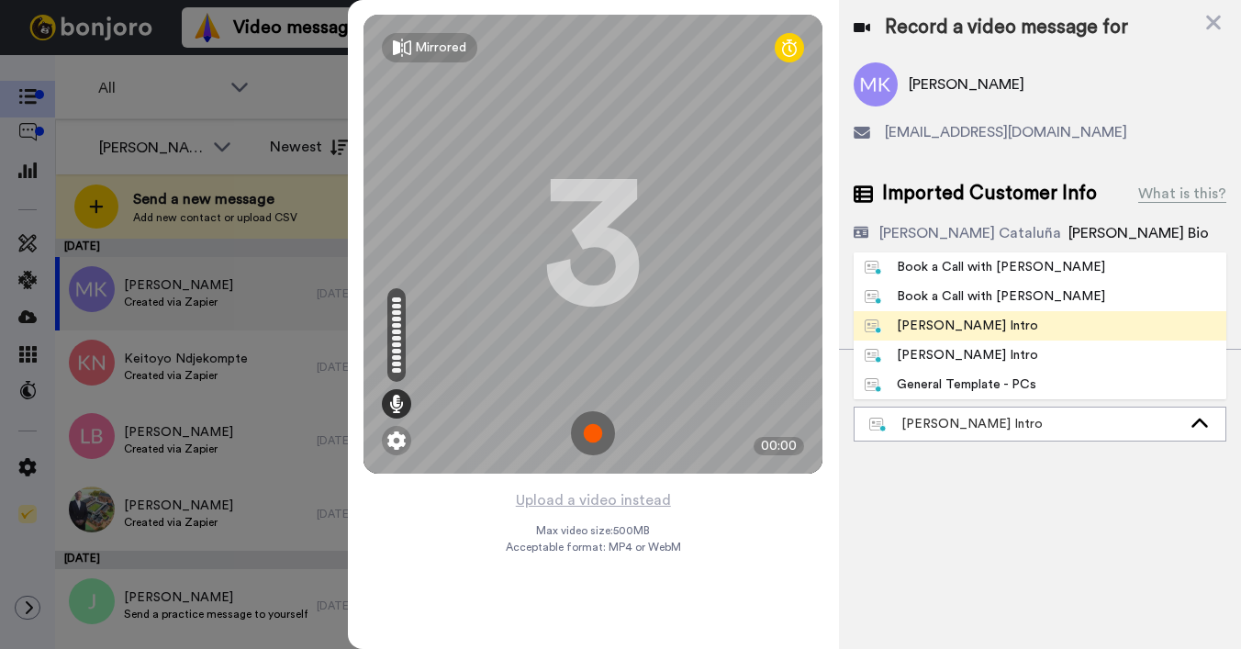
click at [966, 318] on div "[PERSON_NAME] Intro" at bounding box center [951, 326] width 173 height 18
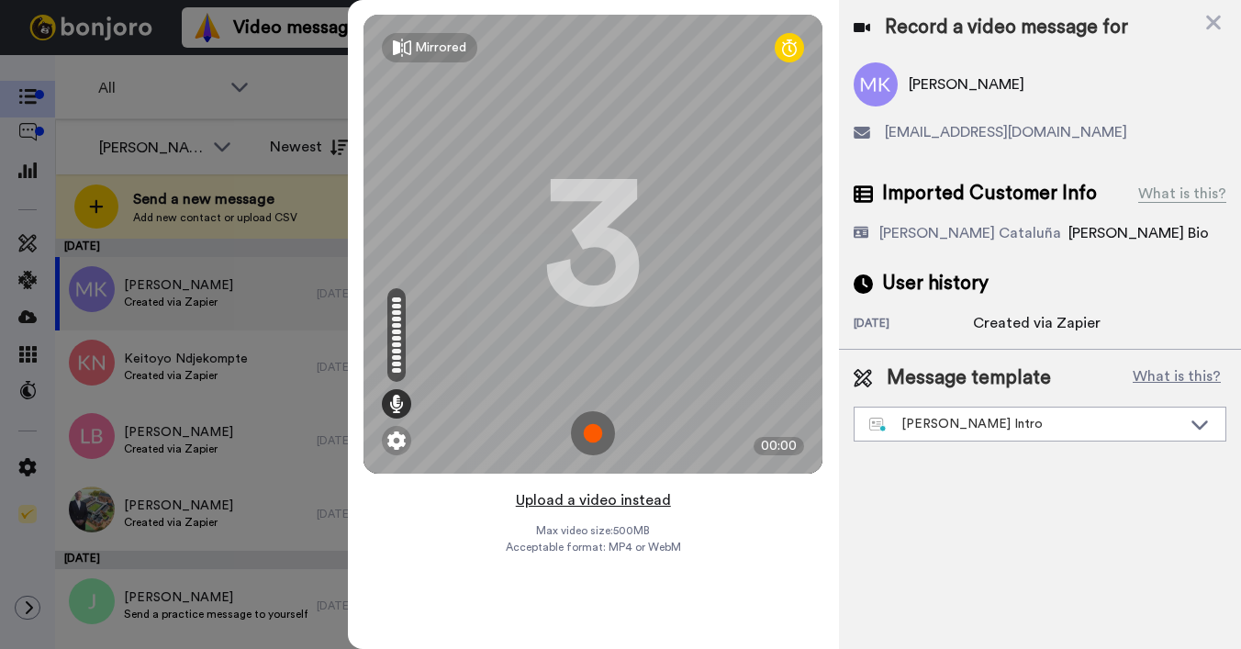
click at [564, 497] on button "Upload a video instead" at bounding box center [593, 500] width 166 height 24
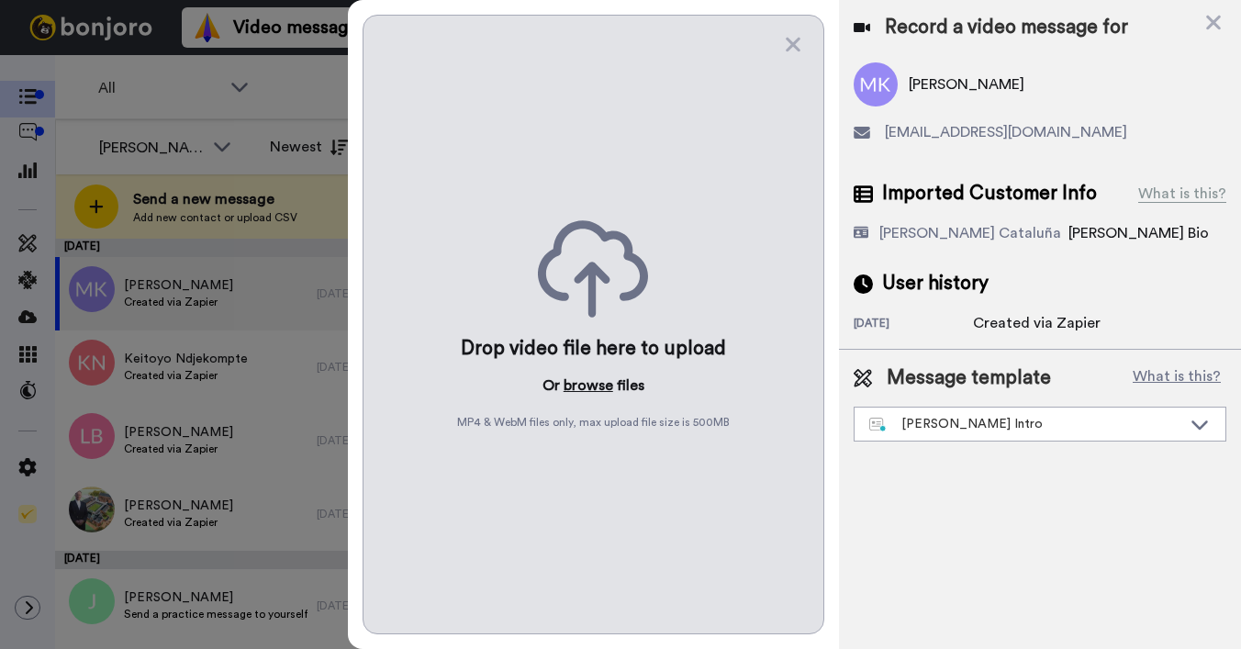
click at [584, 383] on button "browse" at bounding box center [589, 385] width 50 height 22
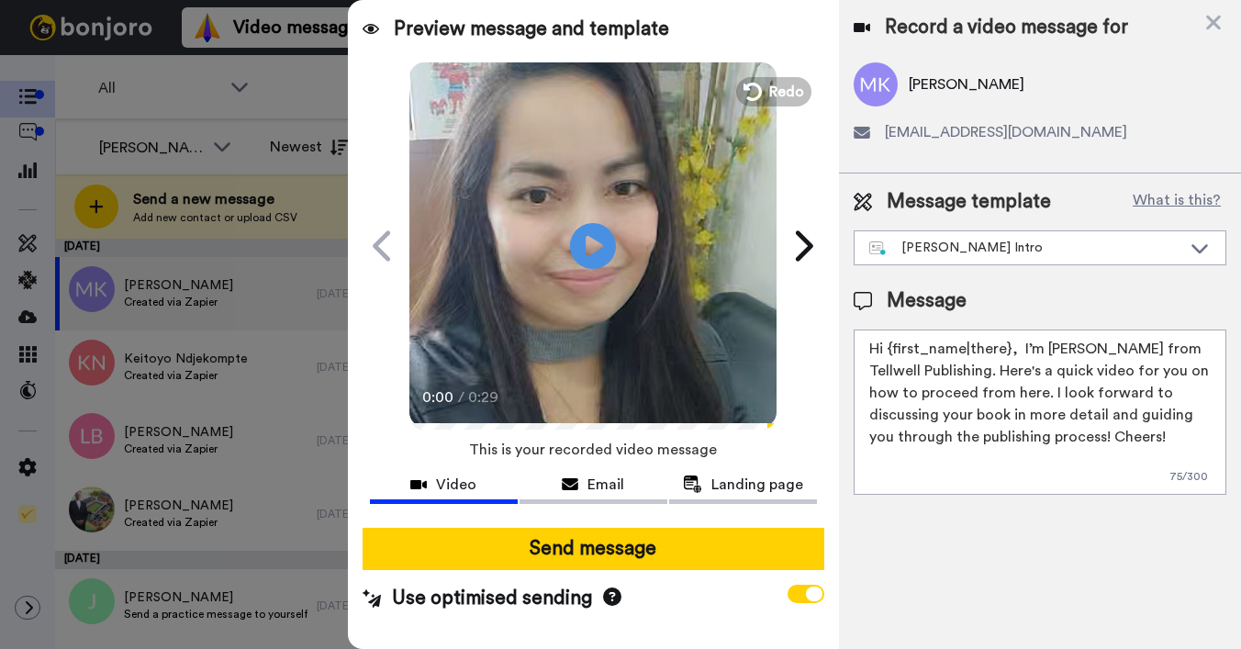
drag, startPoint x: 888, startPoint y: 348, endPoint x: 1007, endPoint y: 348, distance: 119.3
click at [1007, 348] on textarea "Hi {first_name|there}, I’m [PERSON_NAME] from Tellwell Publishing. Here's a qui…" at bounding box center [1040, 412] width 373 height 165
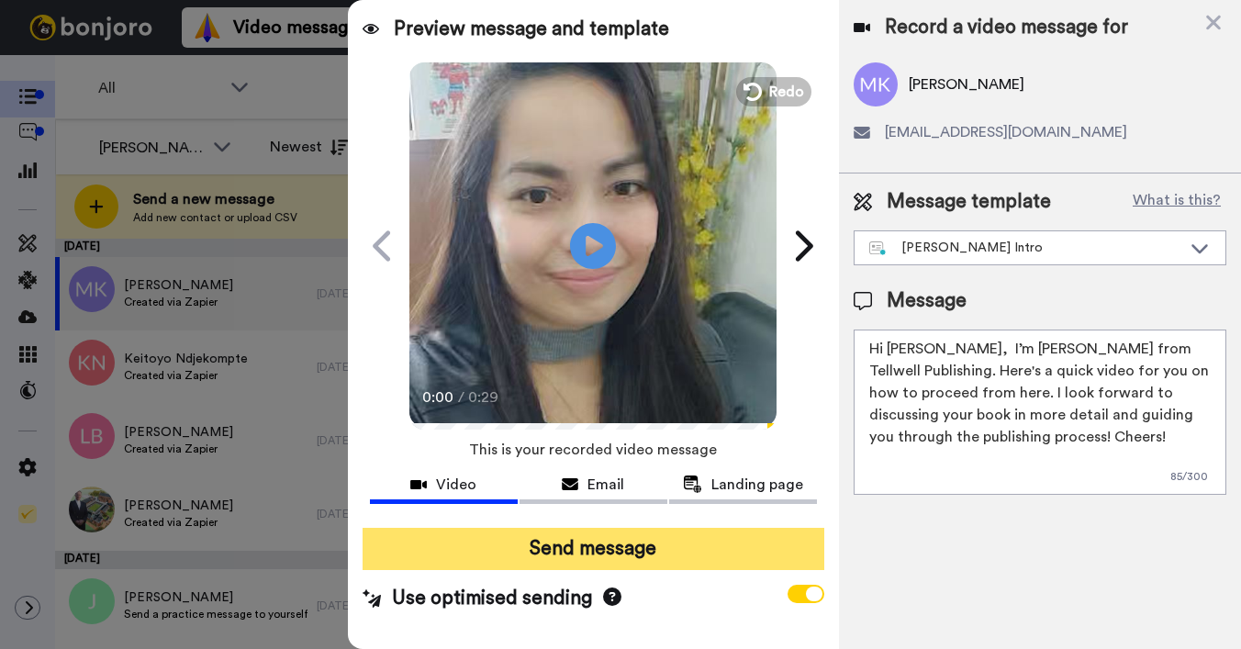
type textarea "Hi [PERSON_NAME], I’m [PERSON_NAME] from Tellwell Publishing. Here's a quick vi…"
click at [654, 545] on button "Send message" at bounding box center [594, 549] width 462 height 42
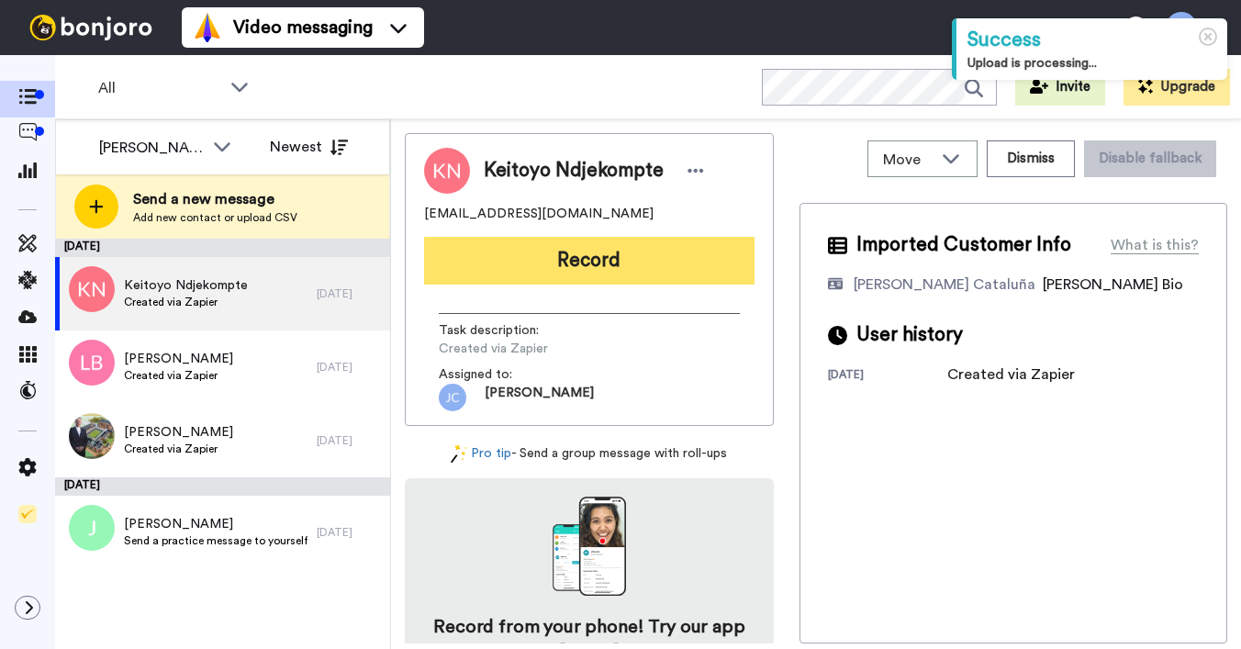
click at [583, 259] on button "Record" at bounding box center [589, 261] width 330 height 48
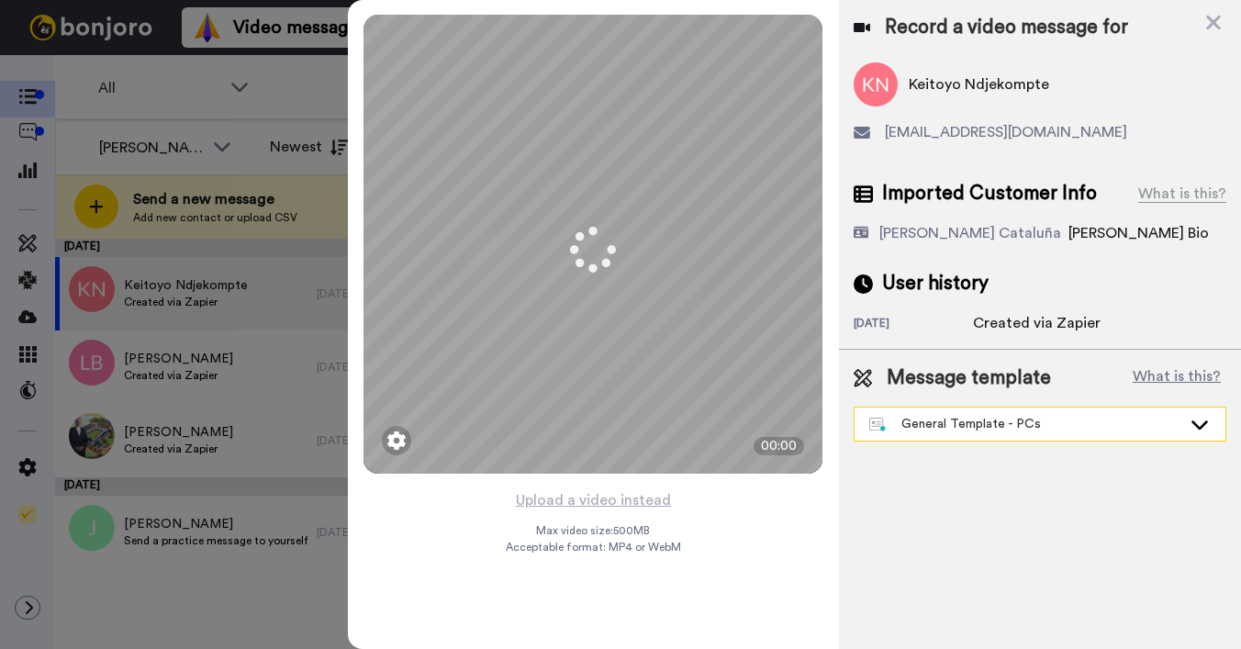
click at [974, 424] on div "General Template - PCs" at bounding box center [1025, 424] width 312 height 18
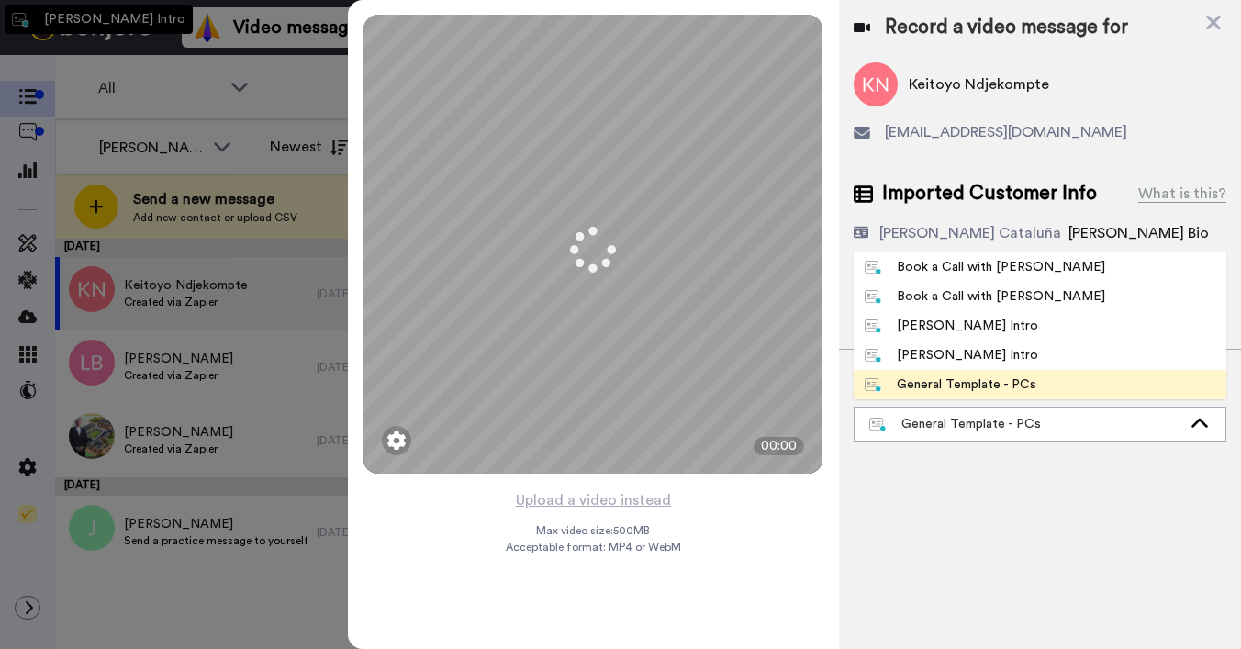
click at [955, 324] on div "[PERSON_NAME] Intro" at bounding box center [951, 326] width 173 height 18
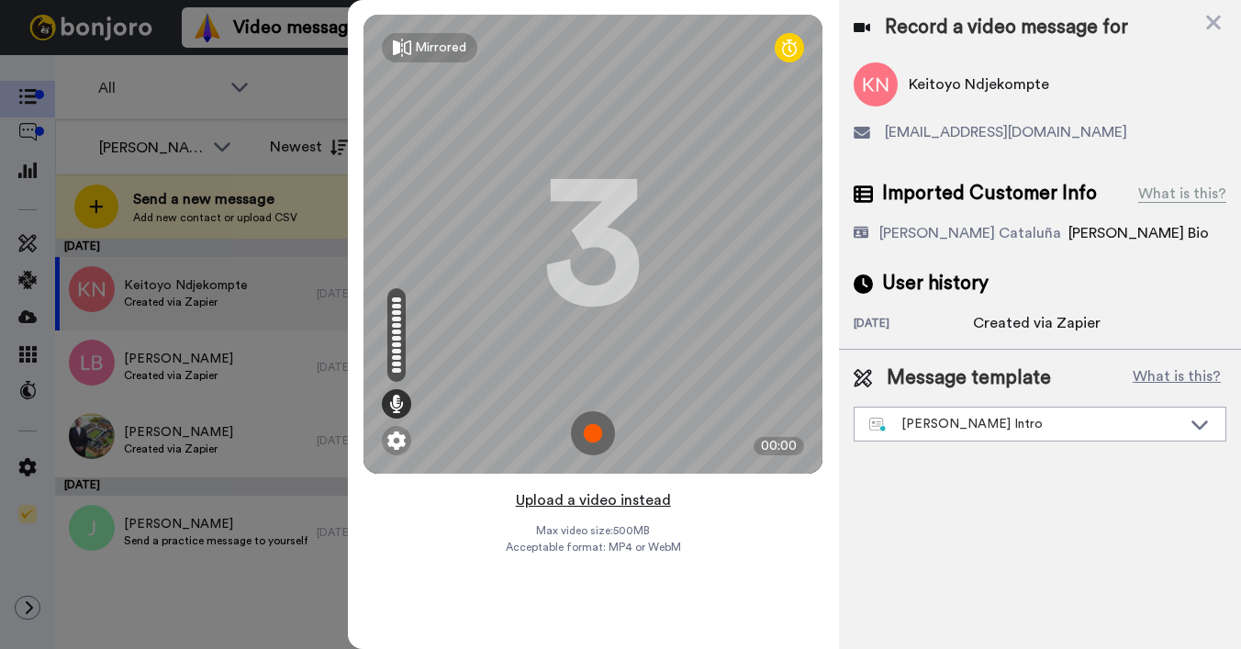
click at [578, 497] on button "Upload a video instead" at bounding box center [593, 500] width 166 height 24
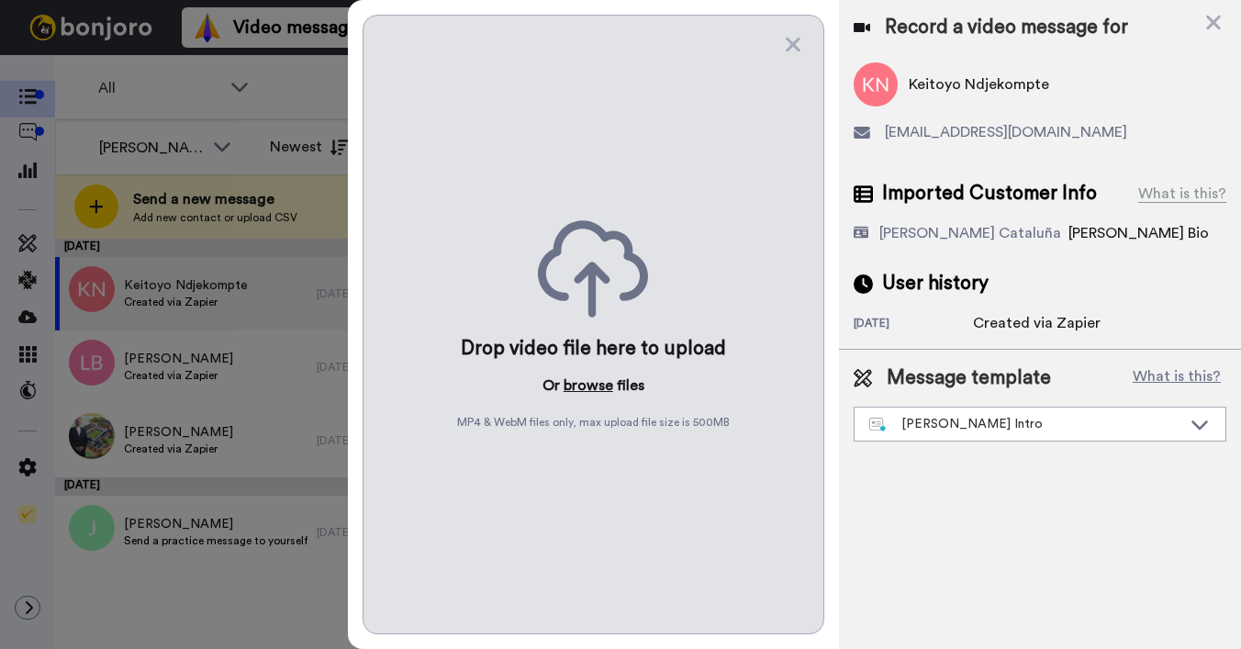
click at [576, 385] on button "browse" at bounding box center [589, 385] width 50 height 22
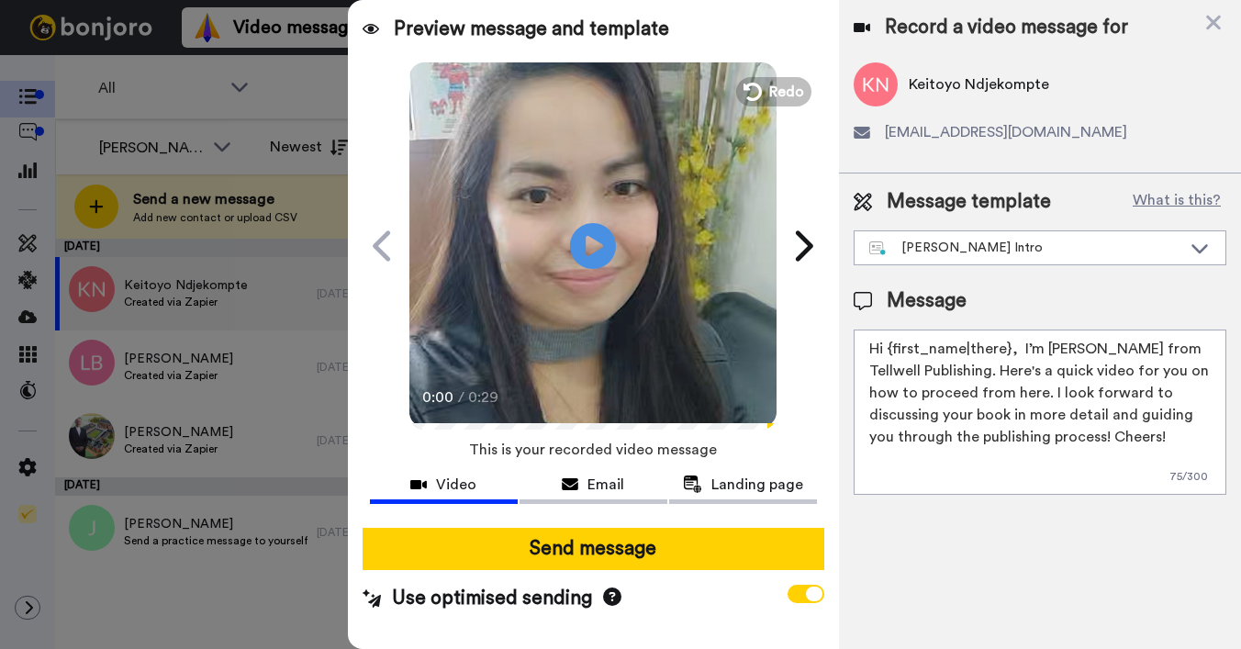
drag, startPoint x: 889, startPoint y: 344, endPoint x: 1006, endPoint y: 341, distance: 116.6
click at [1006, 341] on textarea "Hi {first_name|there}, I’m [PERSON_NAME] from Tellwell Publishing. Here's a qui…" at bounding box center [1040, 412] width 373 height 165
type textarea "Hi [PERSON_NAME], I’m [PERSON_NAME] from Tellwell Publishing. Here's a quick vi…"
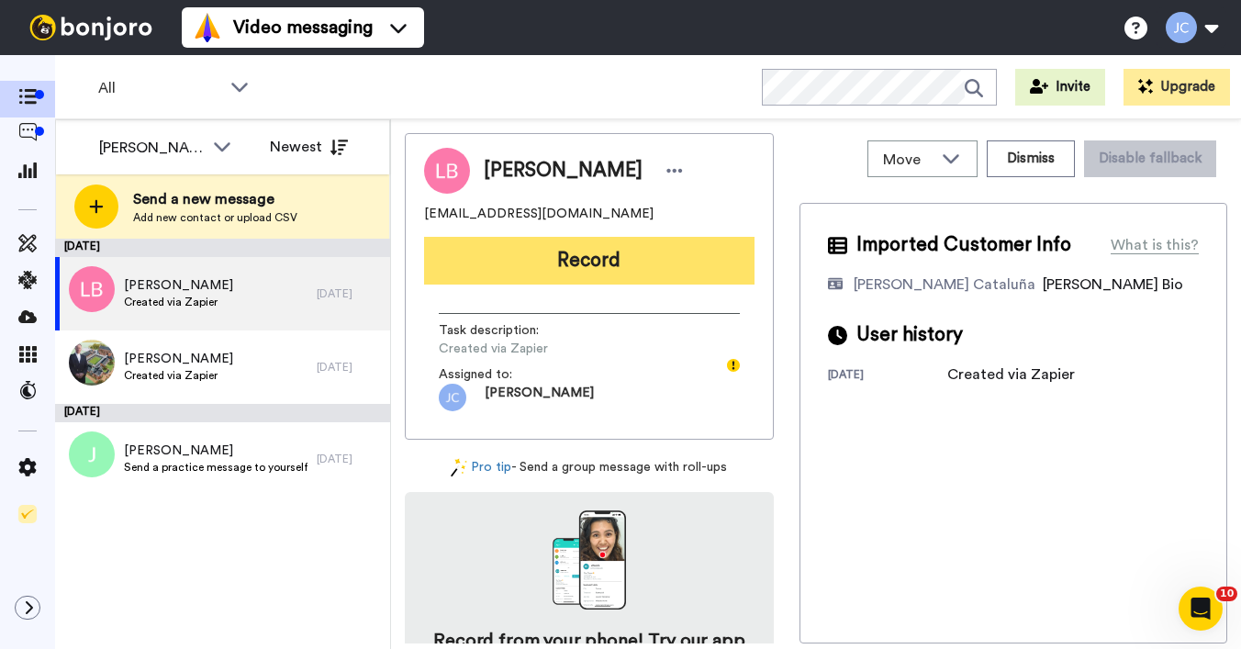
click at [667, 265] on button "Record" at bounding box center [589, 261] width 330 height 48
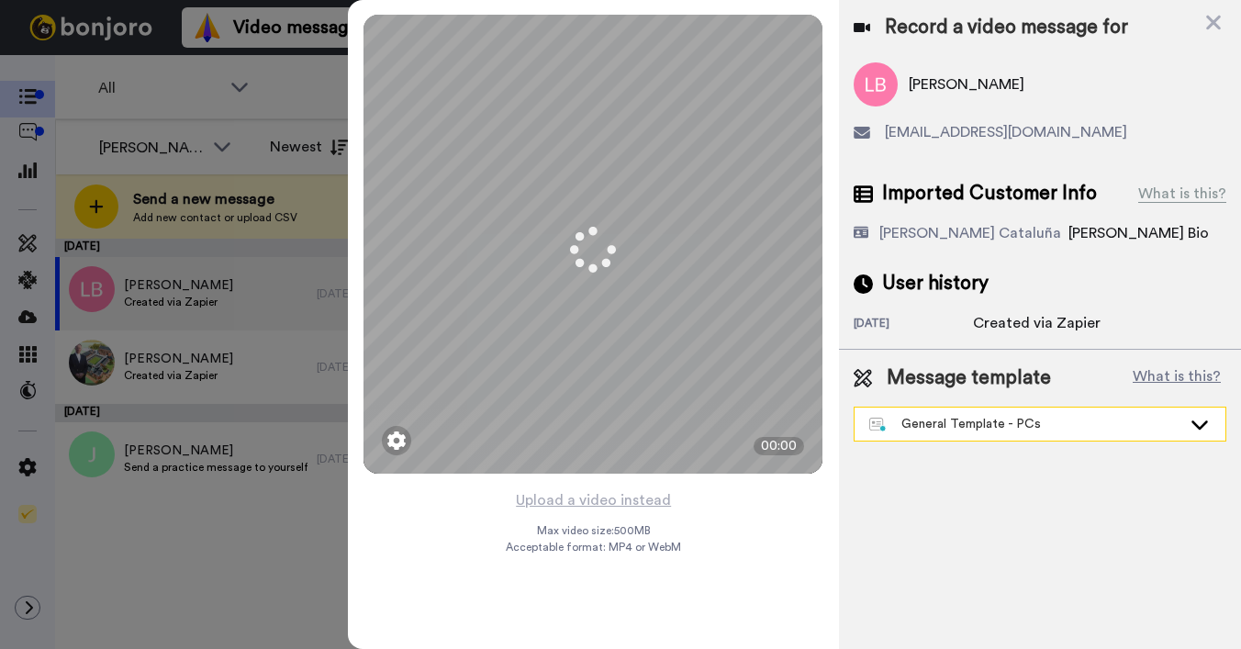
click at [994, 430] on div "General Template - PCs" at bounding box center [1025, 424] width 312 height 18
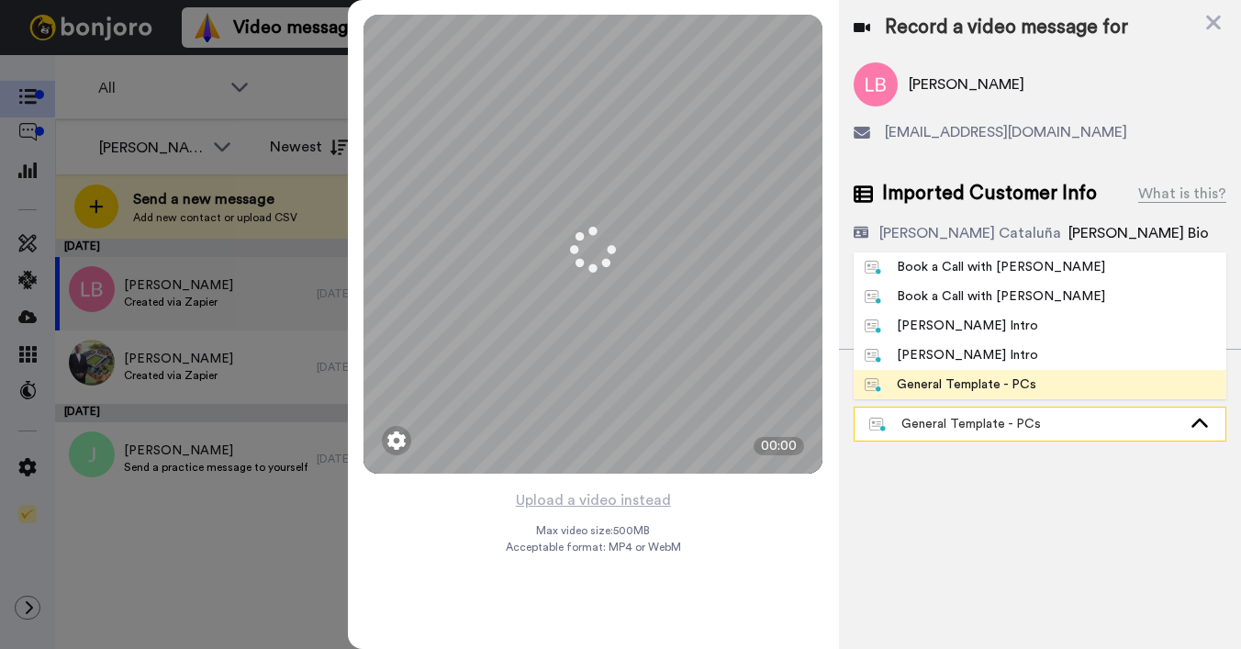
click at [994, 430] on div "General Template - PCs" at bounding box center [1025, 424] width 312 height 18
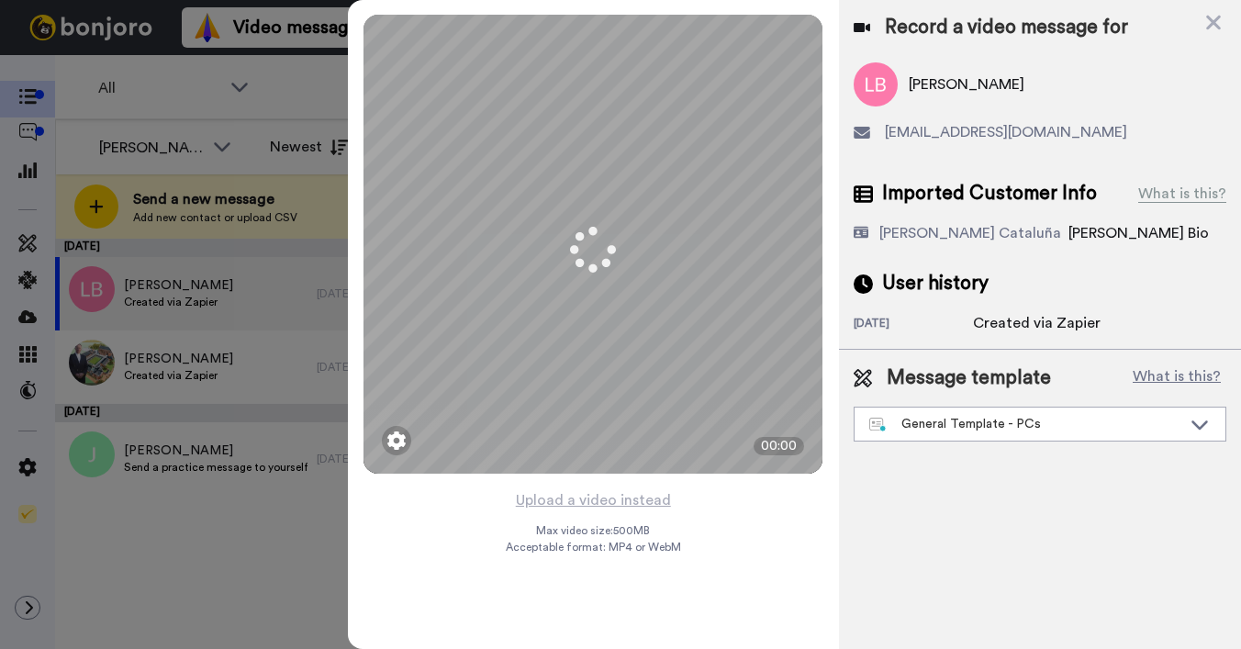
click at [978, 319] on div "Created via Zapier" at bounding box center [1037, 323] width 128 height 22
click at [942, 433] on div "General Template - PCs" at bounding box center [1040, 424] width 371 height 33
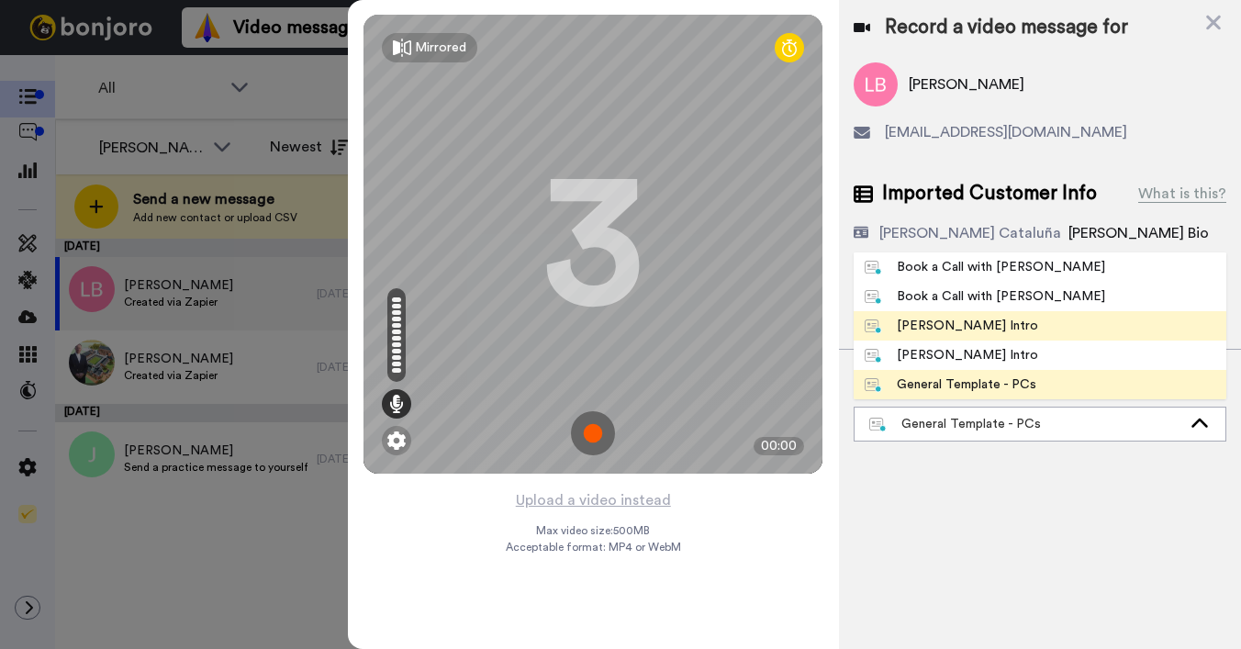
click at [951, 318] on div "[PERSON_NAME] Intro" at bounding box center [951, 326] width 173 height 18
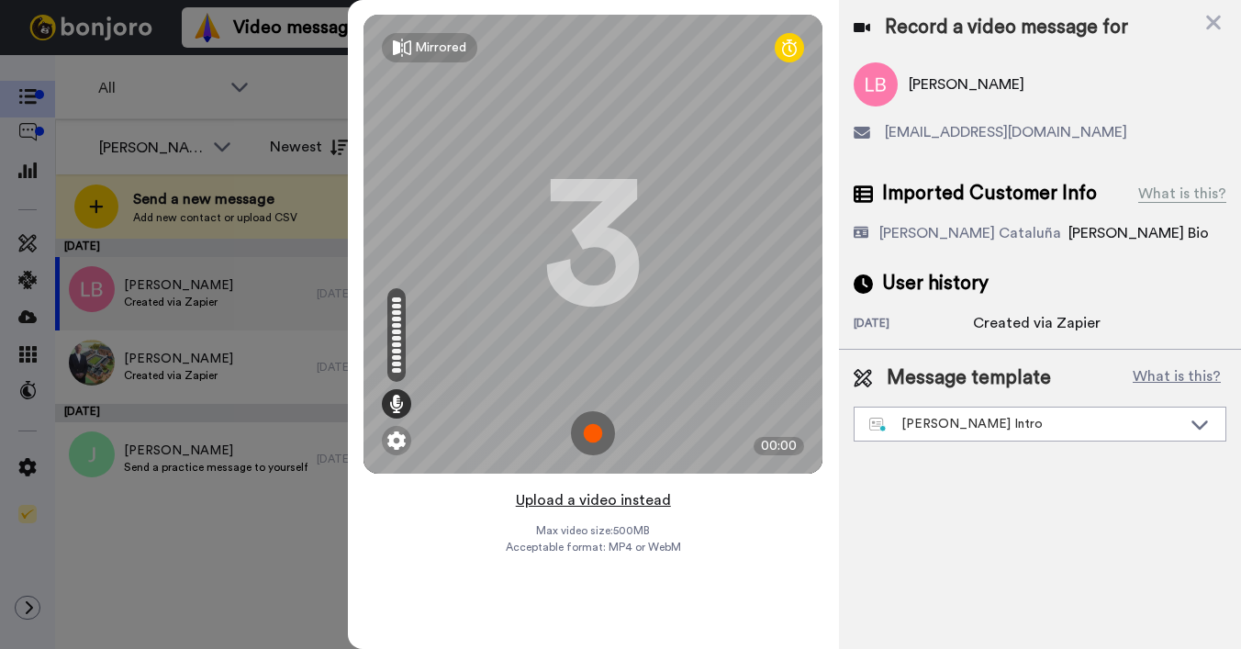
click at [591, 498] on button "Upload a video instead" at bounding box center [593, 500] width 166 height 24
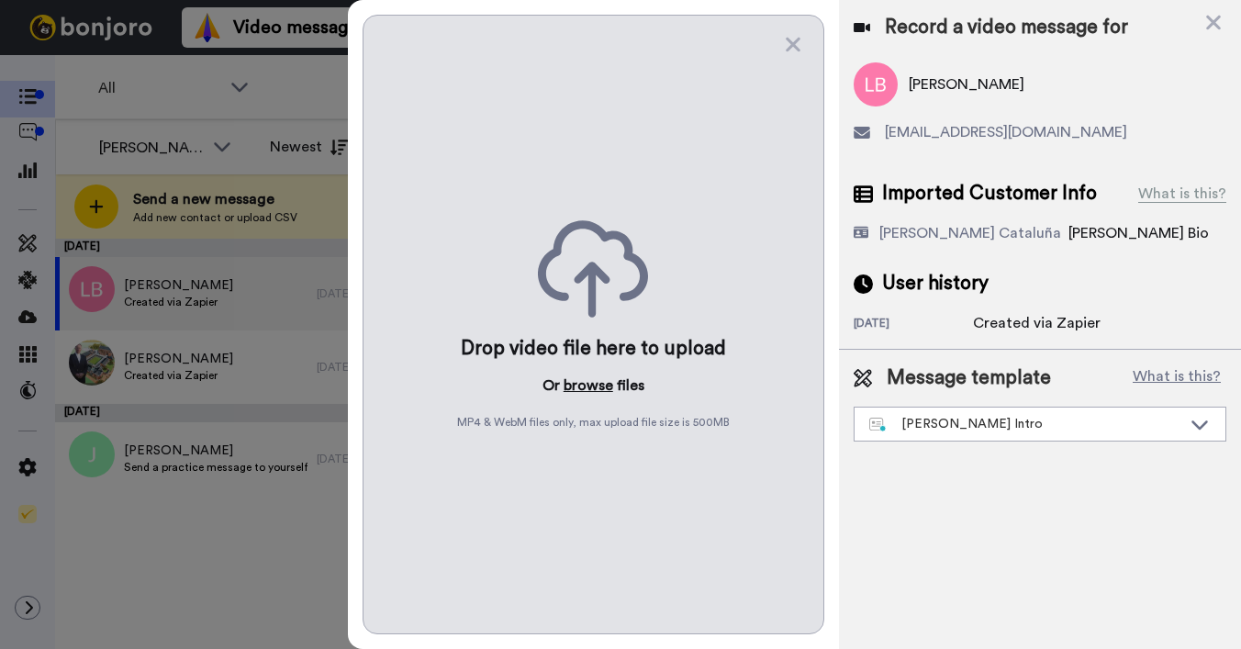
click at [588, 386] on button "browse" at bounding box center [589, 385] width 50 height 22
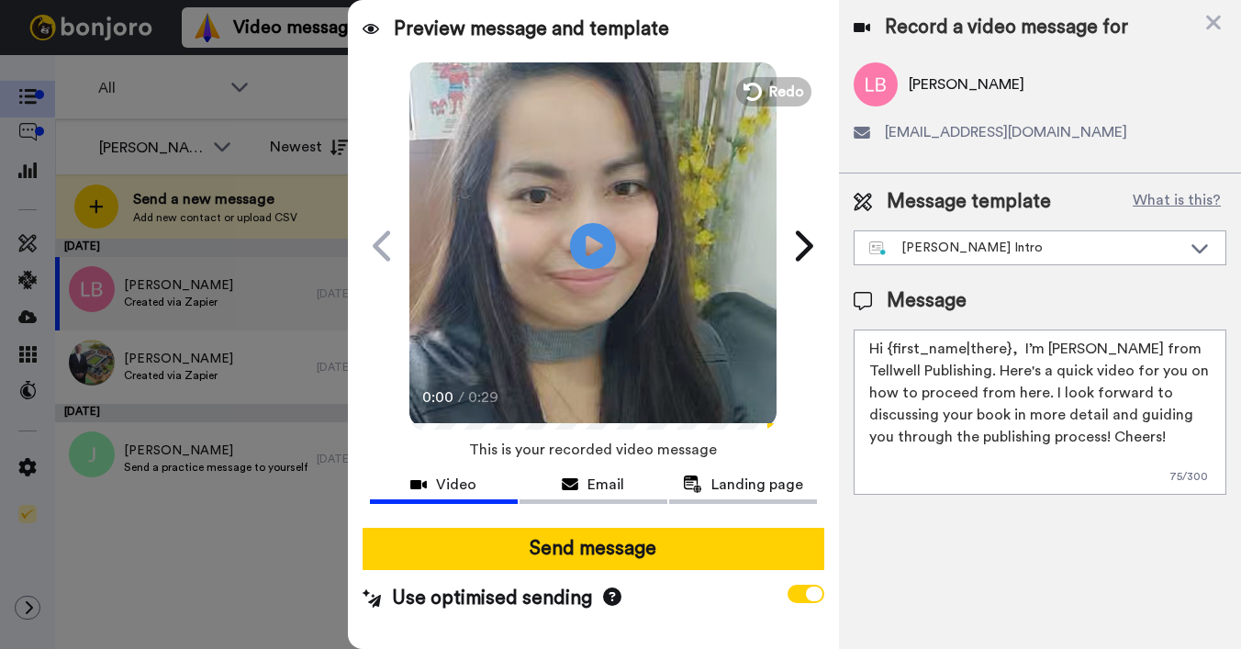
drag, startPoint x: 891, startPoint y: 352, endPoint x: 1007, endPoint y: 346, distance: 115.8
click at [1007, 346] on textarea "Hi {first_name|there}, I’m [PERSON_NAME] from Tellwell Publishing. Here's a qui…" at bounding box center [1040, 412] width 373 height 165
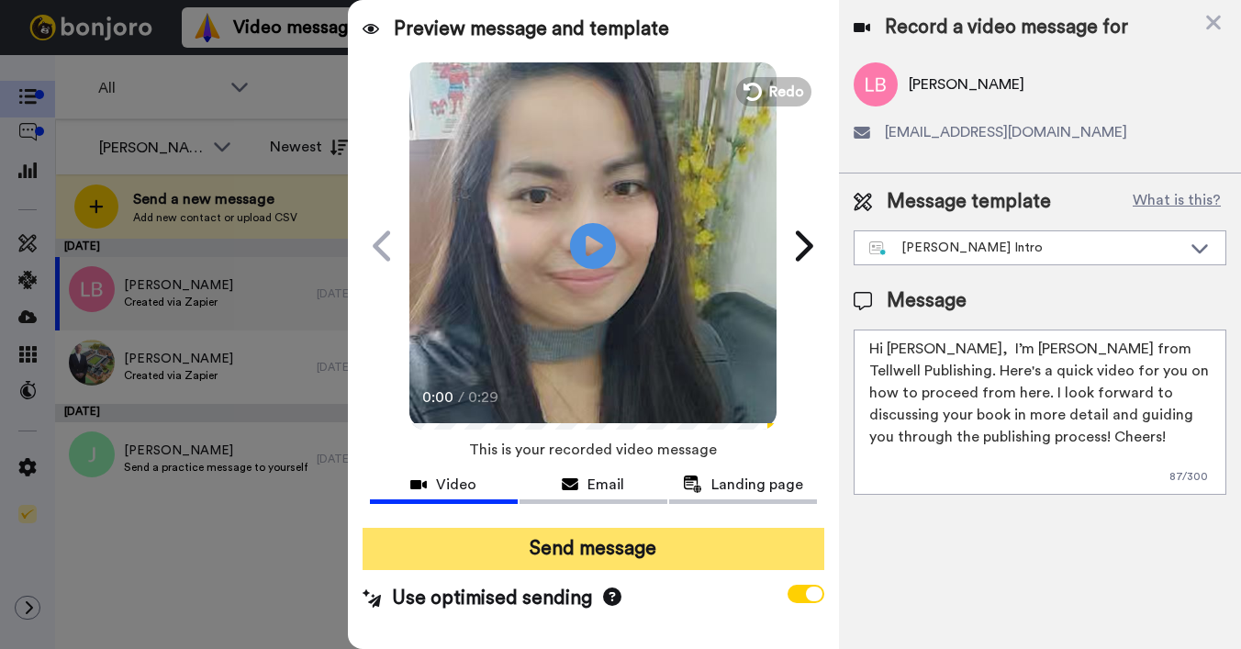
type textarea "Hi [PERSON_NAME], I’m [PERSON_NAME] from Tellwell Publishing. Here's a quick vi…"
click at [737, 542] on button "Send message" at bounding box center [594, 549] width 462 height 42
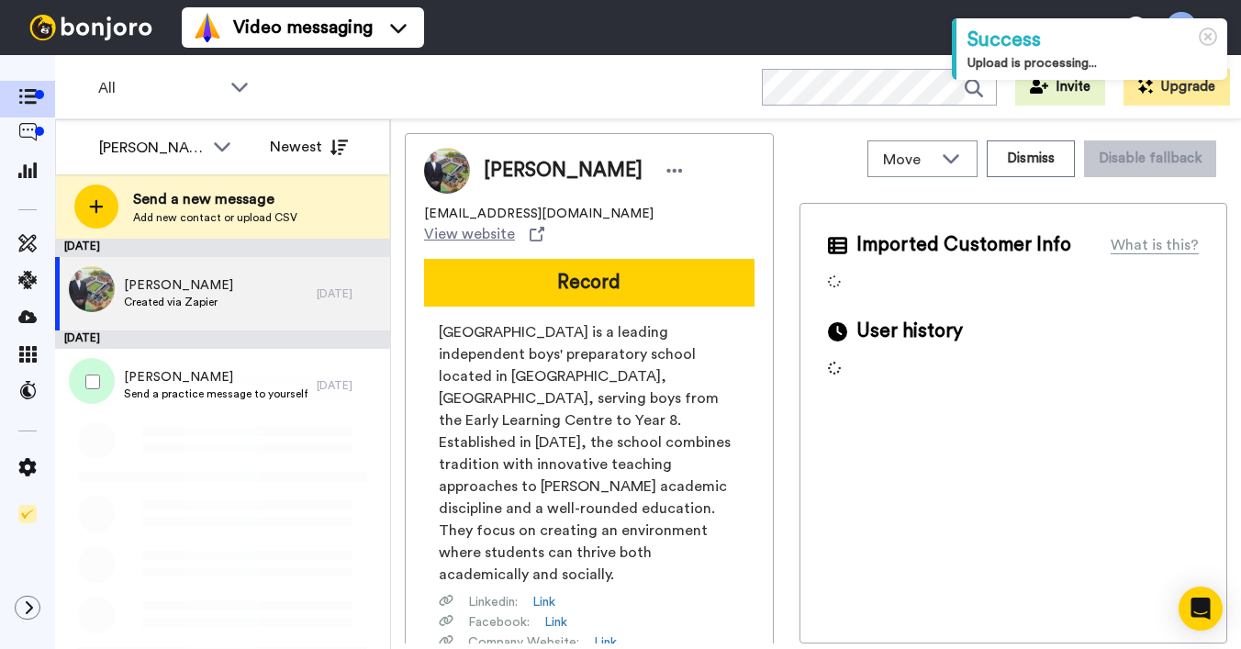
click at [178, 289] on span "[PERSON_NAME]" at bounding box center [178, 285] width 109 height 18
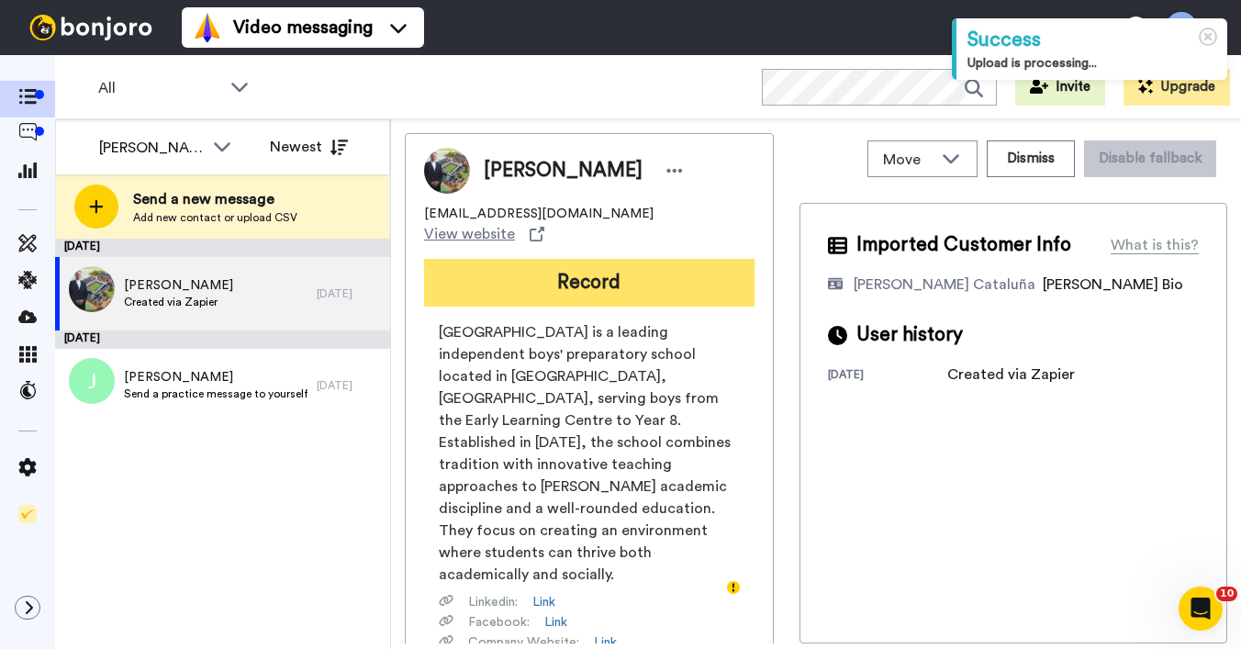
click at [568, 259] on button "Record" at bounding box center [589, 283] width 330 height 48
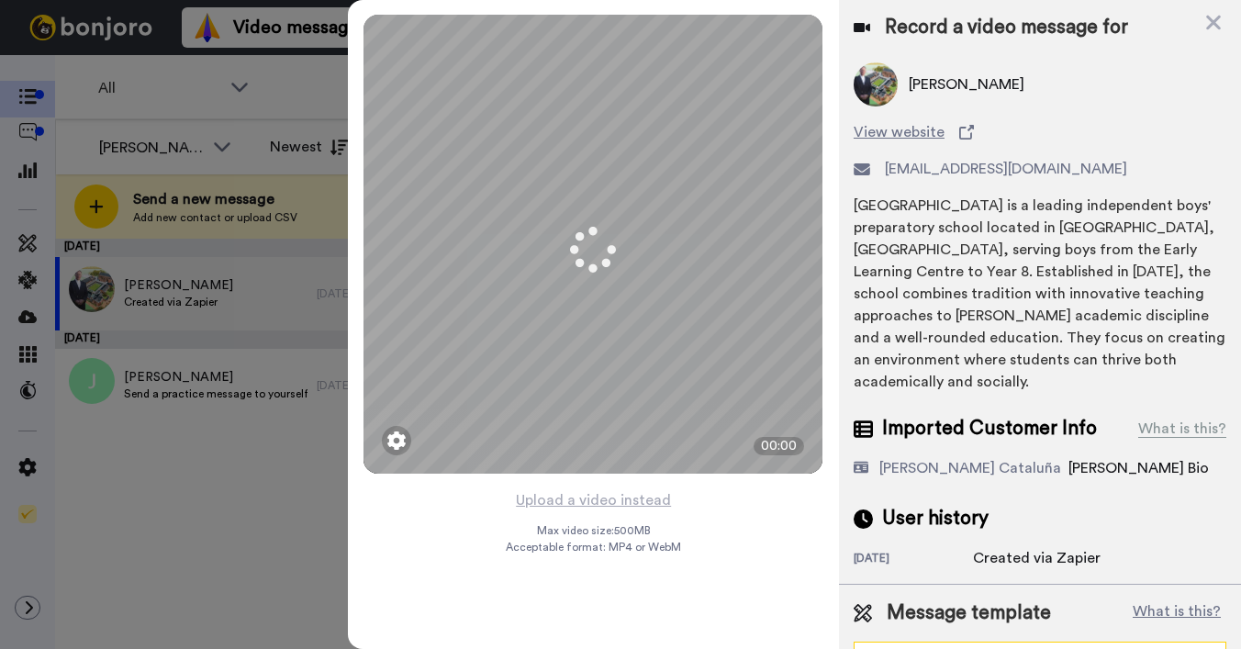
click at [1006, 648] on div "General Template - PCs" at bounding box center [1025, 659] width 312 height 18
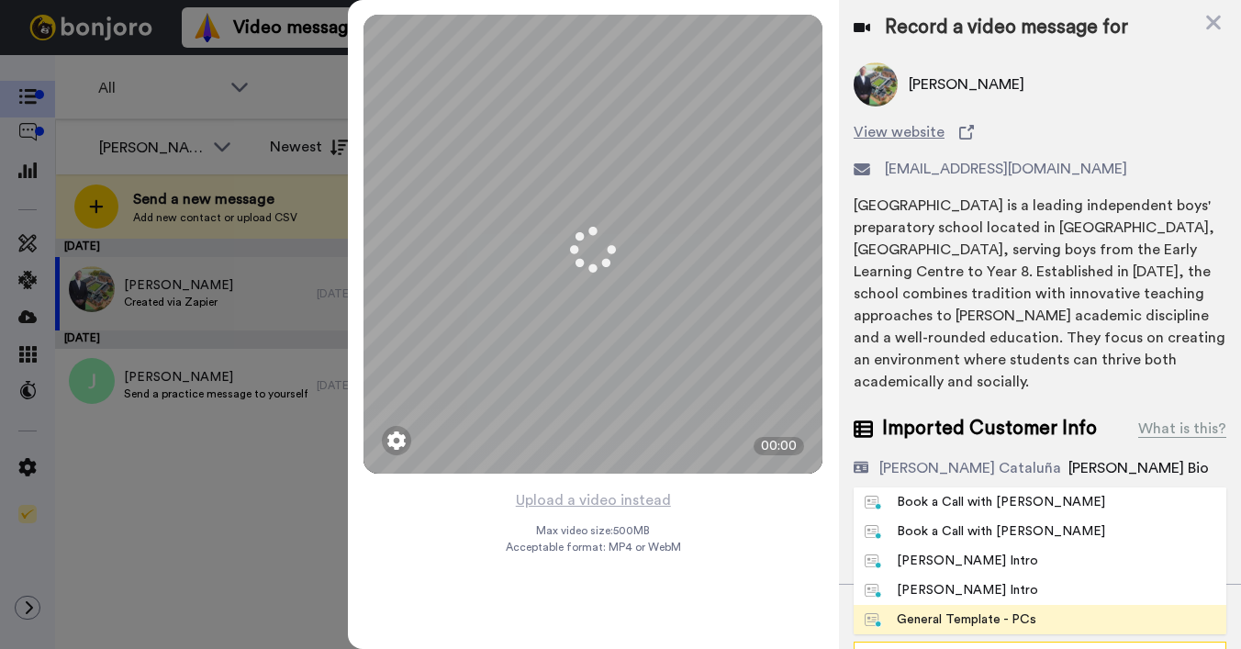
click at [1001, 648] on div "General Template - PCs" at bounding box center [1025, 659] width 312 height 18
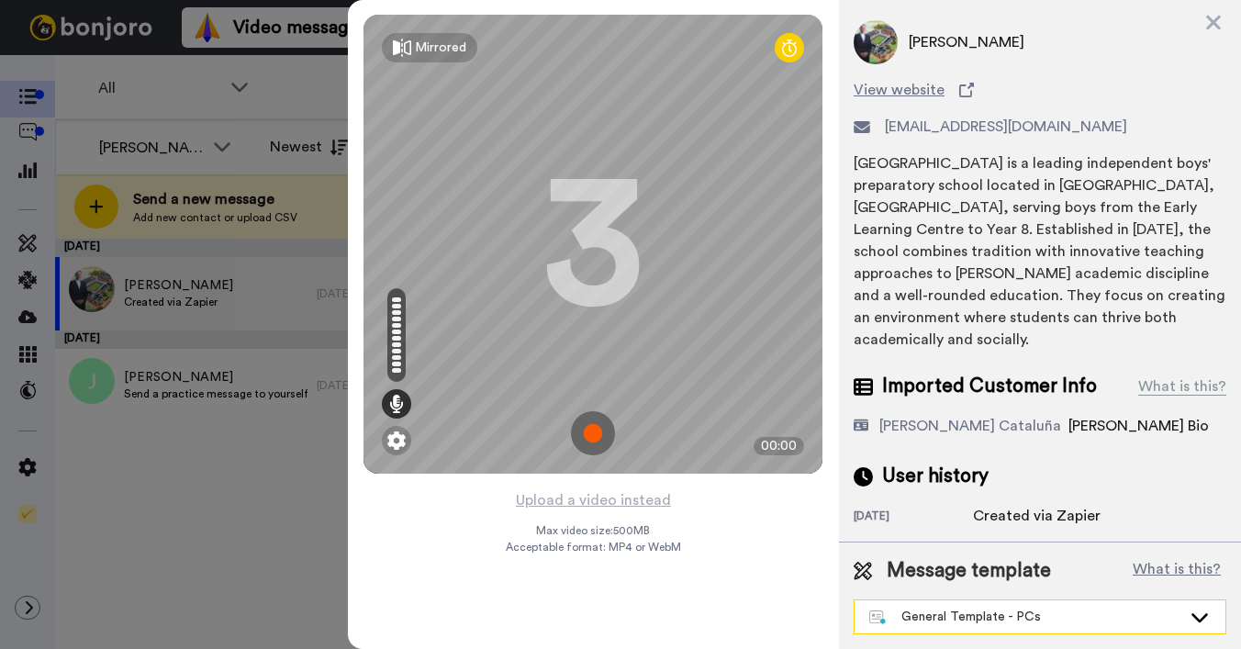
click at [1001, 621] on div "General Template - PCs" at bounding box center [1025, 617] width 312 height 18
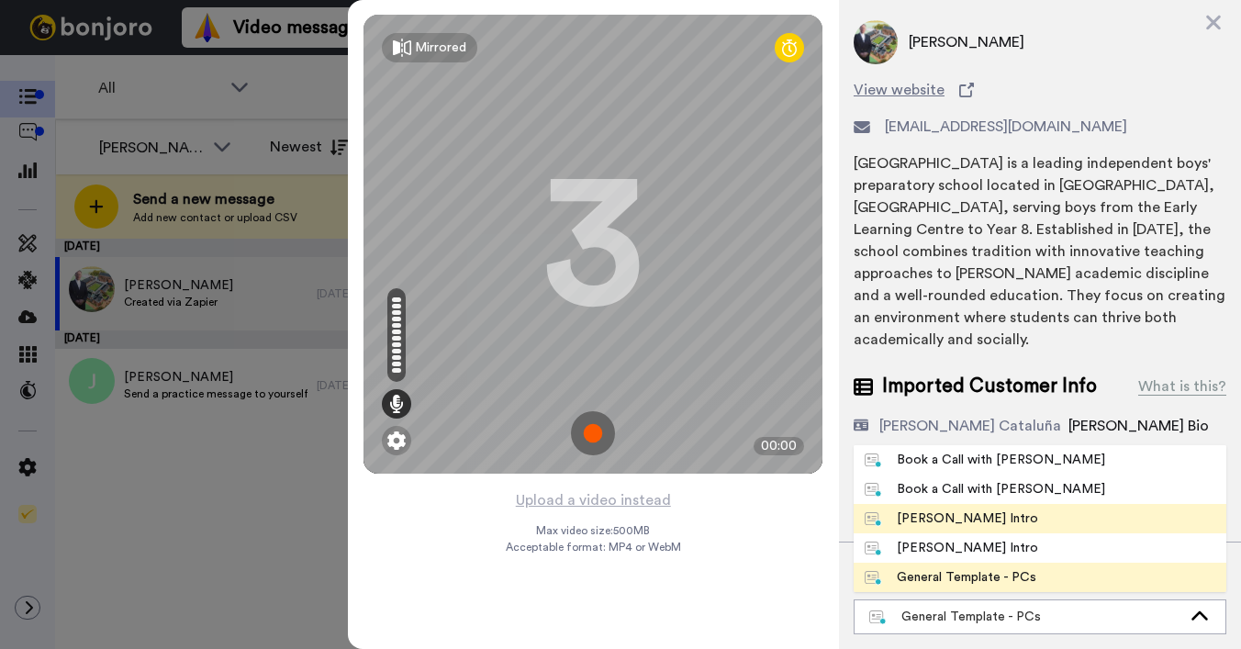
click at [976, 518] on div "[PERSON_NAME] Intro" at bounding box center [951, 518] width 173 height 18
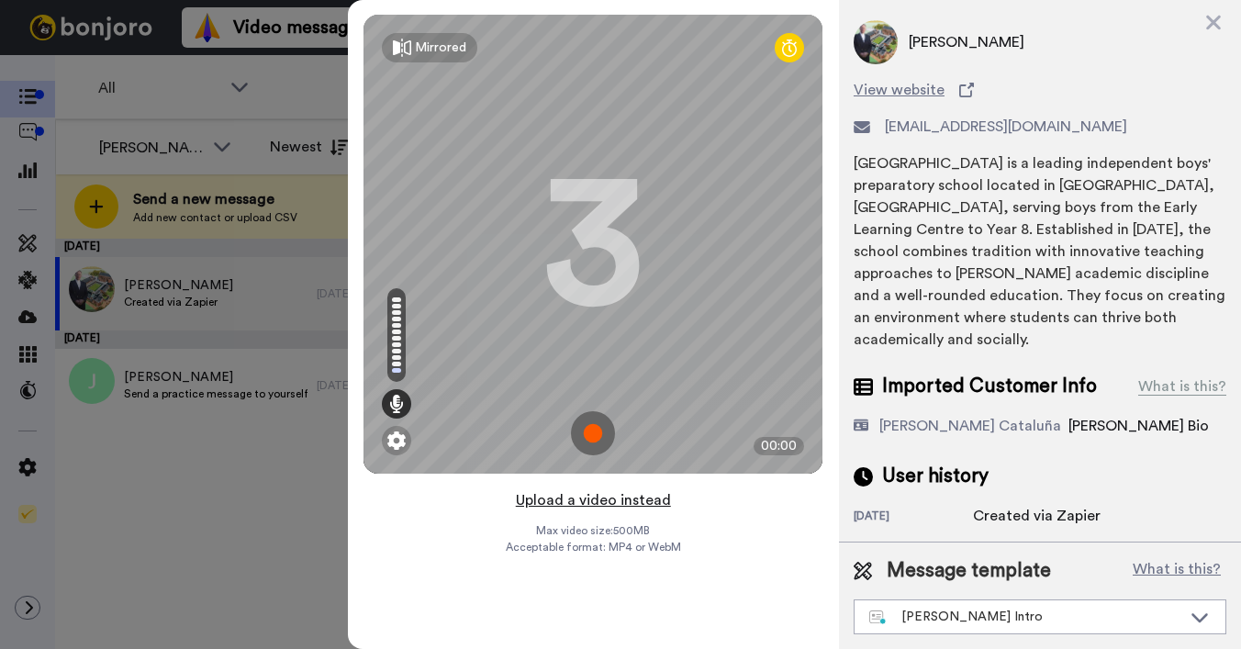
click at [554, 496] on button "Upload a video instead" at bounding box center [593, 500] width 166 height 24
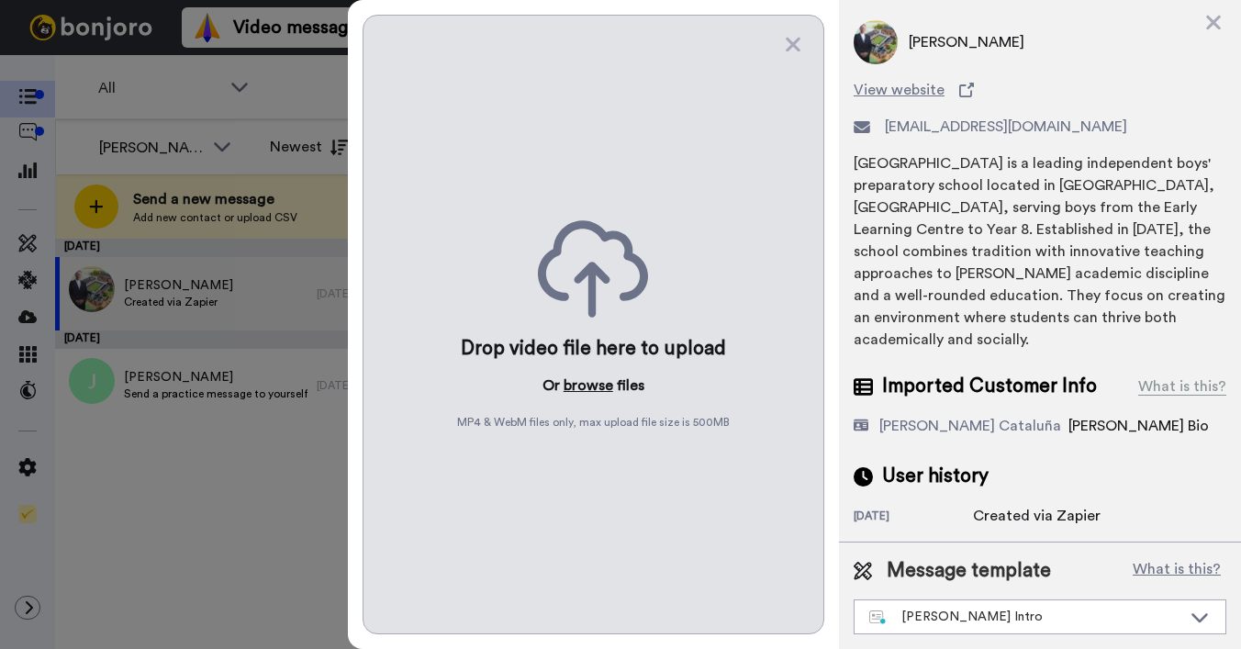
click at [585, 382] on button "browse" at bounding box center [589, 385] width 50 height 22
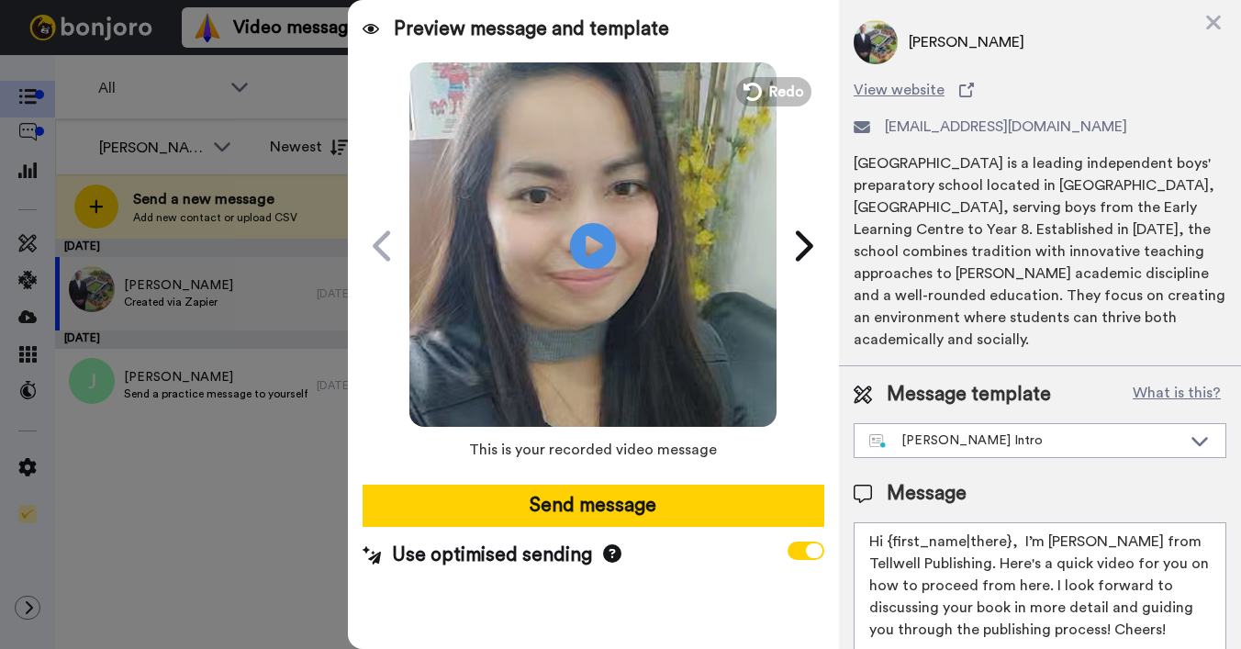
scroll to position [0, 0]
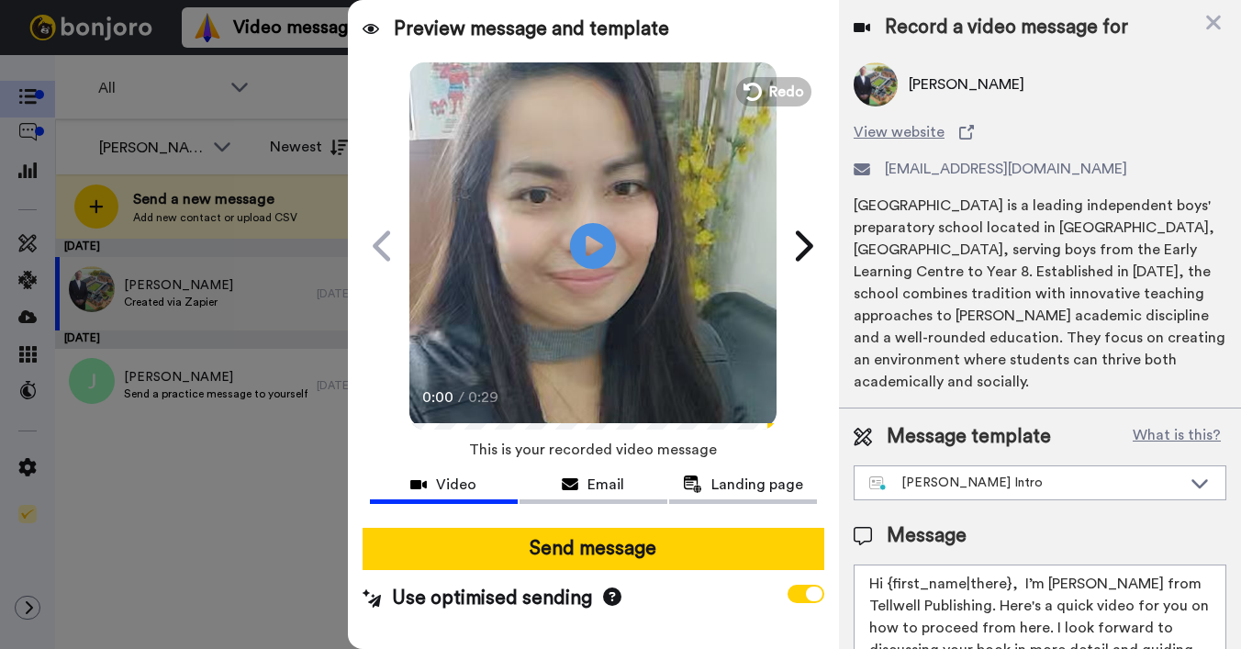
drag, startPoint x: 888, startPoint y: 584, endPoint x: 1008, endPoint y: 582, distance: 120.3
click at [1008, 582] on textarea "Hi {first_name|there}, I’m [PERSON_NAME] from Tellwell Publishing. Here's a qui…" at bounding box center [1040, 646] width 373 height 165
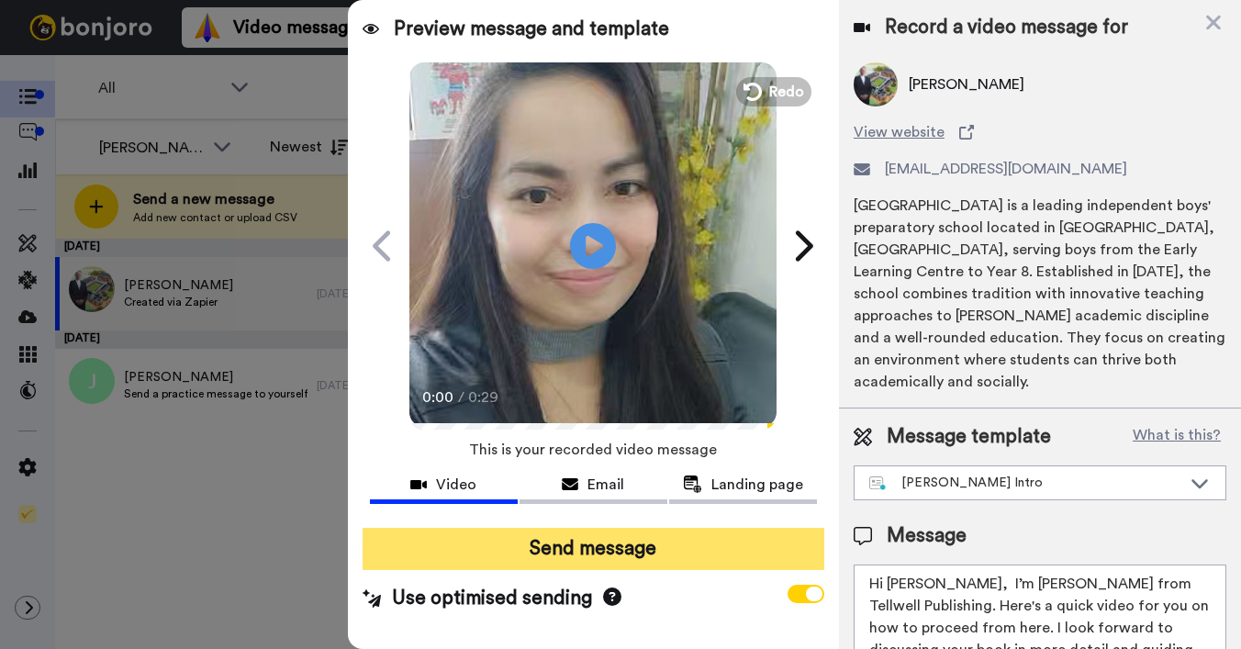
type textarea "Hi [PERSON_NAME], I’m [PERSON_NAME] from Tellwell Publishing. Here's a quick vi…"
click at [534, 545] on button "Send message" at bounding box center [594, 549] width 462 height 42
